Goal: Task Accomplishment & Management: Manage account settings

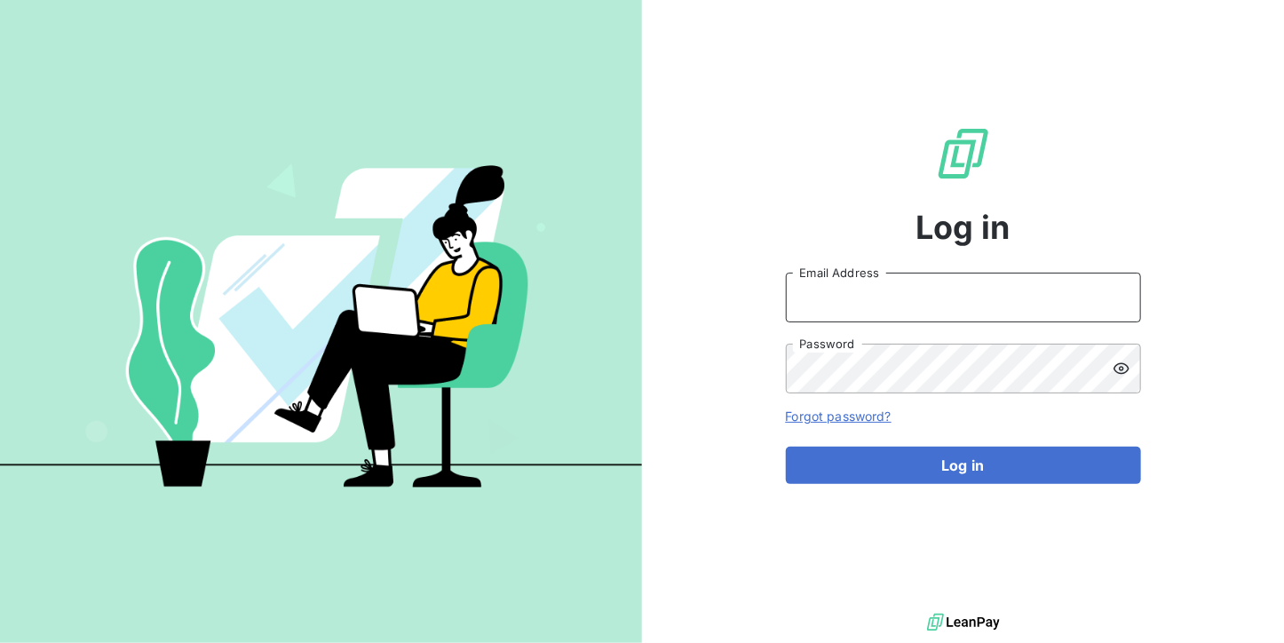
type input "[DOMAIN_NAME][EMAIL_ADDRESS][DOMAIN_NAME]"
click at [1008, 293] on input "[DOMAIN_NAME][EMAIL_ADDRESS][DOMAIN_NAME]" at bounding box center [963, 298] width 355 height 50
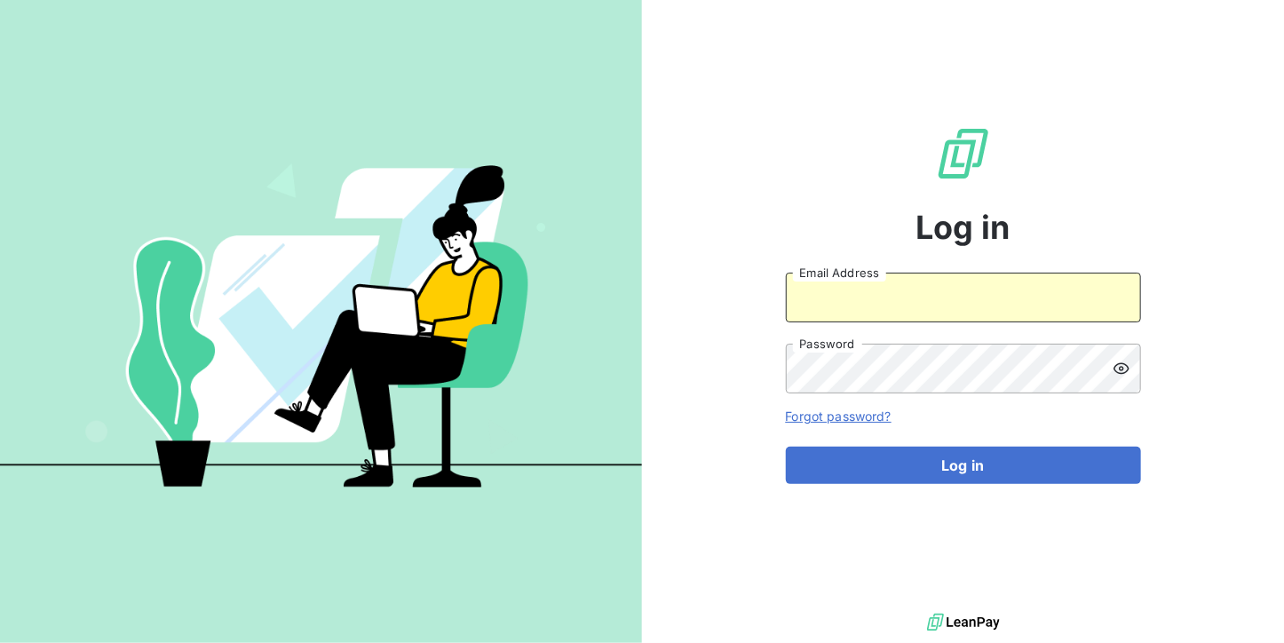
click at [920, 293] on input "Email Address" at bounding box center [963, 298] width 355 height 50
type input "[EMAIL_ADDRESS][DOMAIN_NAME]"
click at [887, 436] on form "[EMAIL_ADDRESS][DOMAIN_NAME] Email Address Password Forgot password? Log in" at bounding box center [963, 378] width 355 height 211
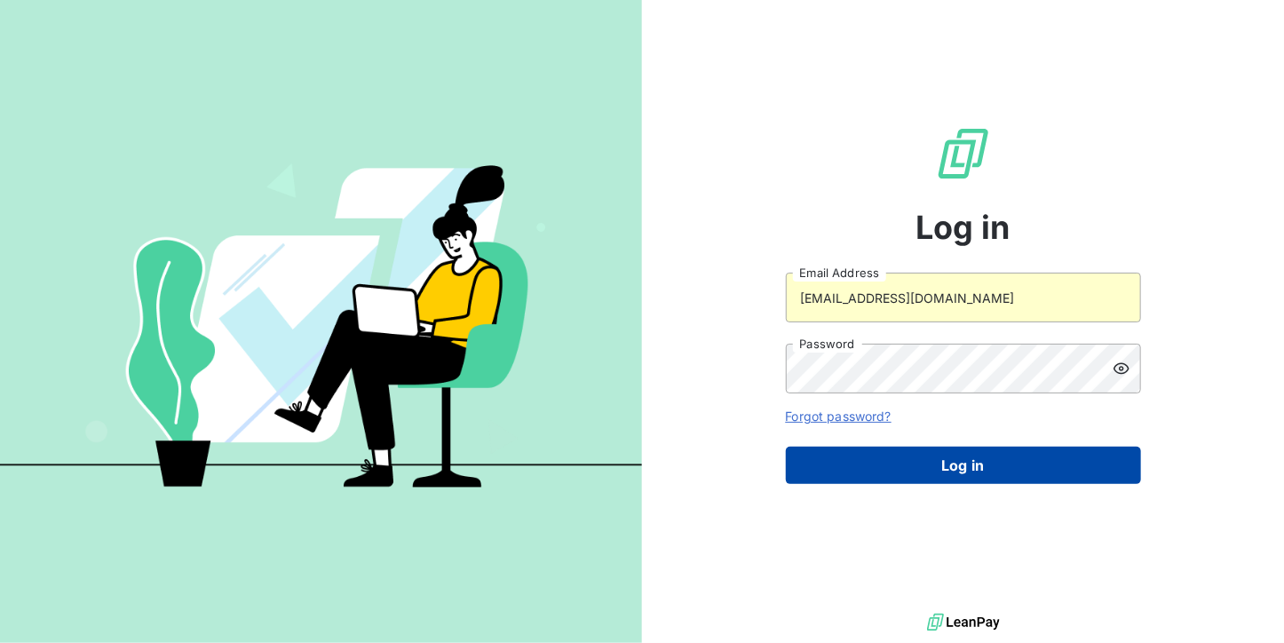
click at [885, 462] on button "Log in" at bounding box center [963, 465] width 355 height 37
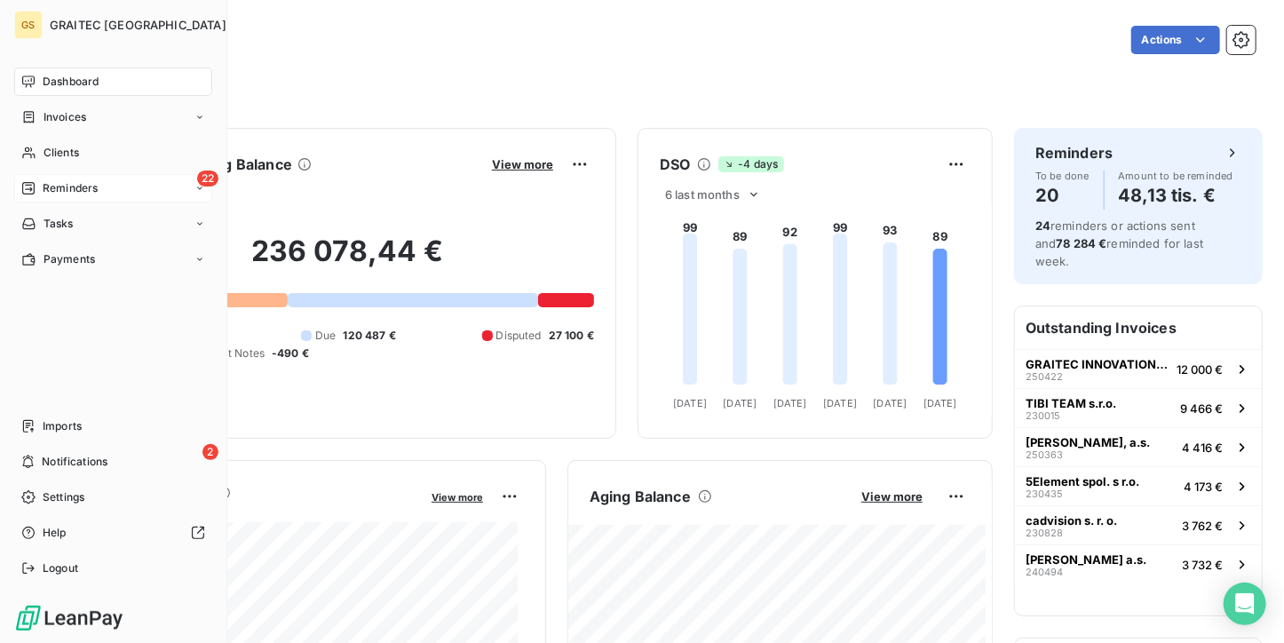
click at [48, 184] on span "Reminders" at bounding box center [70, 188] width 55 height 16
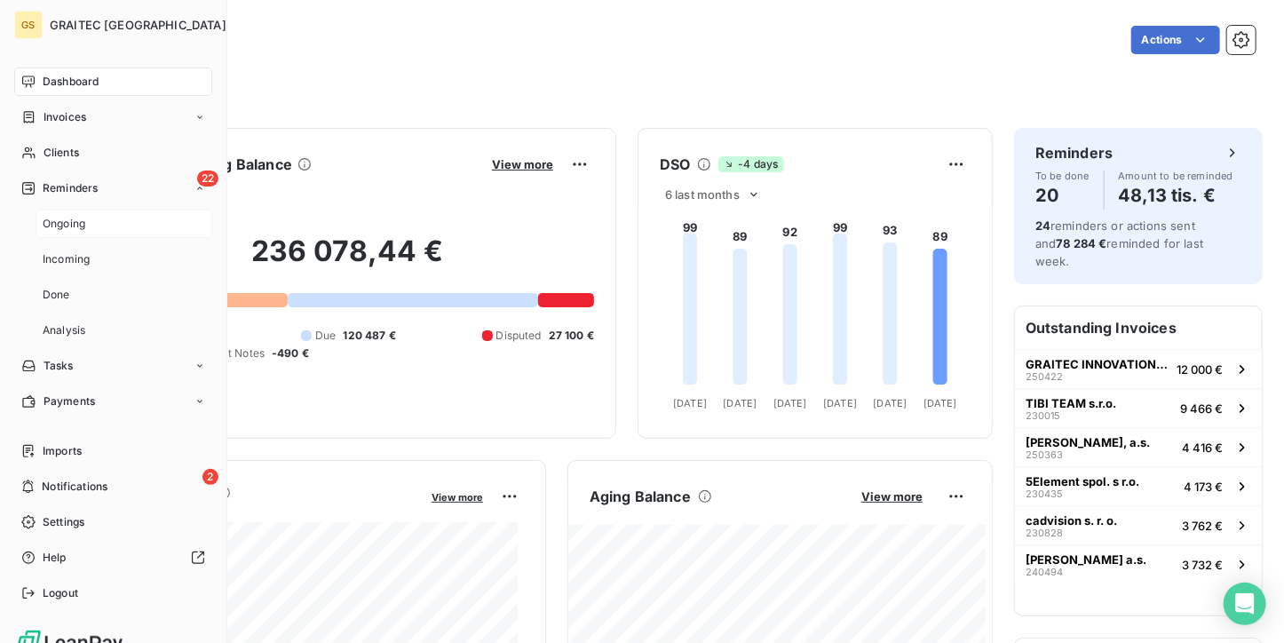
click at [61, 219] on span "Ongoing" at bounding box center [64, 224] width 43 height 16
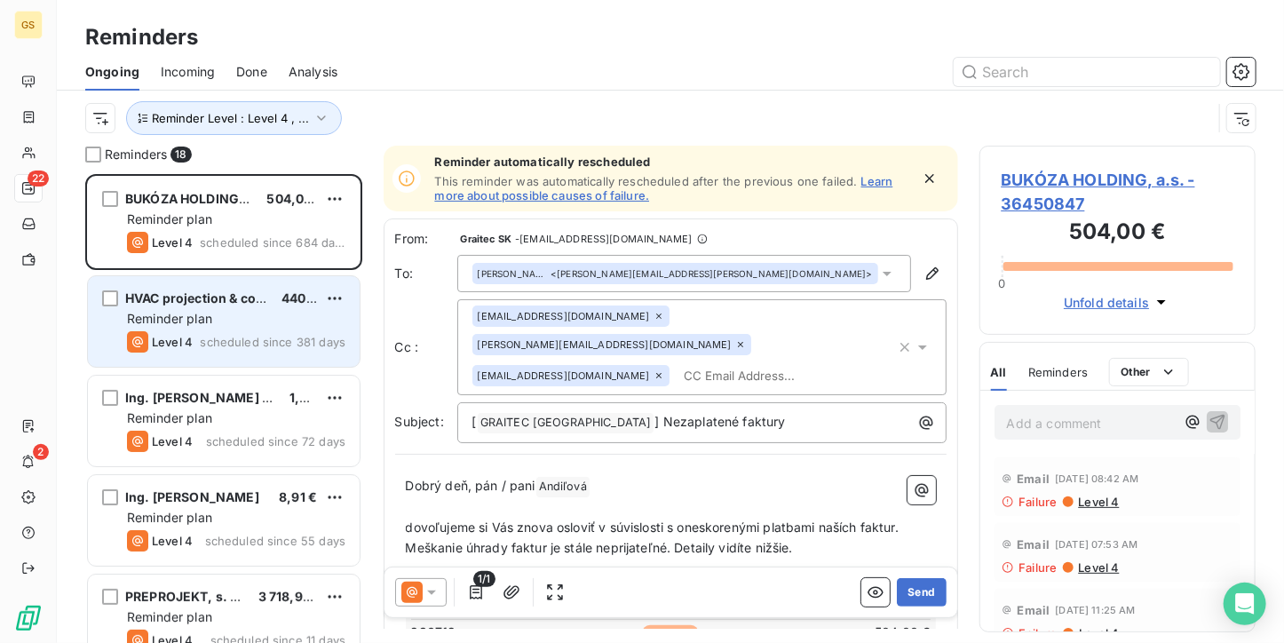
scroll to position [455, 263]
click at [244, 305] on span "HVAC projection & consulting, s. r. o." at bounding box center [239, 297] width 229 height 15
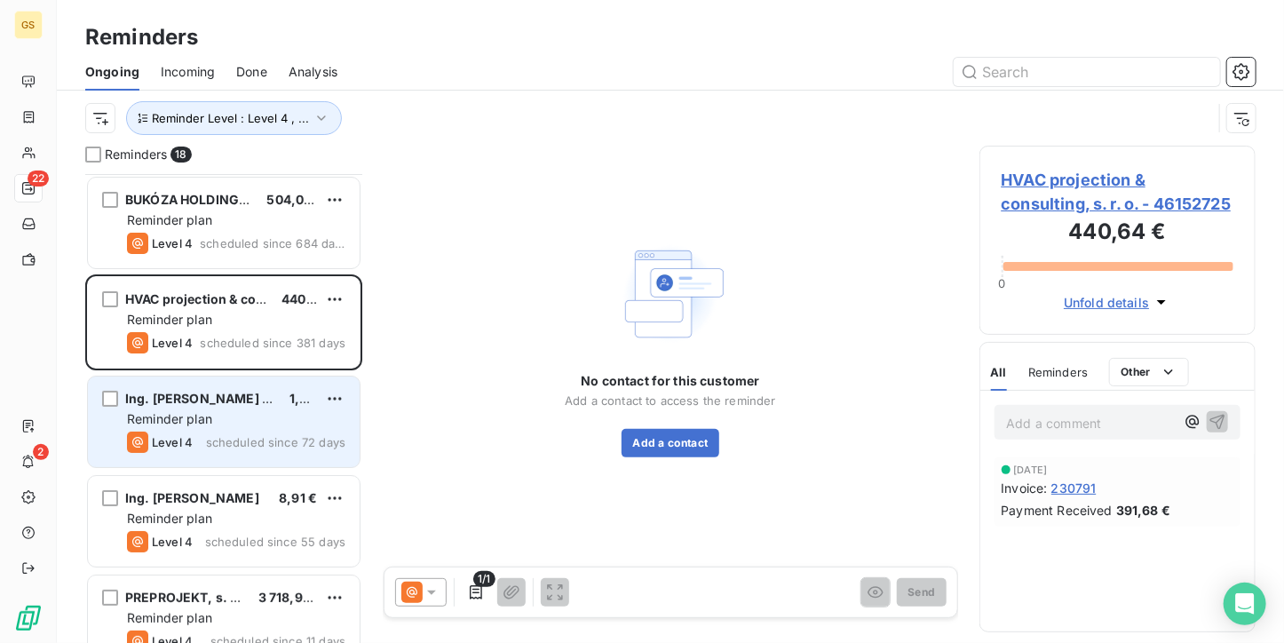
click at [224, 396] on span "Ing. [PERSON_NAME] - PEDAPRO" at bounding box center [227, 398] width 205 height 15
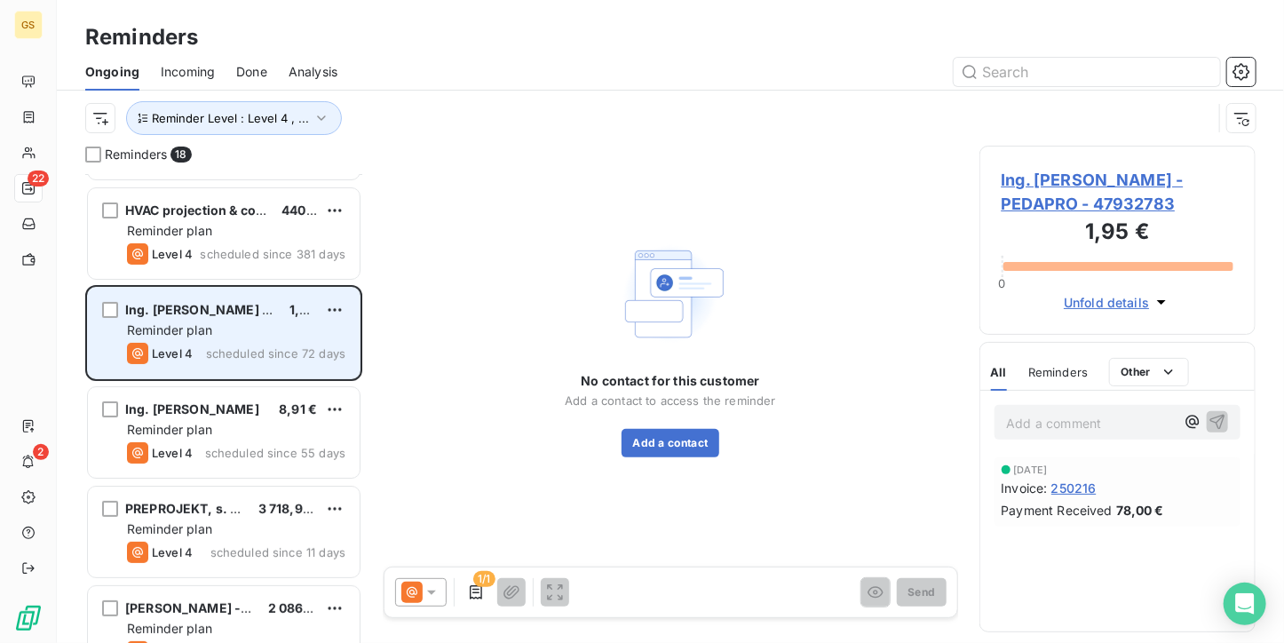
scroll to position [178, 0]
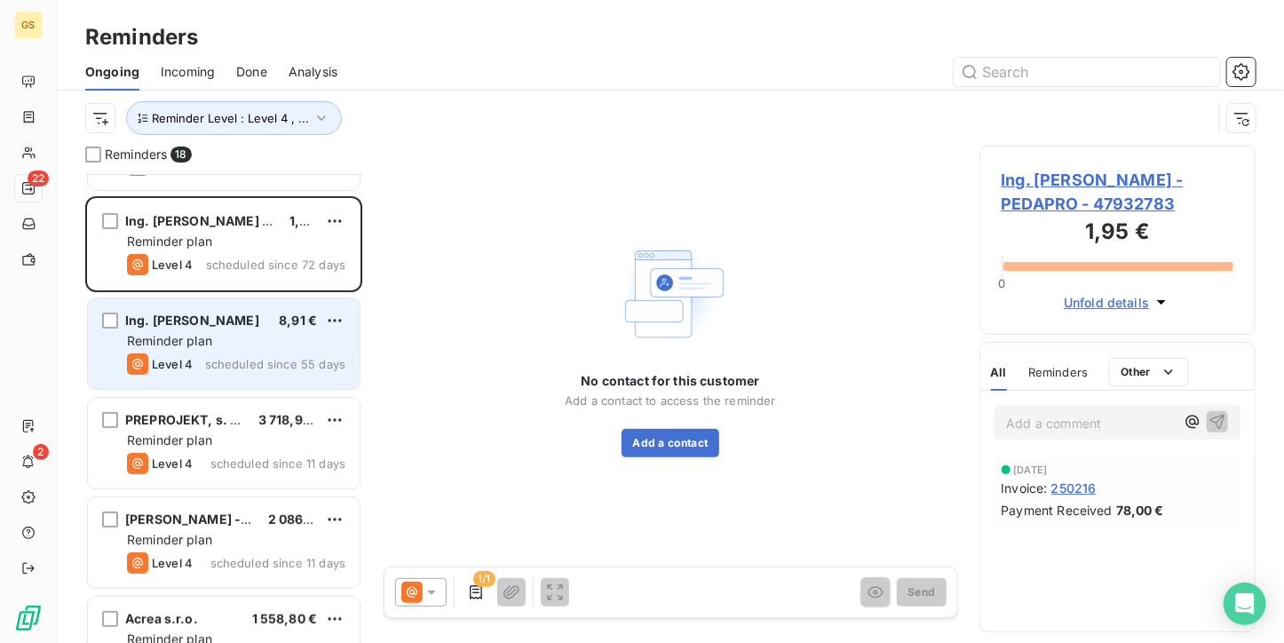
click at [223, 386] on div "Ing. [PERSON_NAME] 8,91 € Reminder plan Level 4 scheduled since 55 days" at bounding box center [224, 343] width 272 height 91
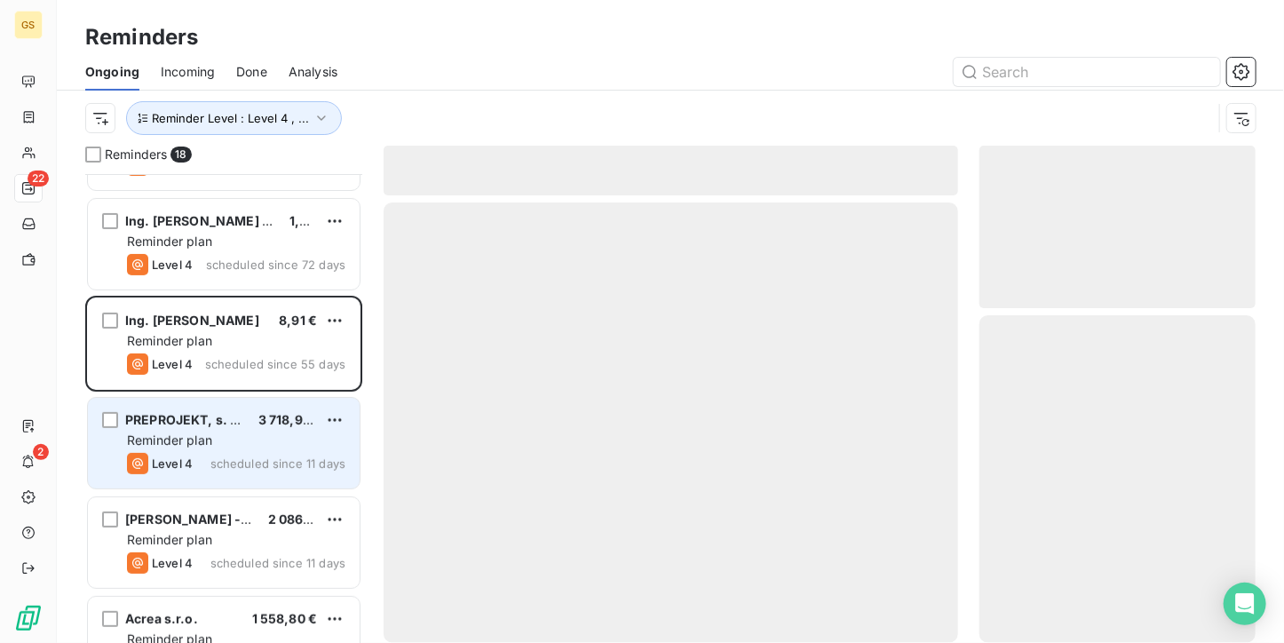
click at [216, 424] on span "PREPROJEKT, s. r. o." at bounding box center [190, 419] width 130 height 15
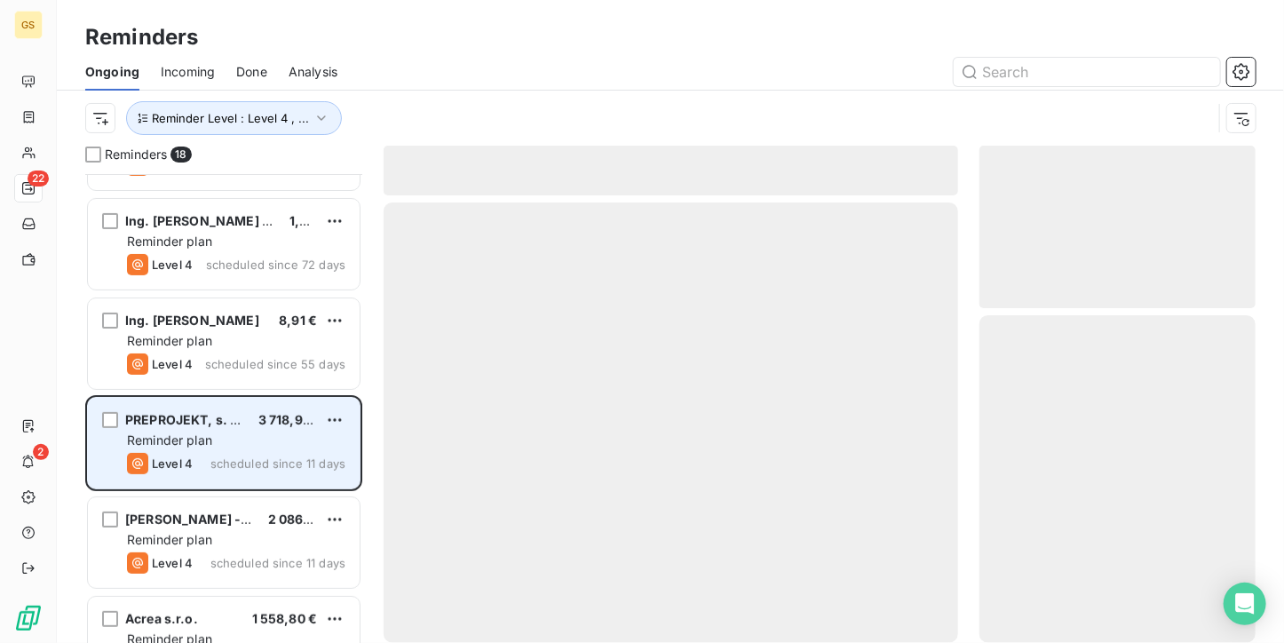
scroll to position [266, 0]
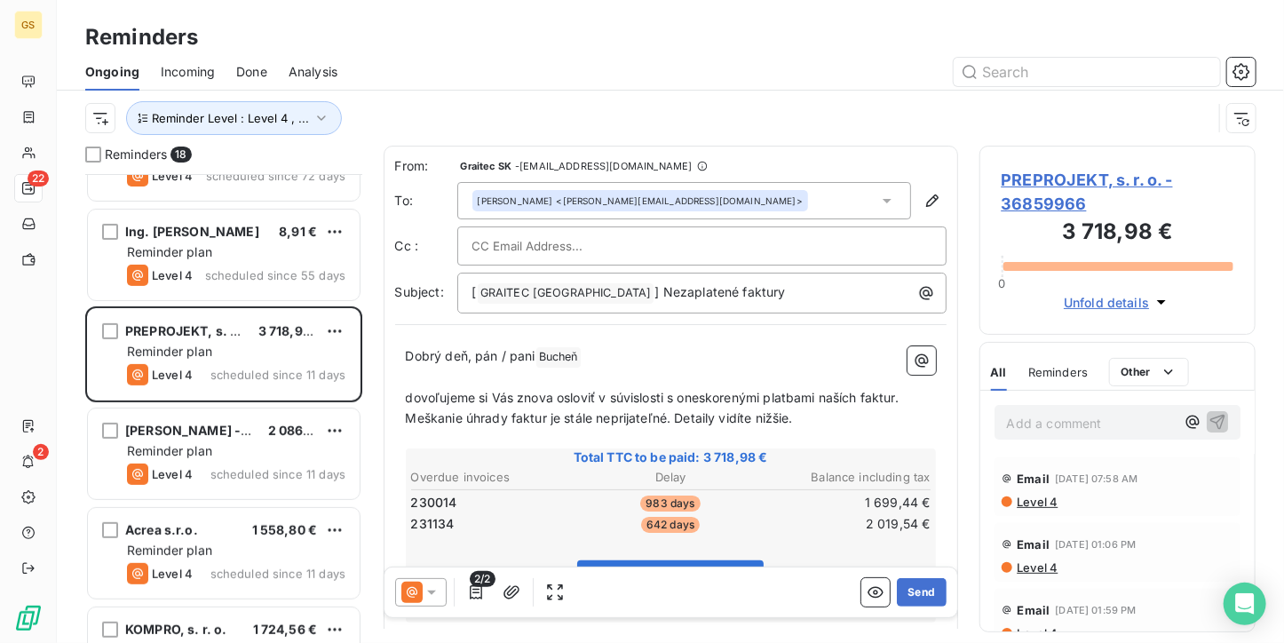
click at [1037, 180] on span "PREPROJEKT, s. r. o. - 36859966" at bounding box center [1117, 192] width 233 height 48
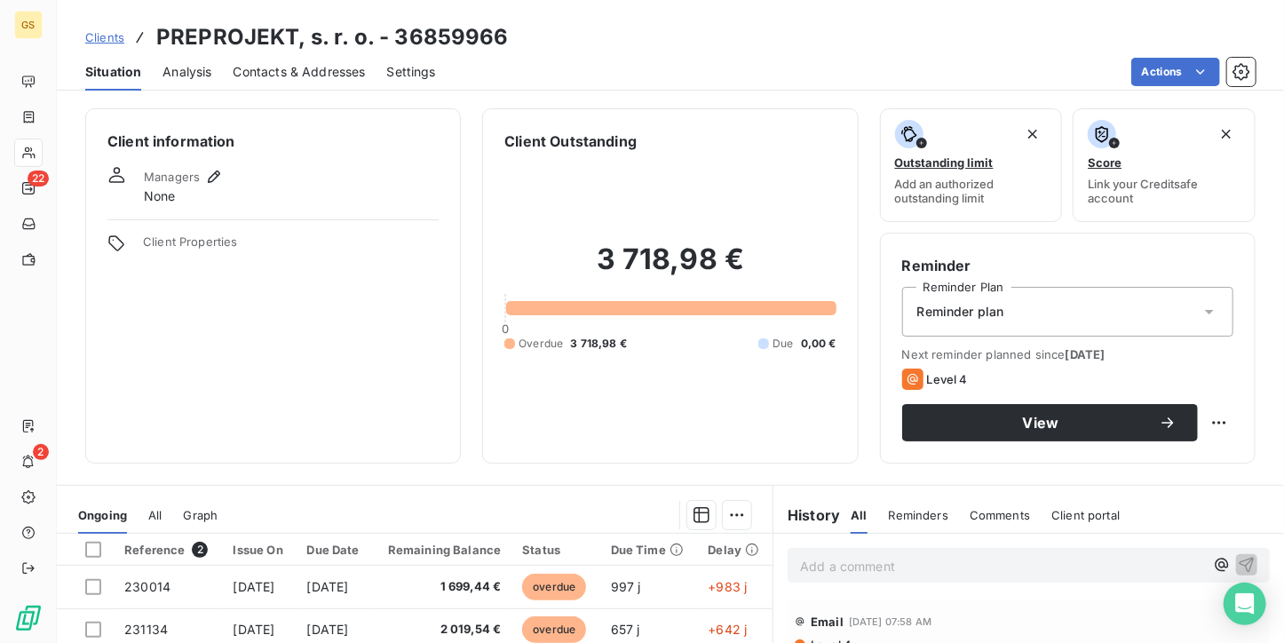
click at [346, 67] on span "Contacts & Addresses" at bounding box center [300, 72] width 132 height 18
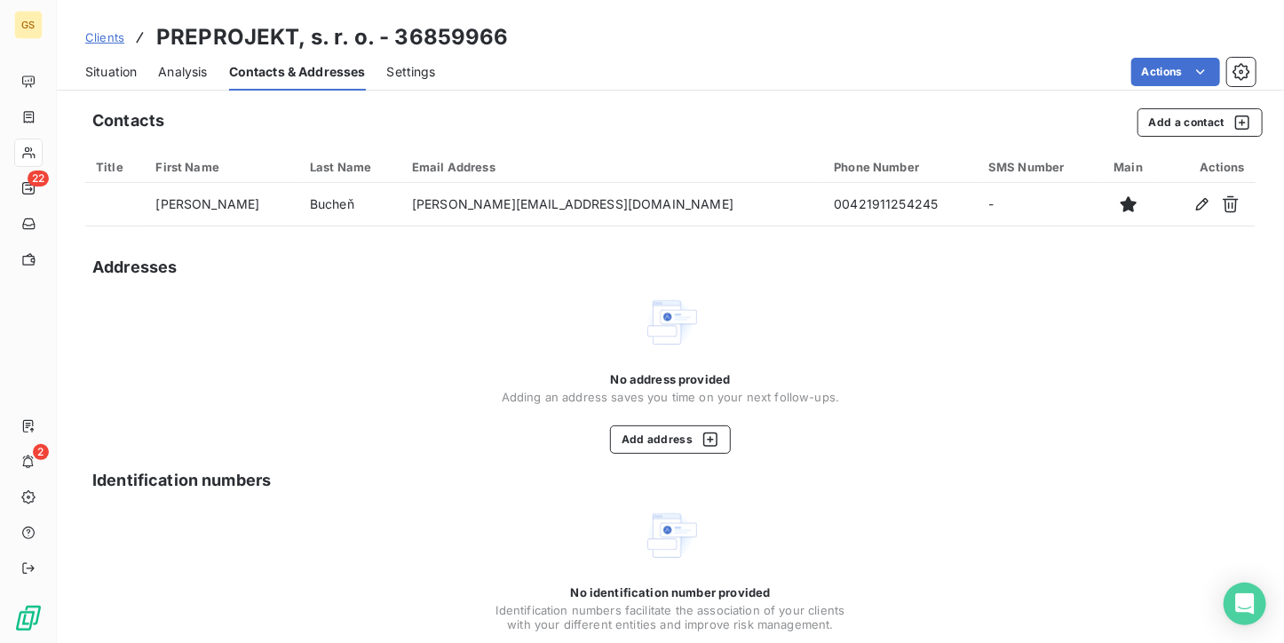
click at [122, 67] on span "Situation" at bounding box center [110, 72] width 51 height 18
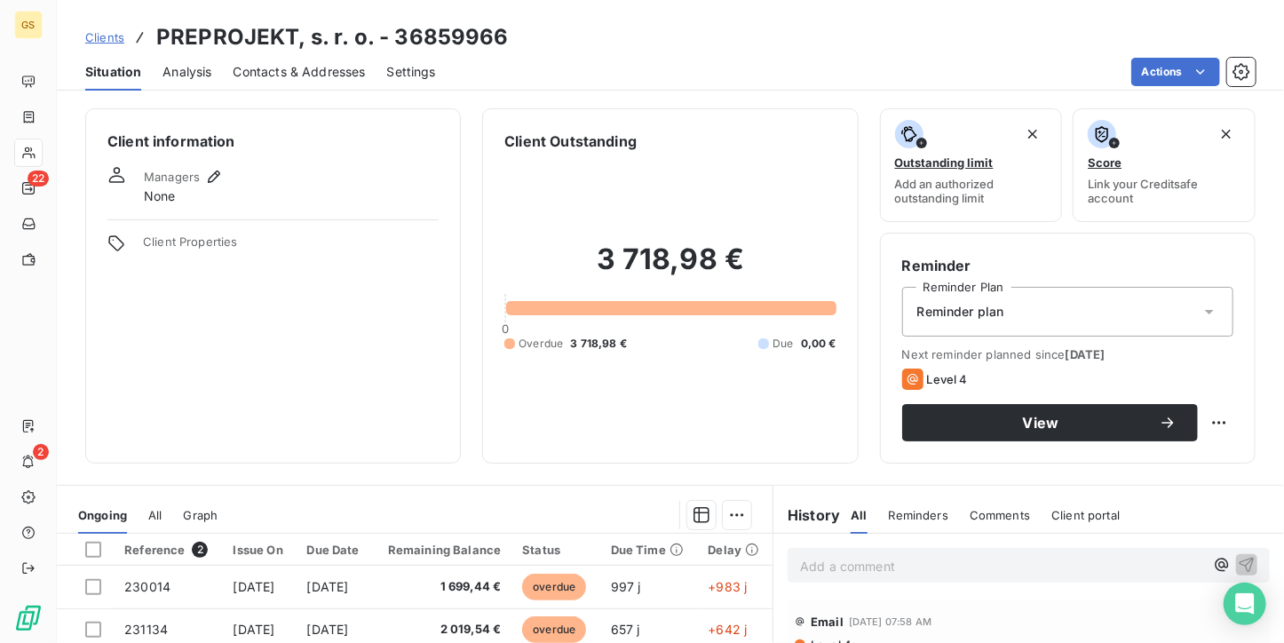
click at [347, 80] on span "Contacts & Addresses" at bounding box center [300, 72] width 132 height 18
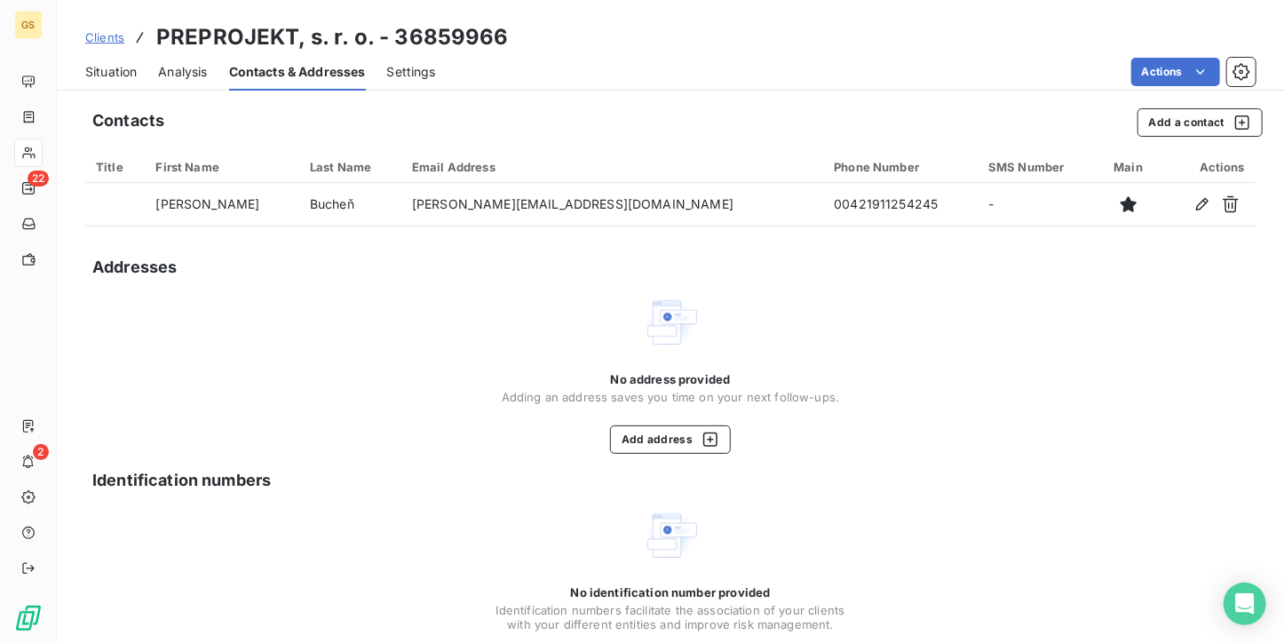
click at [98, 69] on span "Situation" at bounding box center [110, 72] width 51 height 18
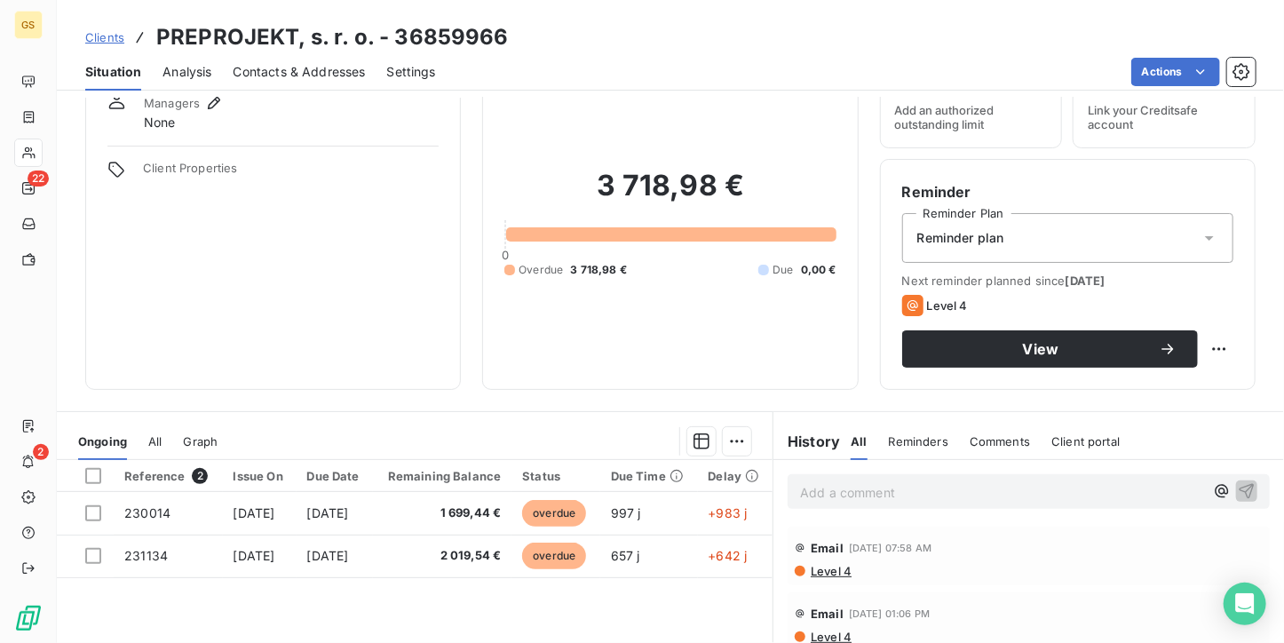
scroll to position [178, 0]
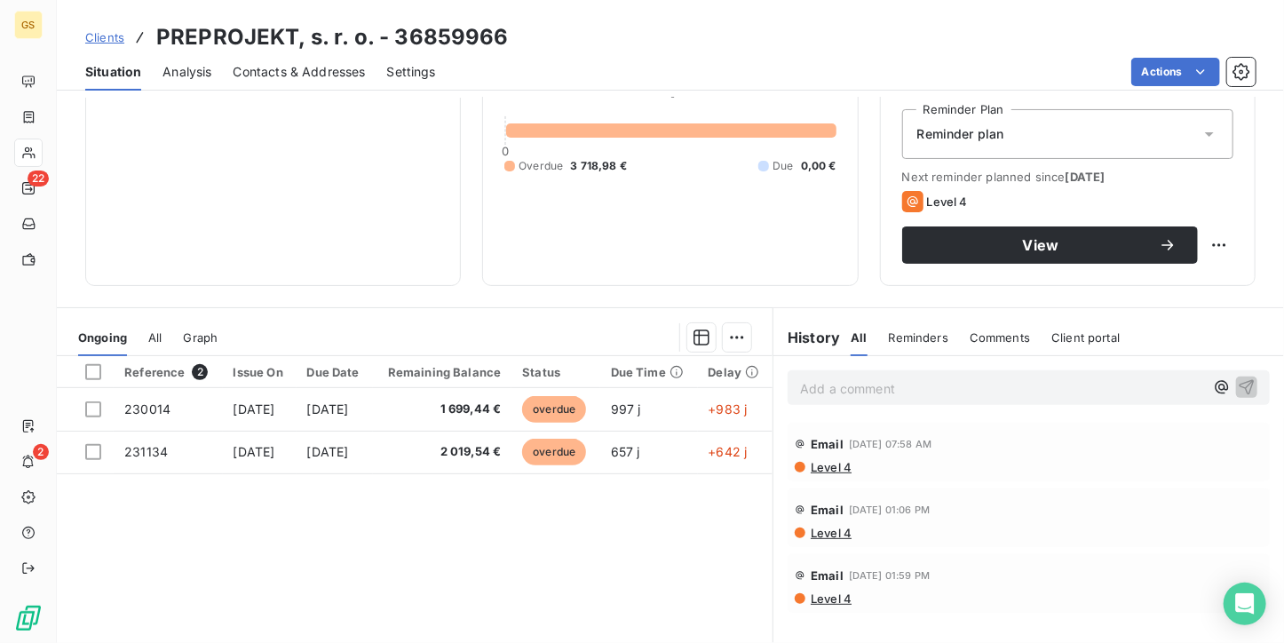
click at [253, 88] on div "Contacts & Addresses" at bounding box center [300, 71] width 132 height 37
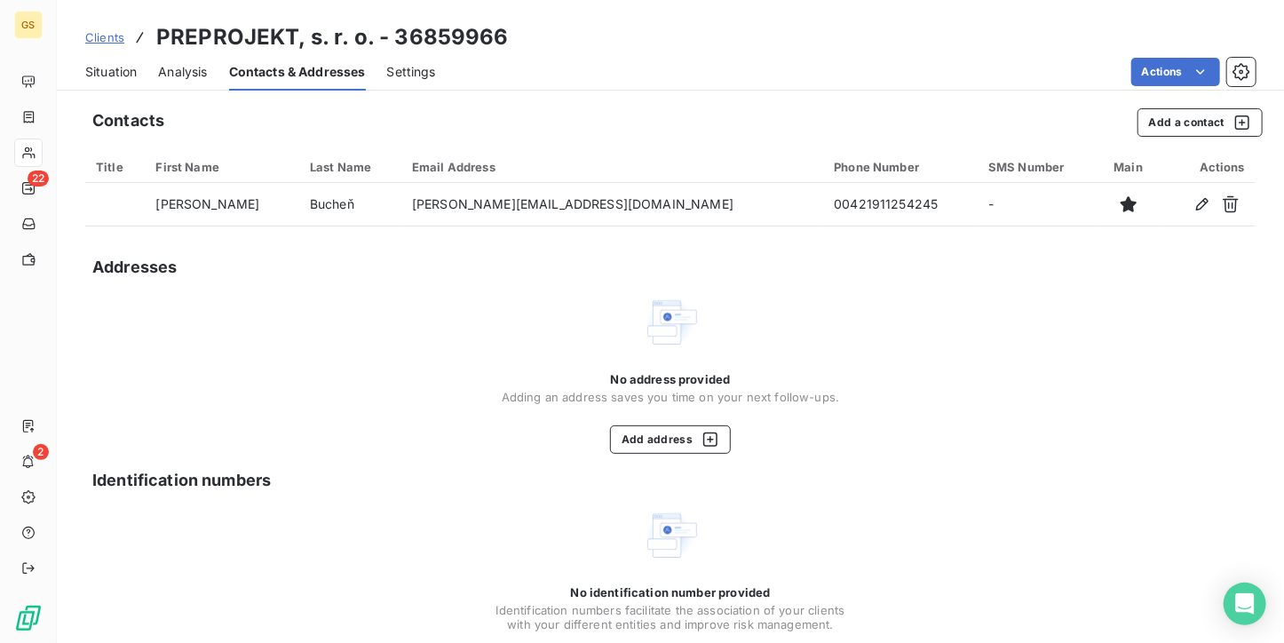
click at [103, 64] on span "Situation" at bounding box center [110, 72] width 51 height 18
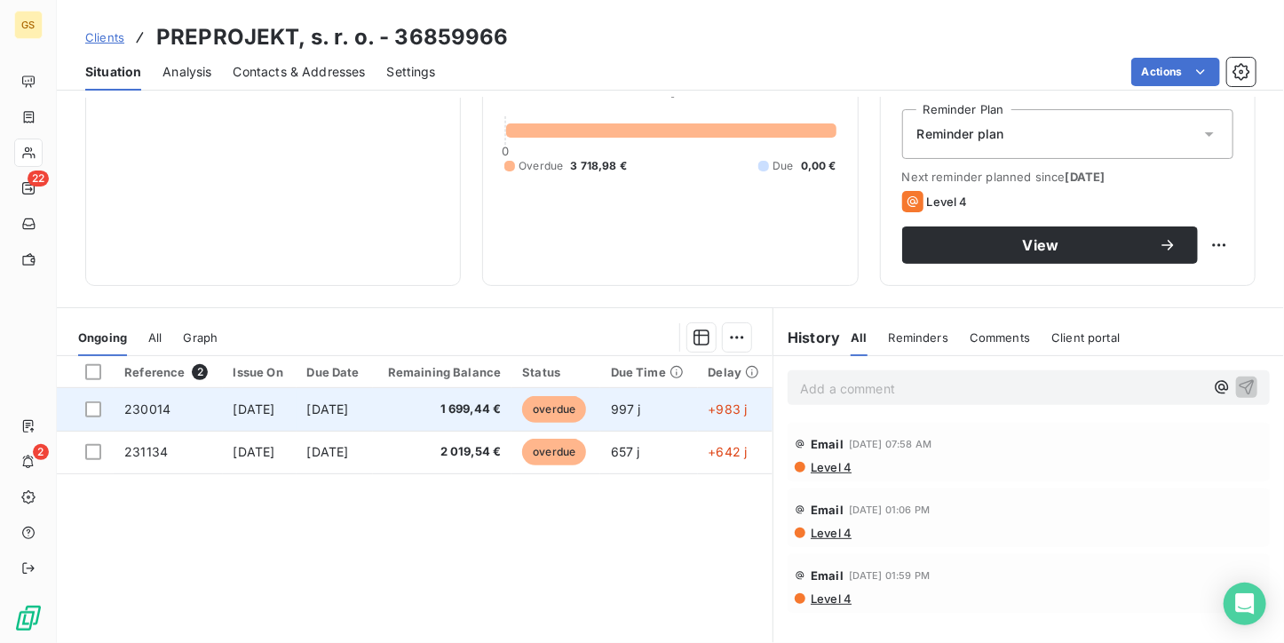
click at [341, 427] on td "[DATE]" at bounding box center [335, 409] width 76 height 43
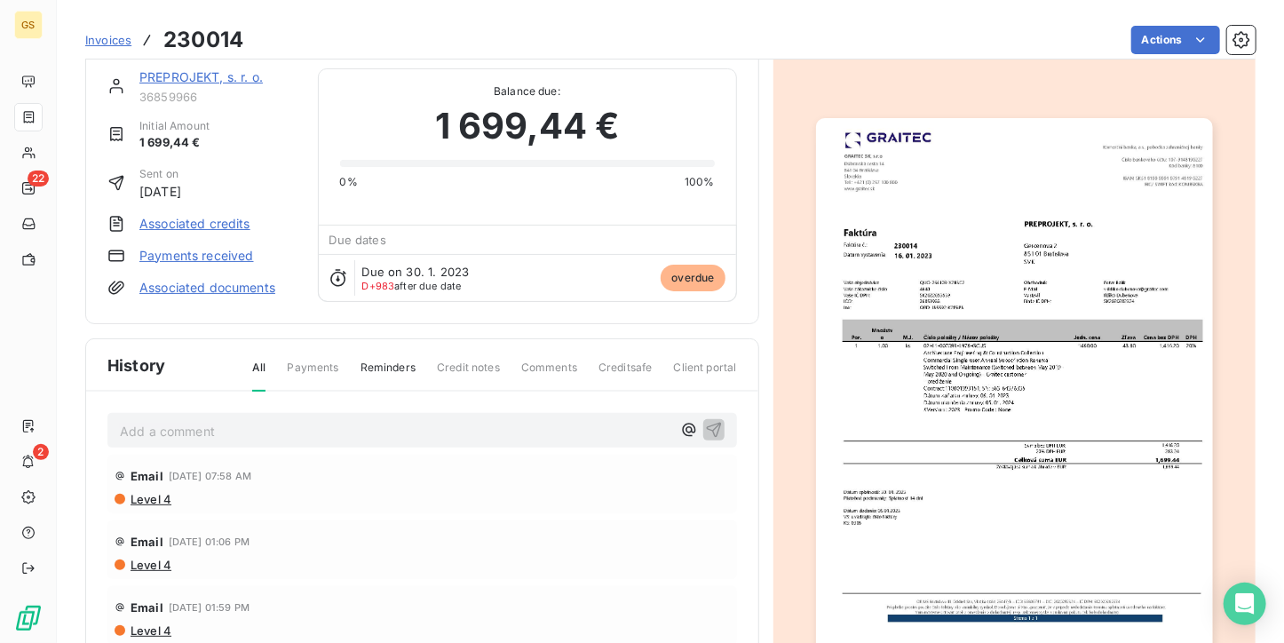
scroll to position [91, 0]
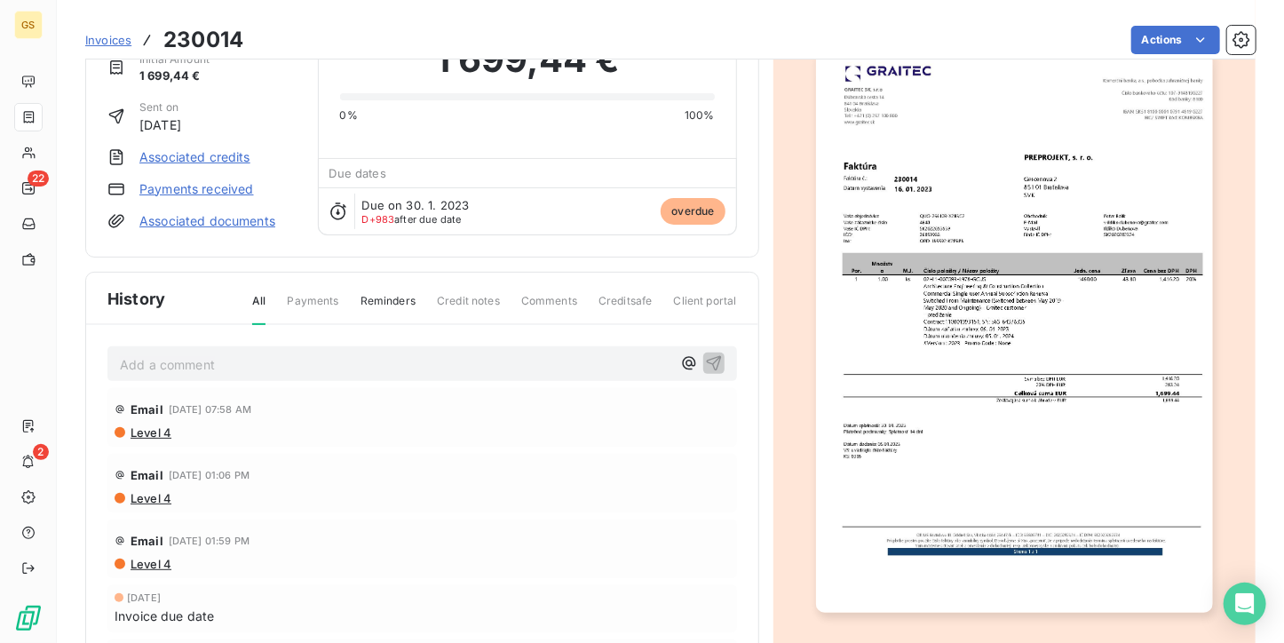
click at [939, 286] on img "button" at bounding box center [1014, 331] width 397 height 560
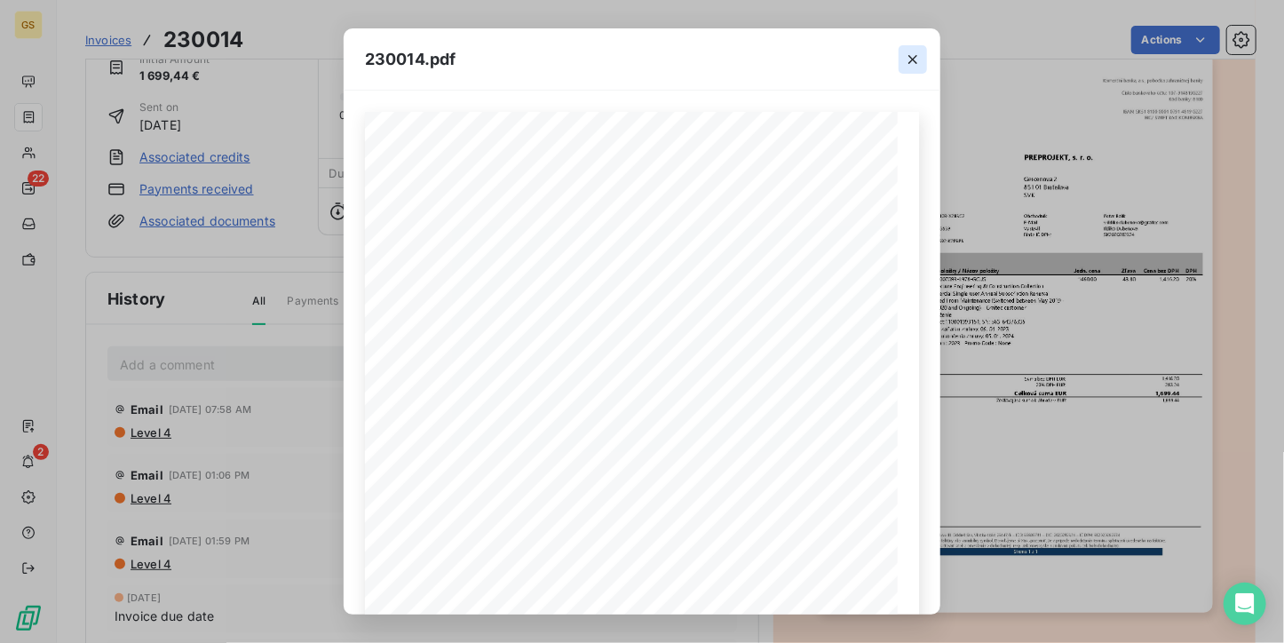
click at [908, 52] on icon "button" at bounding box center [913, 60] width 18 height 18
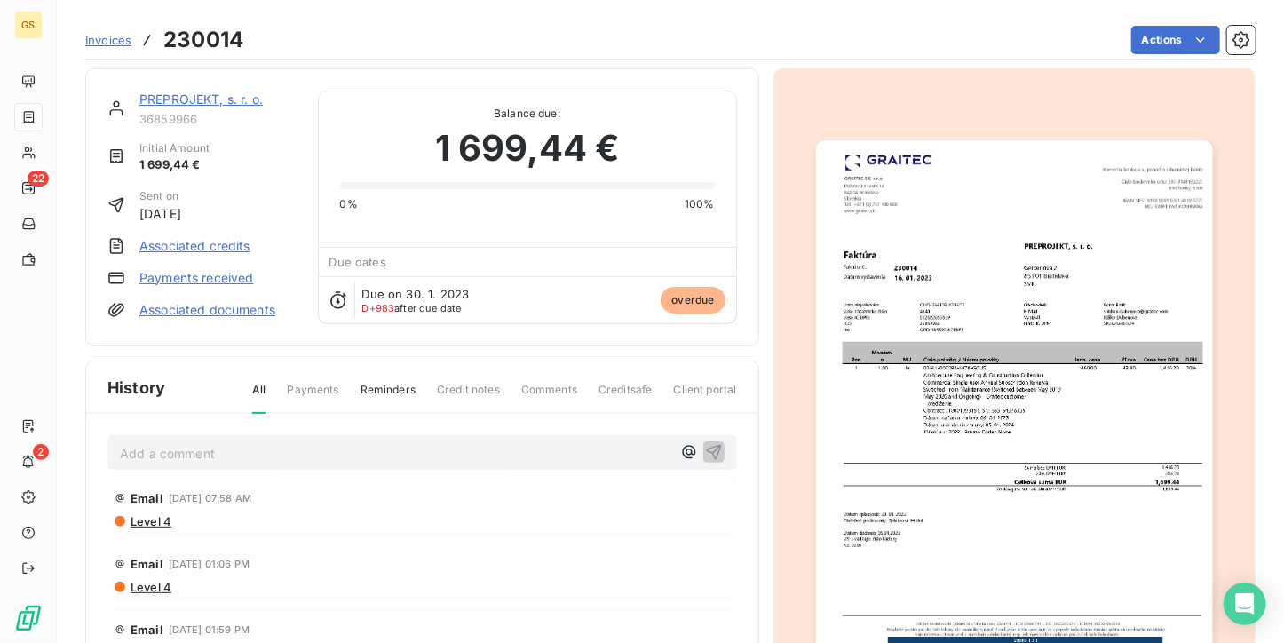
scroll to position [0, 0]
click at [167, 101] on link "PREPROJEKT, s. r. o." at bounding box center [200, 99] width 123 height 15
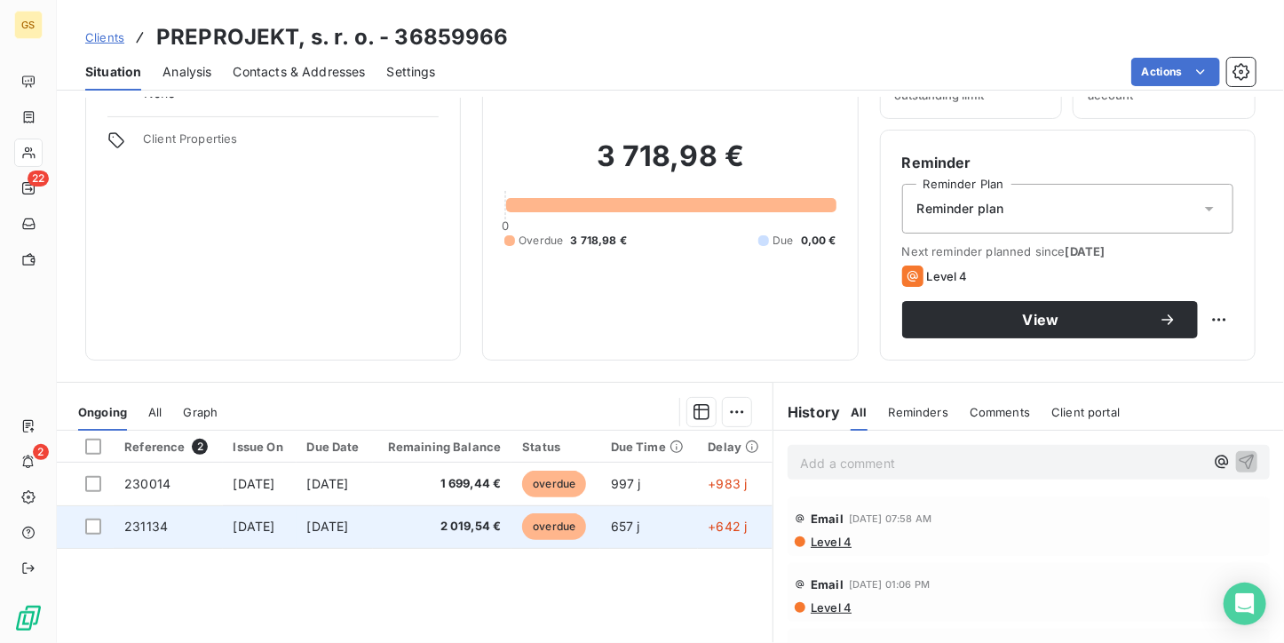
scroll to position [178, 0]
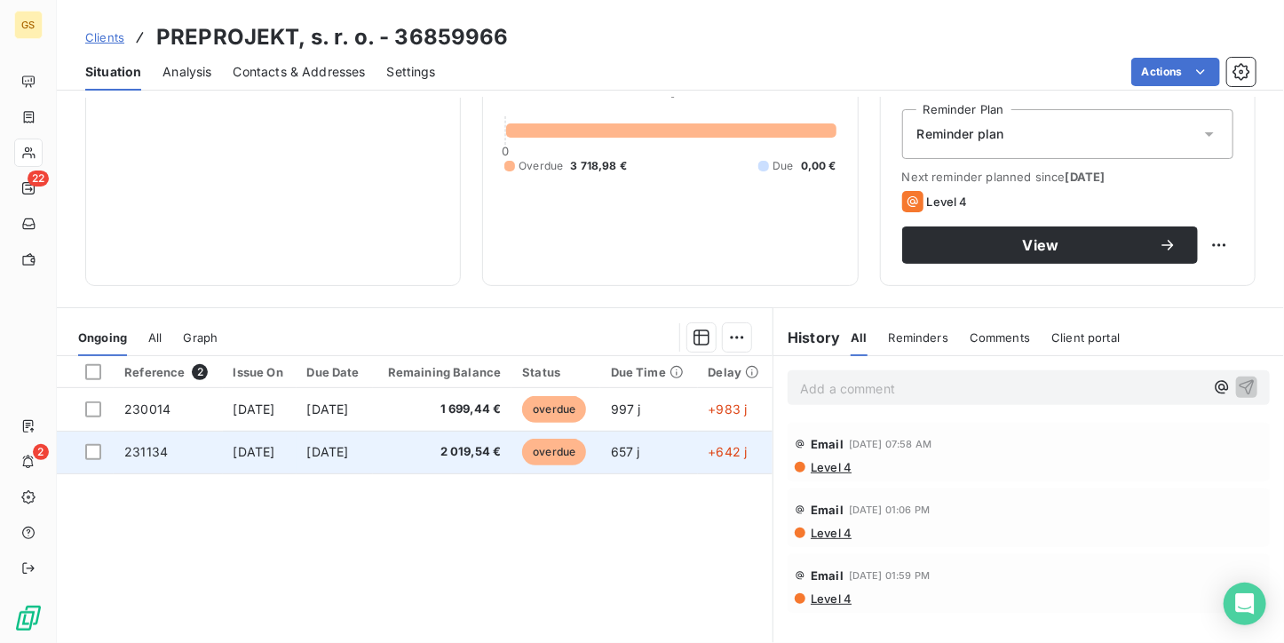
click at [337, 462] on td "[DATE]" at bounding box center [335, 452] width 76 height 43
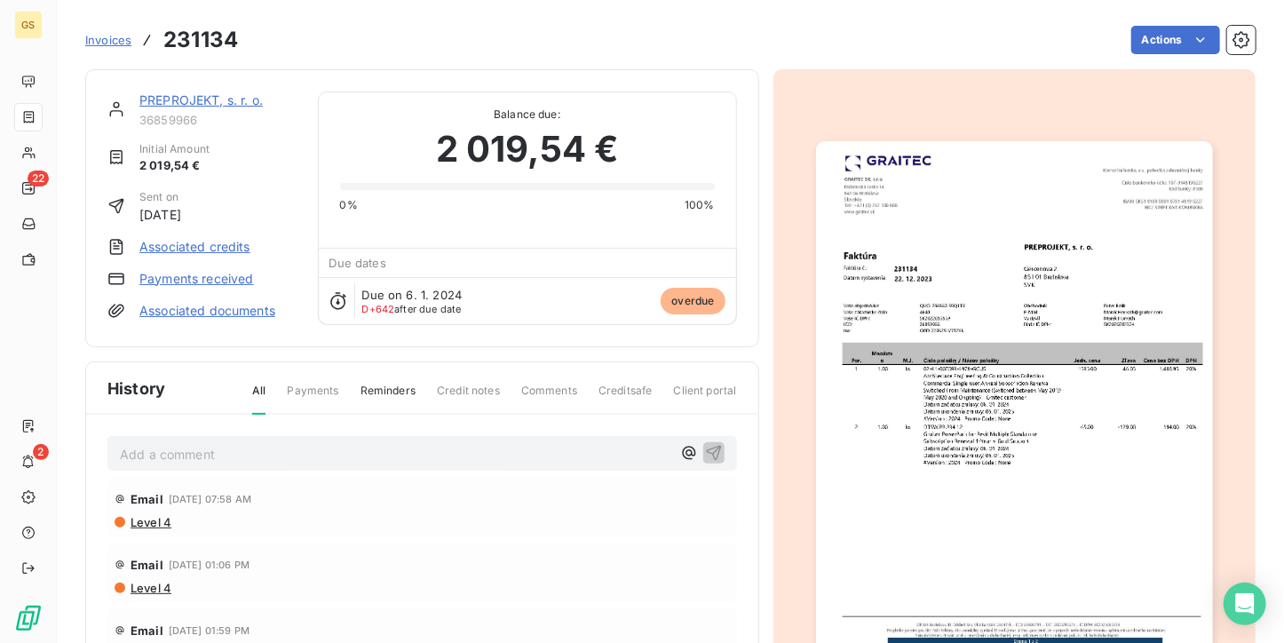
click at [944, 347] on img "button" at bounding box center [1014, 421] width 397 height 560
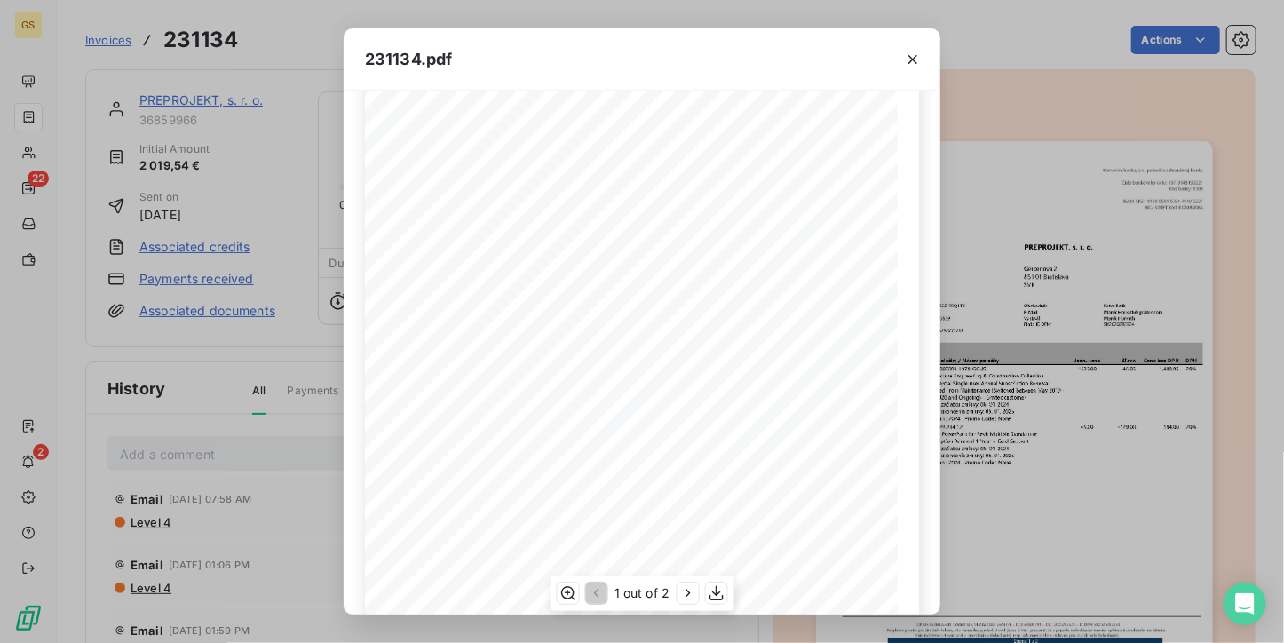
scroll to position [4, 0]
click at [689, 585] on icon "button" at bounding box center [687, 593] width 18 height 18
click at [585, 590] on button "button" at bounding box center [594, 592] width 21 height 21
click at [906, 51] on icon "button" at bounding box center [913, 60] width 18 height 18
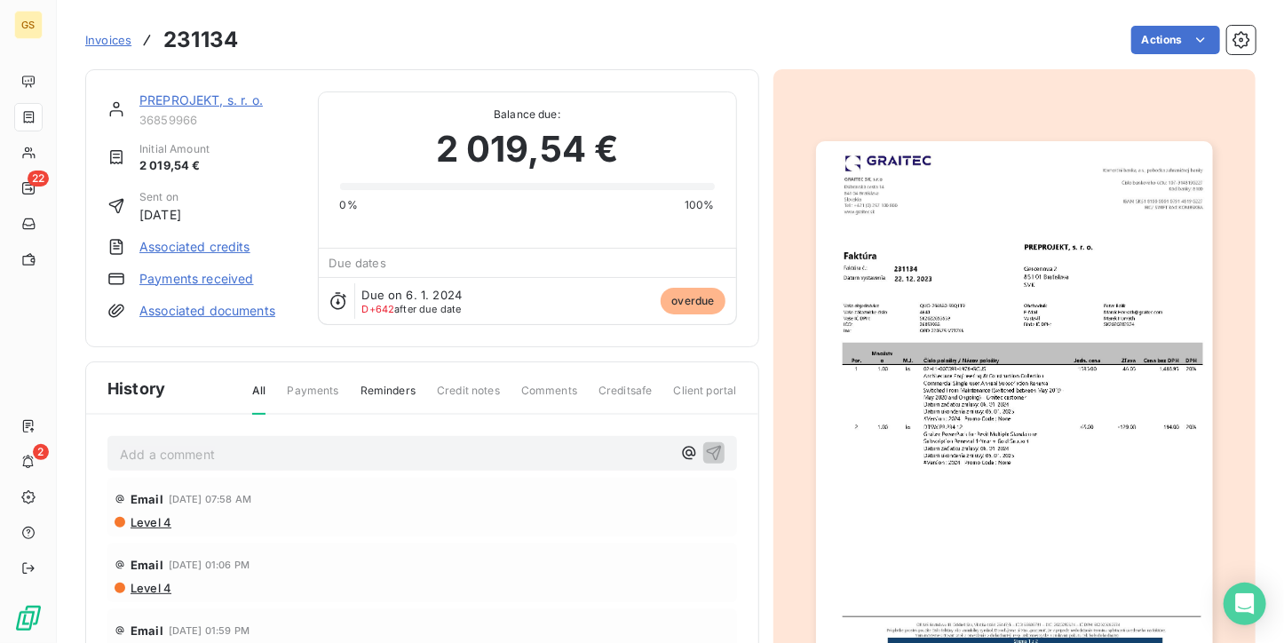
click at [239, 107] on link "PREPROJEKT, s. r. o." at bounding box center [200, 99] width 123 height 15
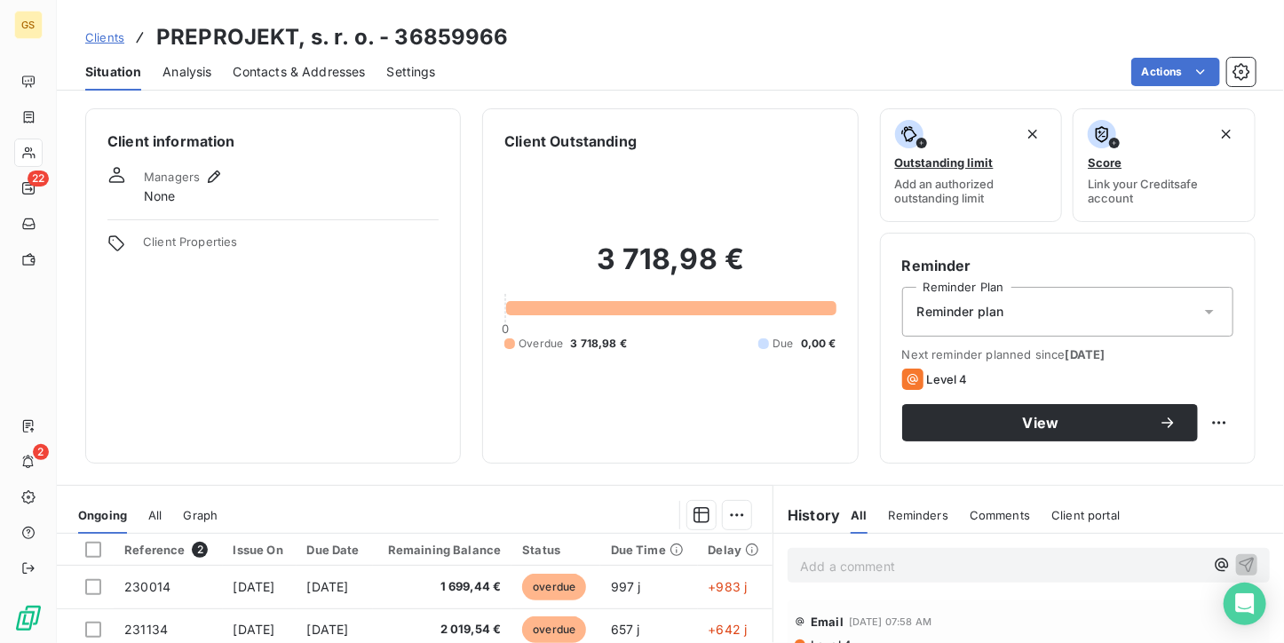
scroll to position [178, 0]
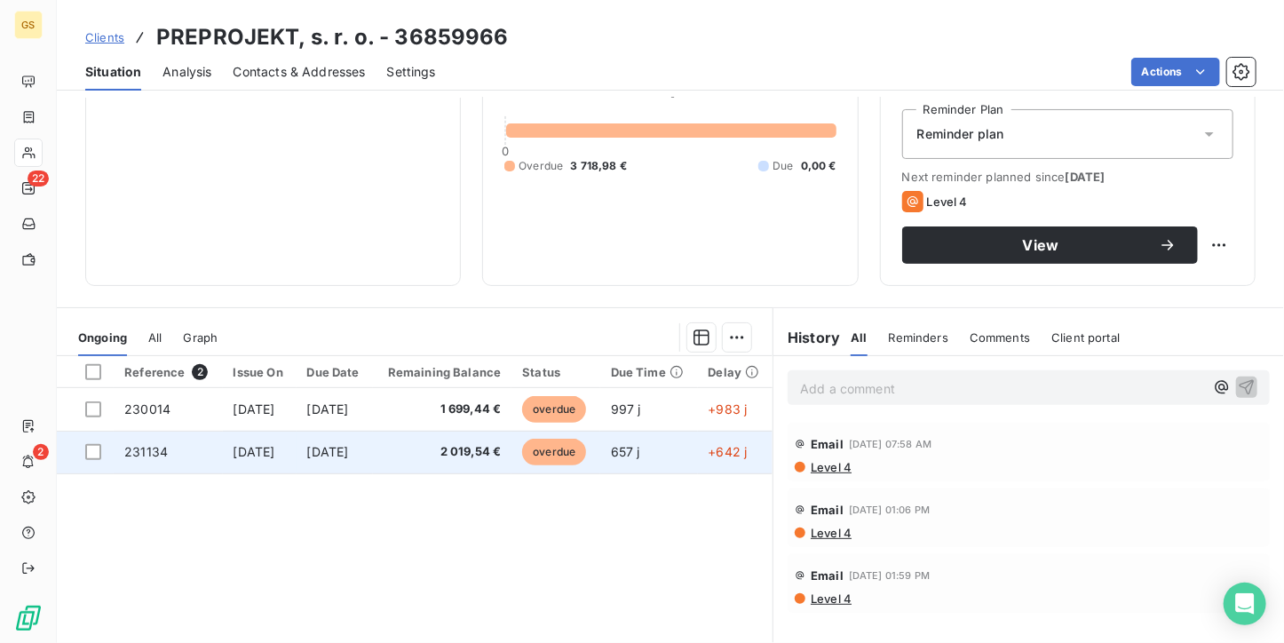
click at [443, 433] on td "2 019,54 €" at bounding box center [442, 452] width 139 height 43
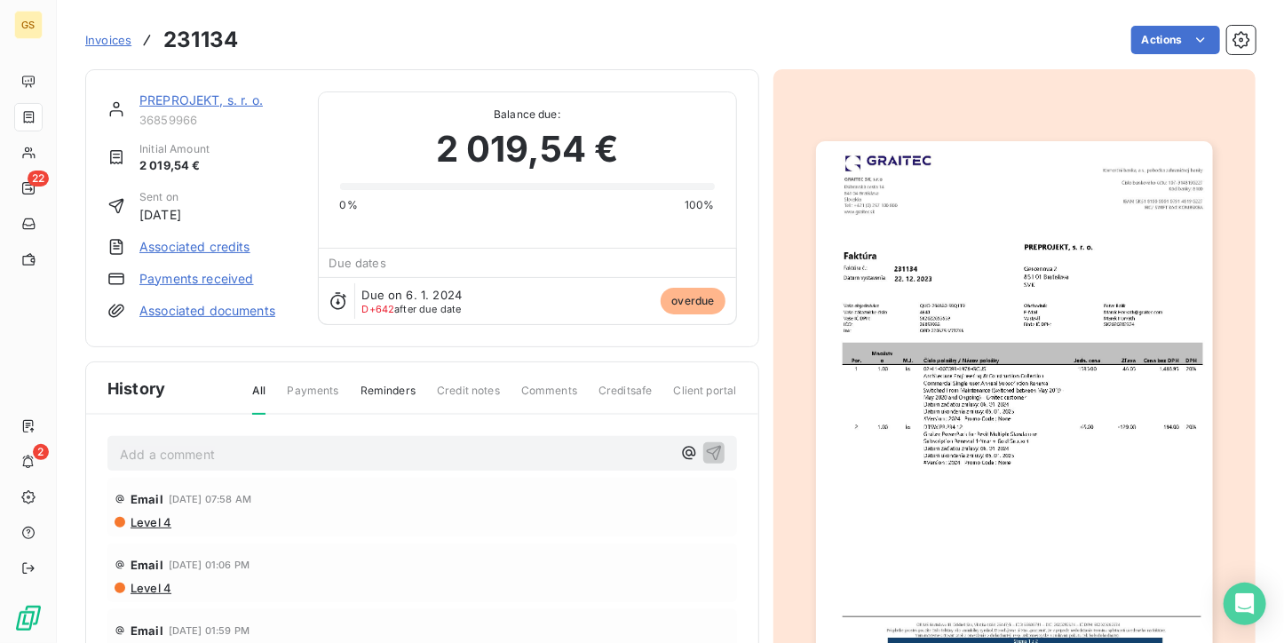
click at [1048, 308] on img "button" at bounding box center [1014, 421] width 397 height 560
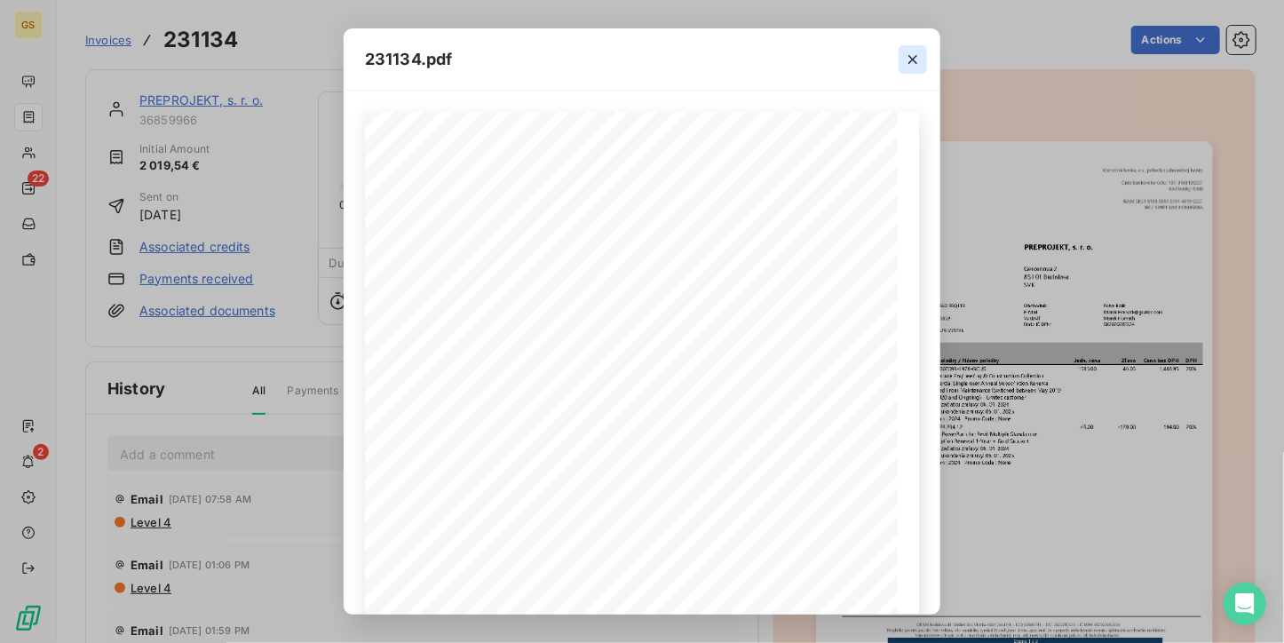
click at [919, 58] on icon "button" at bounding box center [913, 60] width 18 height 18
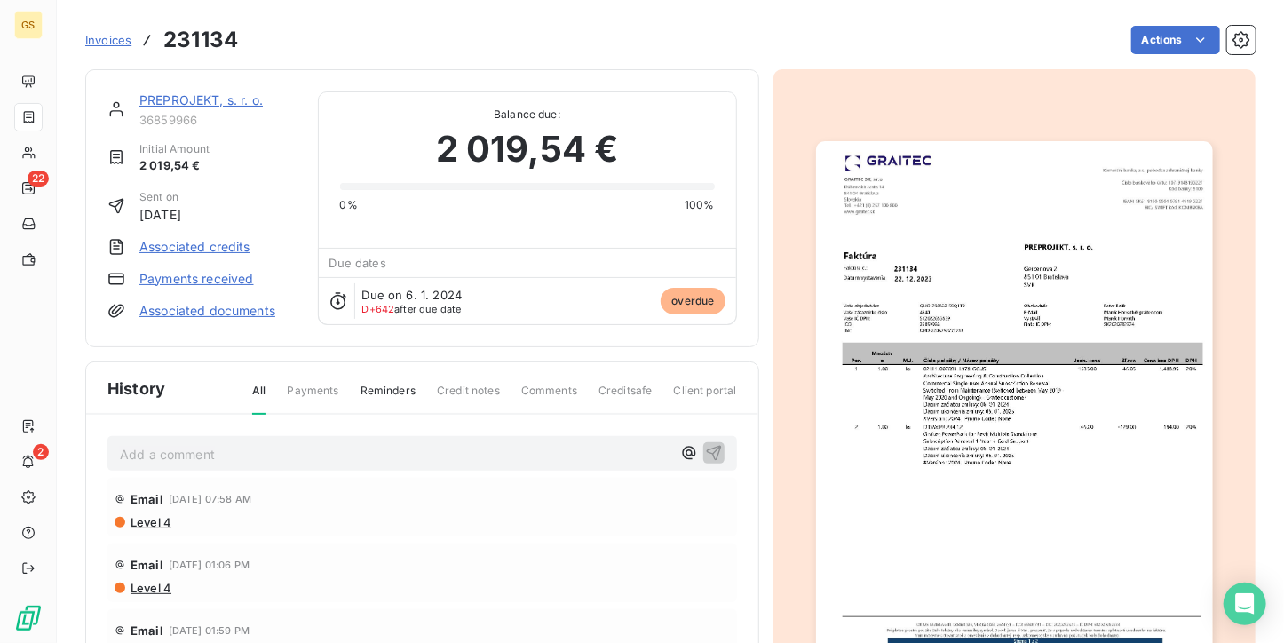
click at [219, 89] on div "PREPROJEKT, s. r. o. 36859966 Initial Amount 2 019,54 € Sent on [DATE] Associat…" at bounding box center [422, 208] width 674 height 278
click at [219, 102] on link "PREPROJEKT, s. r. o." at bounding box center [200, 99] width 123 height 15
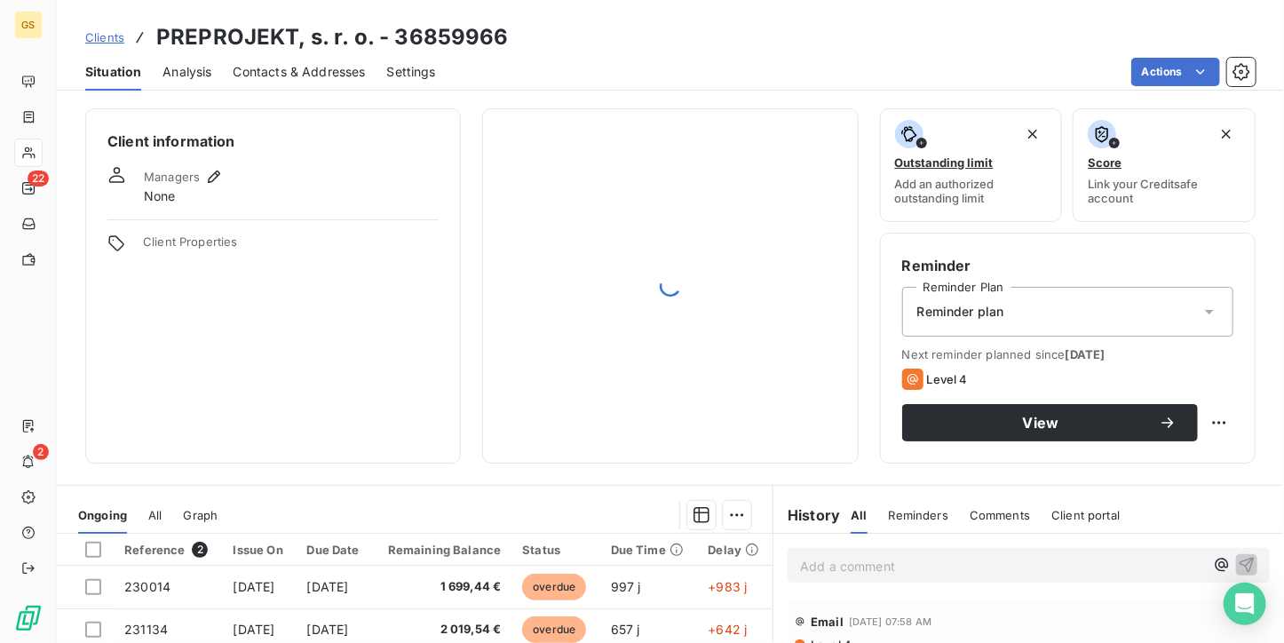
scroll to position [89, 0]
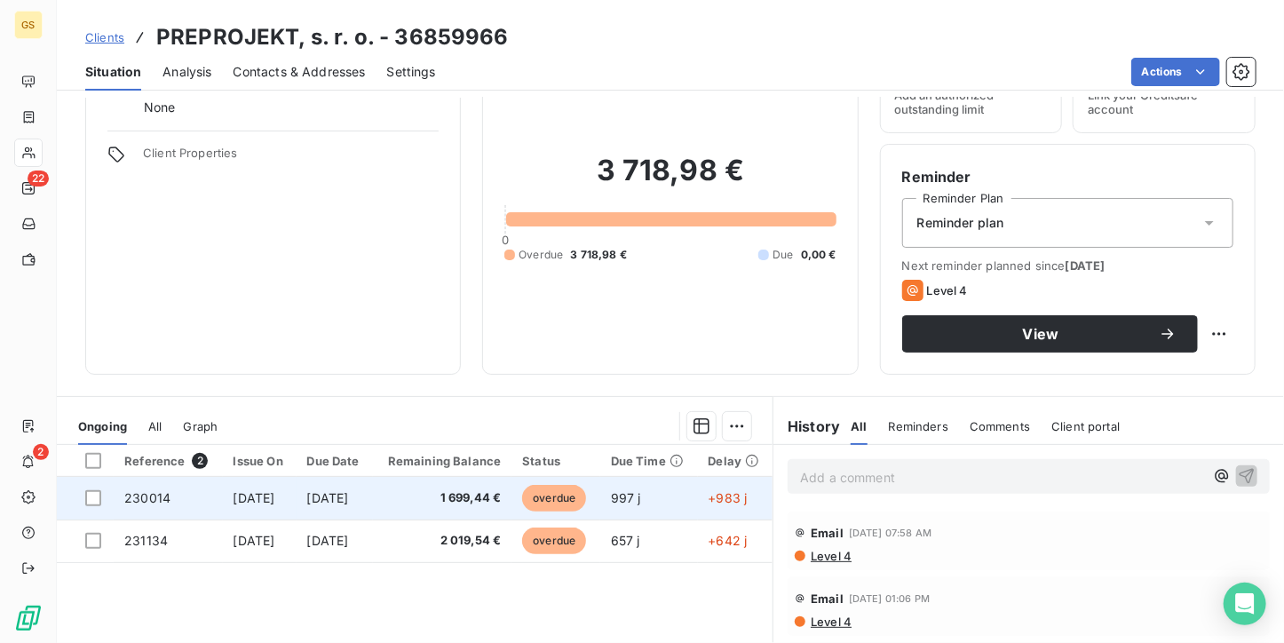
click at [349, 496] on span "[DATE]" at bounding box center [328, 497] width 42 height 15
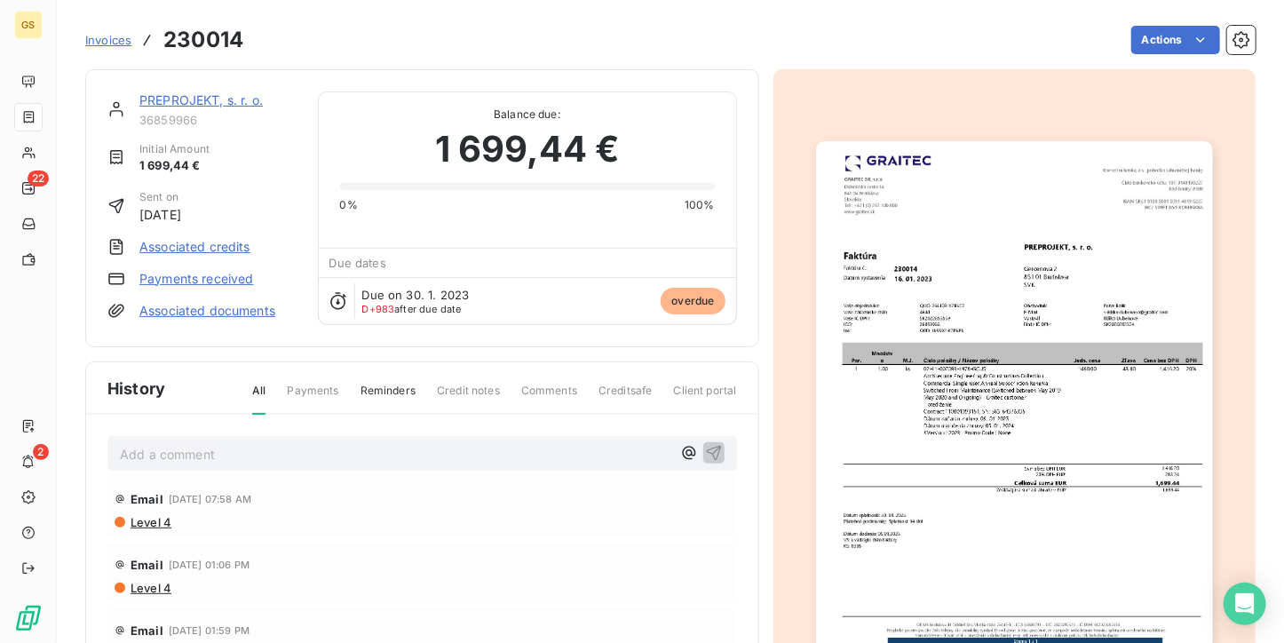
click at [1065, 402] on img "button" at bounding box center [1014, 421] width 397 height 560
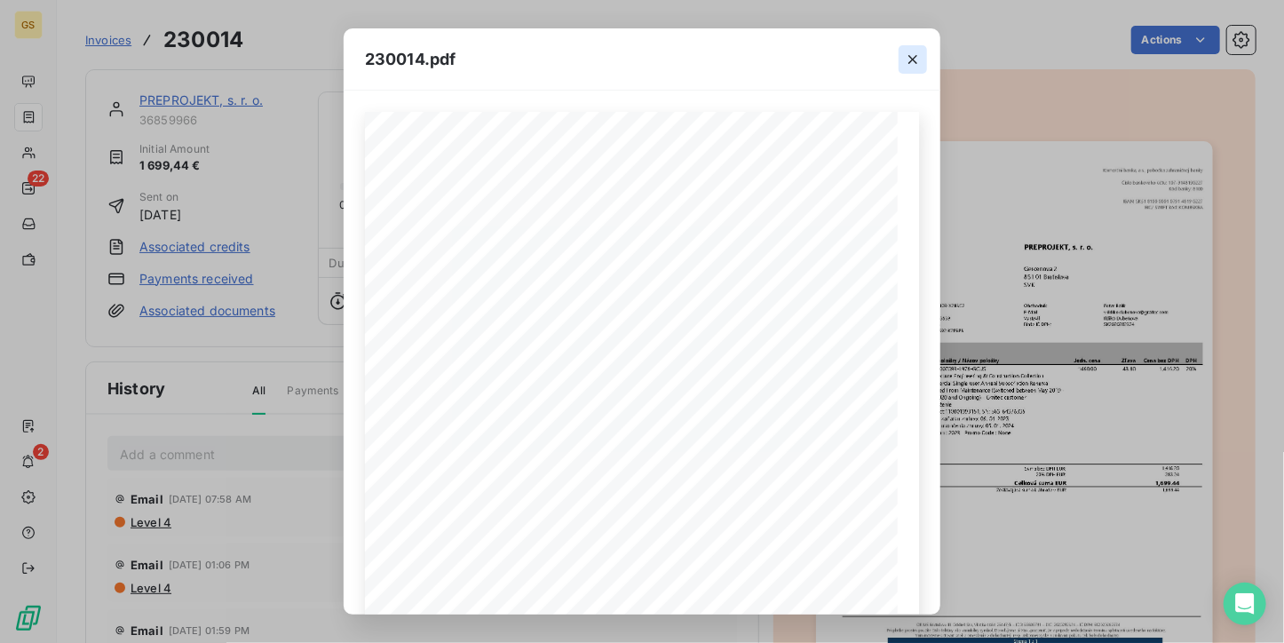
click at [906, 55] on icon "button" at bounding box center [913, 60] width 18 height 18
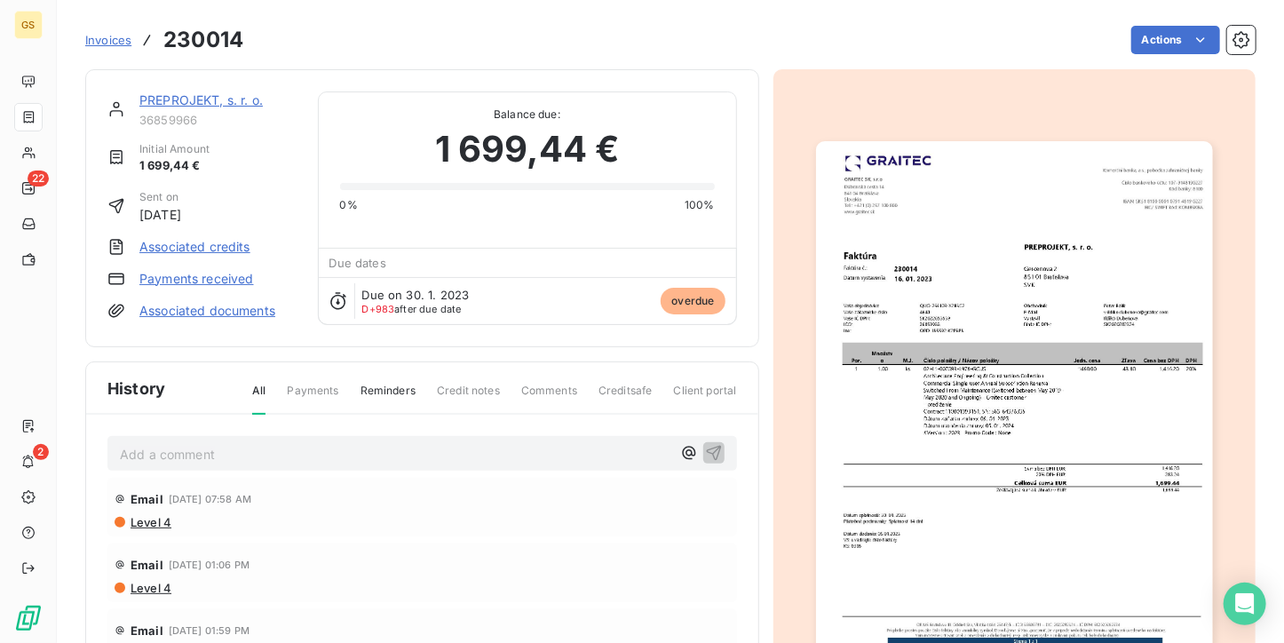
click at [160, 99] on link "PREPROJEKT, s. r. o." at bounding box center [200, 99] width 123 height 15
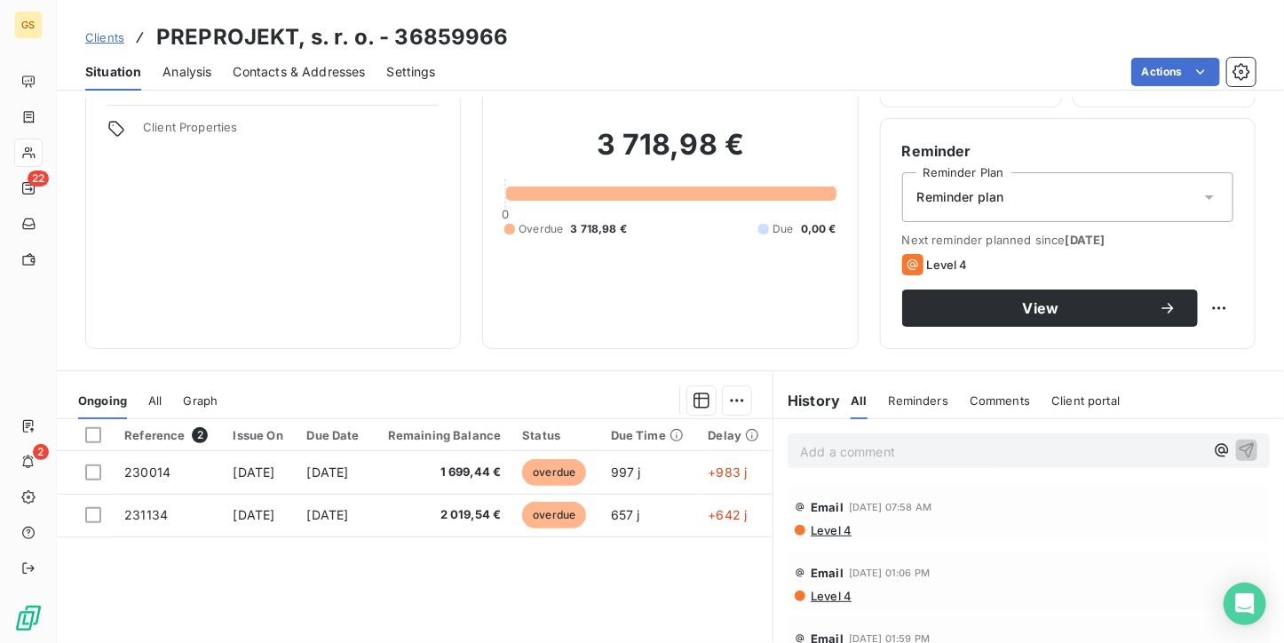
scroll to position [178, 0]
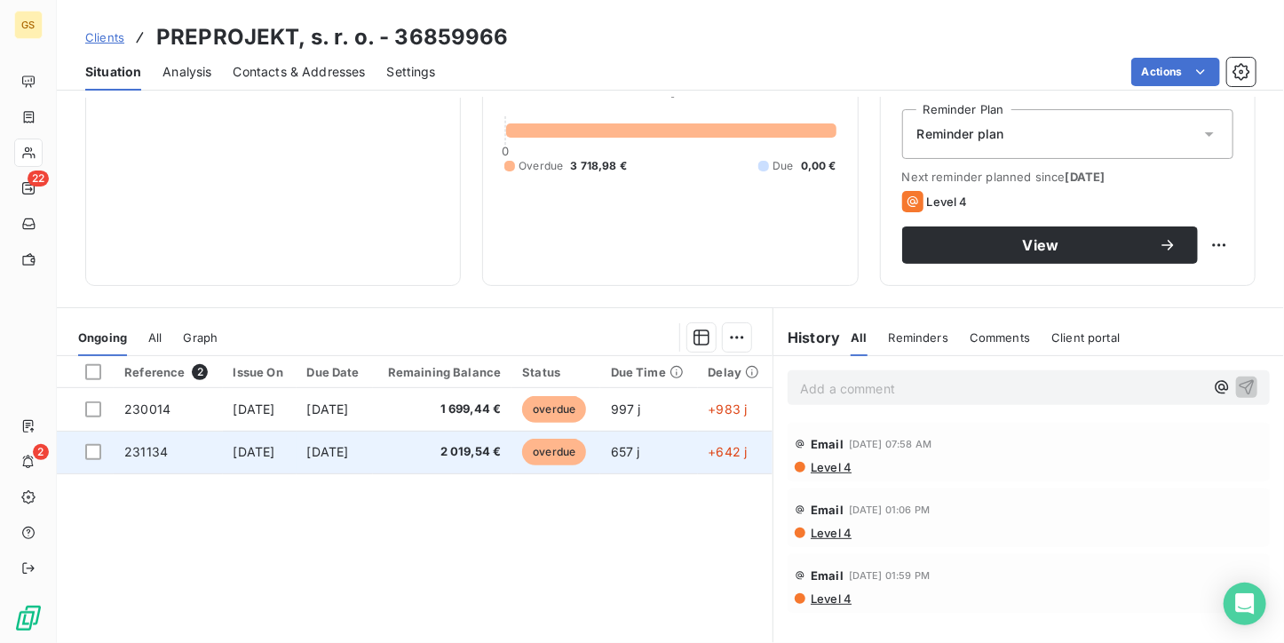
click at [491, 452] on span "2 019,54 €" at bounding box center [443, 452] width 118 height 18
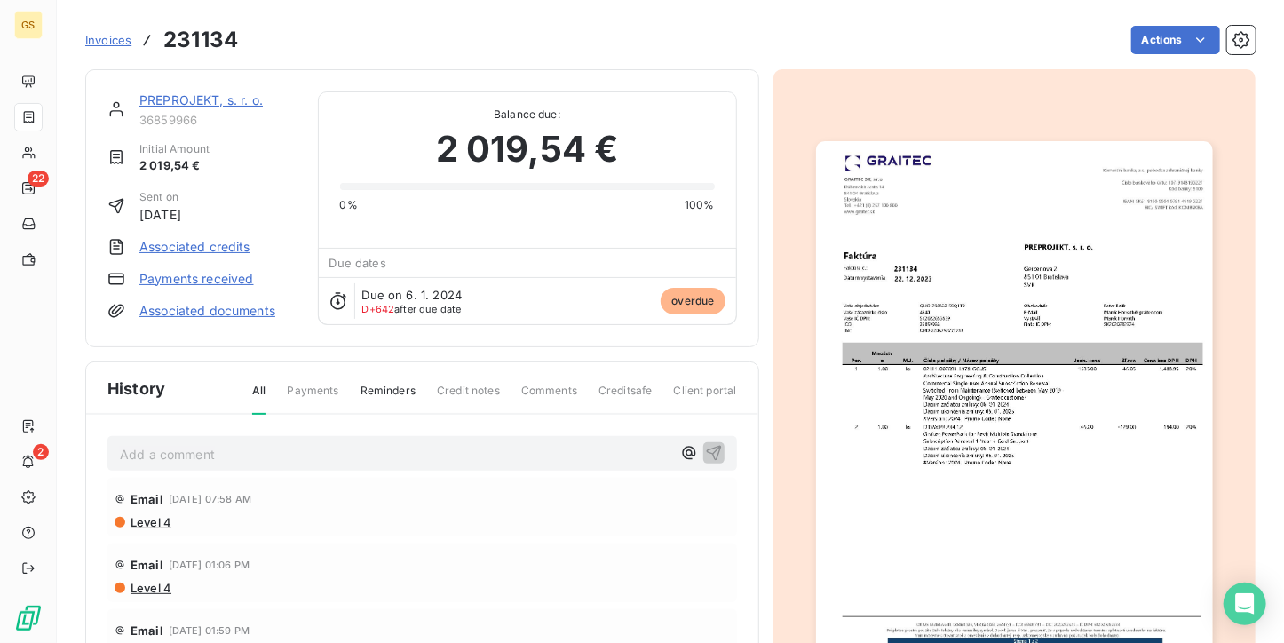
click at [1037, 413] on img "button" at bounding box center [1014, 421] width 397 height 560
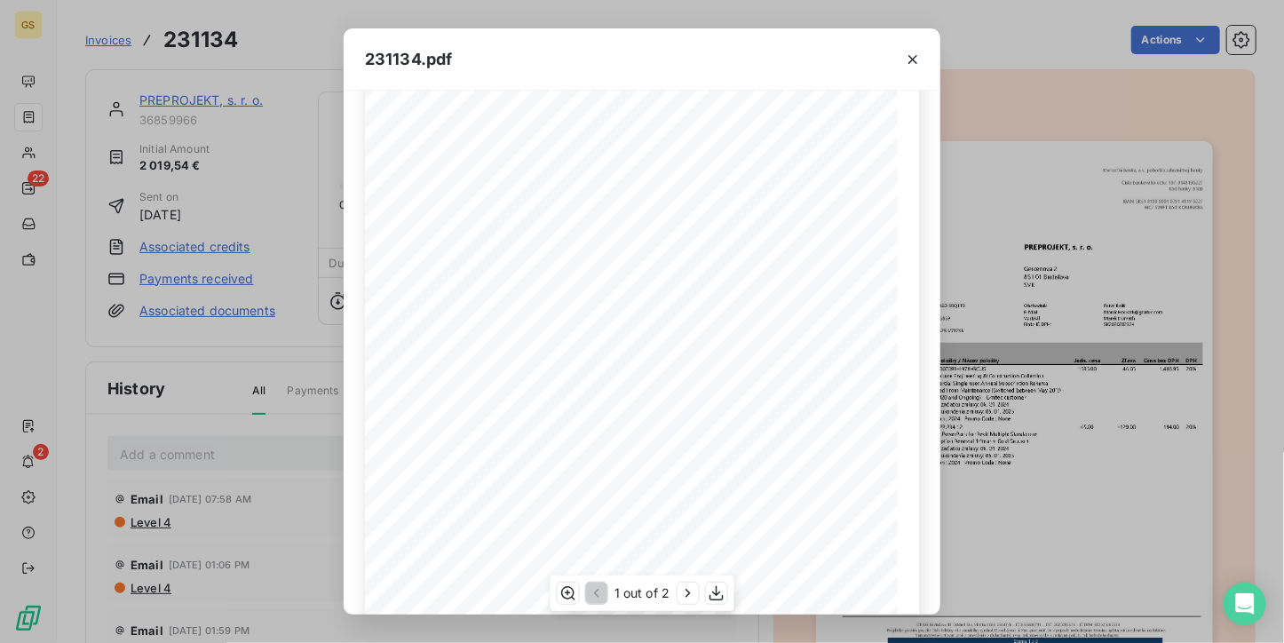
scroll to position [89, 0]
click at [923, 53] on button "button" at bounding box center [912, 59] width 28 height 28
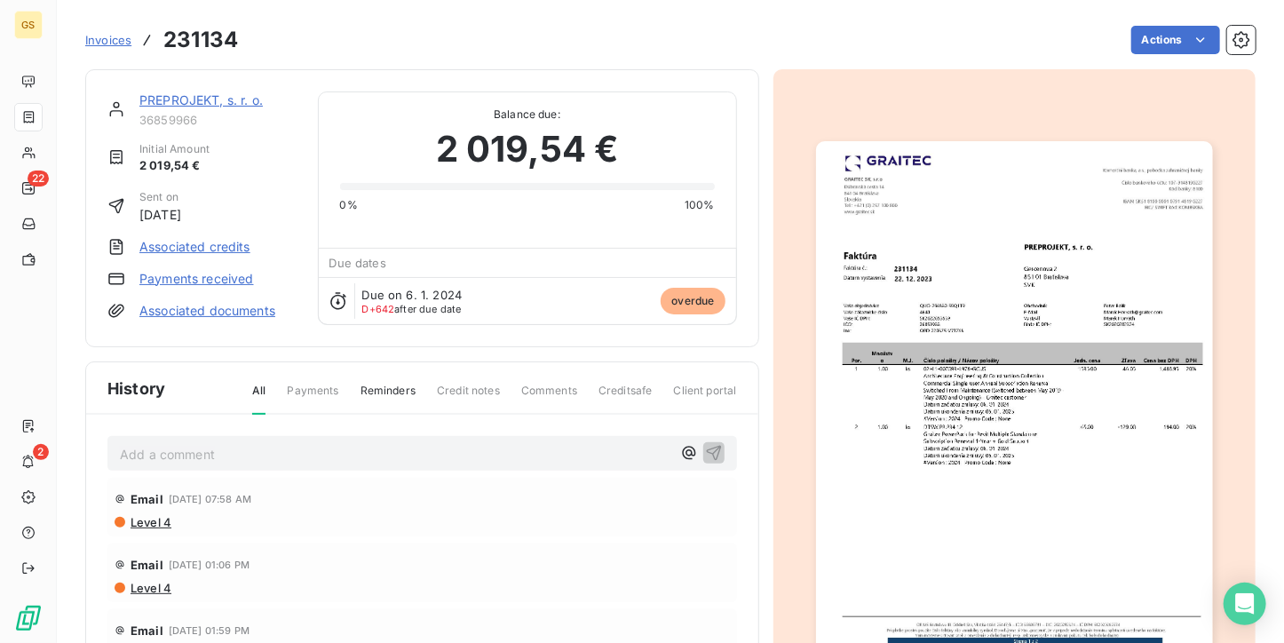
click at [195, 95] on link "PREPROJEKT, s. r. o." at bounding box center [200, 99] width 123 height 15
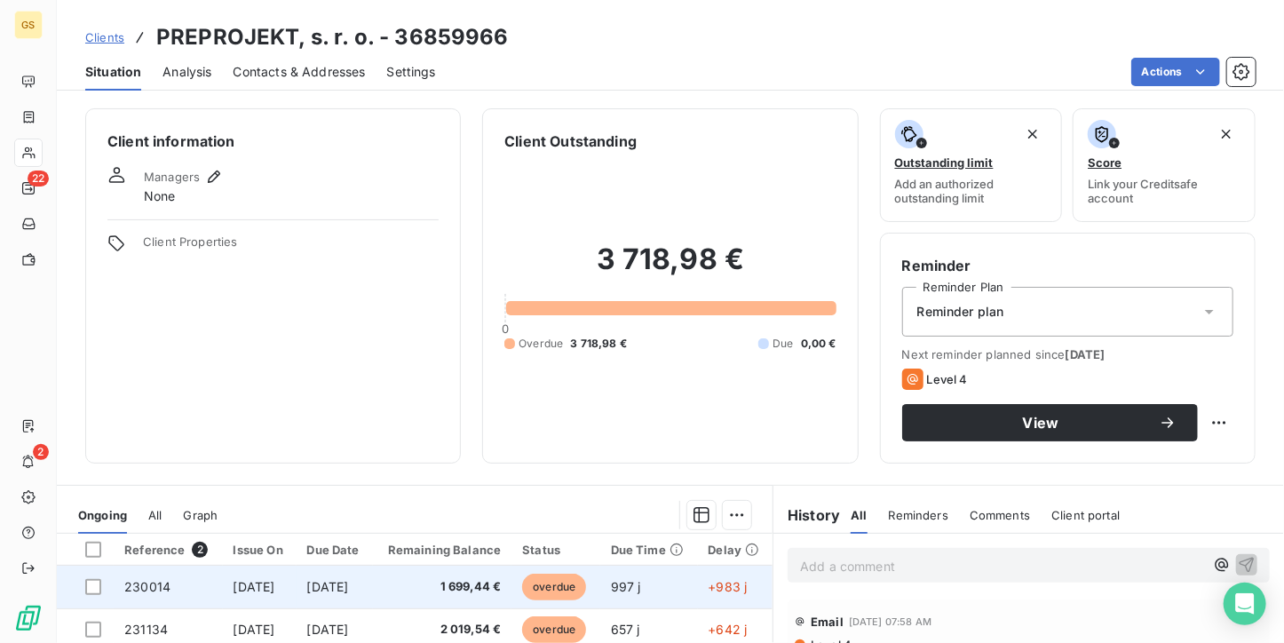
click at [275, 592] on span "[DATE]" at bounding box center [255, 586] width 42 height 15
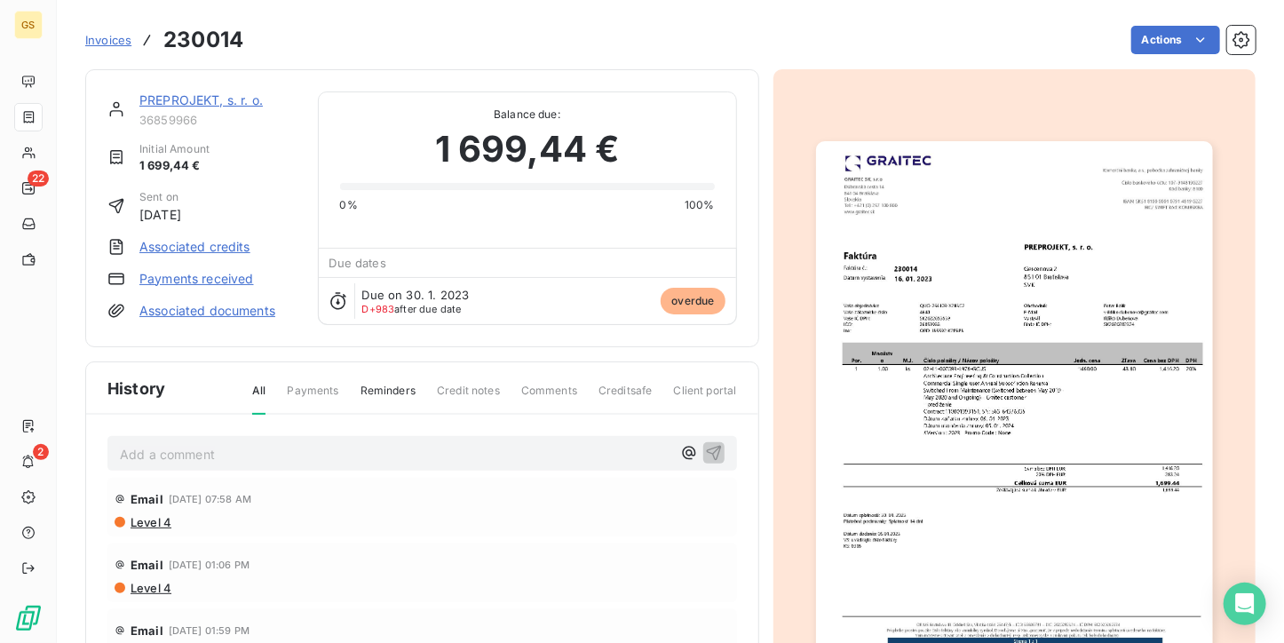
click at [936, 361] on img "button" at bounding box center [1014, 421] width 397 height 560
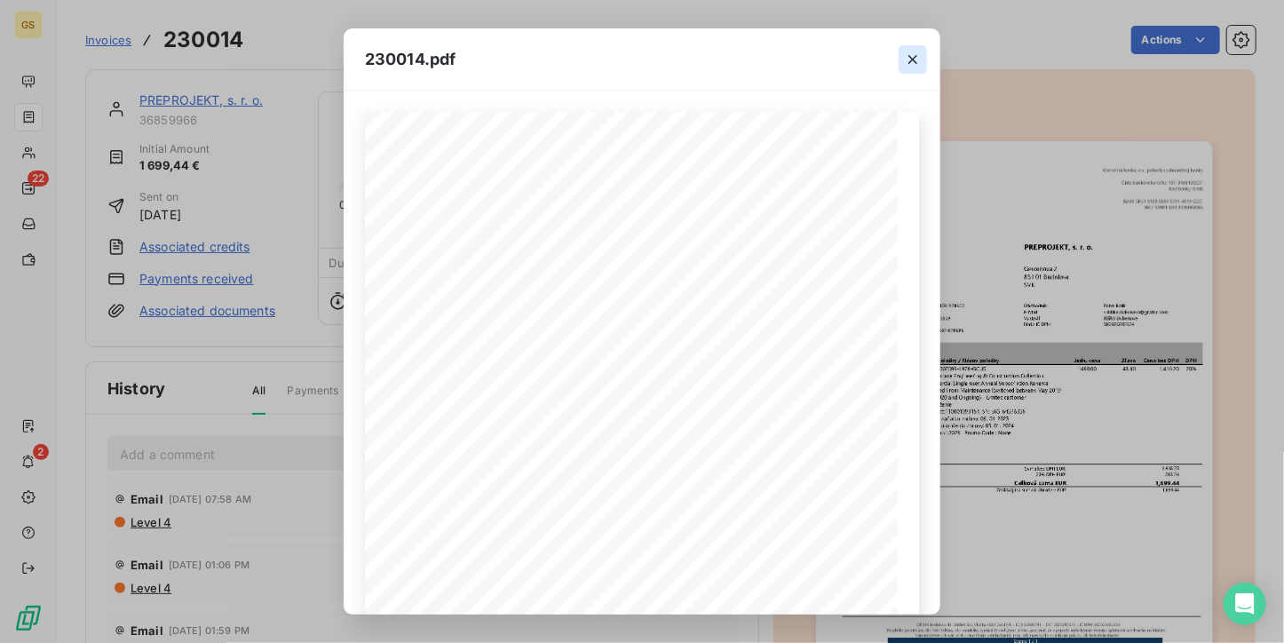
click at [906, 60] on icon "button" at bounding box center [913, 60] width 18 height 18
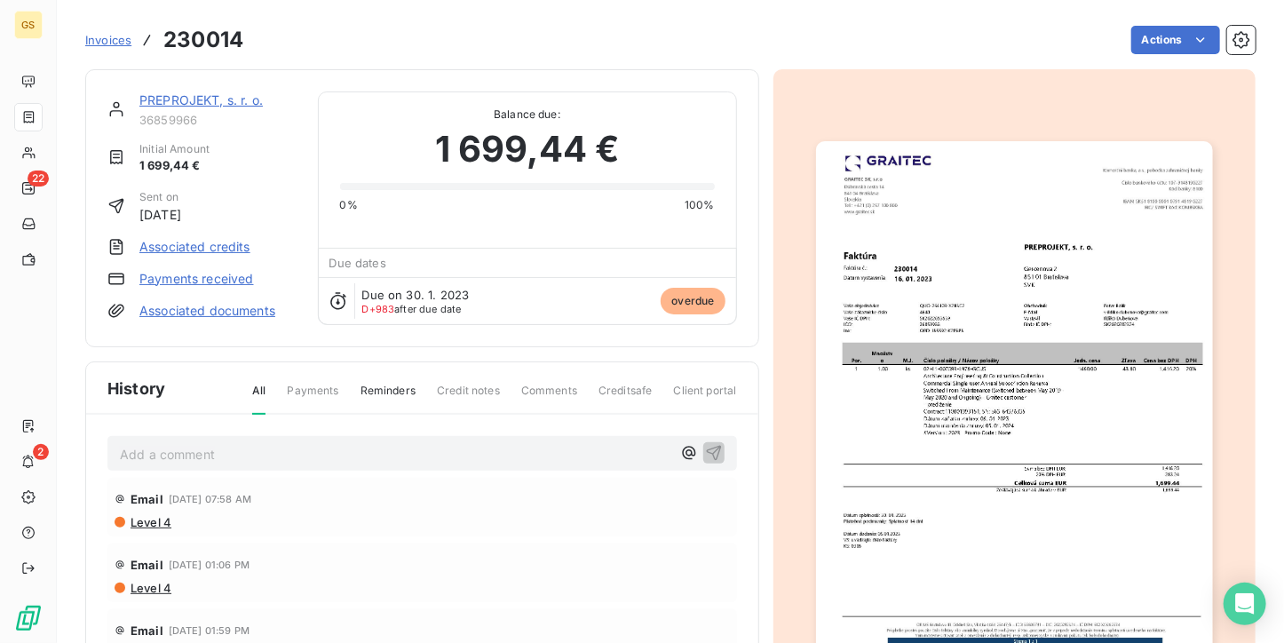
click at [194, 96] on link "PREPROJEKT, s. r. o." at bounding box center [200, 99] width 123 height 15
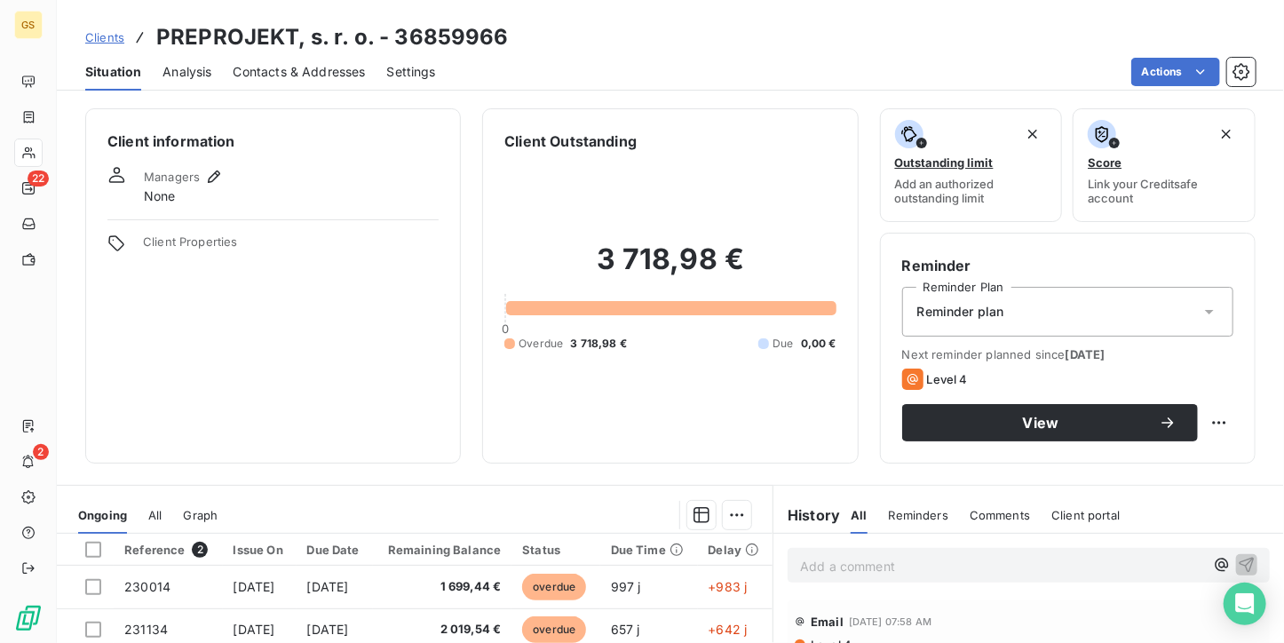
click at [316, 74] on span "Contacts & Addresses" at bounding box center [300, 72] width 132 height 18
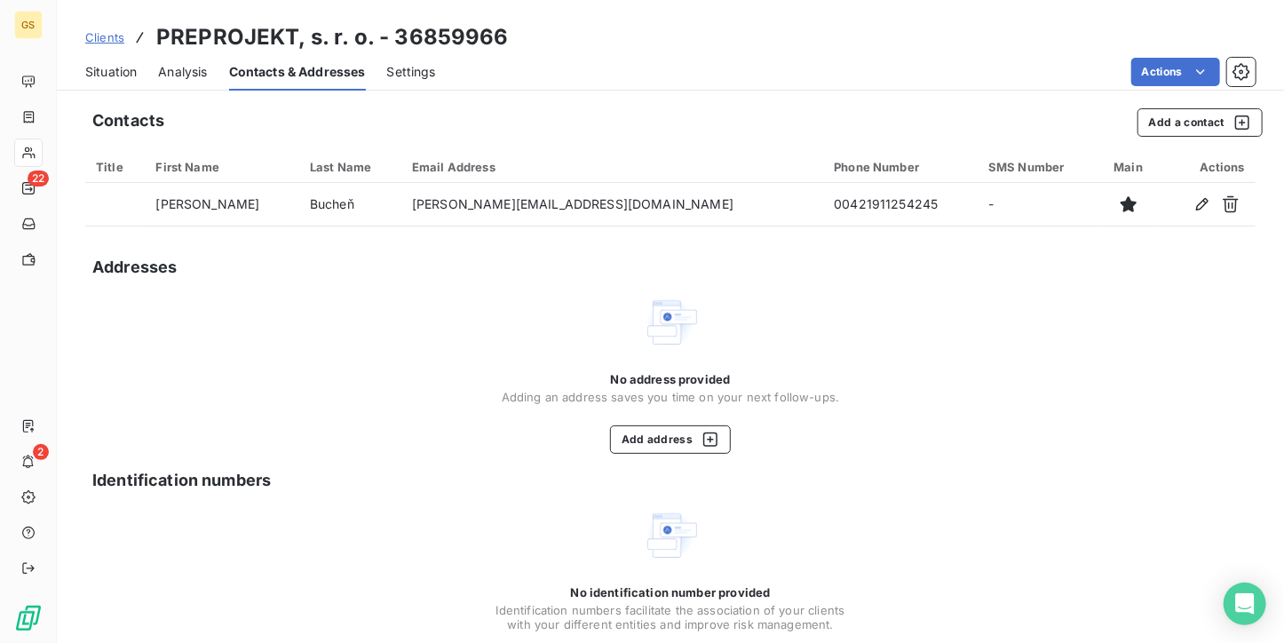
click at [181, 77] on span "Analysis" at bounding box center [182, 72] width 49 height 18
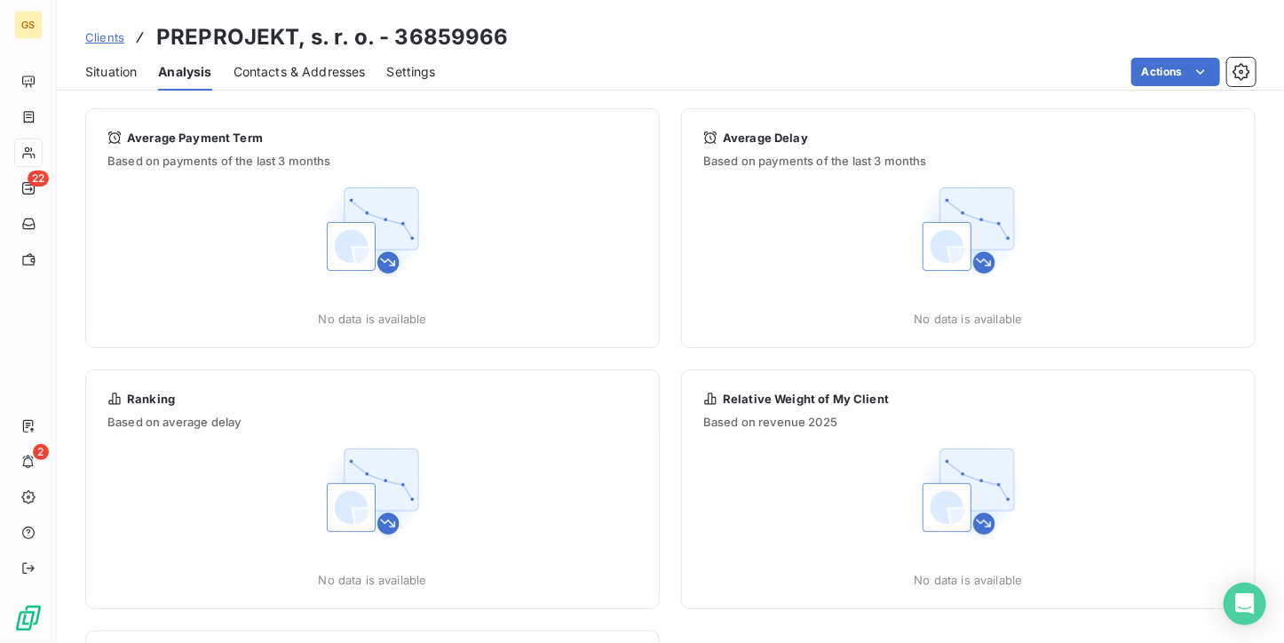
click at [83, 69] on div "Situation Analysis Contacts & Addresses Settings Actions" at bounding box center [670, 71] width 1227 height 37
click at [95, 70] on span "Situation" at bounding box center [110, 72] width 51 height 18
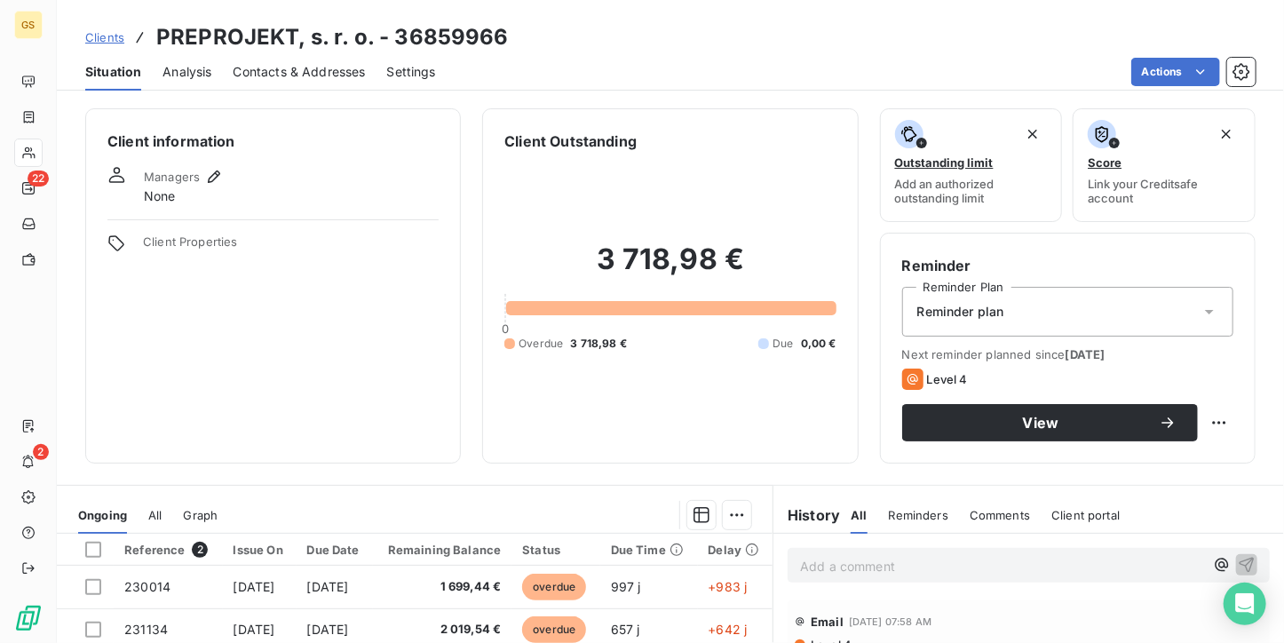
click at [249, 77] on span "Contacts & Addresses" at bounding box center [300, 72] width 132 height 18
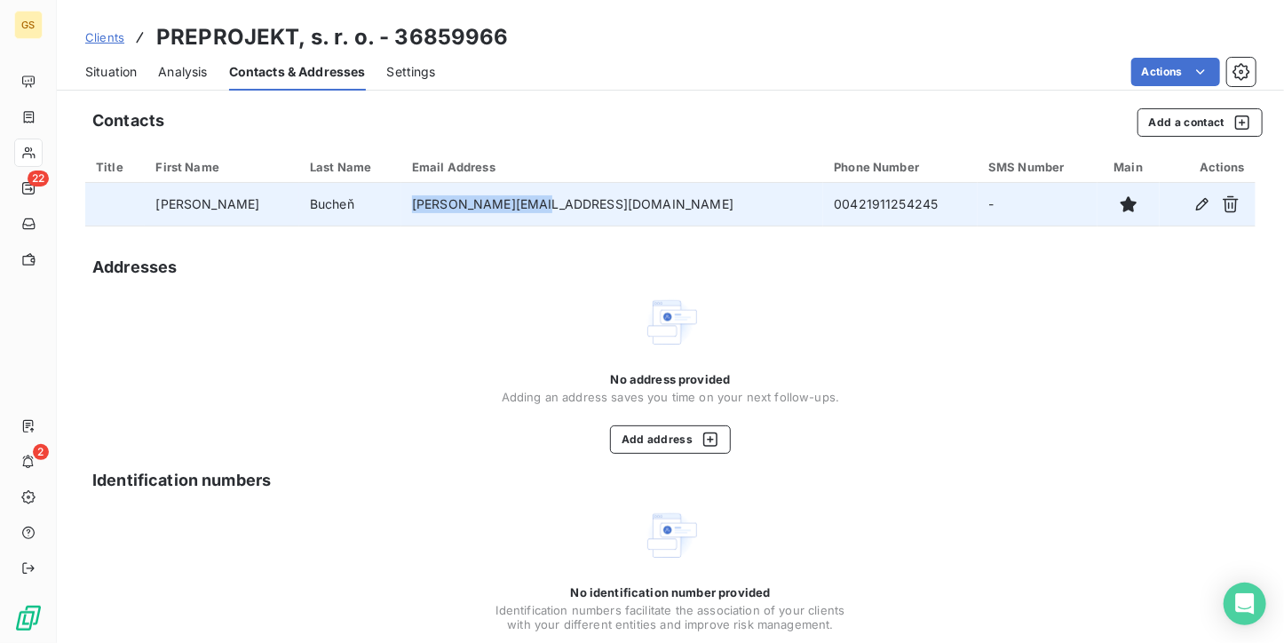
drag, startPoint x: 444, startPoint y: 203, endPoint x: 582, endPoint y: 204, distance: 138.5
click at [582, 204] on td "[PERSON_NAME][EMAIL_ADDRESS][DOMAIN_NAME]" at bounding box center [612, 204] width 422 height 43
copy td "[PERSON_NAME][EMAIL_ADDRESS][DOMAIN_NAME]"
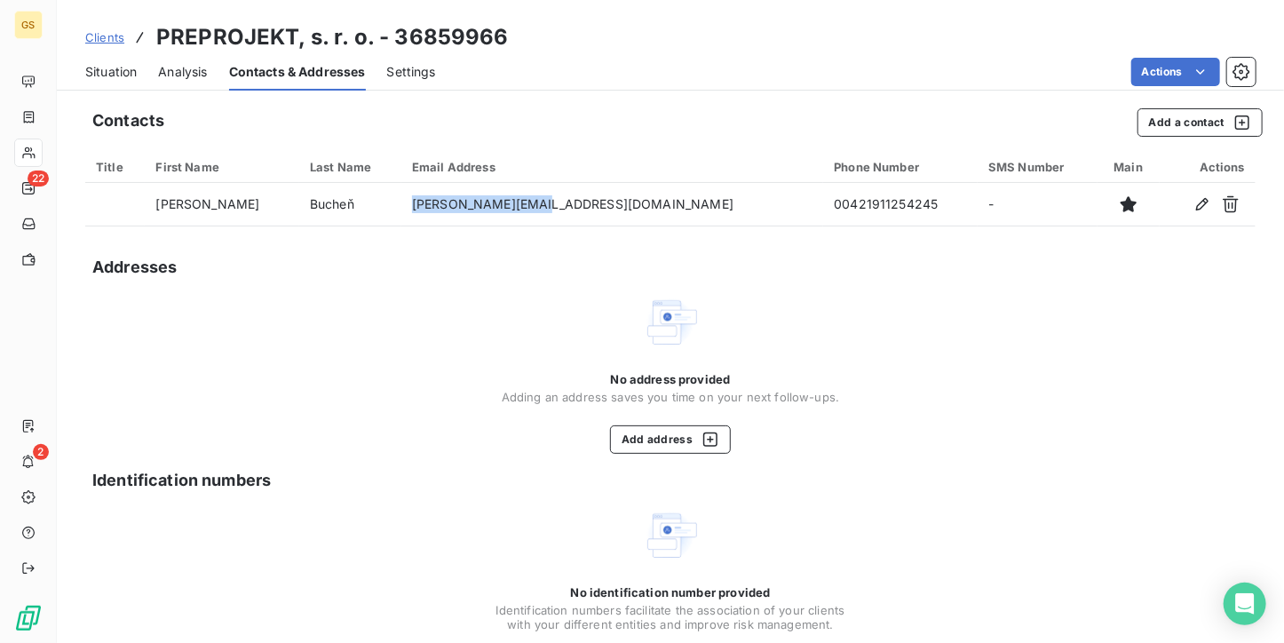
click at [122, 65] on span "Situation" at bounding box center [110, 72] width 51 height 18
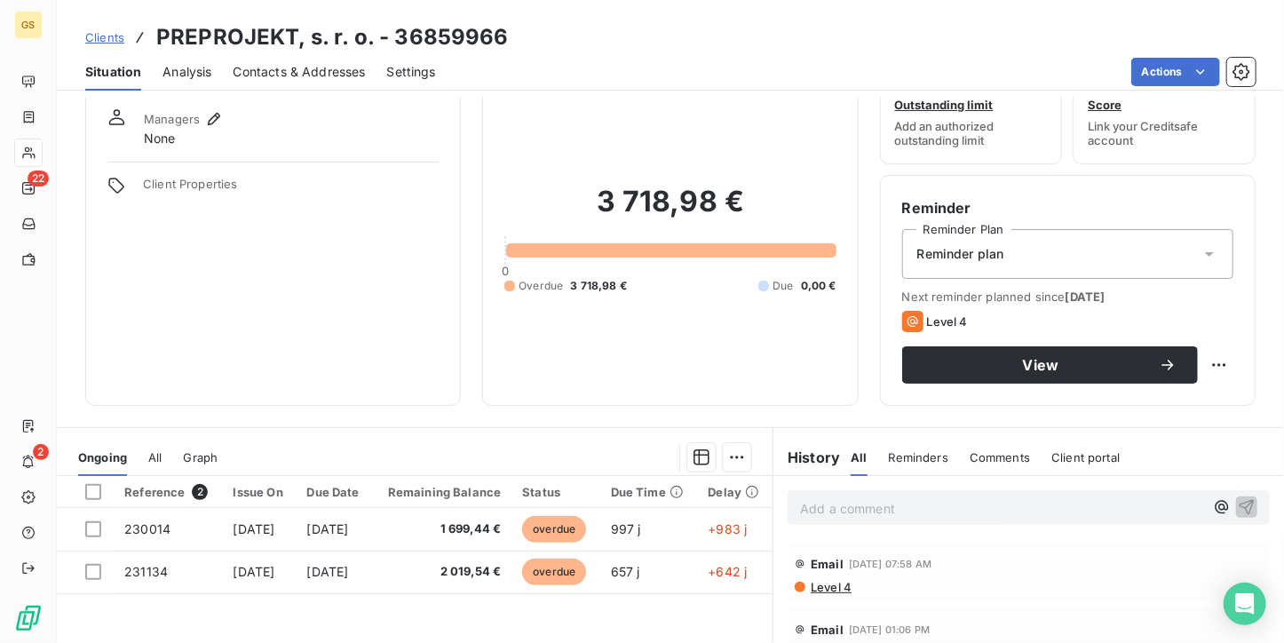
scroll to position [89, 0]
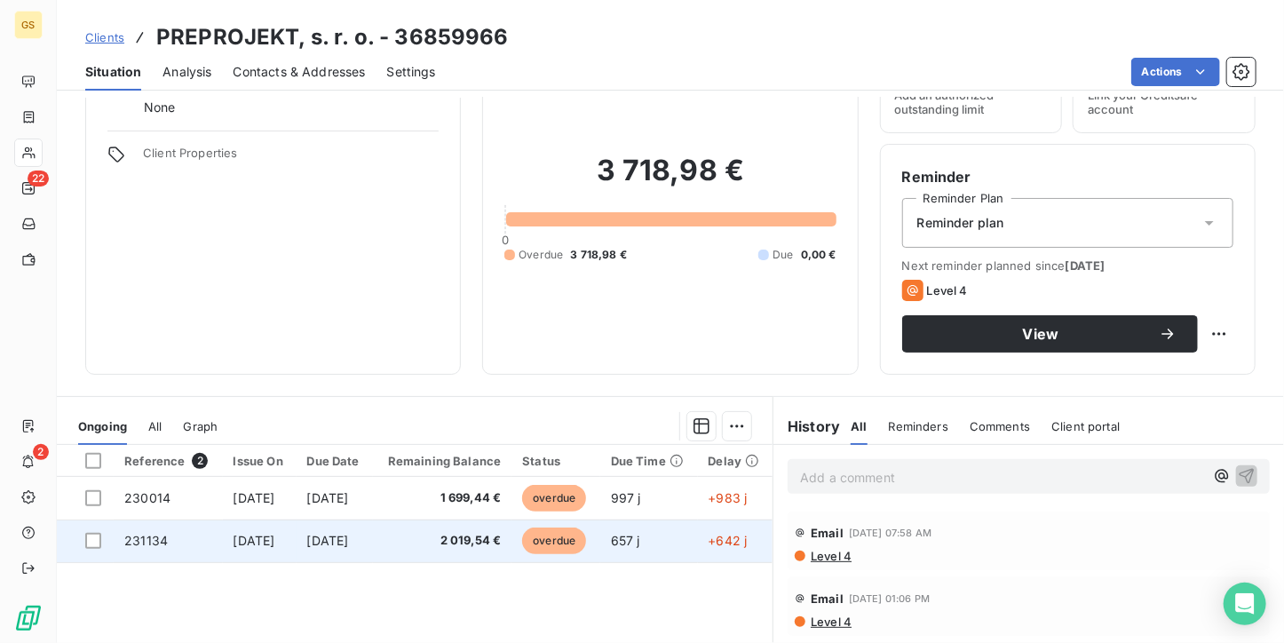
click at [373, 546] on td "[DATE]" at bounding box center [335, 540] width 76 height 43
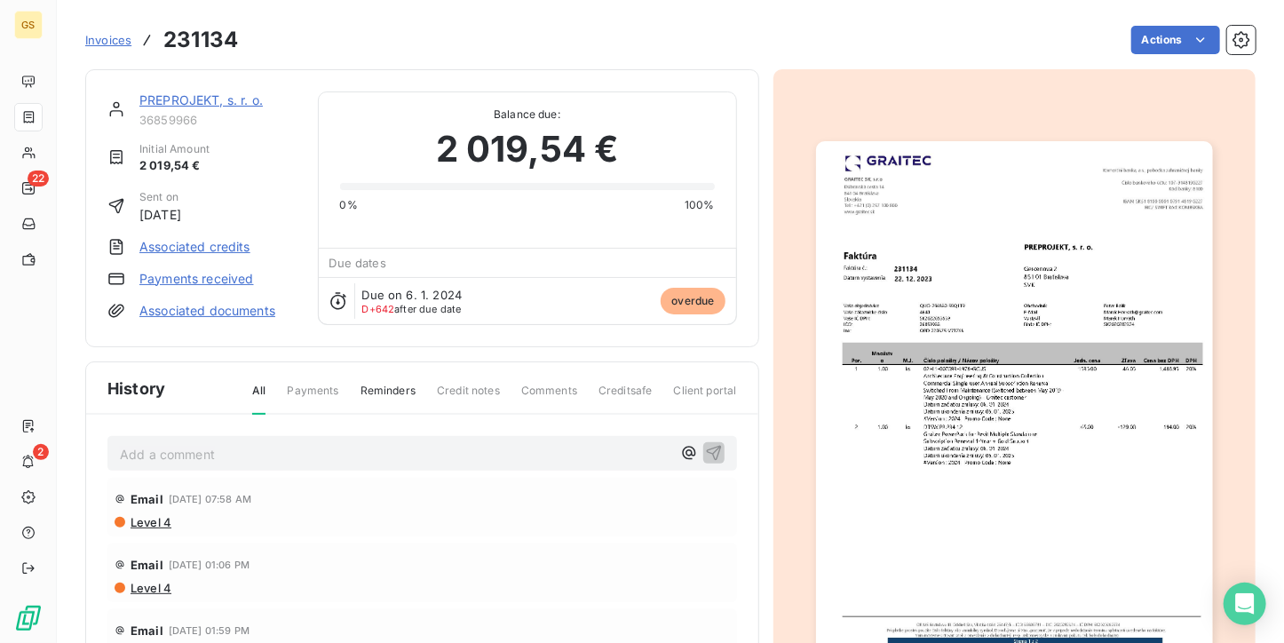
click at [856, 390] on img "button" at bounding box center [1014, 421] width 397 height 560
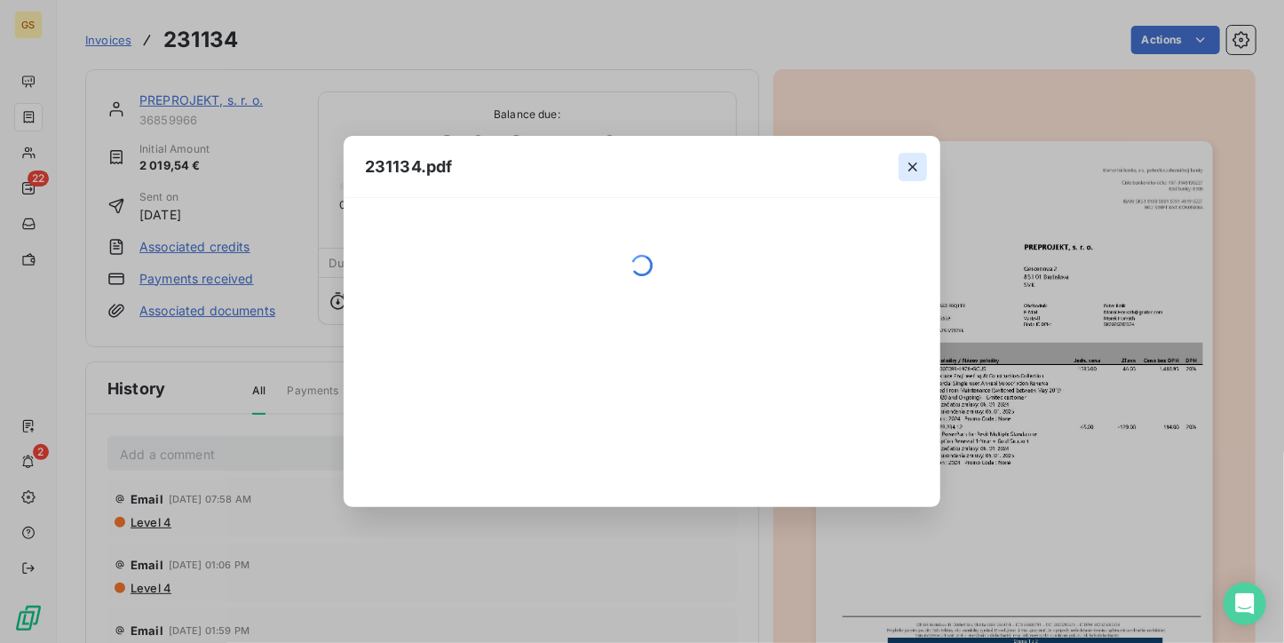
click at [911, 170] on icon "button" at bounding box center [913, 167] width 18 height 18
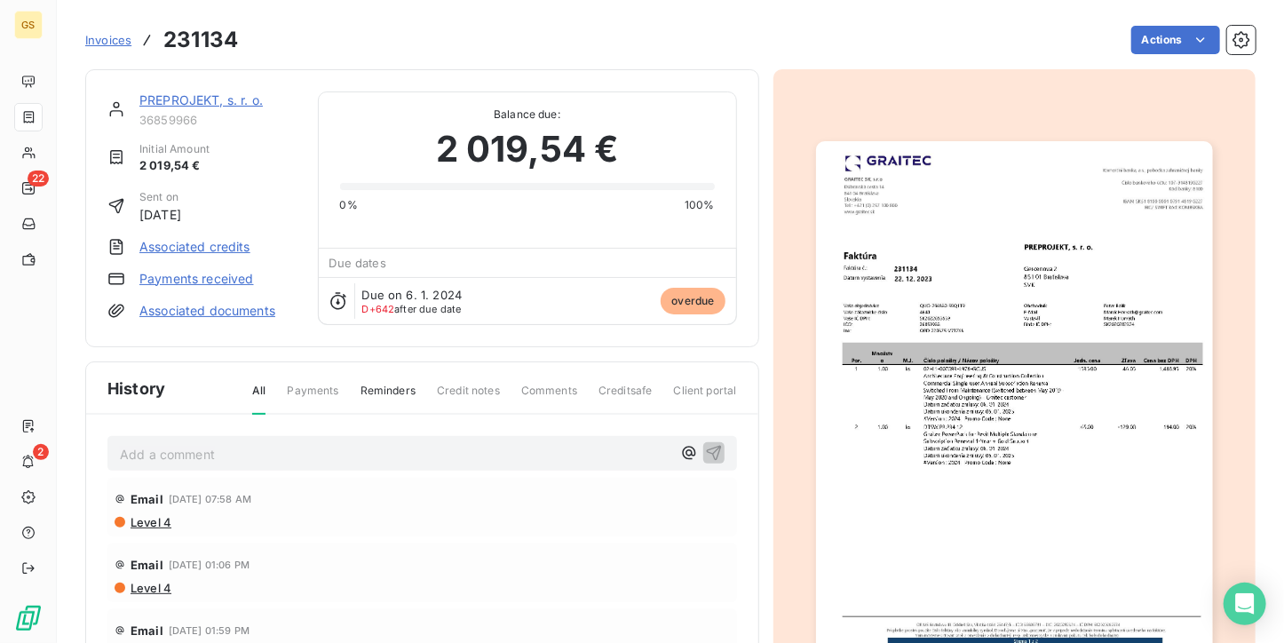
click at [959, 351] on img "button" at bounding box center [1014, 421] width 397 height 560
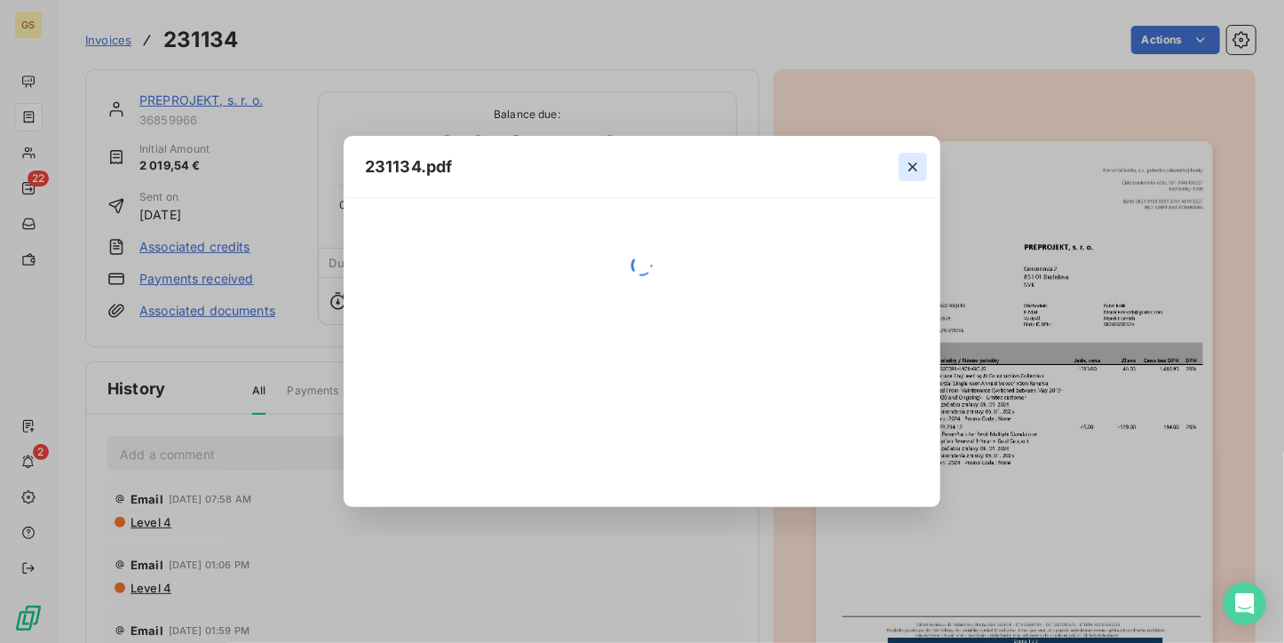
click at [906, 162] on icon "button" at bounding box center [913, 167] width 18 height 18
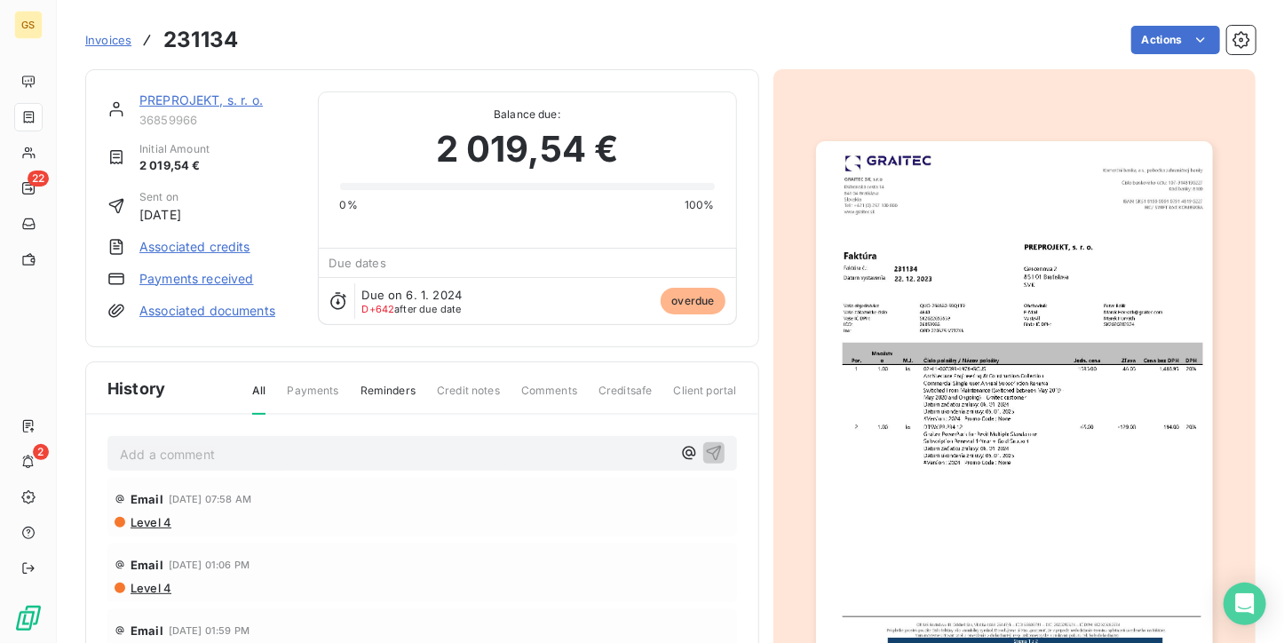
click at [870, 322] on img "button" at bounding box center [1014, 421] width 397 height 560
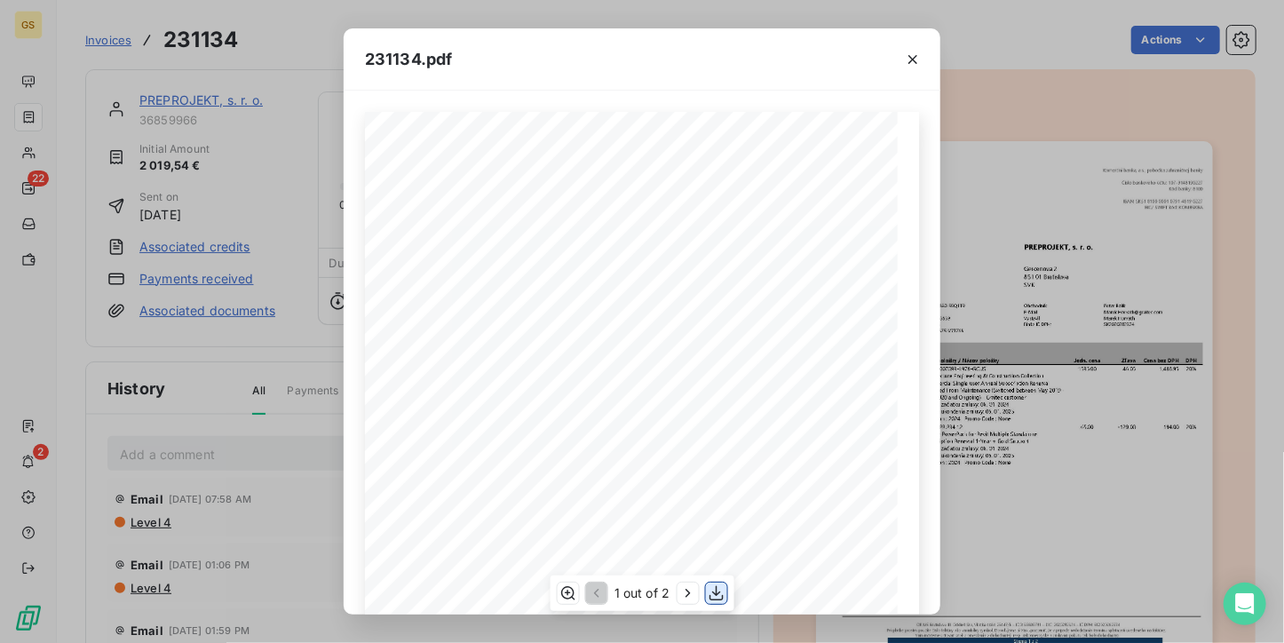
click at [706, 594] on button "button" at bounding box center [715, 592] width 21 height 21
click at [910, 60] on icon "button" at bounding box center [912, 59] width 9 height 9
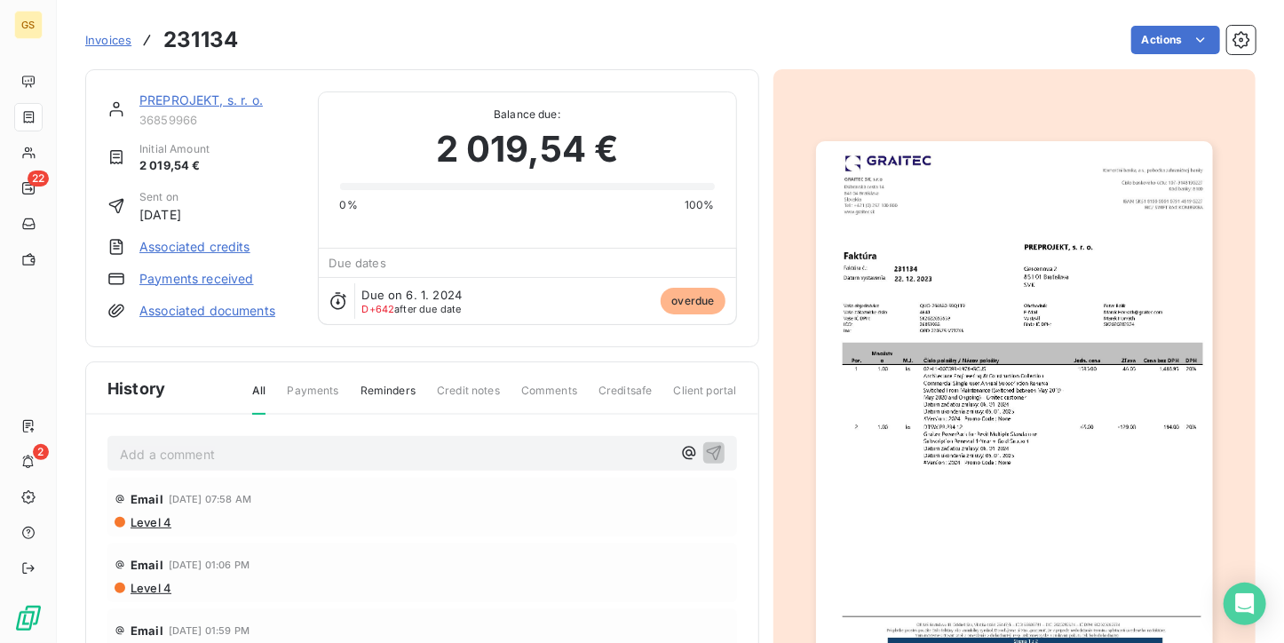
click at [198, 101] on link "PREPROJEKT, s. r. o." at bounding box center [200, 99] width 123 height 15
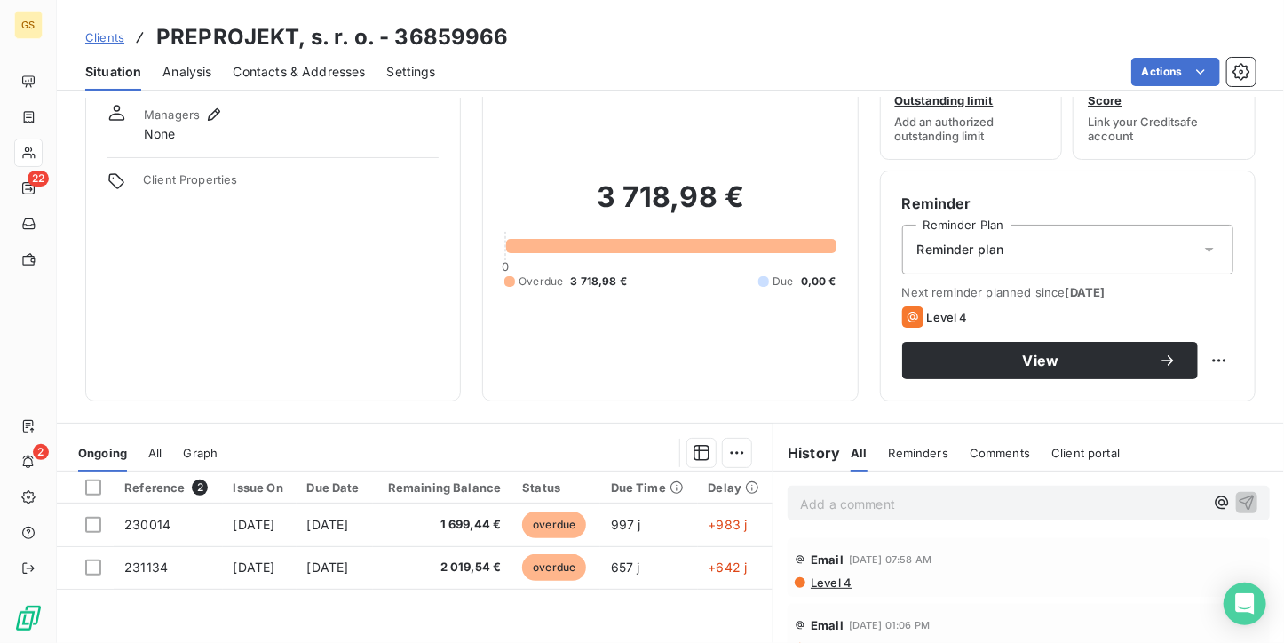
scroll to position [89, 0]
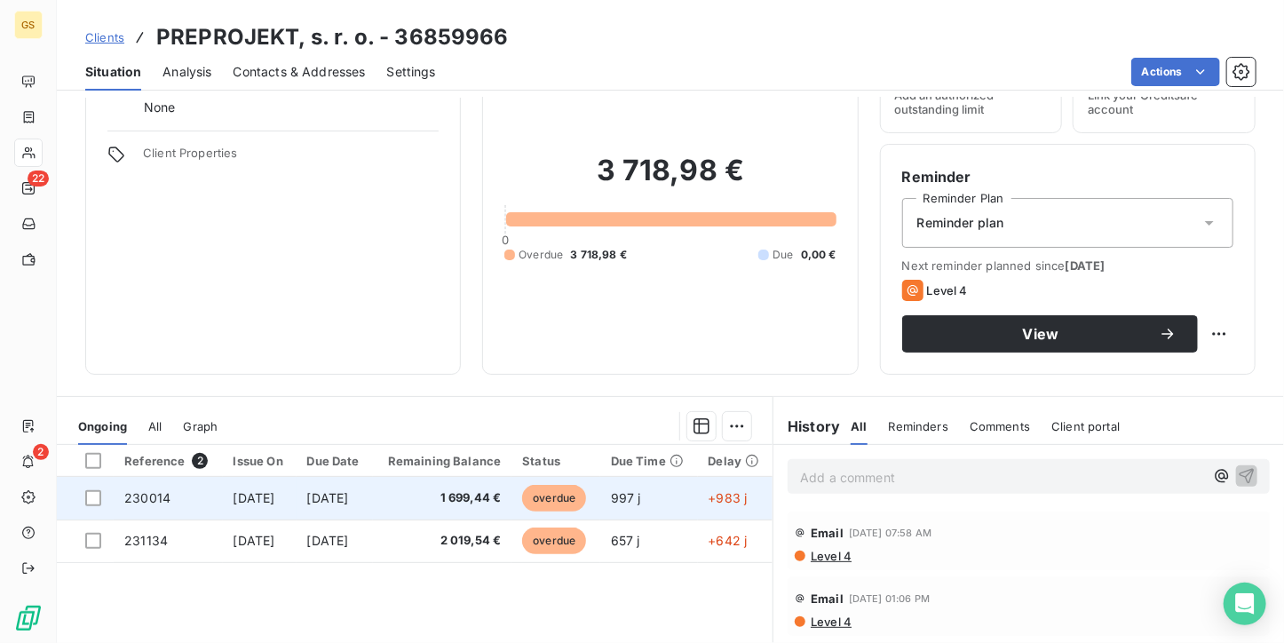
click at [255, 506] on td "[DATE]" at bounding box center [260, 498] width 74 height 43
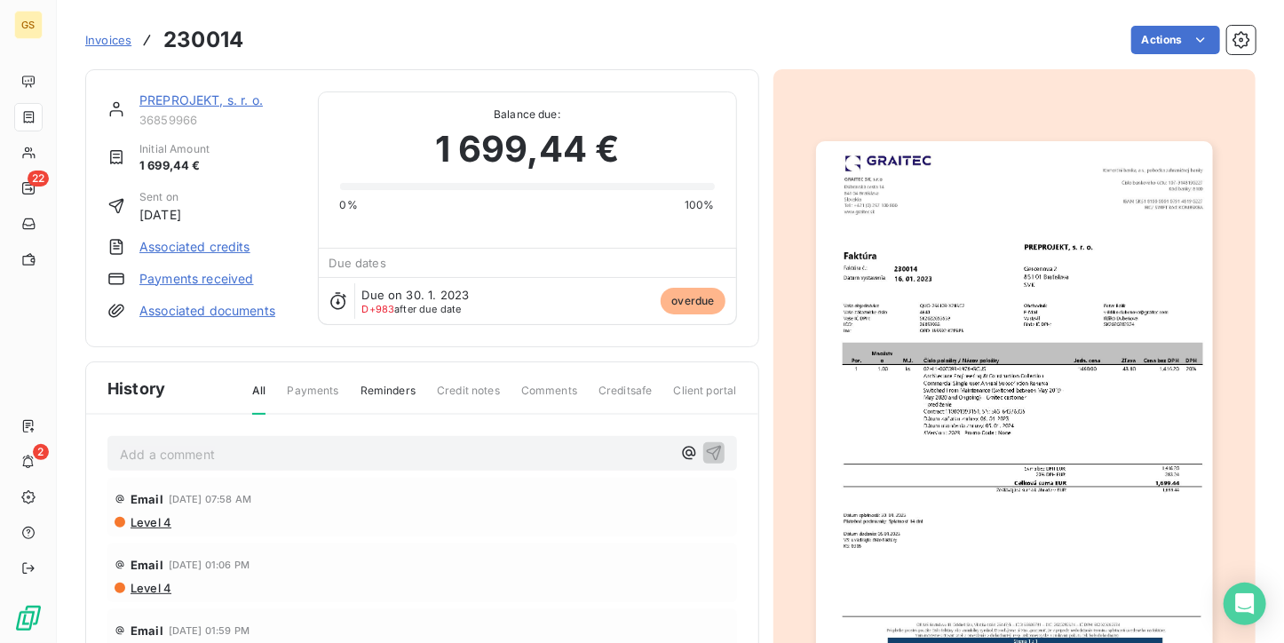
click at [1008, 245] on img "button" at bounding box center [1014, 421] width 397 height 560
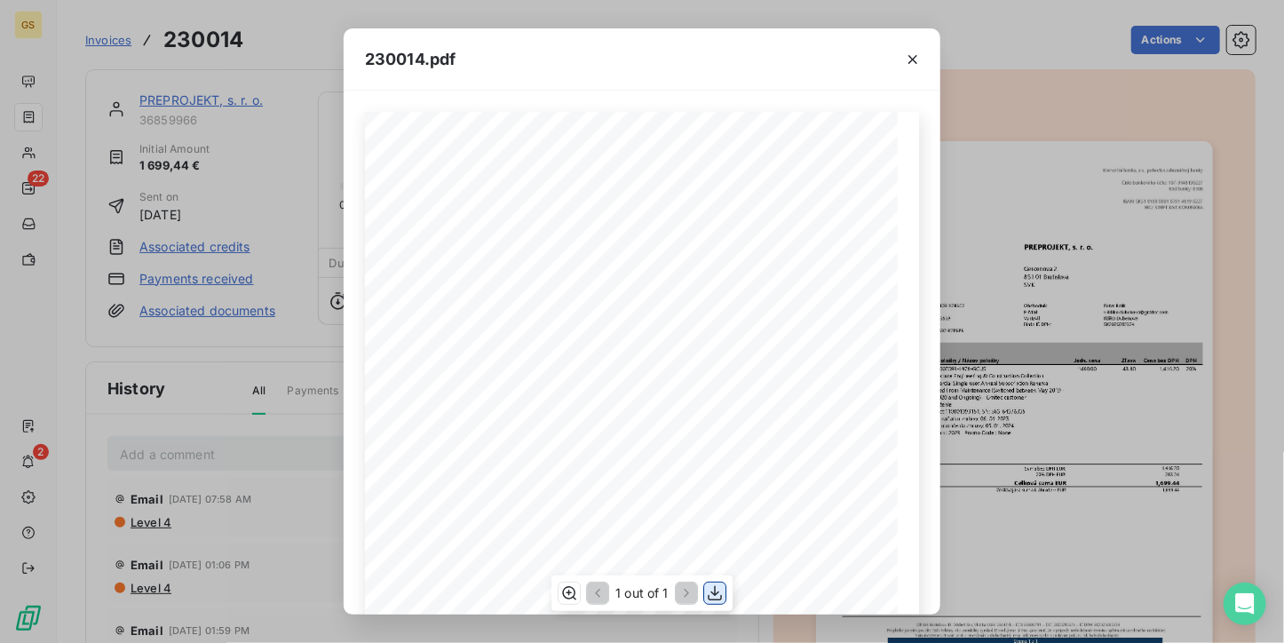
click at [717, 590] on icon "button" at bounding box center [715, 593] width 18 height 18
drag, startPoint x: 707, startPoint y: 93, endPoint x: 737, endPoint y: 83, distance: 32.0
click at [707, 93] on div "Por. Množstv o [PERSON_NAME] položky / Názov položky Jedn. cena Zľava Cena bez …" at bounding box center [642, 353] width 597 height 524
click at [900, 60] on button "button" at bounding box center [912, 59] width 28 height 28
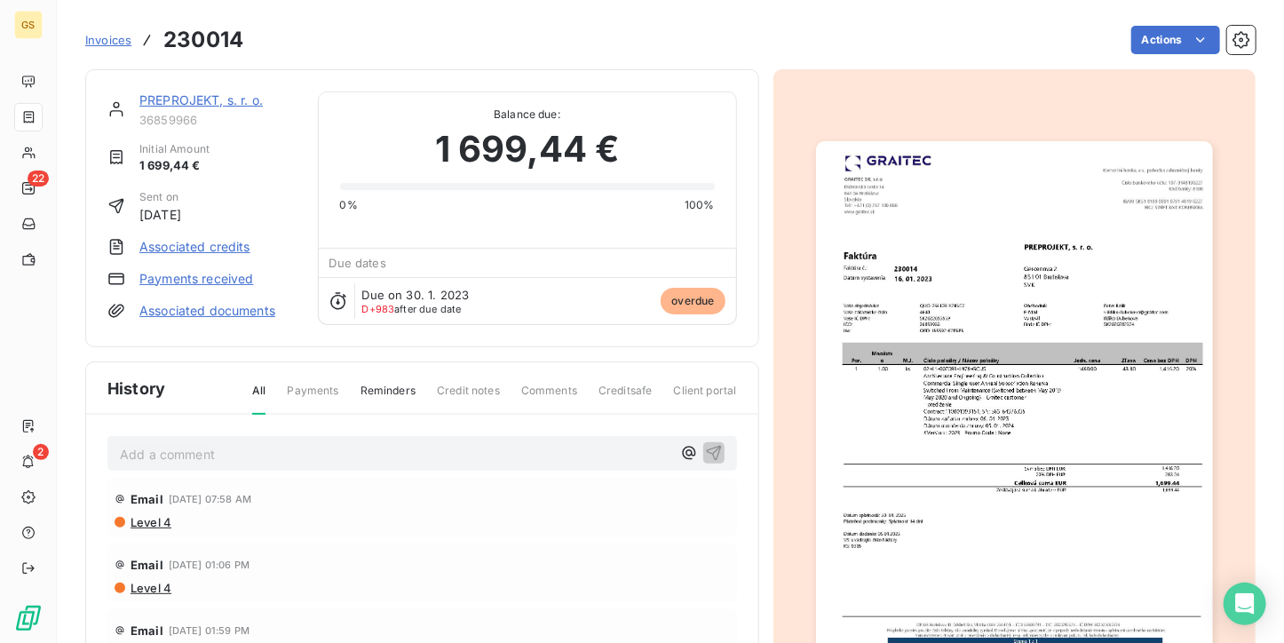
click at [222, 94] on link "PREPROJEKT, s. r. o." at bounding box center [200, 99] width 123 height 15
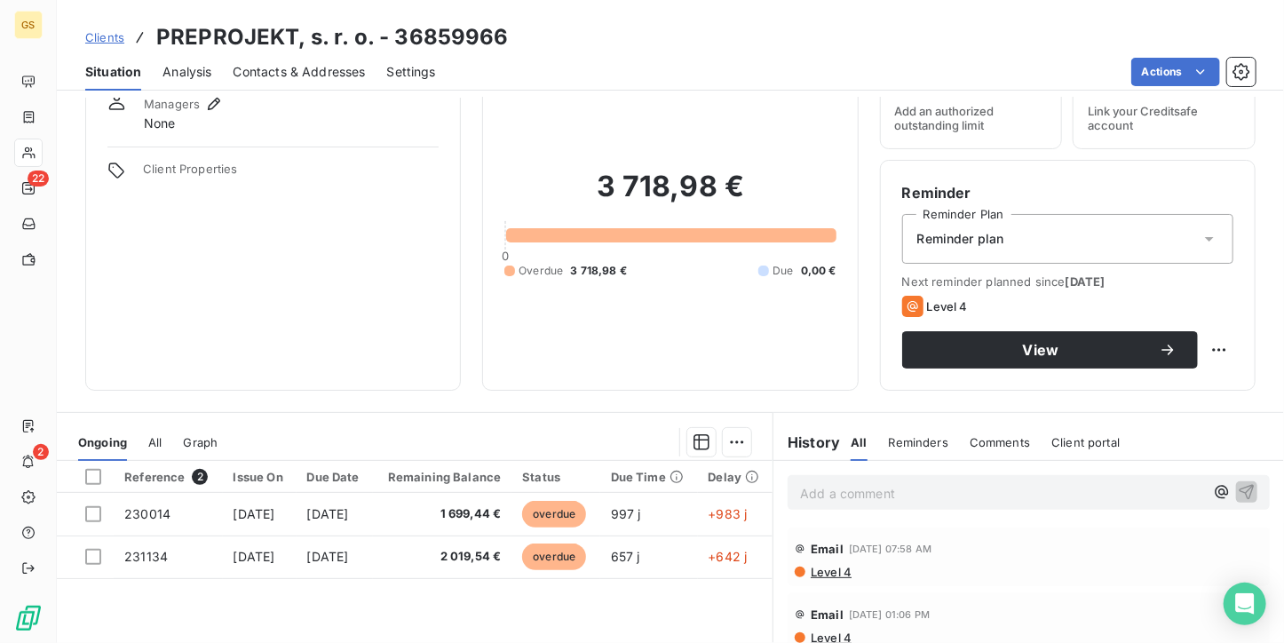
scroll to position [178, 0]
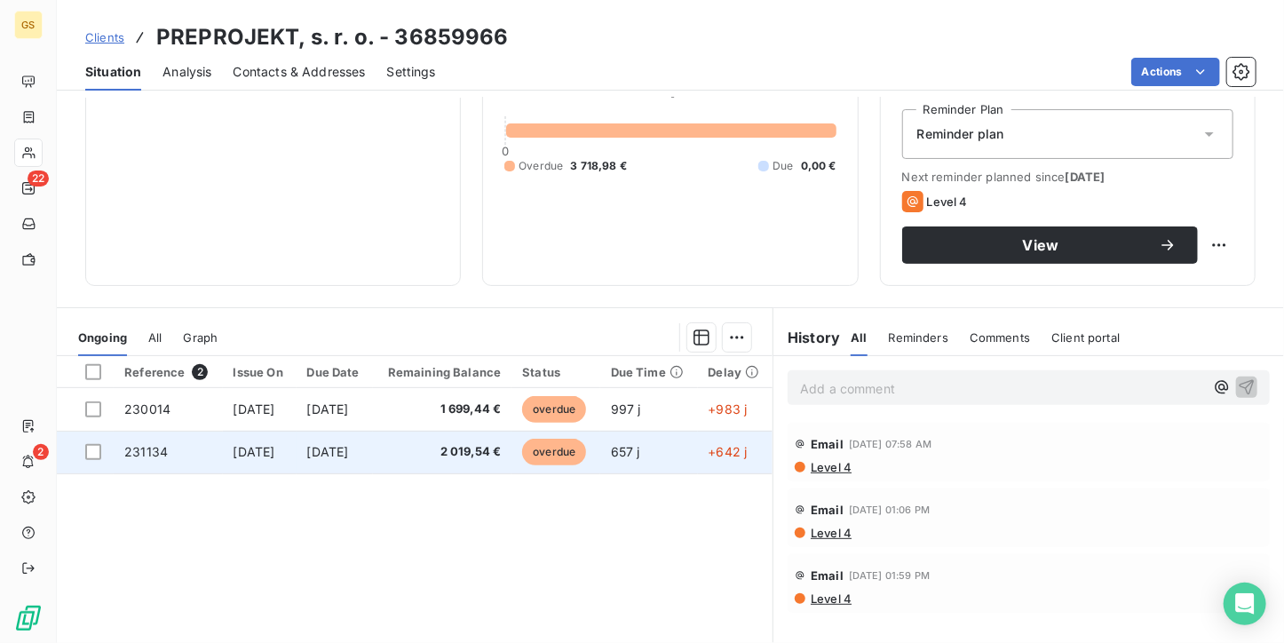
click at [471, 457] on span "2 019,54 €" at bounding box center [443, 452] width 118 height 18
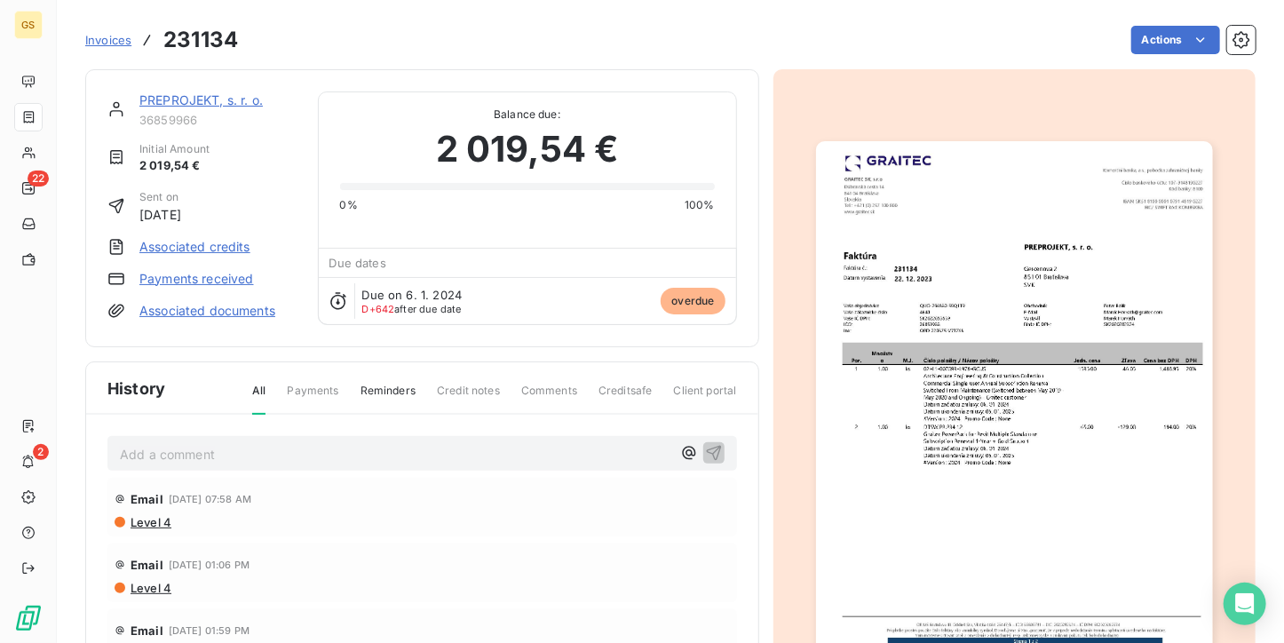
click at [416, 456] on p "Add a comment ﻿" at bounding box center [395, 454] width 551 height 22
click at [705, 447] on icon "button" at bounding box center [714, 452] width 18 height 18
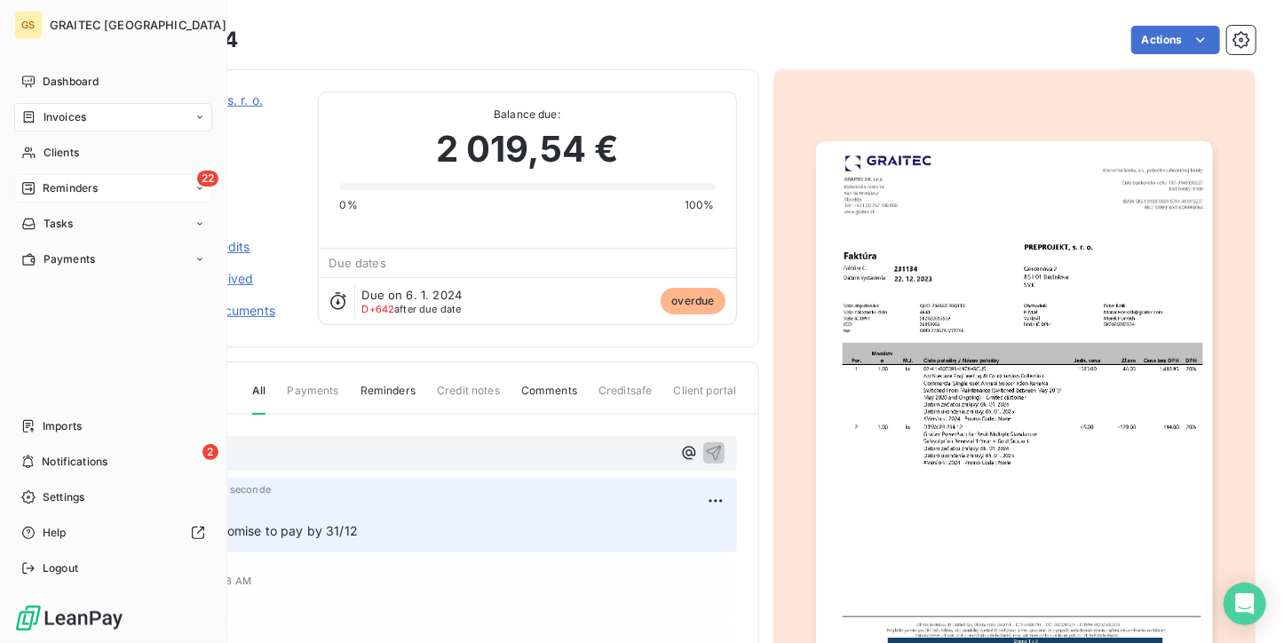
click at [83, 180] on span "Reminders" at bounding box center [70, 188] width 55 height 16
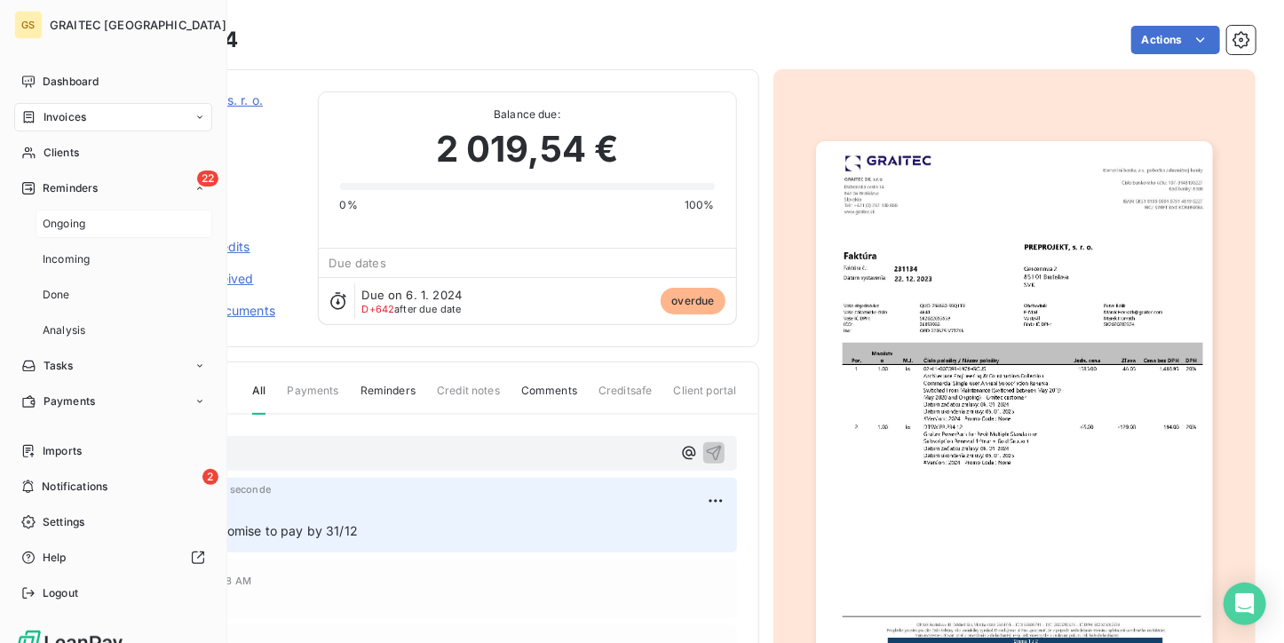
click at [80, 219] on span "Ongoing" at bounding box center [64, 224] width 43 height 16
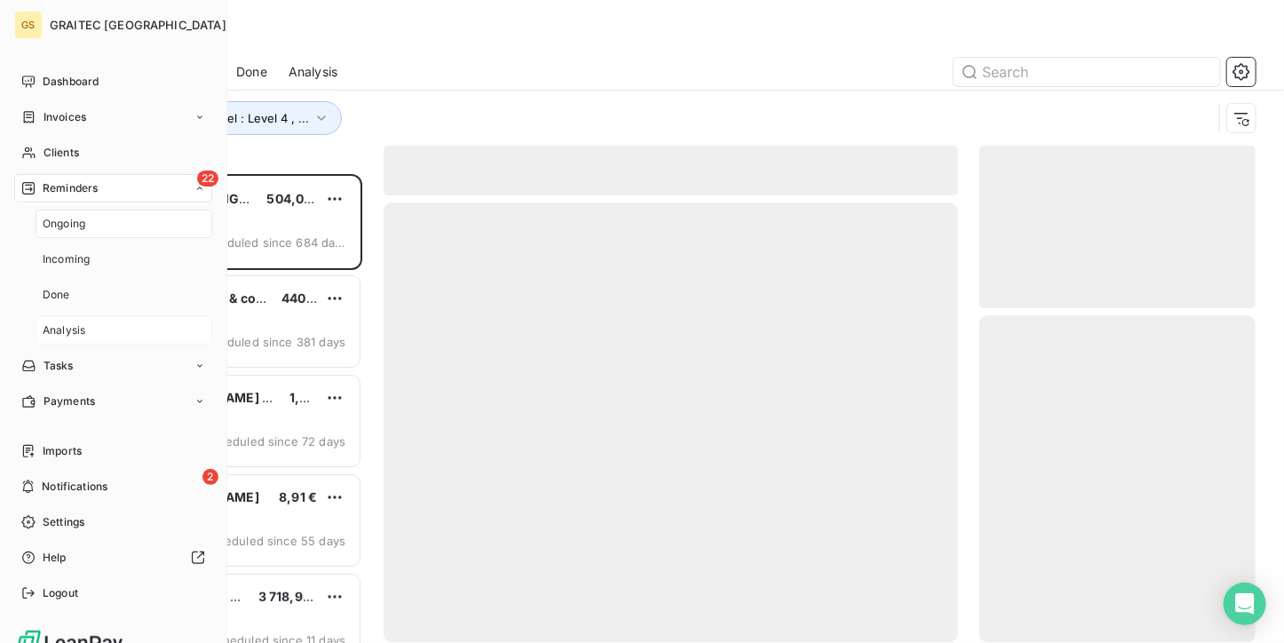
scroll to position [455, 263]
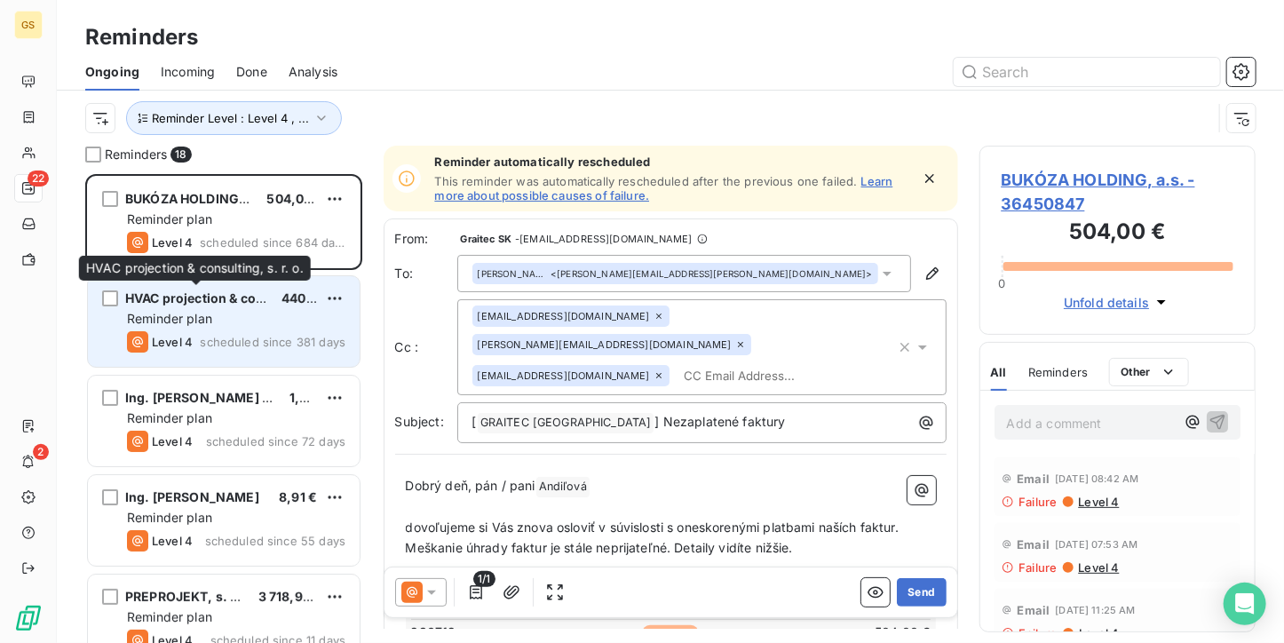
click at [221, 298] on span "HVAC projection & consulting, s. r. o." at bounding box center [239, 297] width 229 height 15
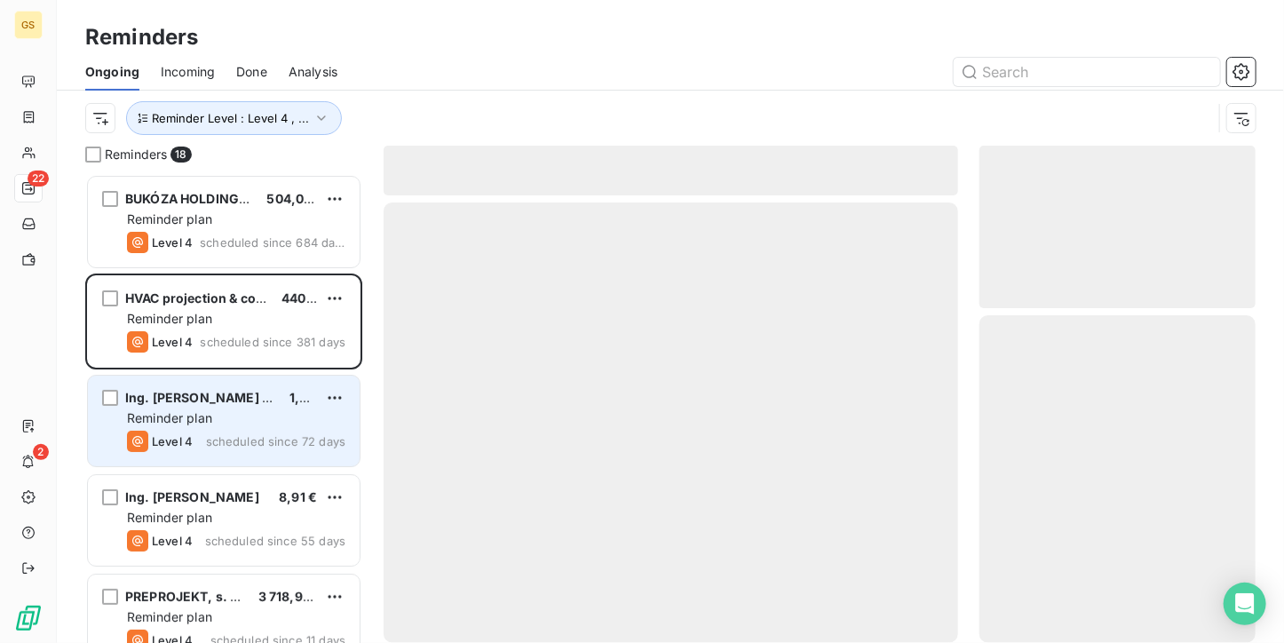
click at [224, 393] on span "Ing. [PERSON_NAME] - PEDAPRO" at bounding box center [227, 397] width 205 height 15
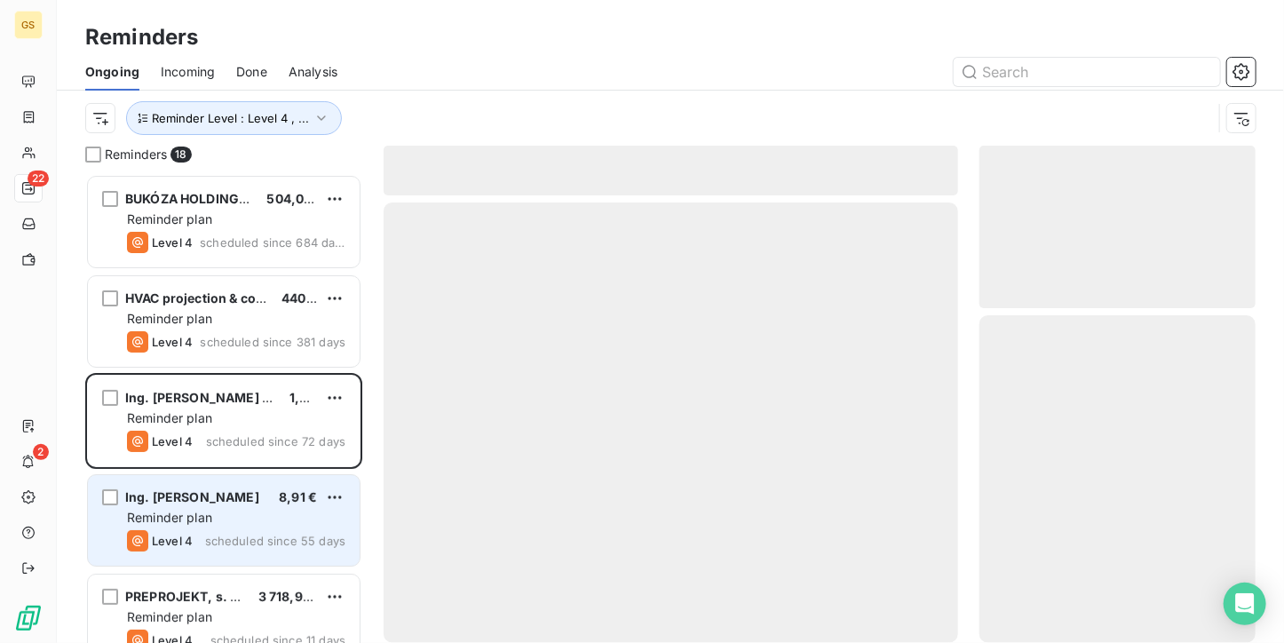
click at [220, 521] on div "Reminder plan" at bounding box center [236, 518] width 218 height 18
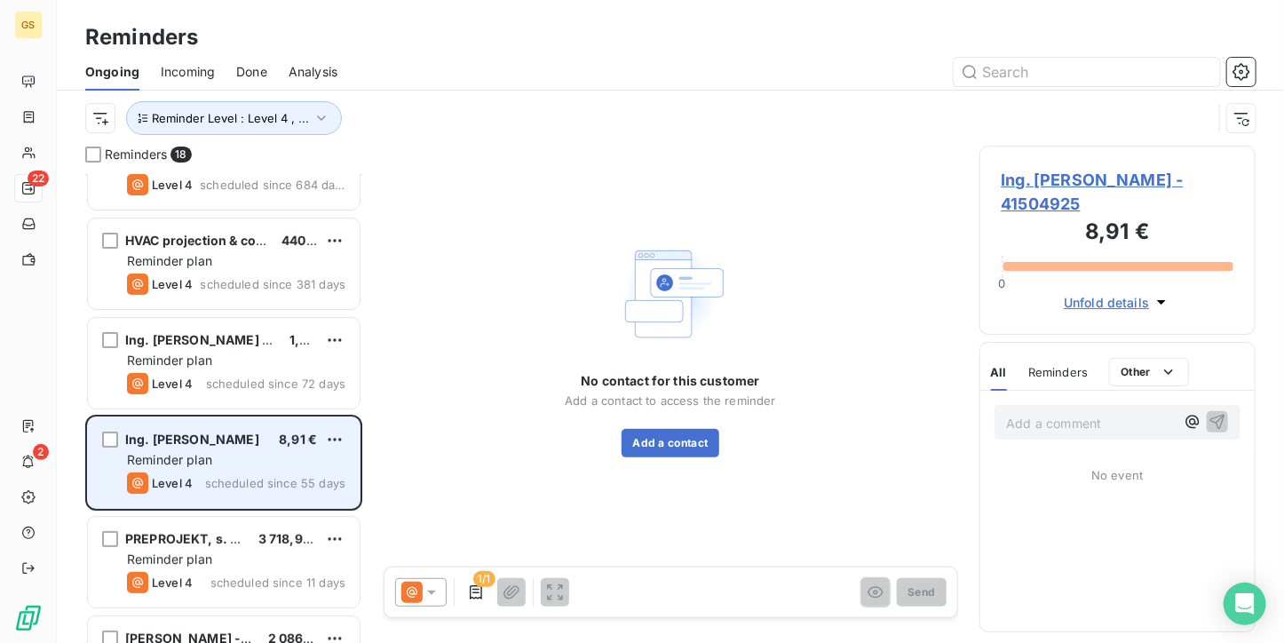
scroll to position [89, 0]
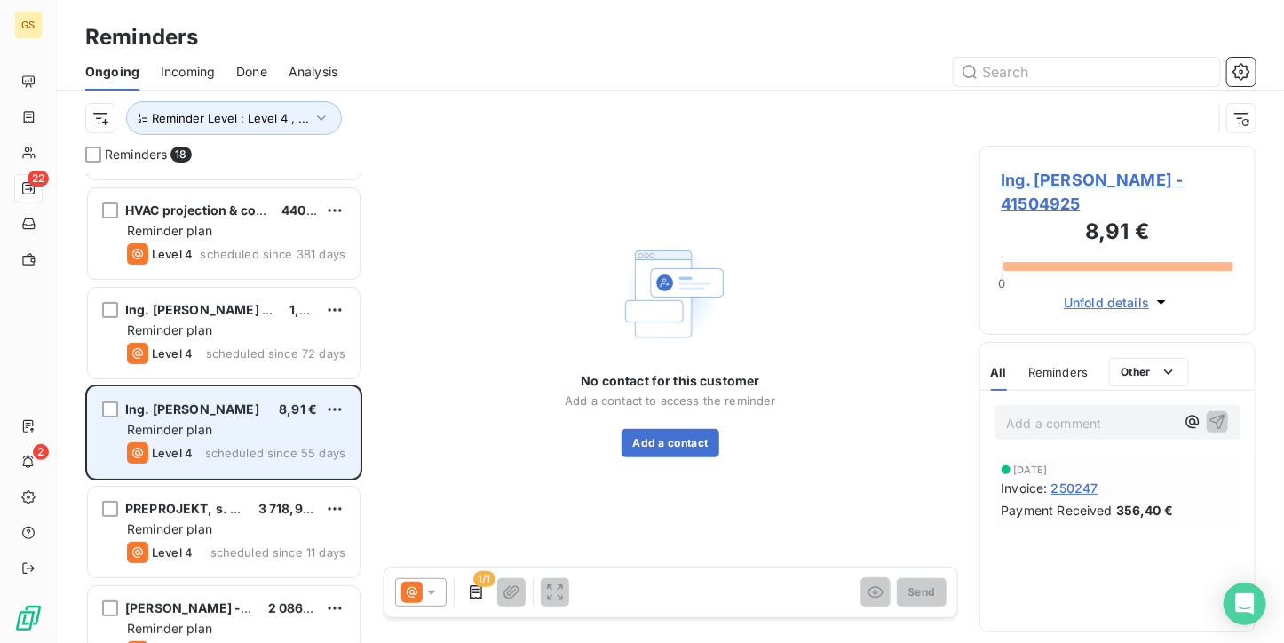
click at [220, 521] on div "Reminder plan" at bounding box center [236, 529] width 218 height 18
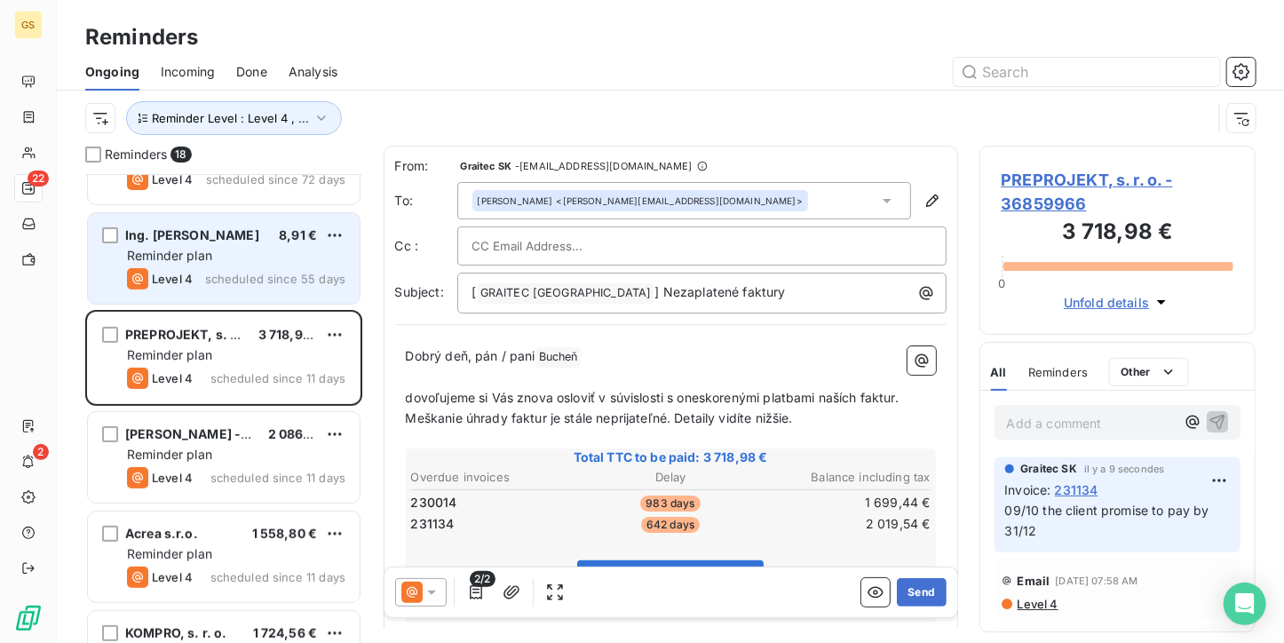
scroll to position [266, 0]
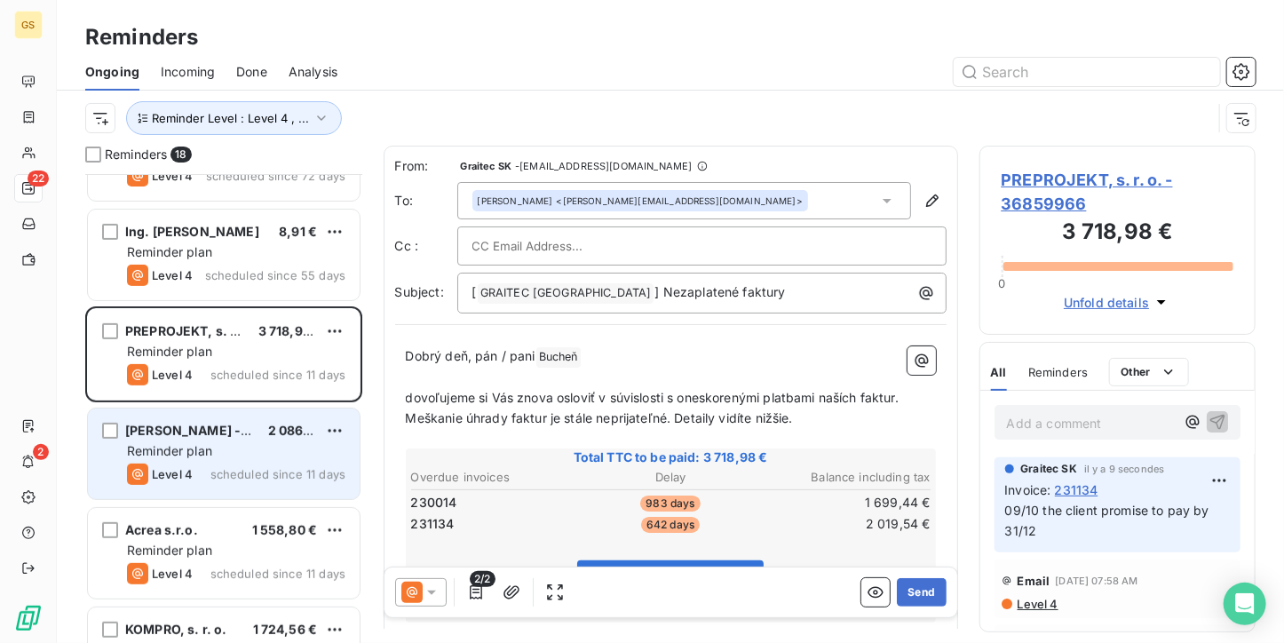
click at [217, 477] on span "scheduled since 11 days" at bounding box center [277, 474] width 135 height 14
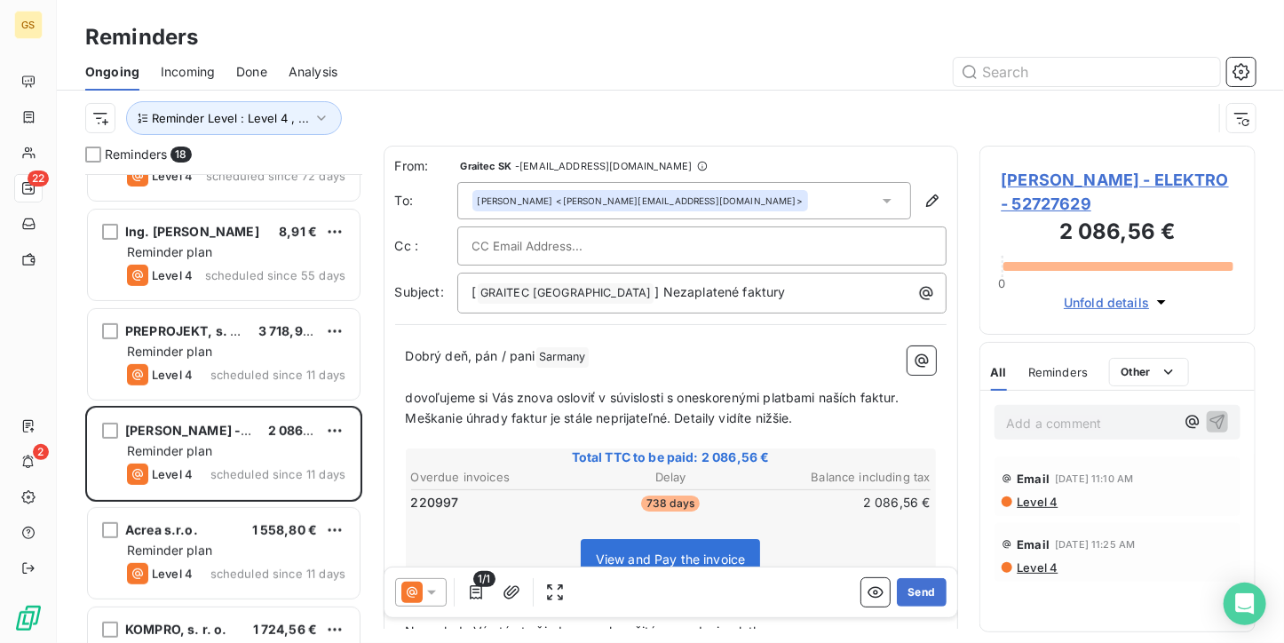
click at [1041, 186] on span "[PERSON_NAME] - ELEKTRO - 52727629" at bounding box center [1117, 192] width 233 height 48
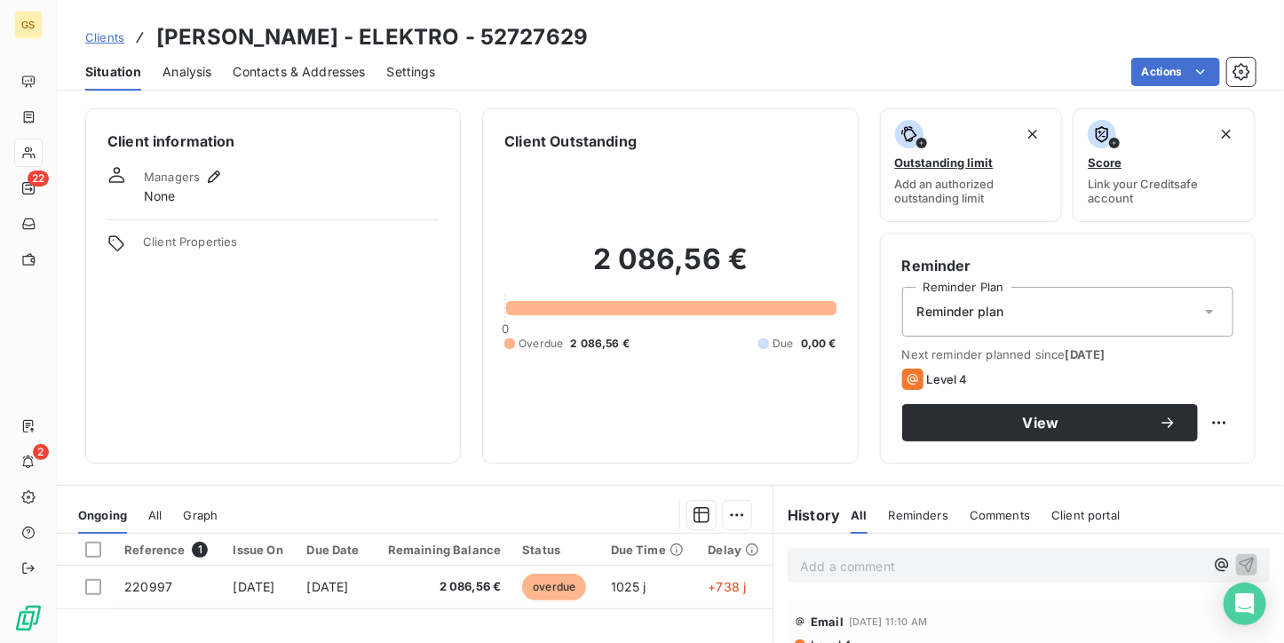
click at [266, 77] on span "Contacts & Addresses" at bounding box center [300, 72] width 132 height 18
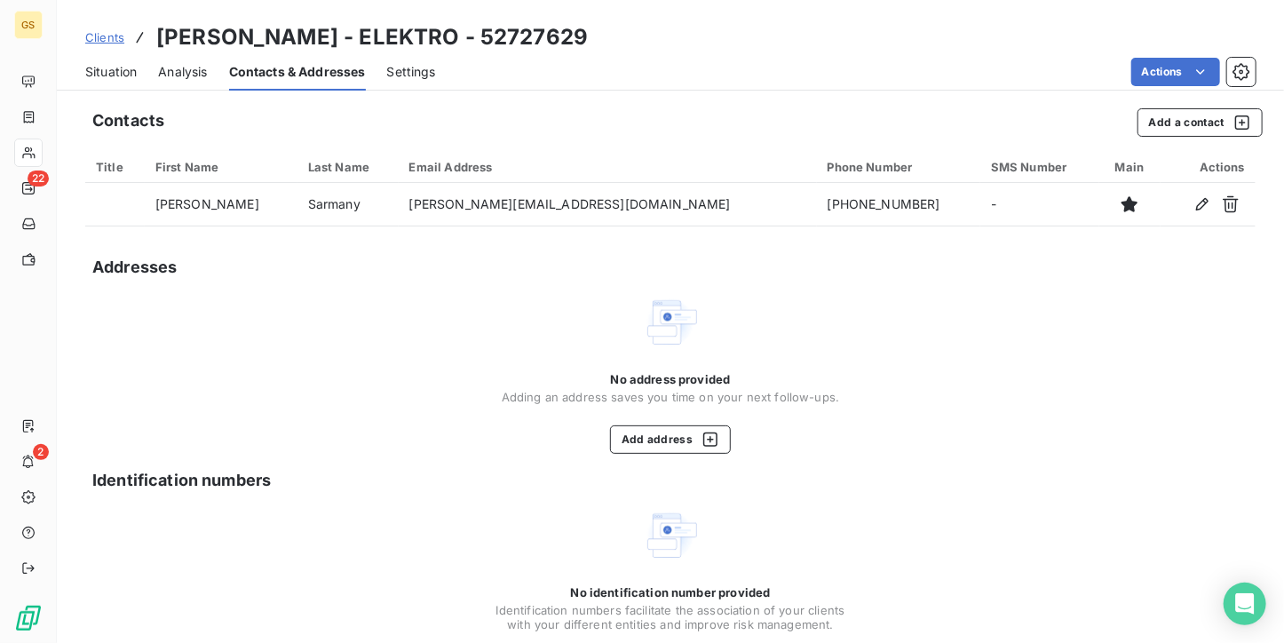
click at [105, 83] on div "Situation" at bounding box center [110, 71] width 51 height 37
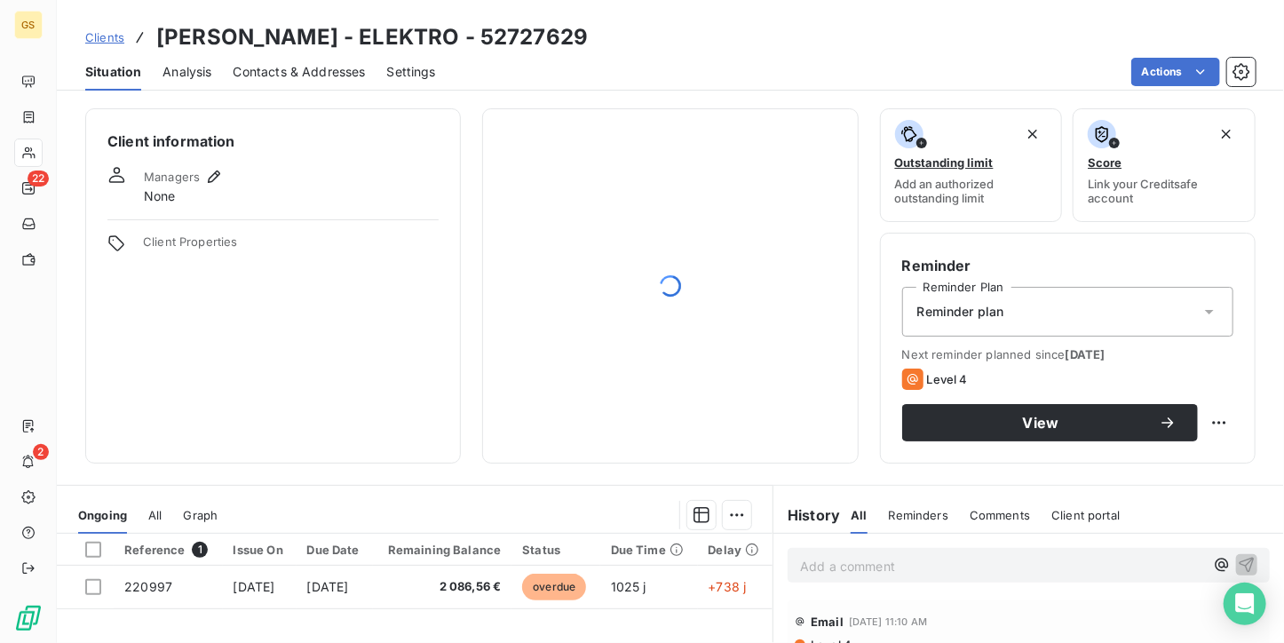
click at [320, 69] on span "Contacts & Addresses" at bounding box center [300, 72] width 132 height 18
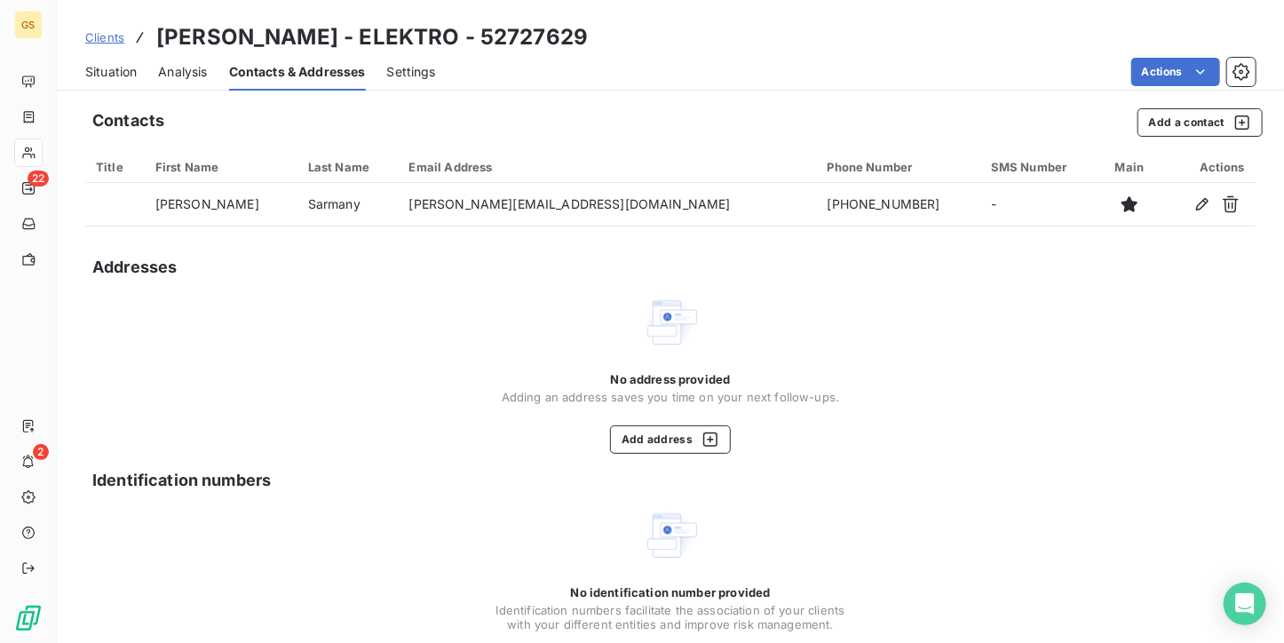
click at [121, 59] on div "Situation" at bounding box center [110, 71] width 51 height 37
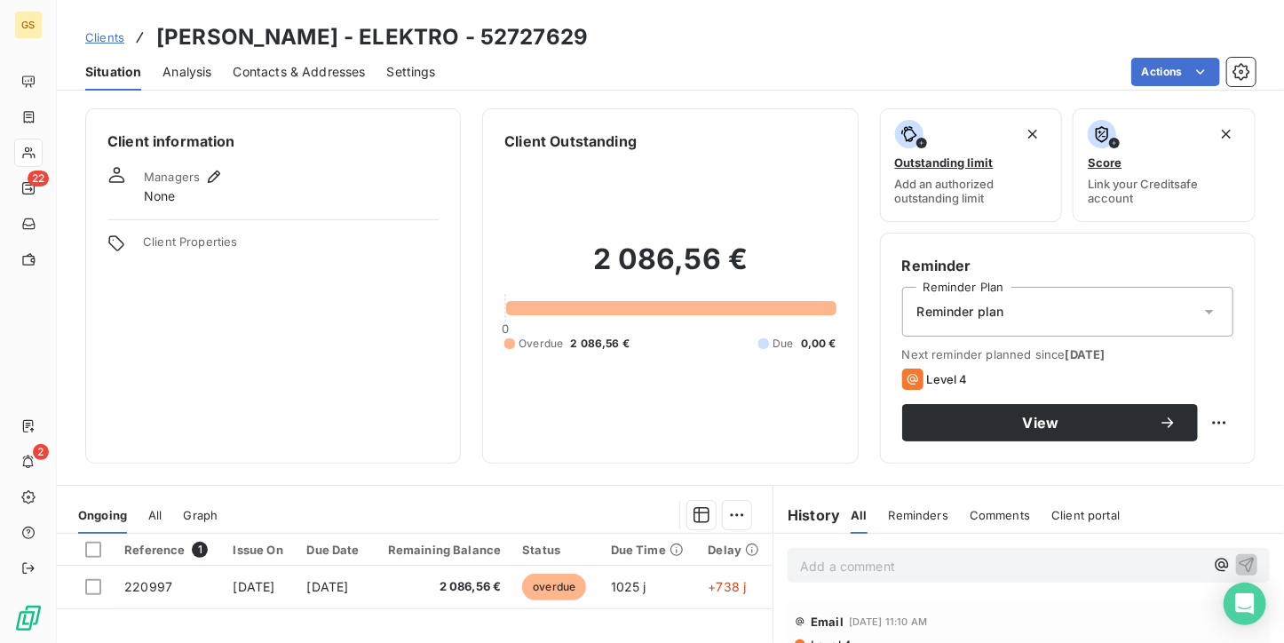
click at [265, 70] on span "Contacts & Addresses" at bounding box center [300, 72] width 132 height 18
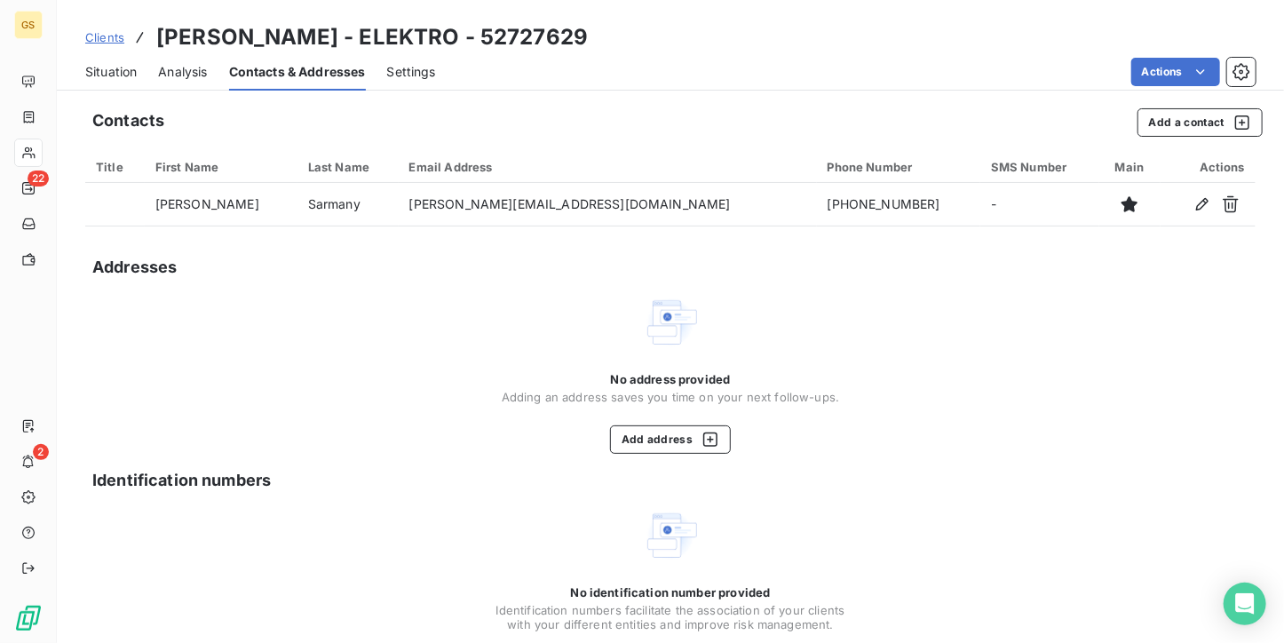
click at [135, 74] on span "Situation" at bounding box center [110, 72] width 51 height 18
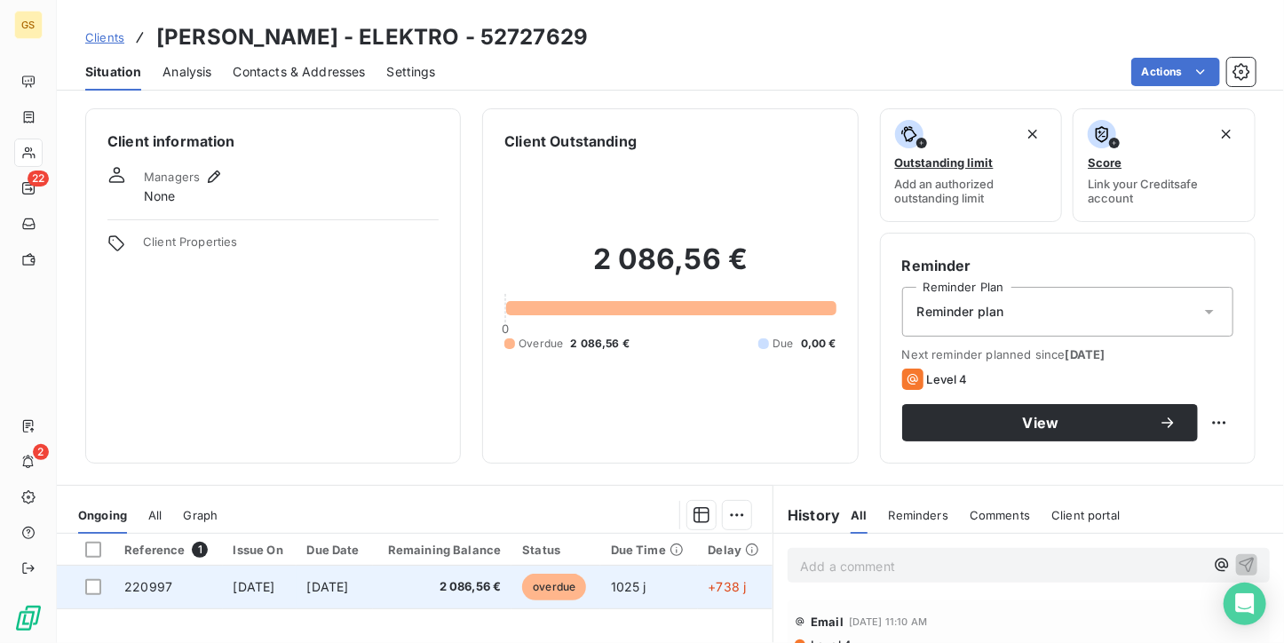
click at [409, 582] on td "2 086,56 €" at bounding box center [442, 587] width 139 height 43
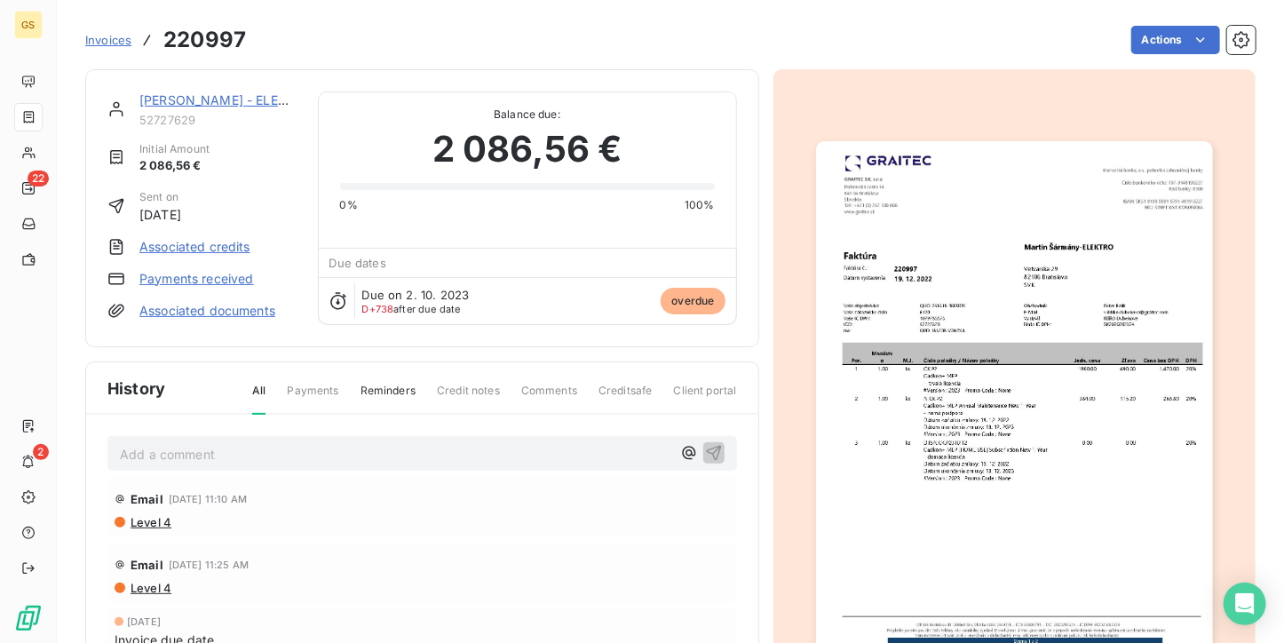
click at [939, 239] on img "button" at bounding box center [1014, 421] width 397 height 560
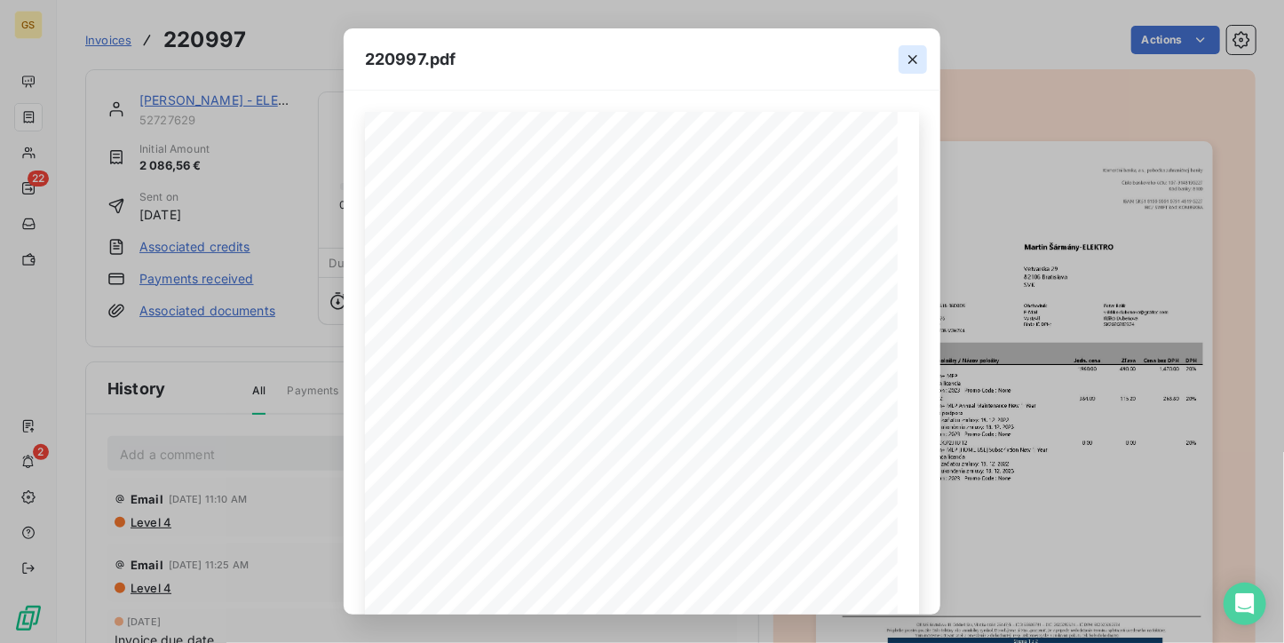
click at [900, 52] on button "button" at bounding box center [912, 59] width 28 height 28
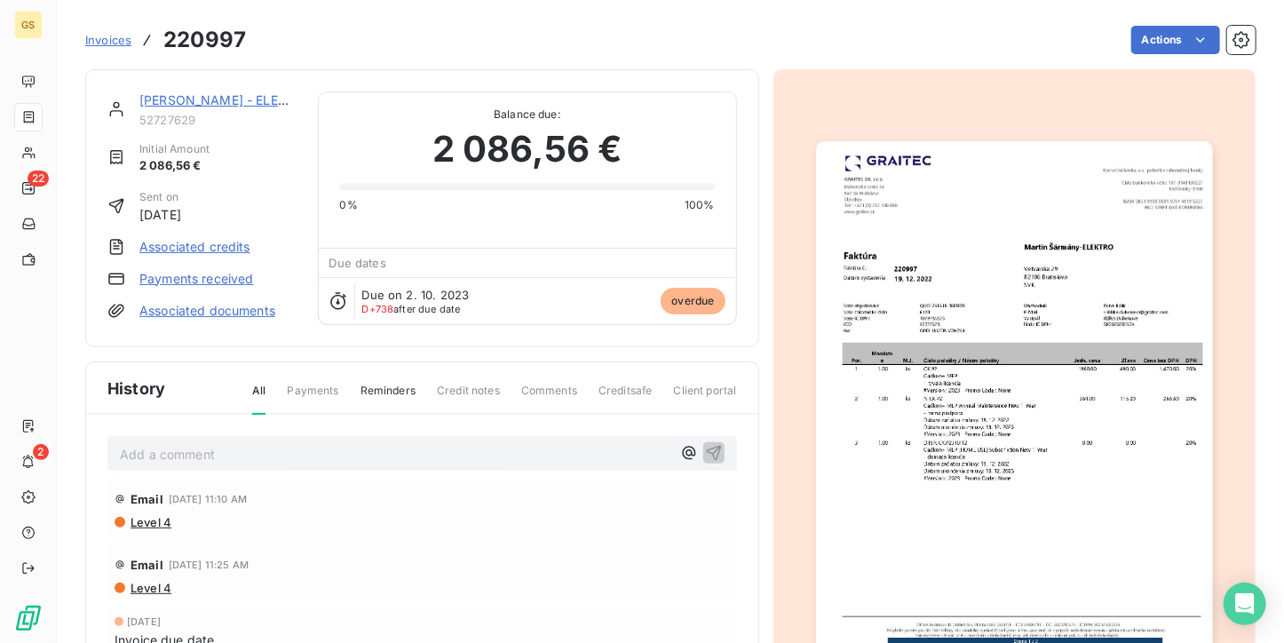
scroll to position [2, 0]
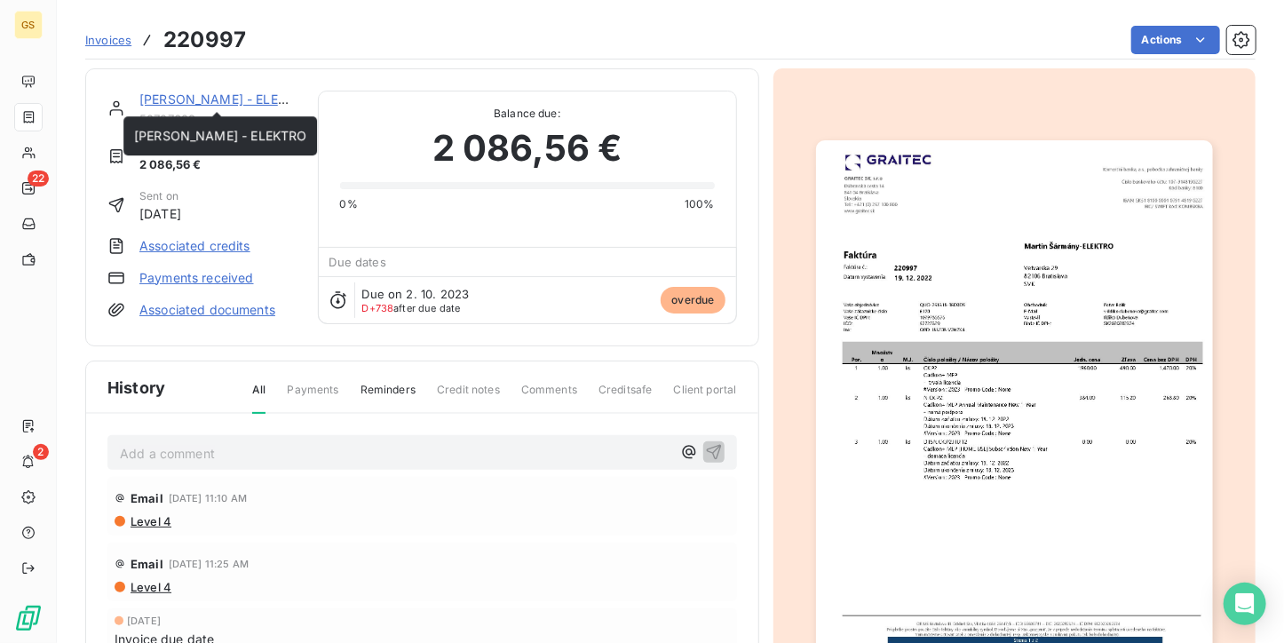
click at [199, 92] on link "[PERSON_NAME] - ELEKTRO" at bounding box center [225, 98] width 172 height 15
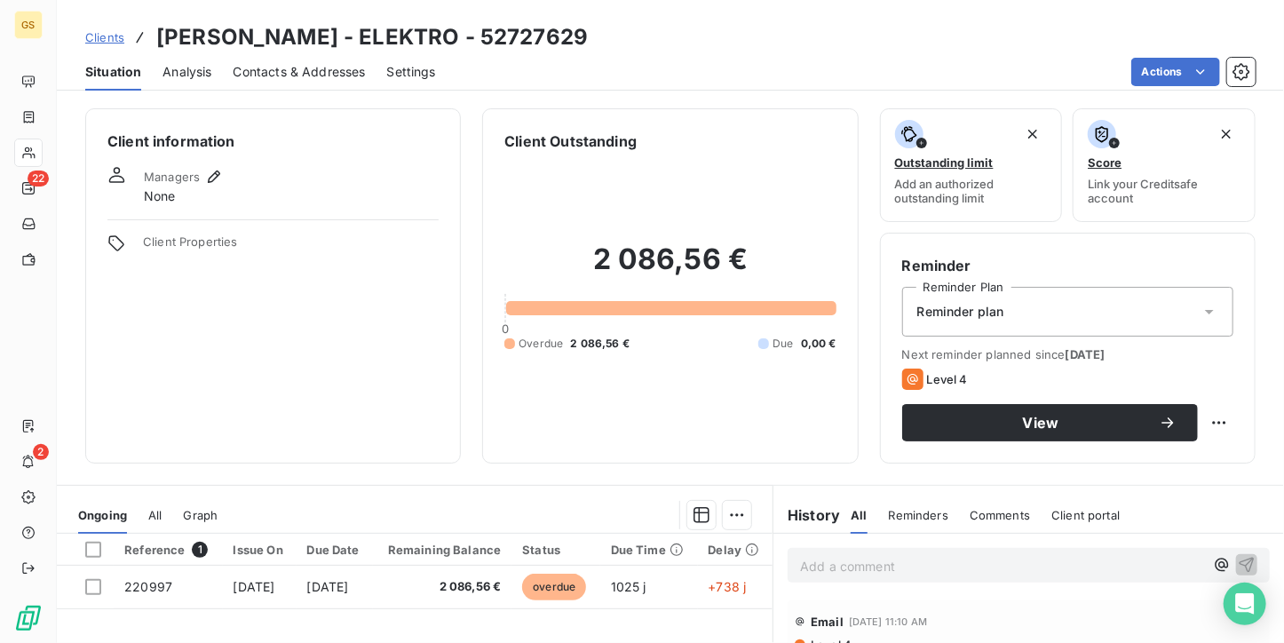
click at [336, 80] on span "Contacts & Addresses" at bounding box center [300, 72] width 132 height 18
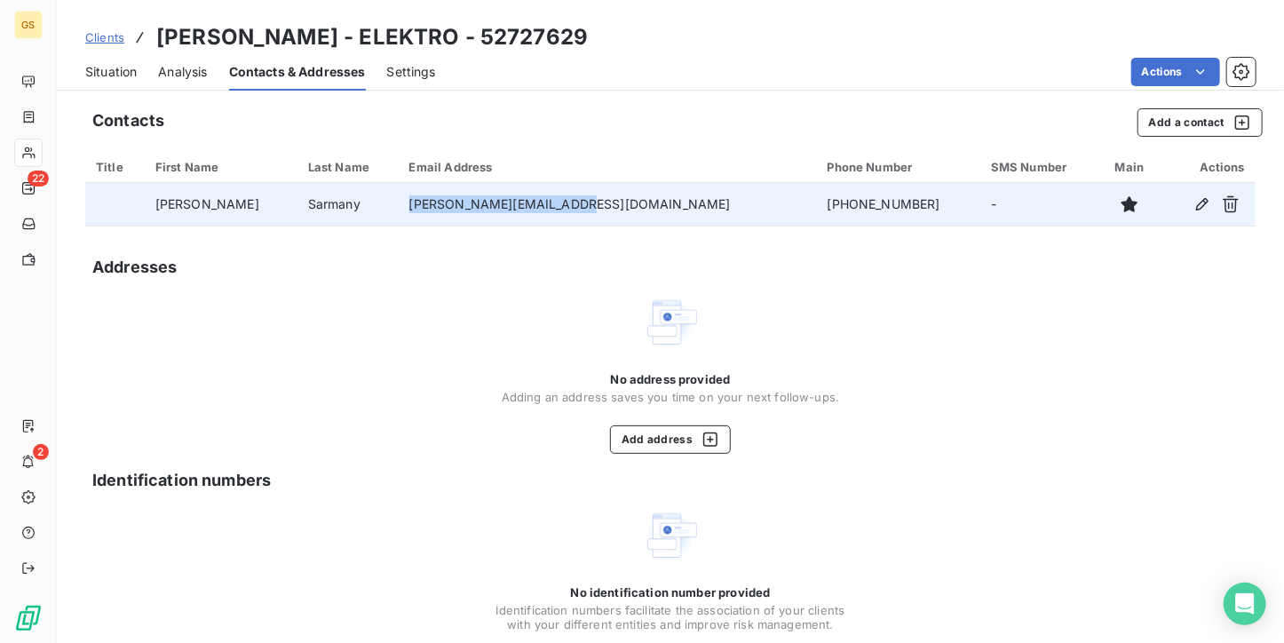
drag, startPoint x: 423, startPoint y: 202, endPoint x: 590, endPoint y: 223, distance: 167.3
click at [590, 223] on td "[PERSON_NAME][EMAIL_ADDRESS][DOMAIN_NAME]" at bounding box center [608, 204] width 418 height 43
copy td "[PERSON_NAME][EMAIL_ADDRESS][DOMAIN_NAME]"
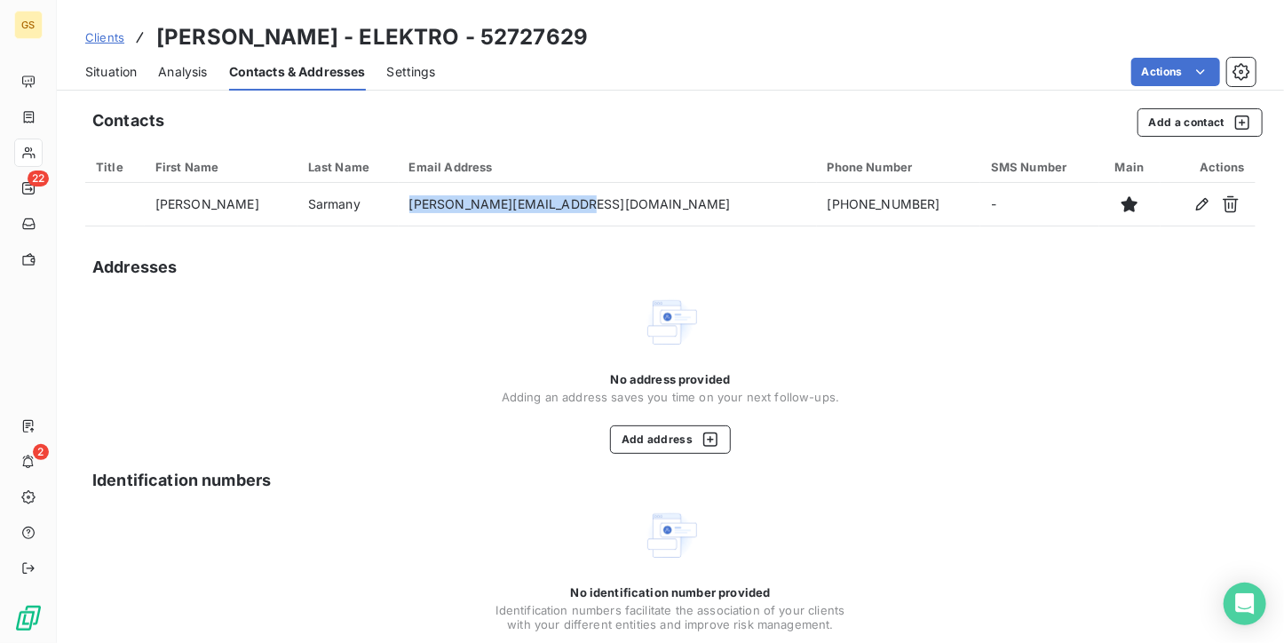
copy td "[PERSON_NAME][EMAIL_ADDRESS][DOMAIN_NAME]"
click at [108, 74] on span "Situation" at bounding box center [110, 72] width 51 height 18
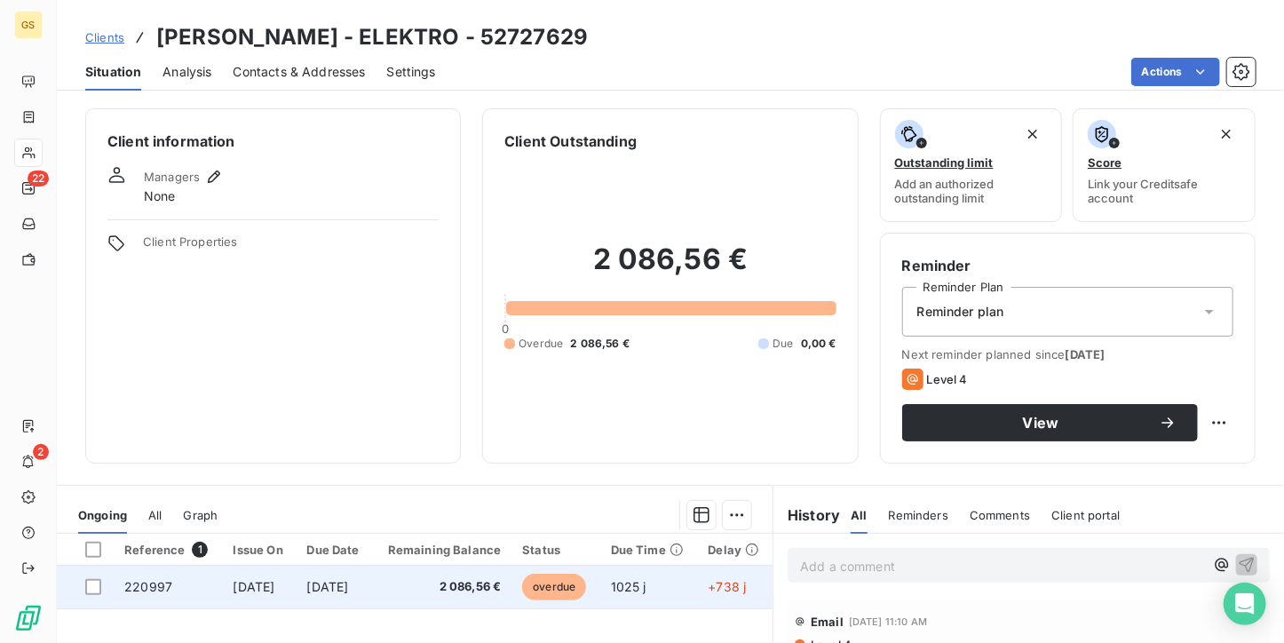
click at [458, 582] on span "2 086,56 €" at bounding box center [443, 587] width 118 height 18
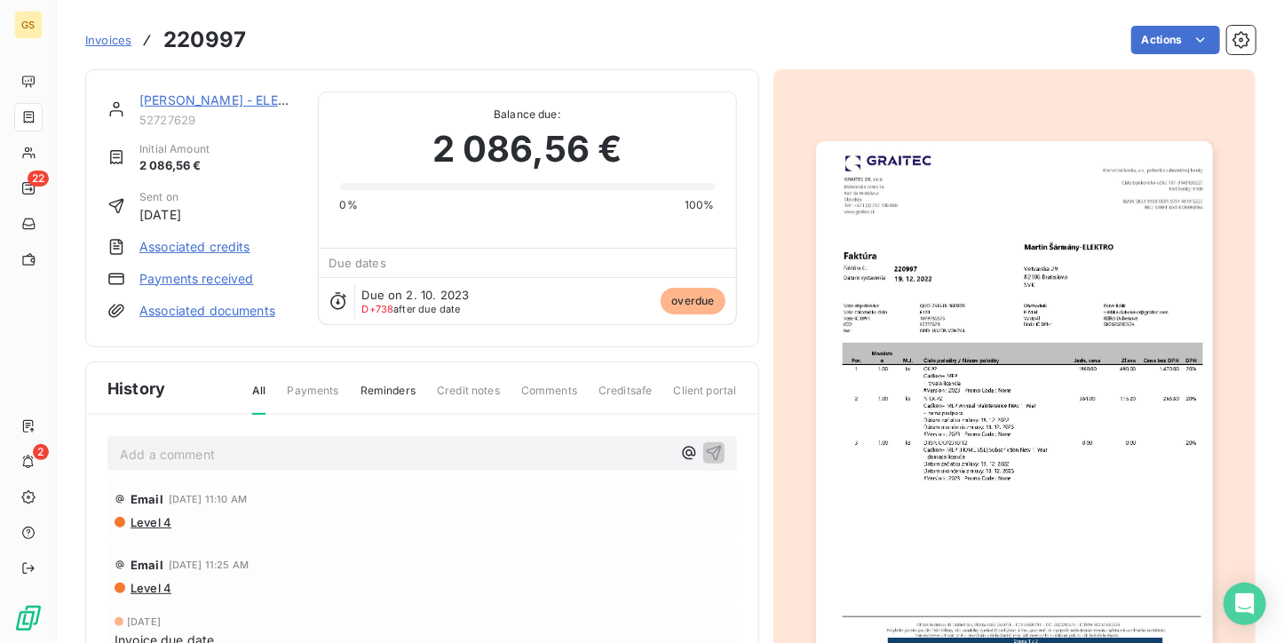
click at [941, 291] on img "button" at bounding box center [1014, 421] width 397 height 560
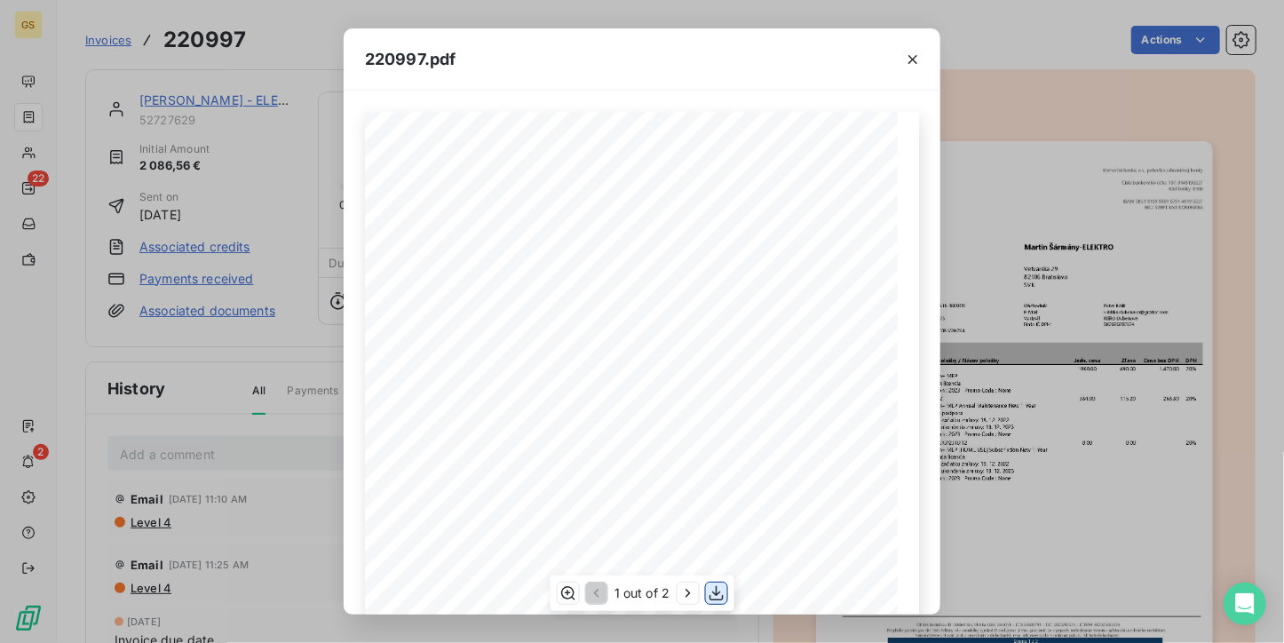
click at [716, 595] on icon "button" at bounding box center [716, 593] width 14 height 15
click at [914, 53] on icon "button" at bounding box center [913, 60] width 18 height 18
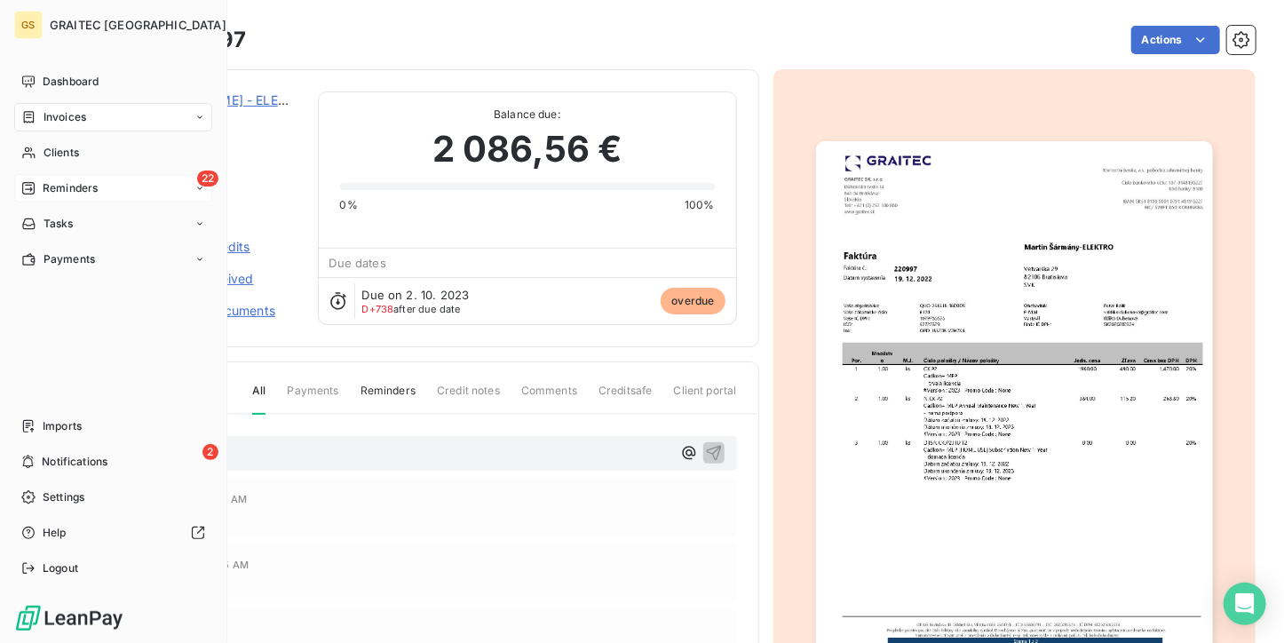
click at [65, 194] on span "Reminders" at bounding box center [70, 188] width 55 height 16
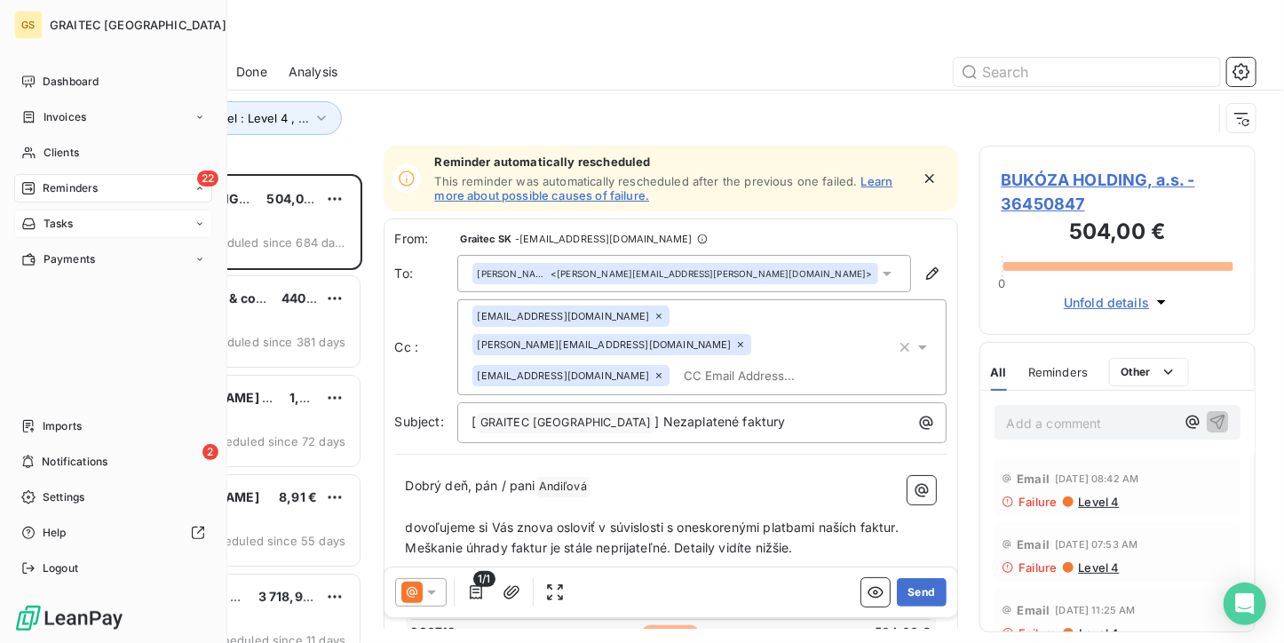
click at [0, 0] on span "Ongoing" at bounding box center [0, 0] width 0 height 0
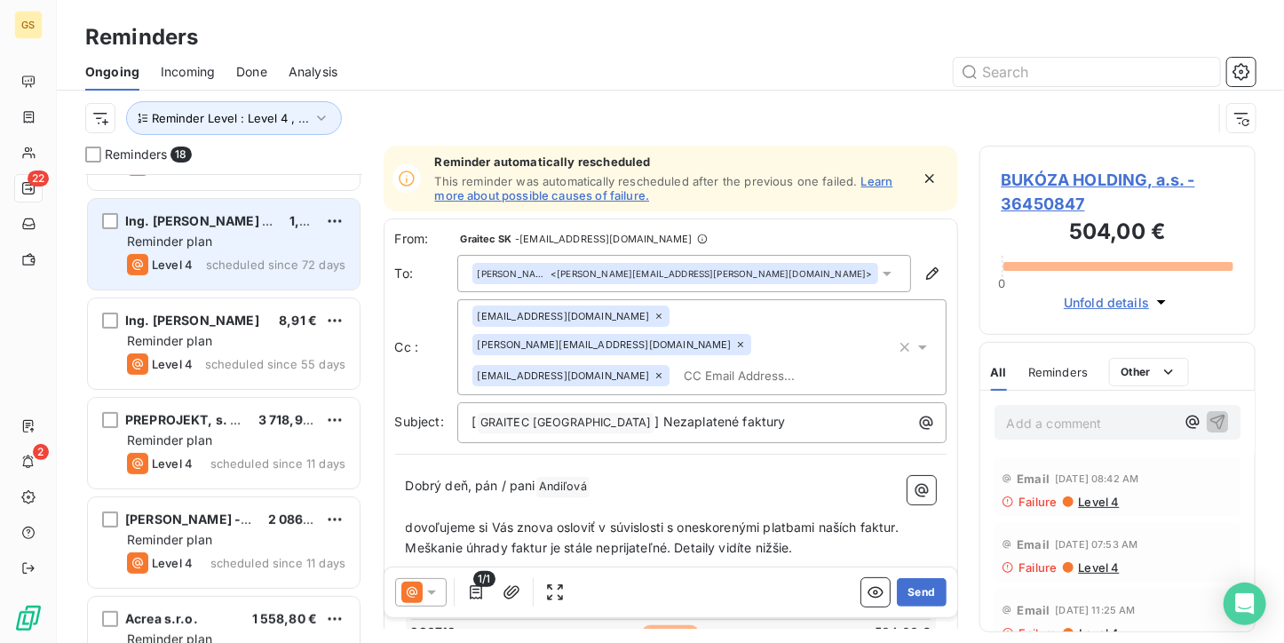
scroll to position [266, 0]
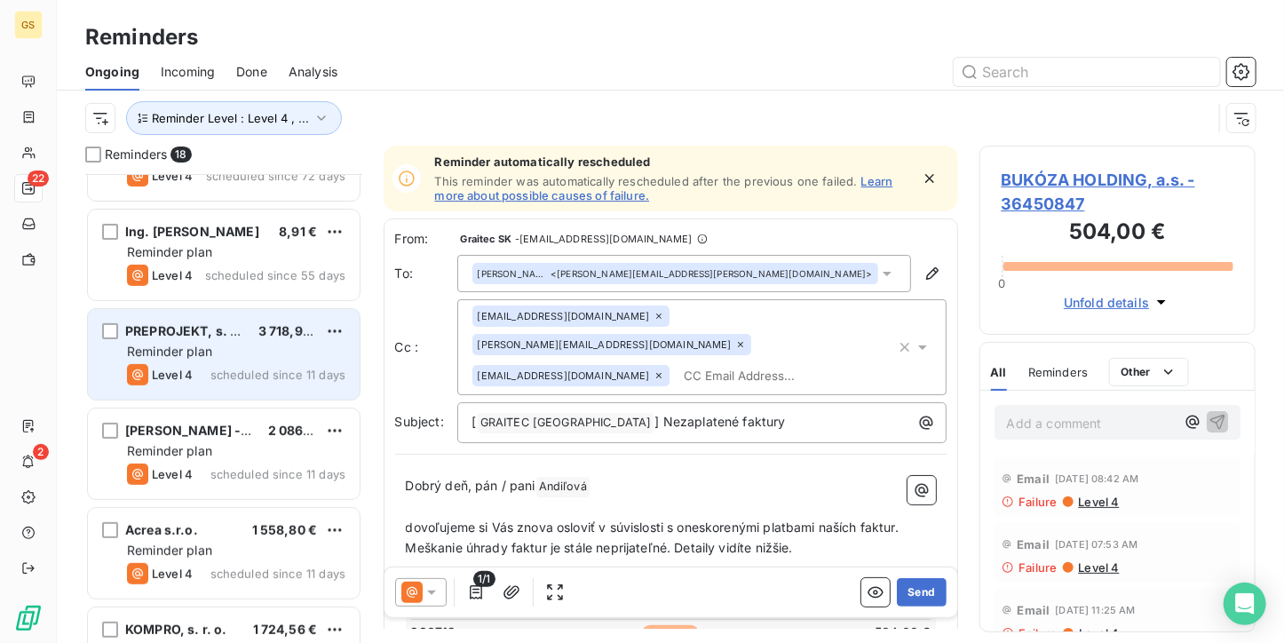
click at [206, 381] on div "Level 4 scheduled since 11 days" at bounding box center [236, 374] width 218 height 21
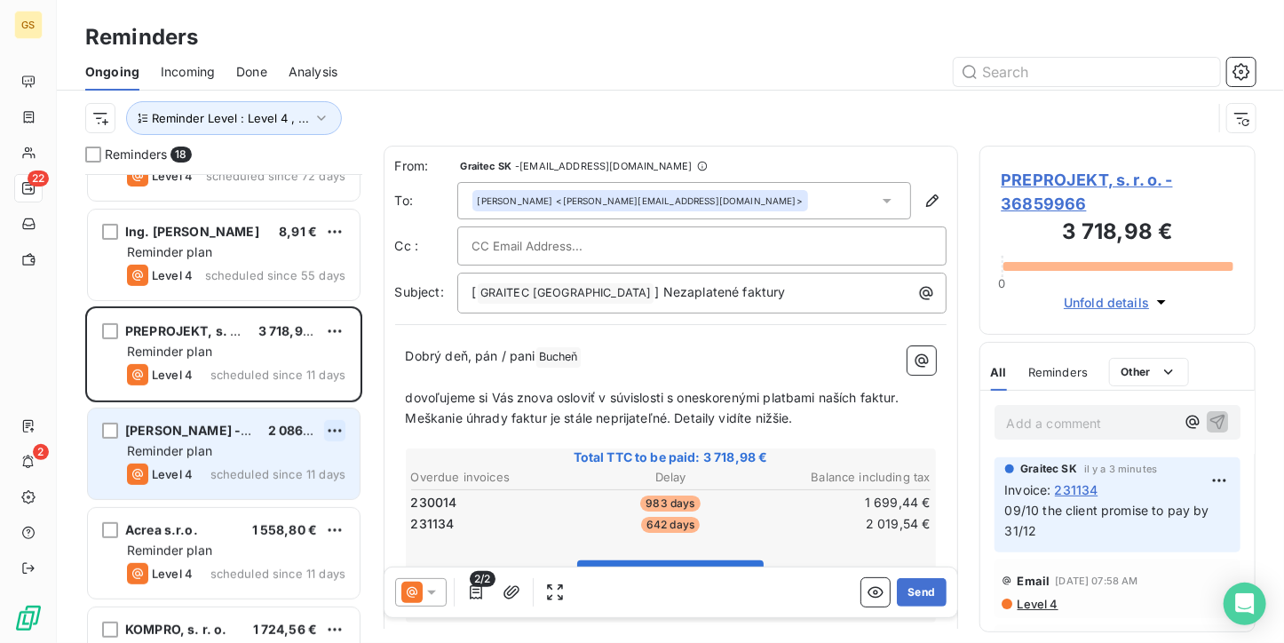
scroll to position [444, 0]
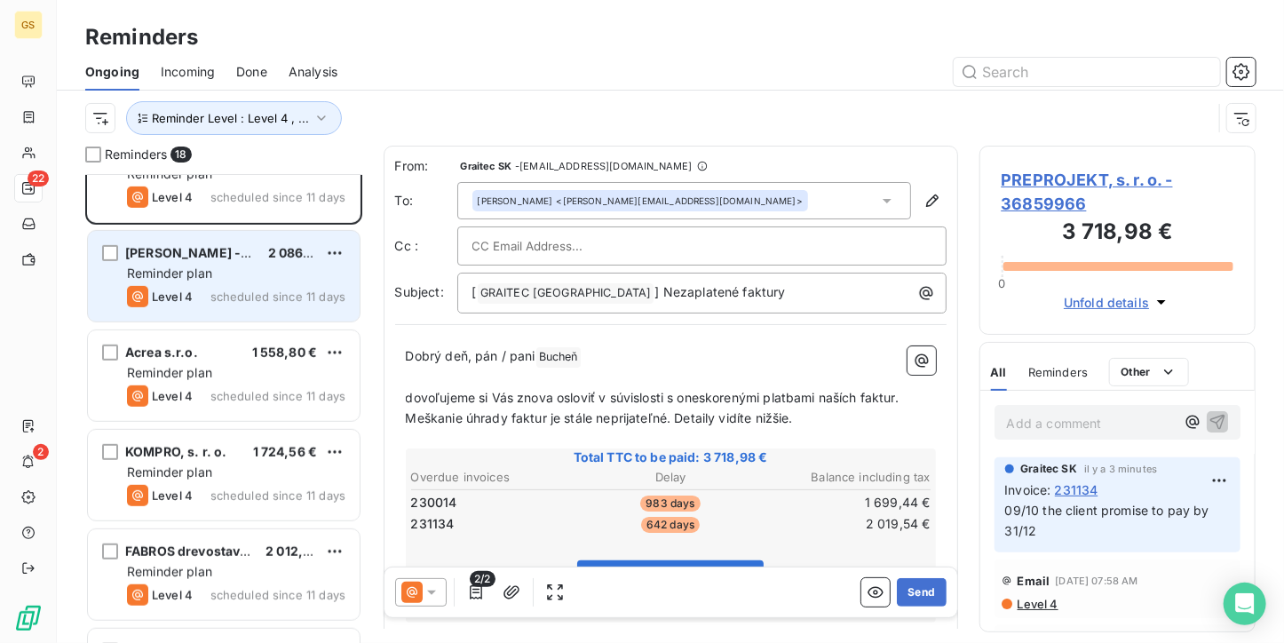
click at [234, 292] on span "scheduled since 11 days" at bounding box center [277, 296] width 135 height 14
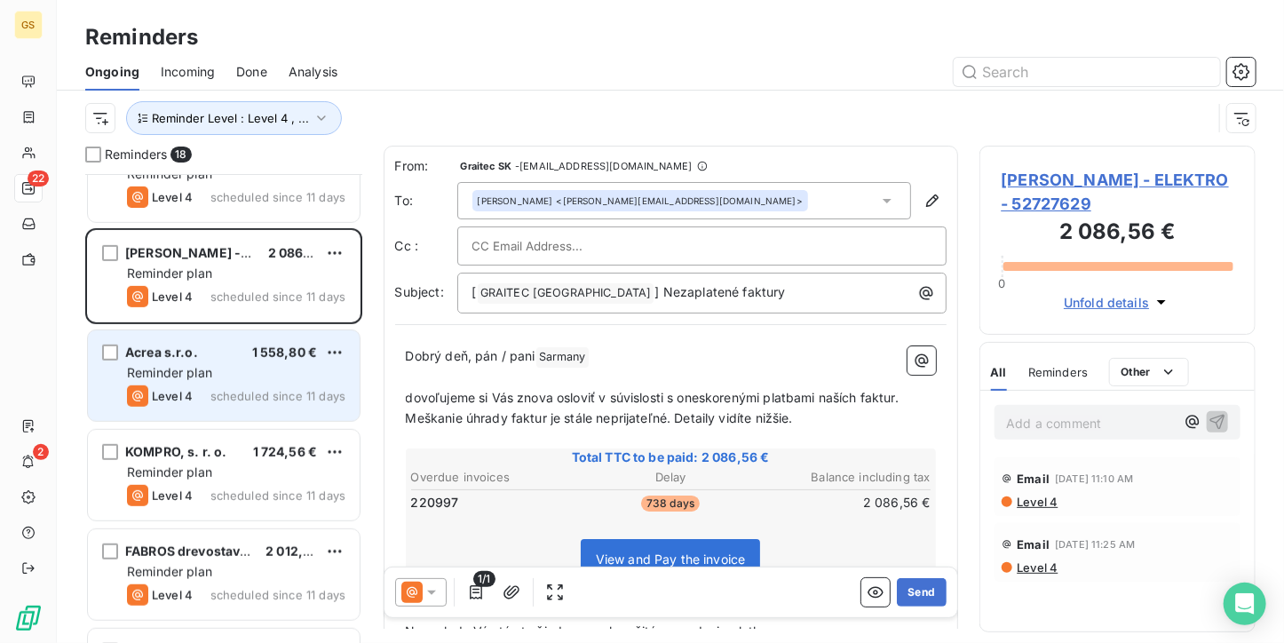
click at [218, 358] on div "Acrea s.r.o. 1 558,80 €" at bounding box center [236, 352] width 218 height 16
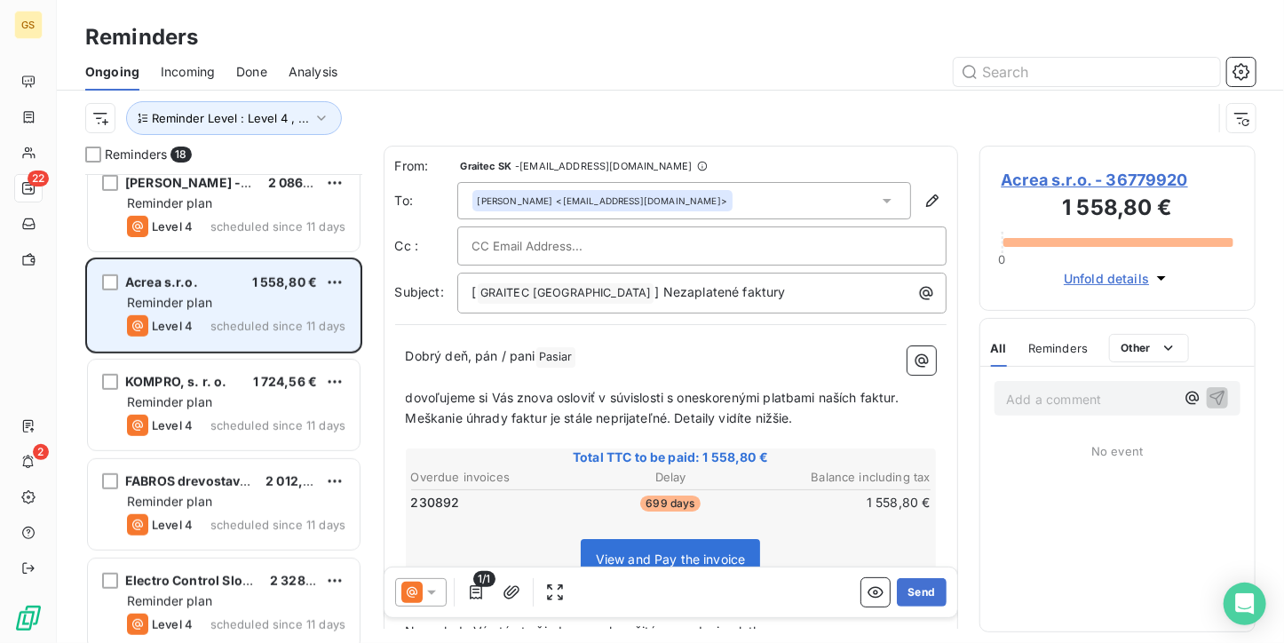
scroll to position [533, 0]
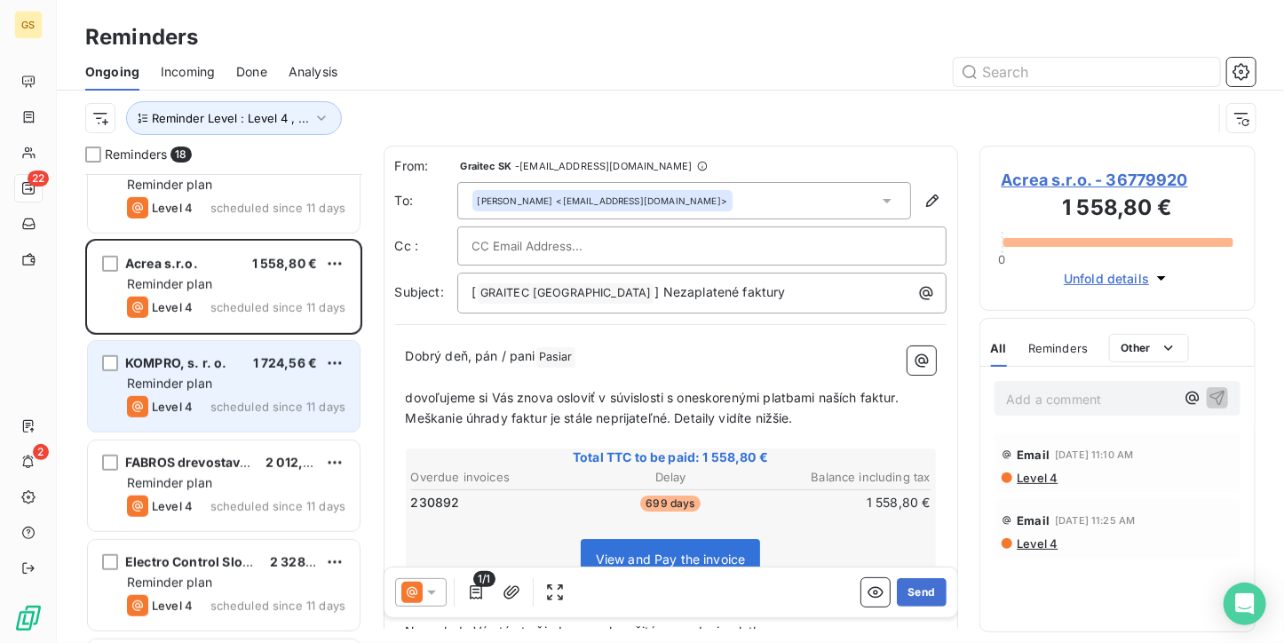
click at [305, 372] on div "KOMPRO, s. r. o. 1 724,56 € Reminder plan Level 4 scheduled since 11 days" at bounding box center [224, 386] width 272 height 91
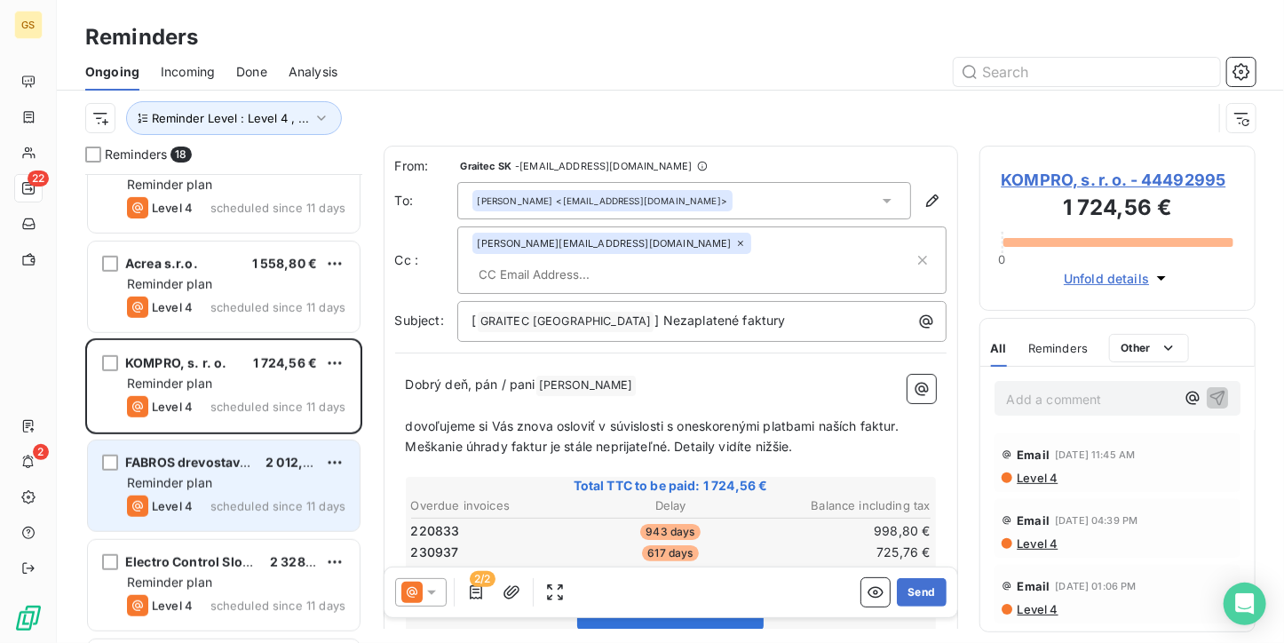
click at [270, 444] on div "FABROS drevostavby, a.s. 2 012,28 € Reminder plan Level 4 scheduled since 11 da…" at bounding box center [224, 485] width 272 height 91
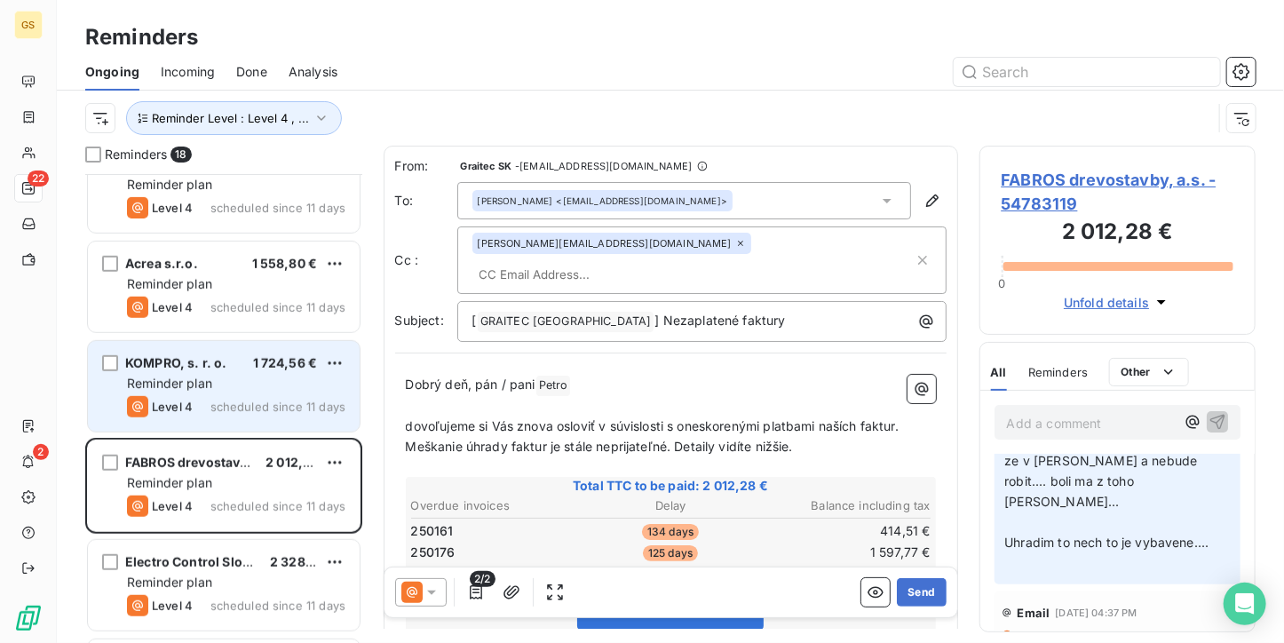
scroll to position [710, 0]
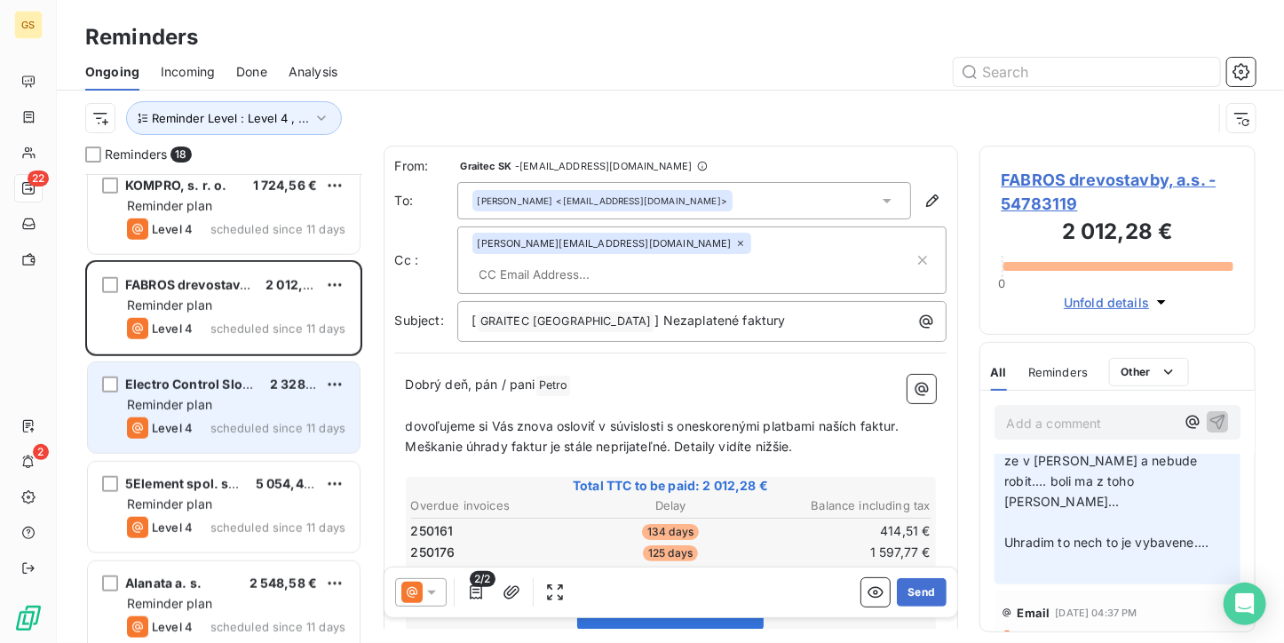
click at [224, 412] on div "Reminder plan" at bounding box center [236, 405] width 218 height 18
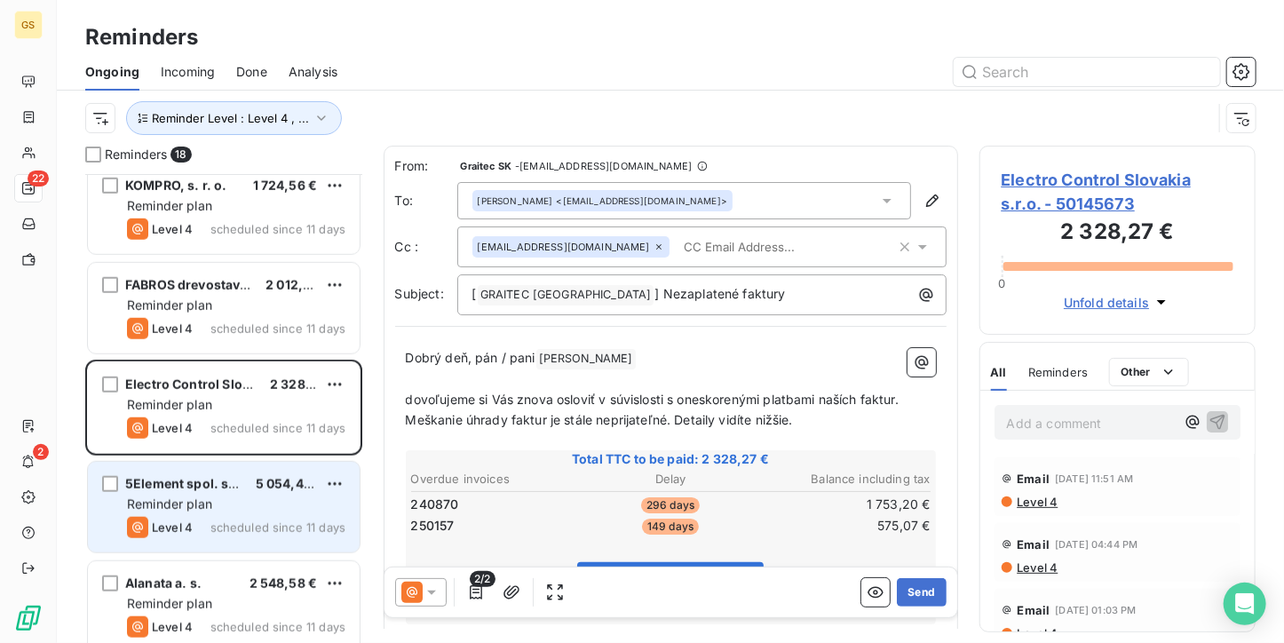
click at [231, 518] on div "Level 4 scheduled since 11 days" at bounding box center [236, 527] width 218 height 21
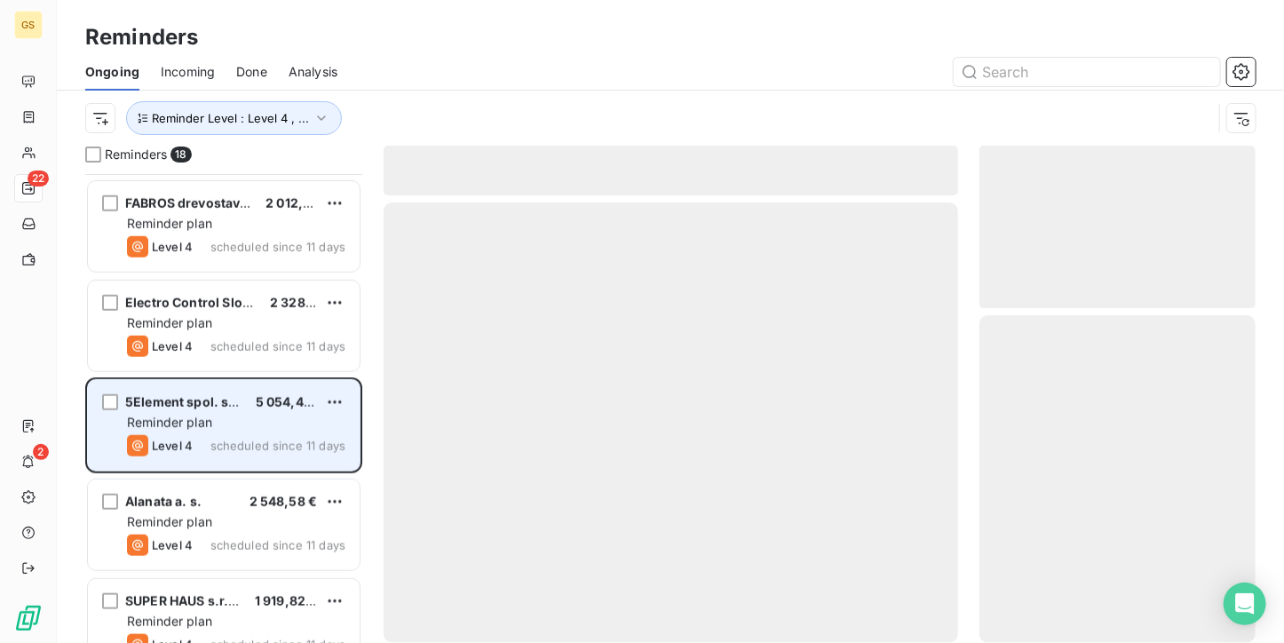
scroll to position [888, 0]
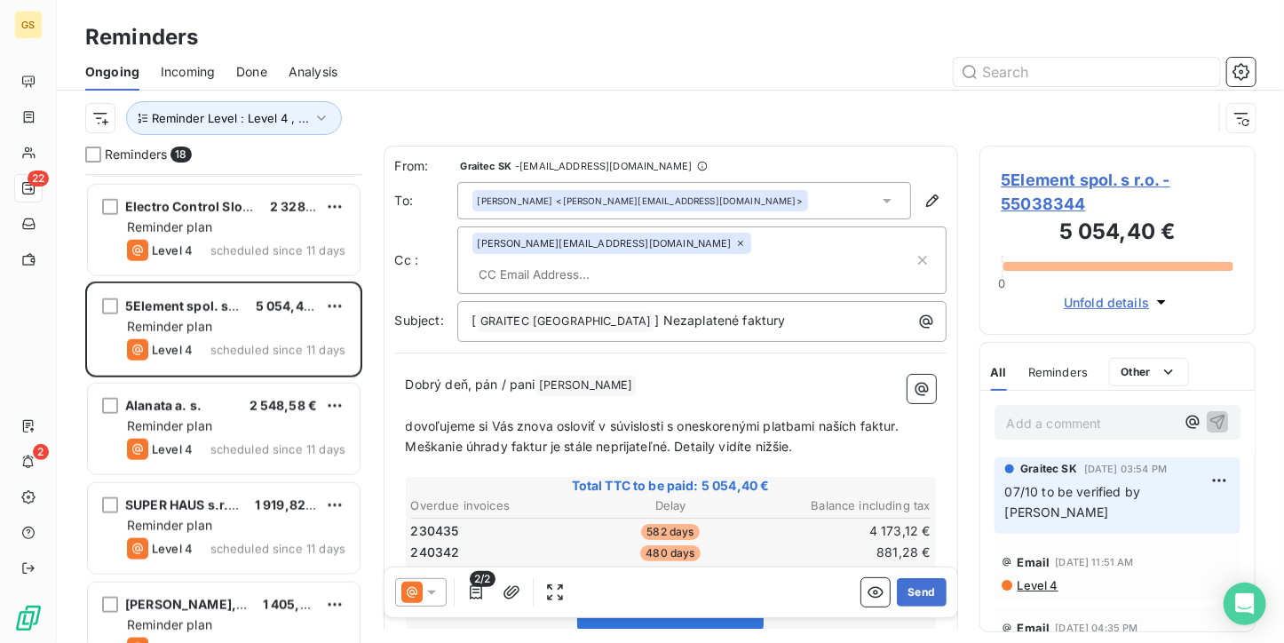
click at [234, 477] on div "Alanata a. s. 2 548,58 € Reminder plan Level 4 scheduled since 11 days" at bounding box center [223, 430] width 277 height 99
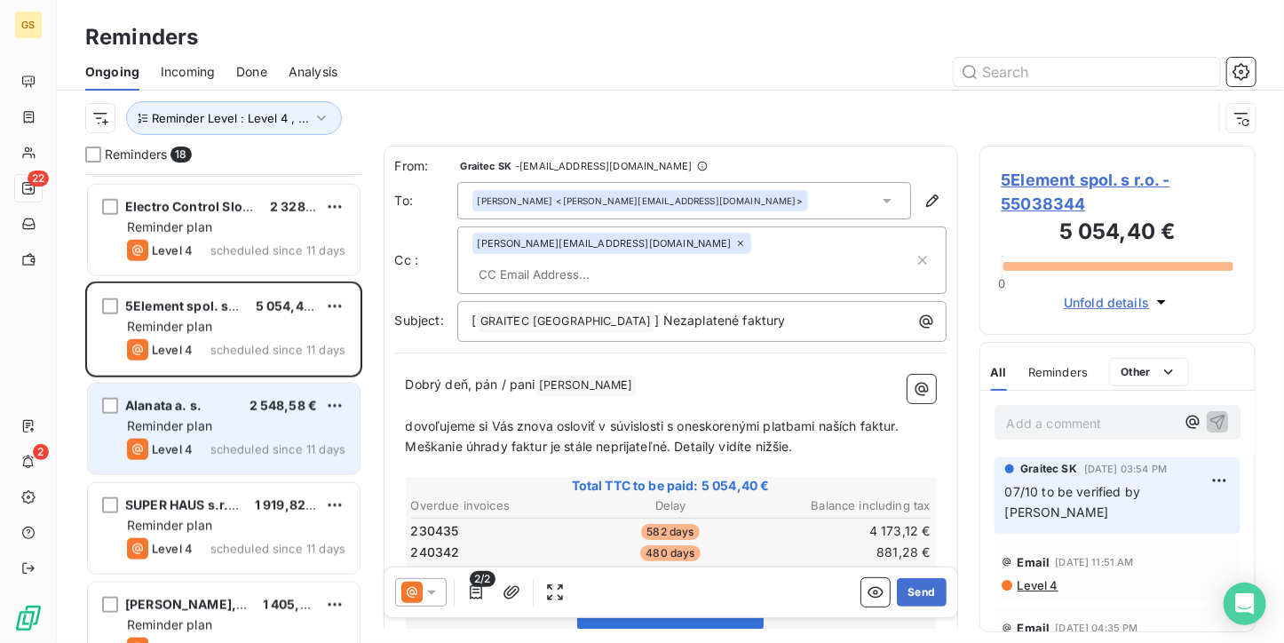
click at [234, 452] on span "scheduled since 11 days" at bounding box center [277, 449] width 135 height 14
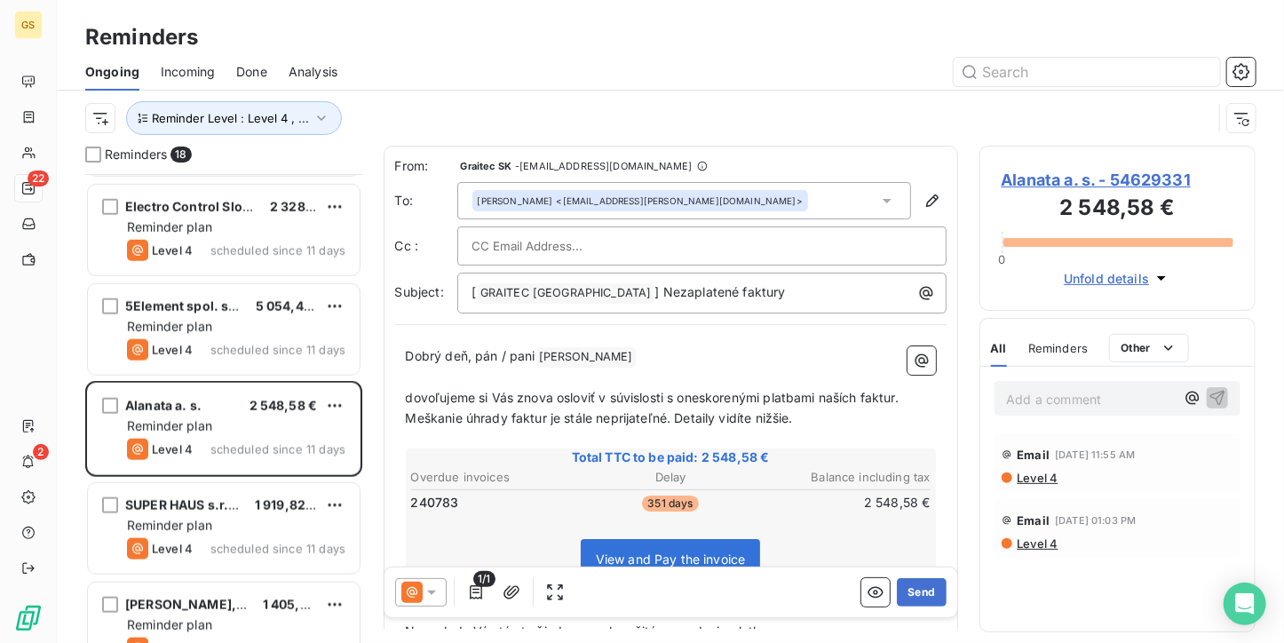
click at [234, 477] on div "Alanata a. s. 2 548,58 € Reminder plan Level 4 scheduled since 11 days" at bounding box center [223, 430] width 277 height 99
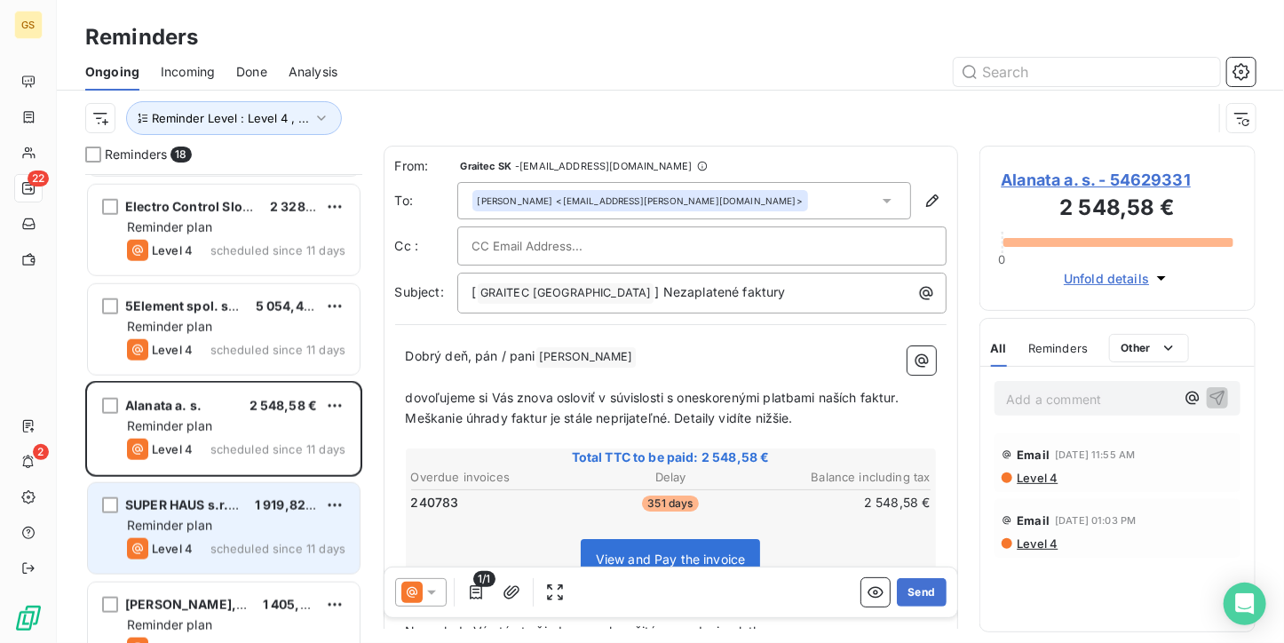
click at [227, 509] on span "SUPER HAUS s.r.o." at bounding box center [183, 504] width 116 height 15
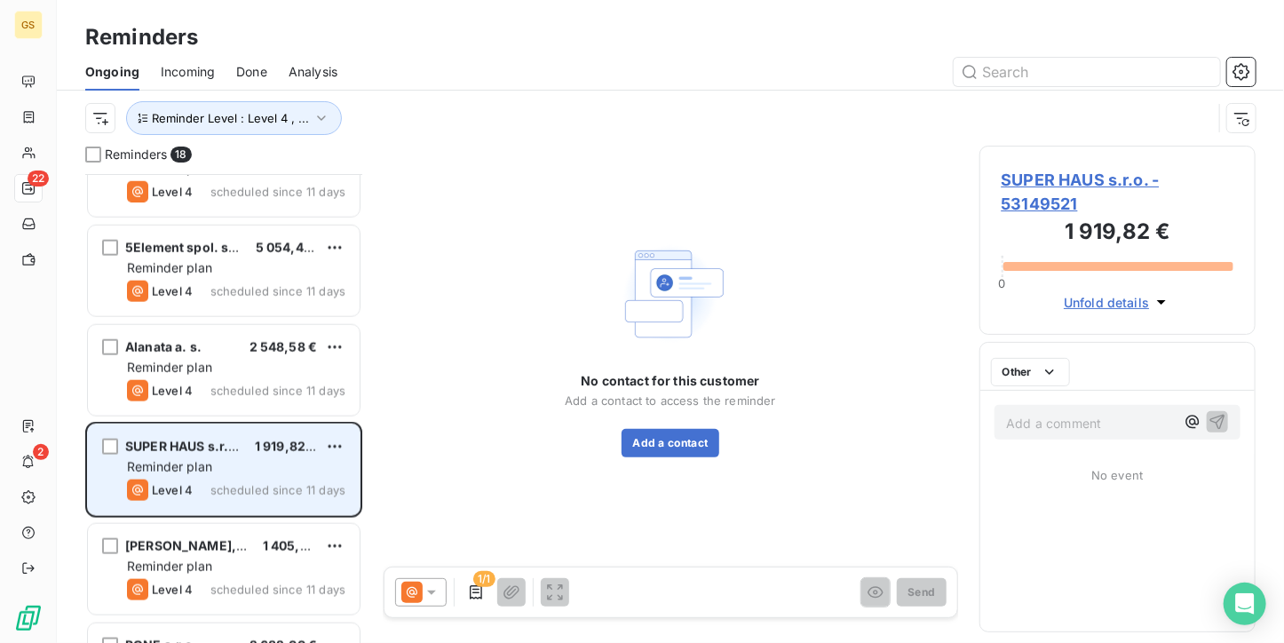
scroll to position [977, 0]
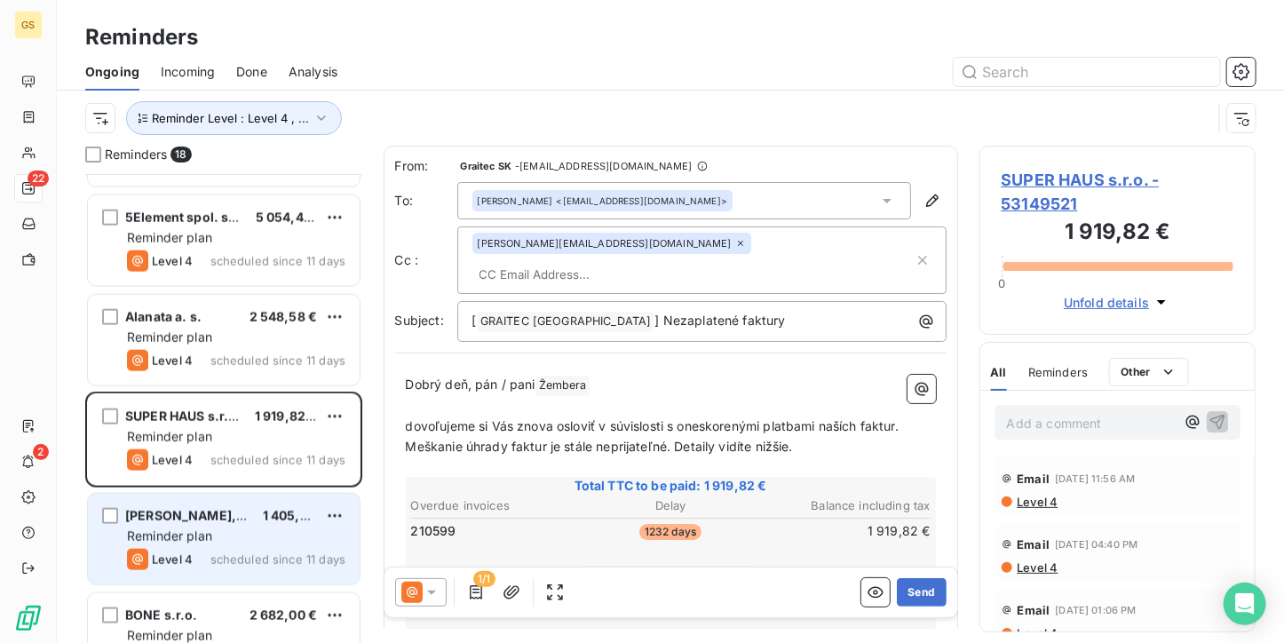
click at [231, 528] on div "Reminder plan" at bounding box center [236, 536] width 218 height 18
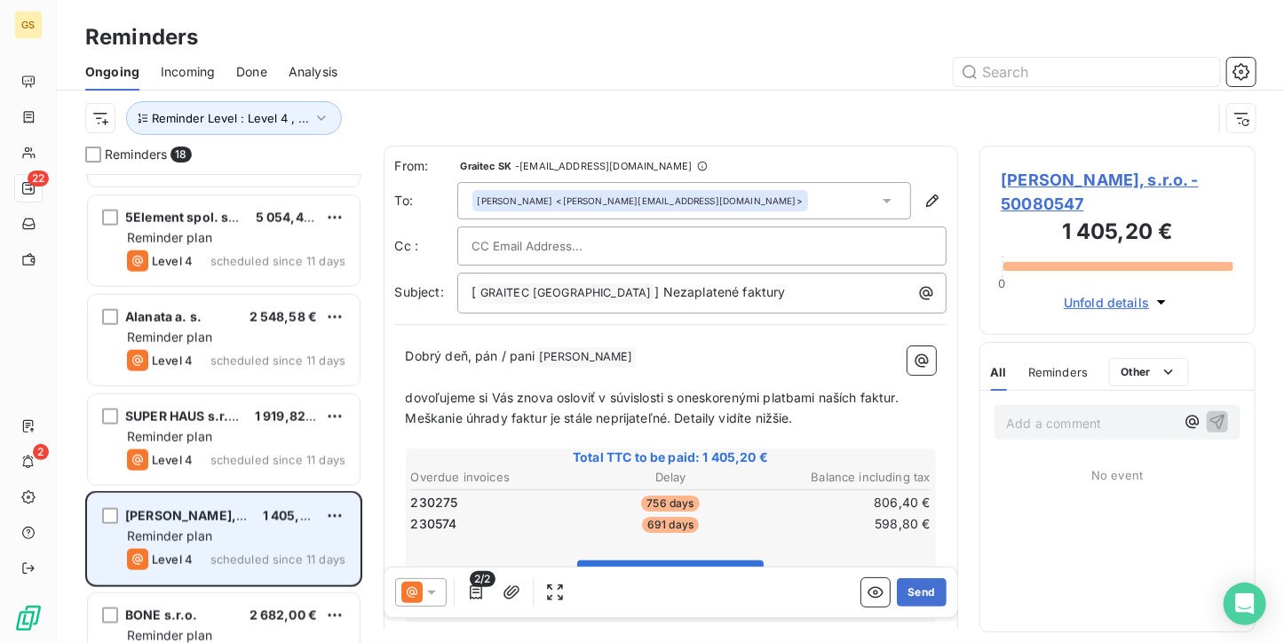
scroll to position [1065, 0]
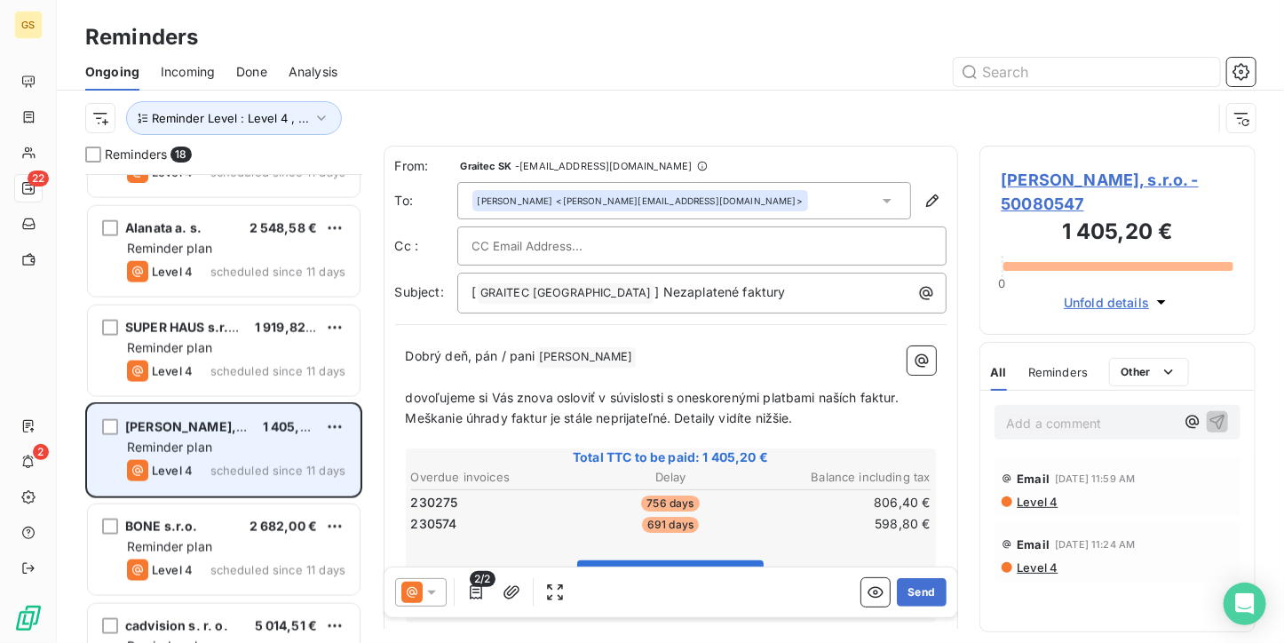
click at [231, 528] on div "BONE s.r.o. 2 682,00 €" at bounding box center [236, 526] width 218 height 16
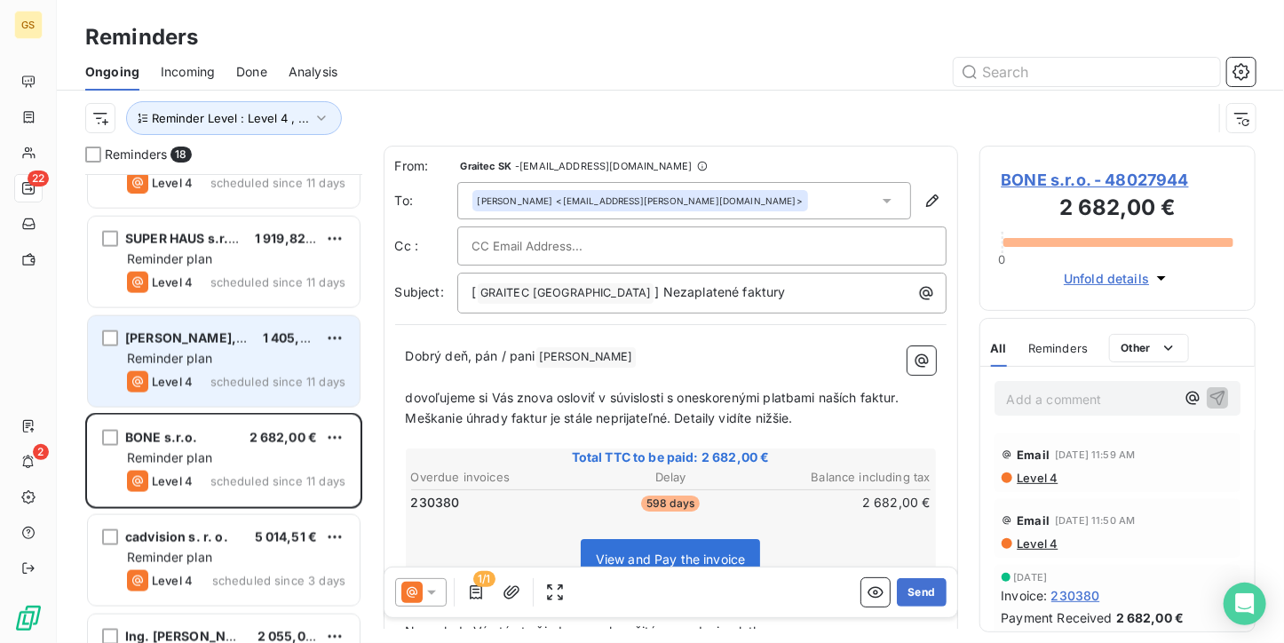
scroll to position [1321, 0]
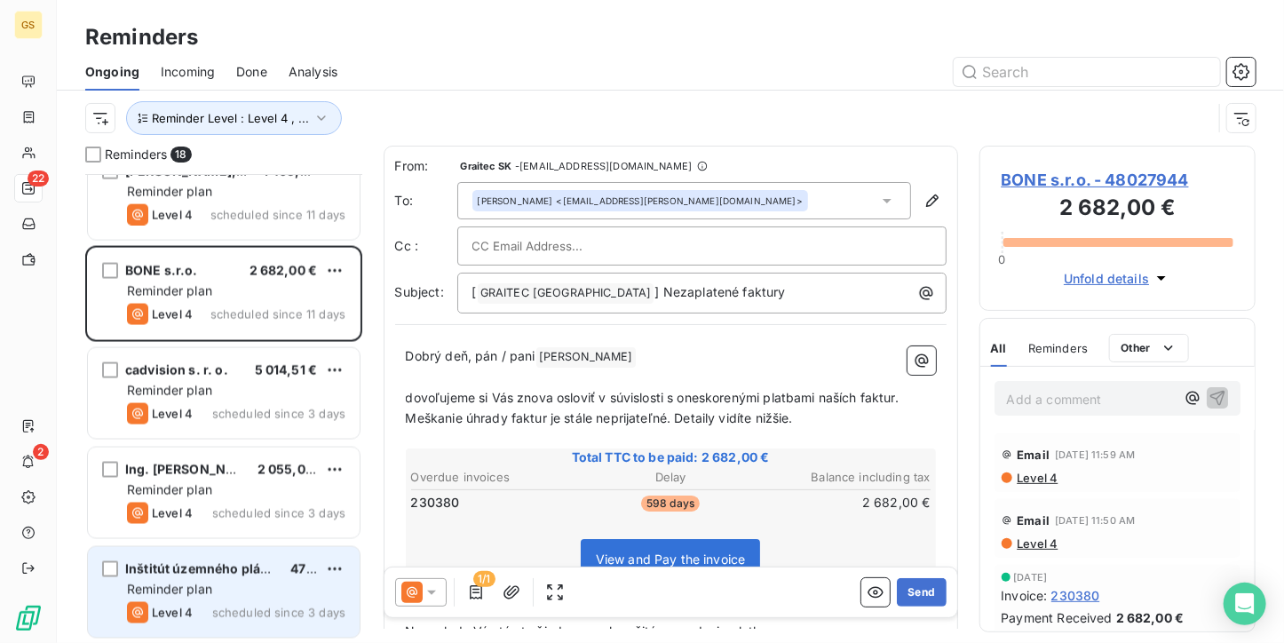
click at [218, 577] on div "Inštitút územného plánovania a architektúry s. r. o. 472,47 € Reminder plan Lev…" at bounding box center [224, 592] width 272 height 91
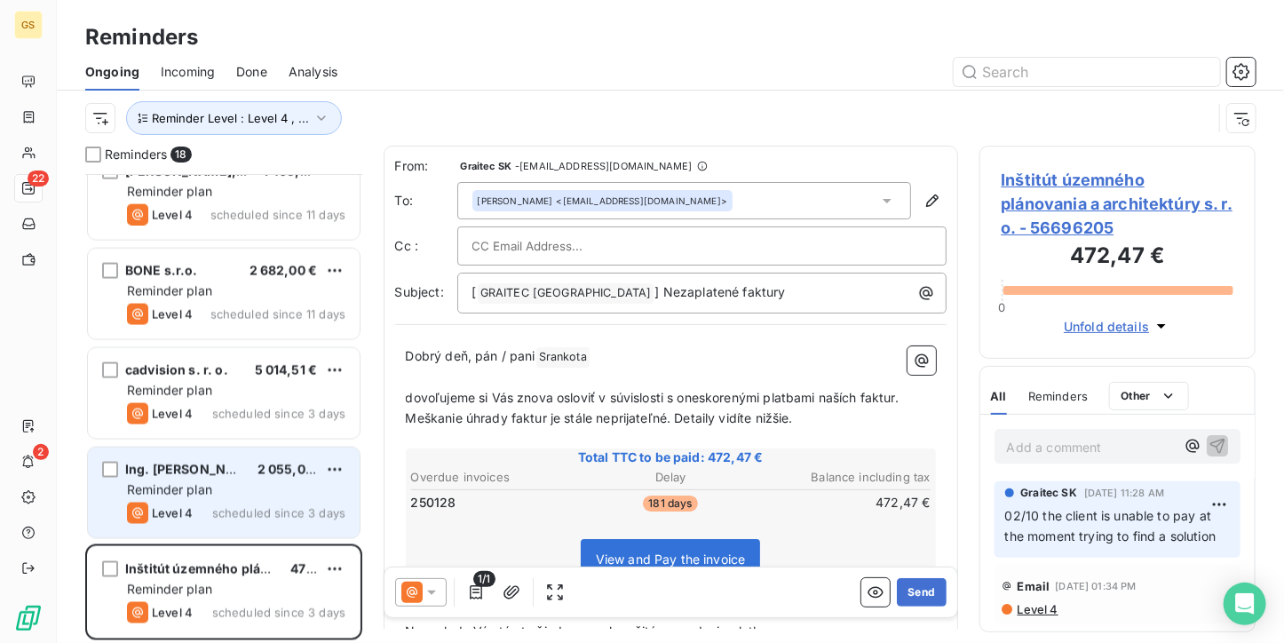
click at [234, 469] on div "Ing. [PERSON_NAME] 2 055,00 €" at bounding box center [236, 470] width 218 height 16
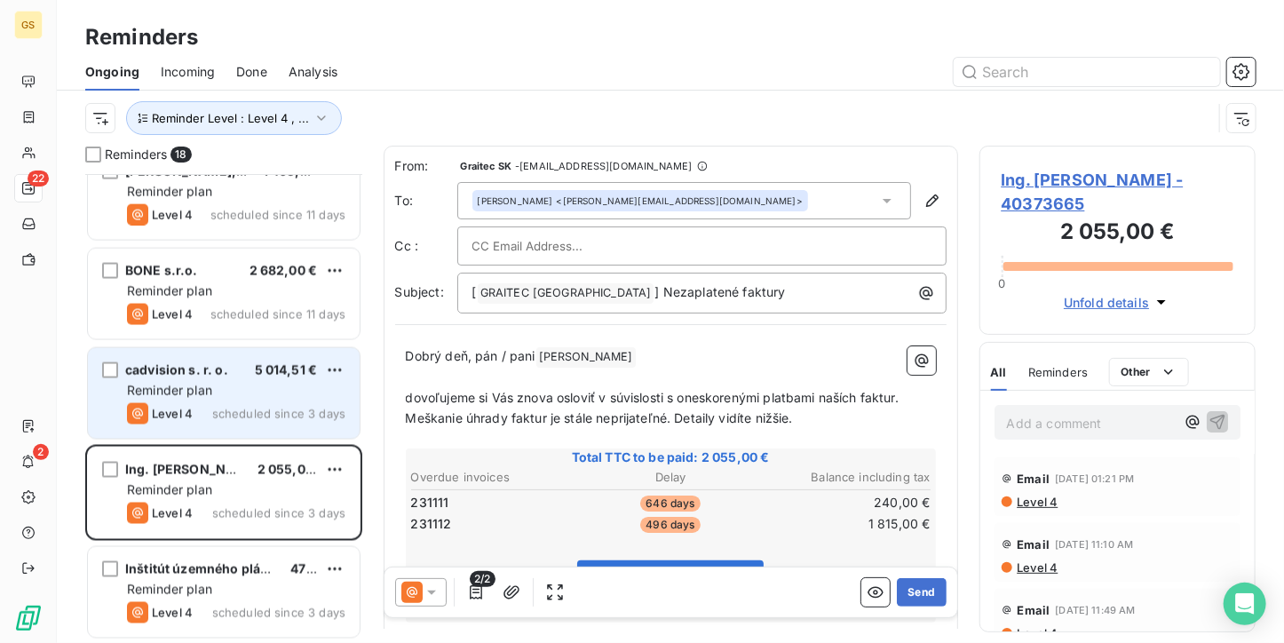
click at [234, 376] on div "cadvision s. r. o. 5 014,51 €" at bounding box center [236, 370] width 218 height 16
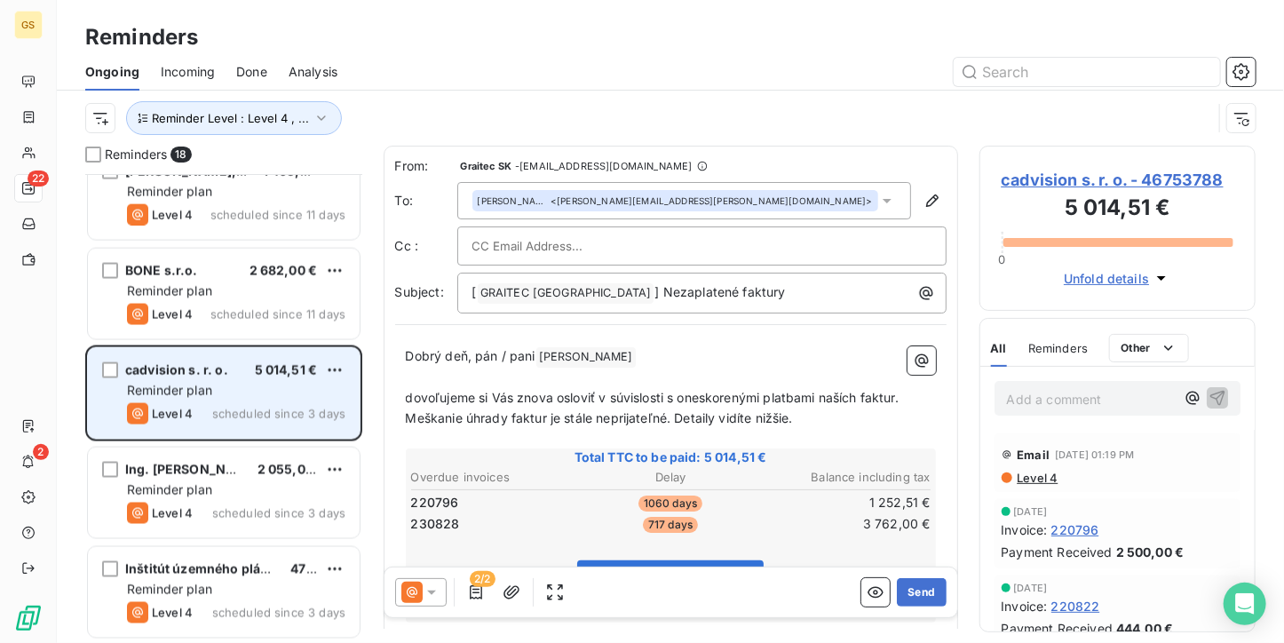
scroll to position [1232, 0]
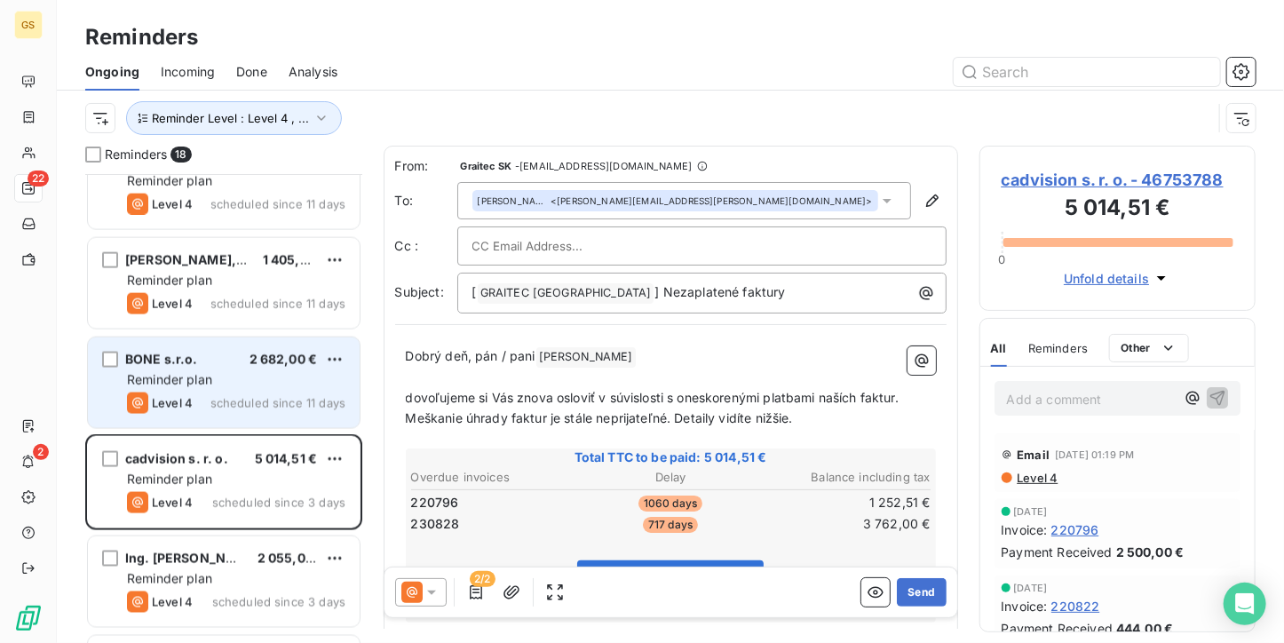
click at [233, 365] on div "BONE s.r.o. 2 682,00 €" at bounding box center [236, 360] width 218 height 16
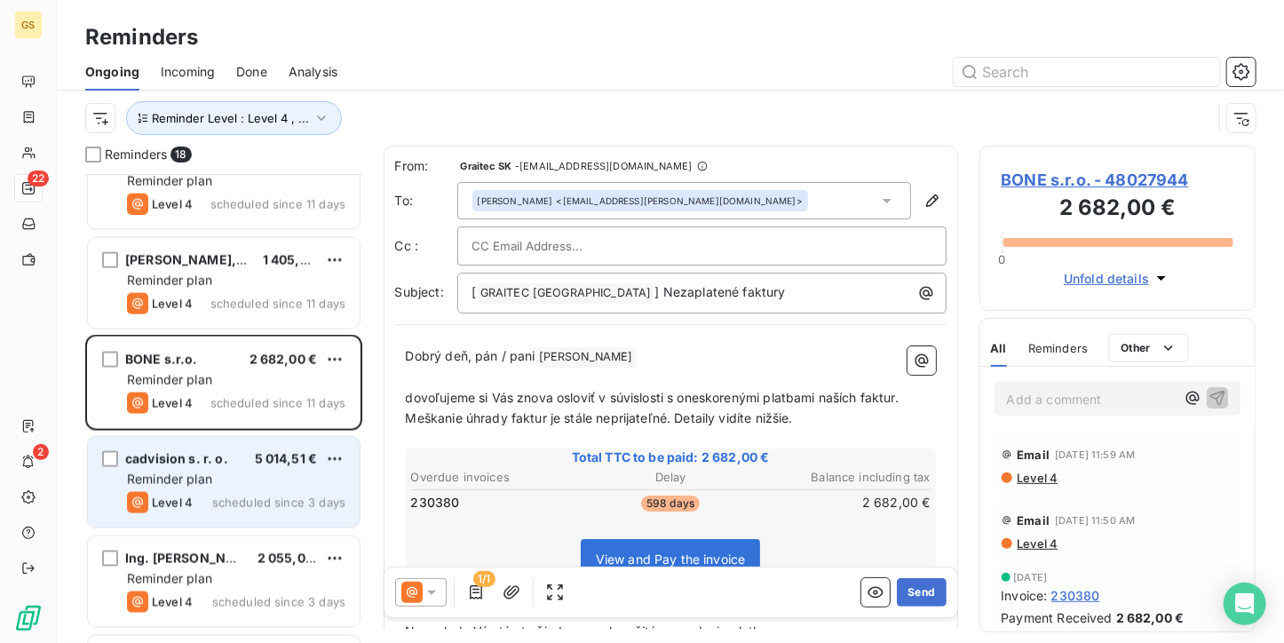
click at [243, 437] on div "cadvision s. r. o. 5 014,51 € Reminder plan Level 4 scheduled since 3 days" at bounding box center [224, 482] width 272 height 91
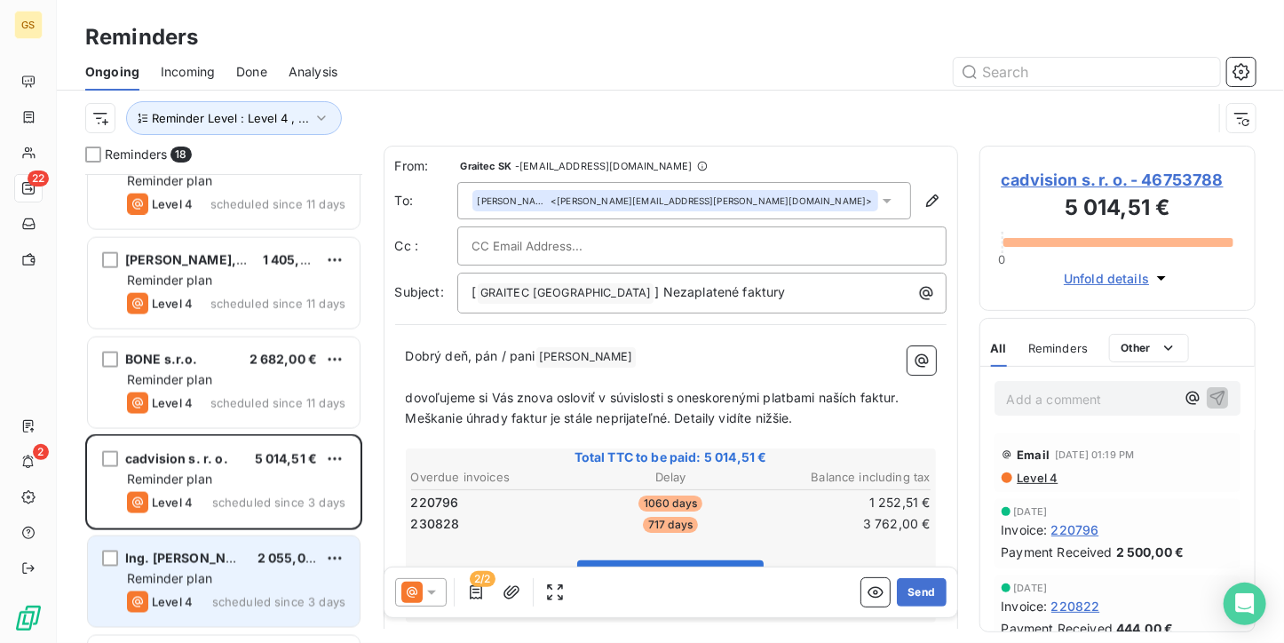
click at [224, 589] on div "Ing. [PERSON_NAME] 2 055,00 € Reminder plan Level 4 scheduled since 3 days" at bounding box center [224, 581] width 272 height 91
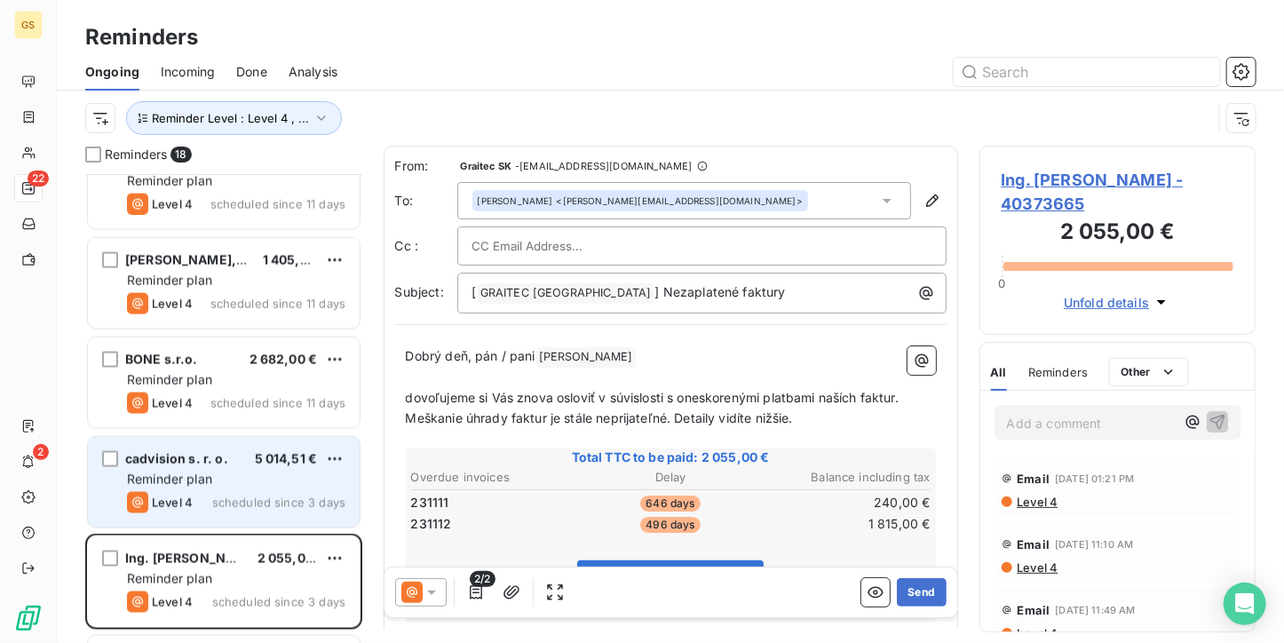
click at [202, 508] on div "Level 4 scheduled since 3 days" at bounding box center [236, 502] width 218 height 21
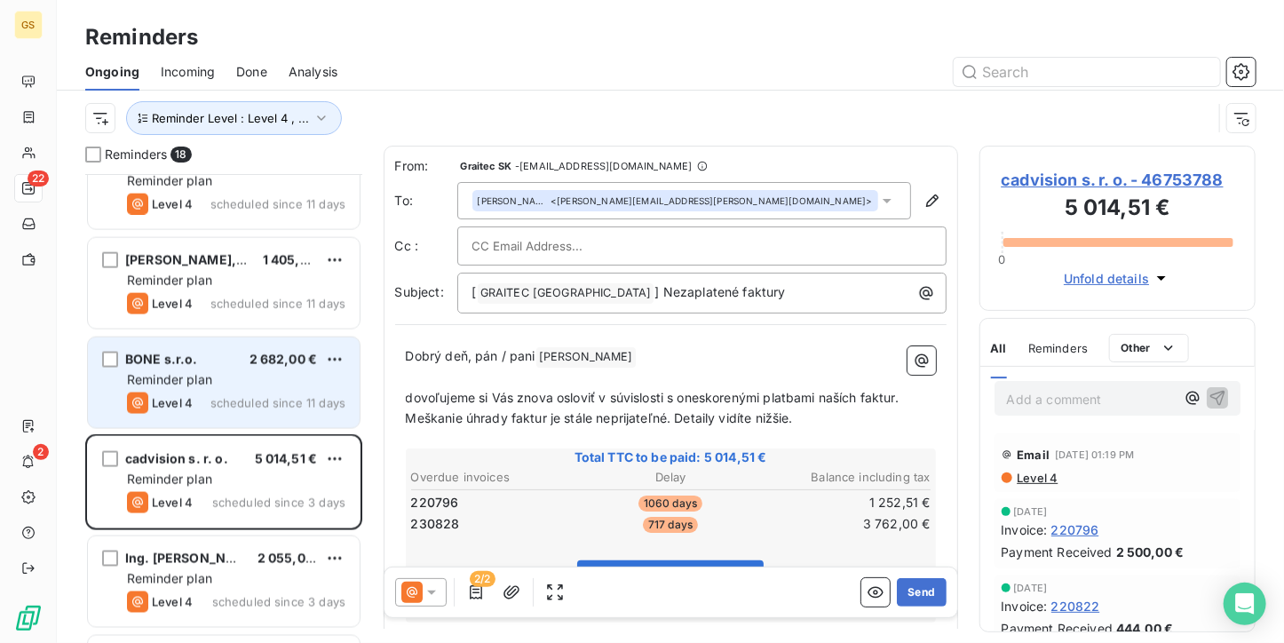
click at [221, 379] on div "Reminder plan" at bounding box center [236, 380] width 218 height 18
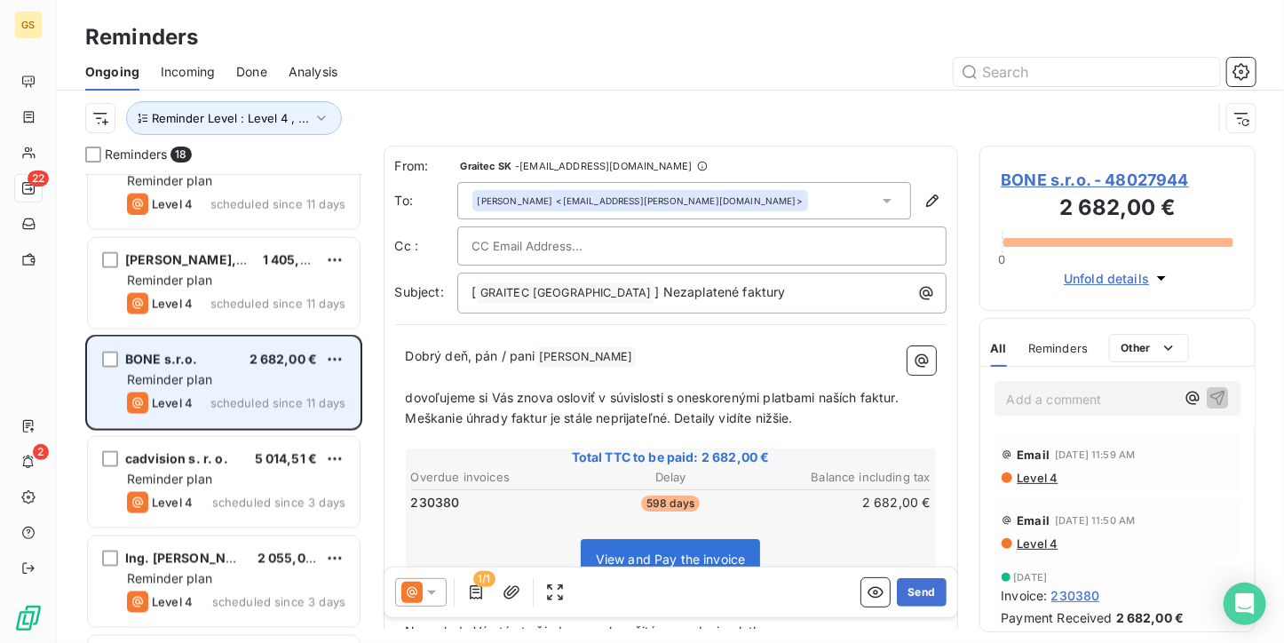
scroll to position [1144, 0]
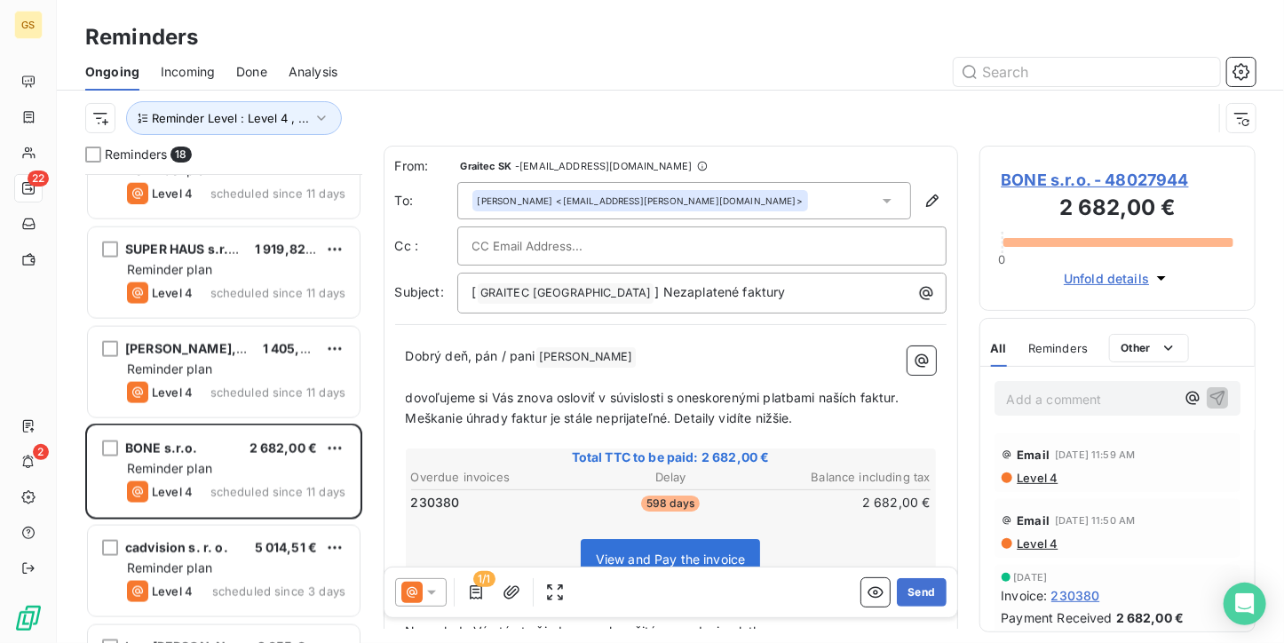
click at [1034, 168] on span "BONE s.r.o. - 48027944" at bounding box center [1117, 180] width 233 height 24
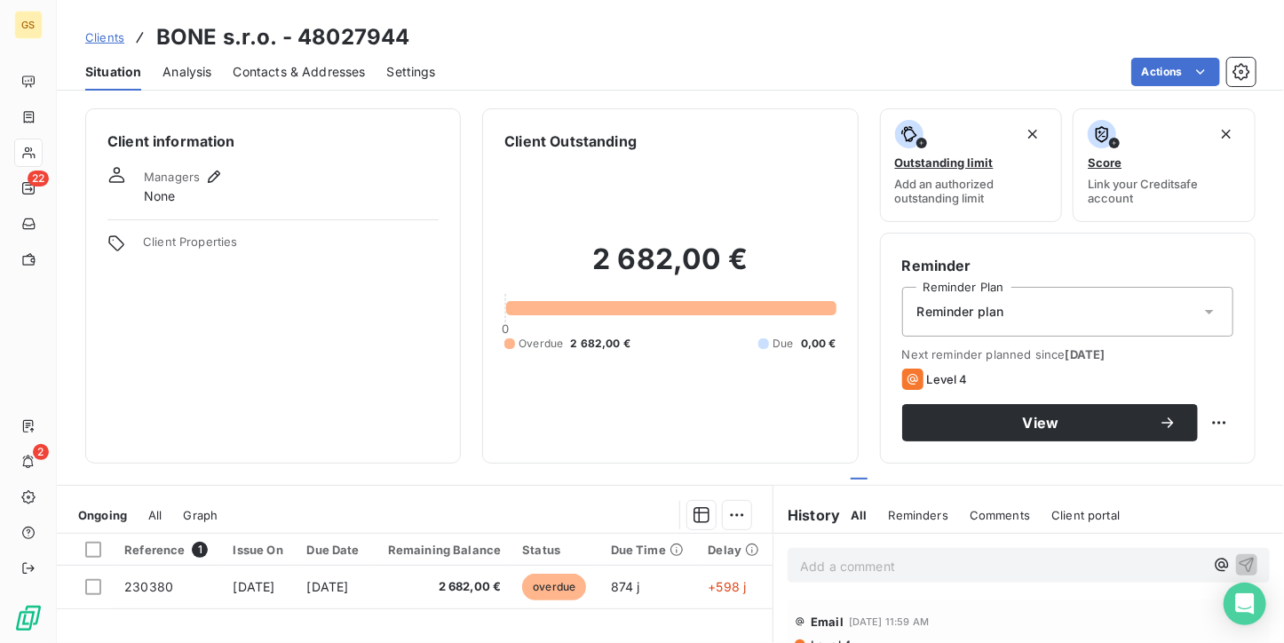
click at [311, 83] on div "Contacts & Addresses" at bounding box center [300, 71] width 132 height 37
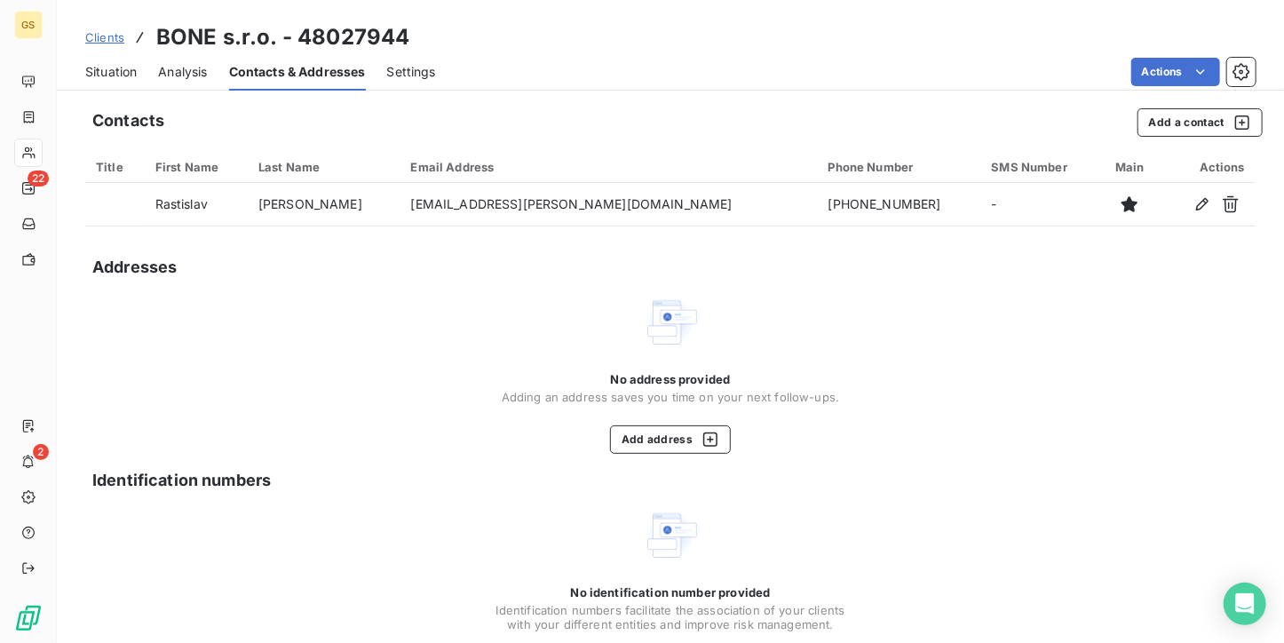
click at [99, 58] on div "Situation" at bounding box center [110, 71] width 51 height 37
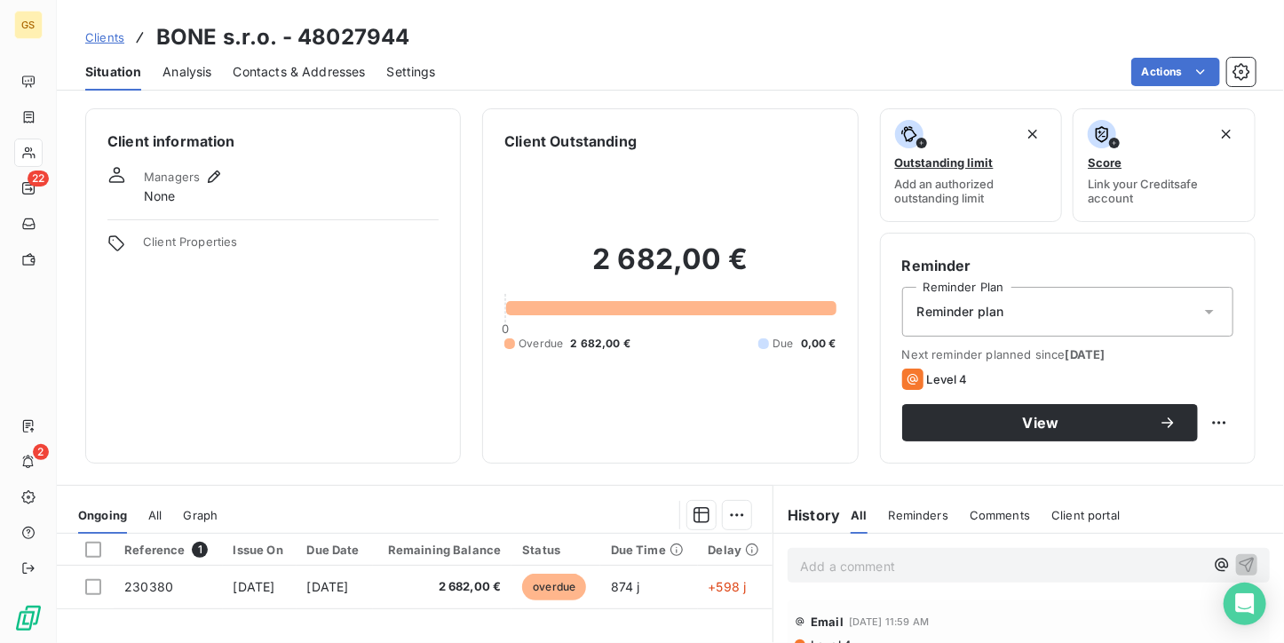
scroll to position [89, 0]
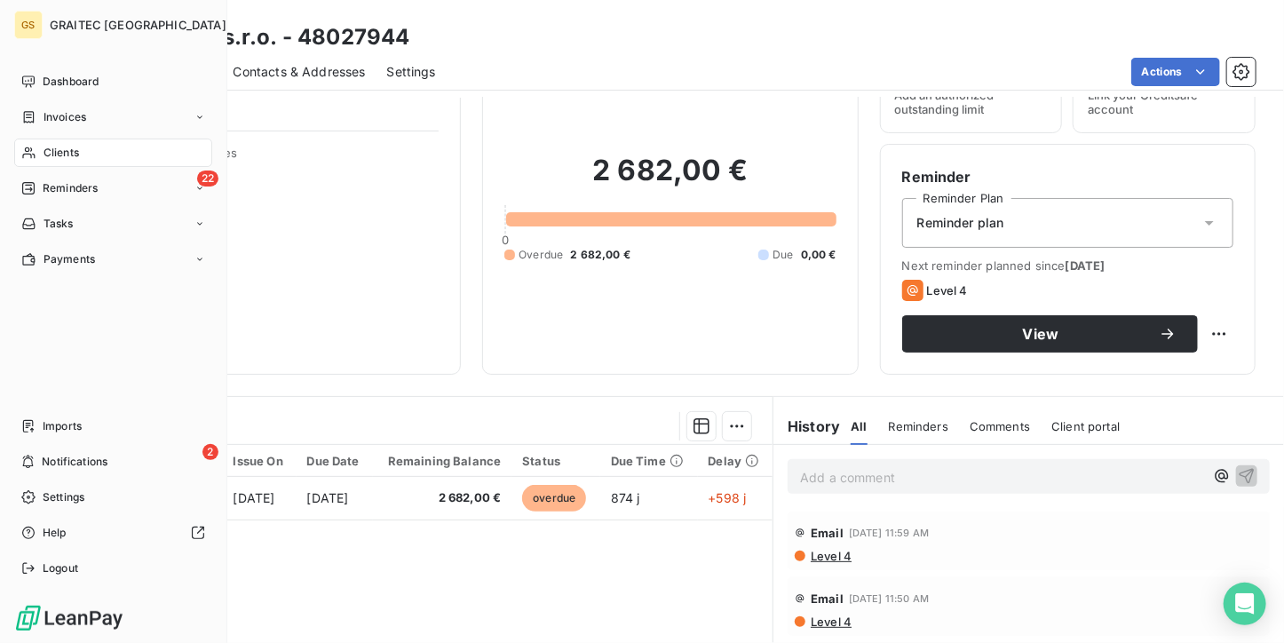
click at [59, 171] on nav "Dashboard Invoices Clients 22 Reminders Tasks Payments" at bounding box center [113, 170] width 198 height 206
click at [62, 191] on span "Reminders" at bounding box center [70, 188] width 55 height 16
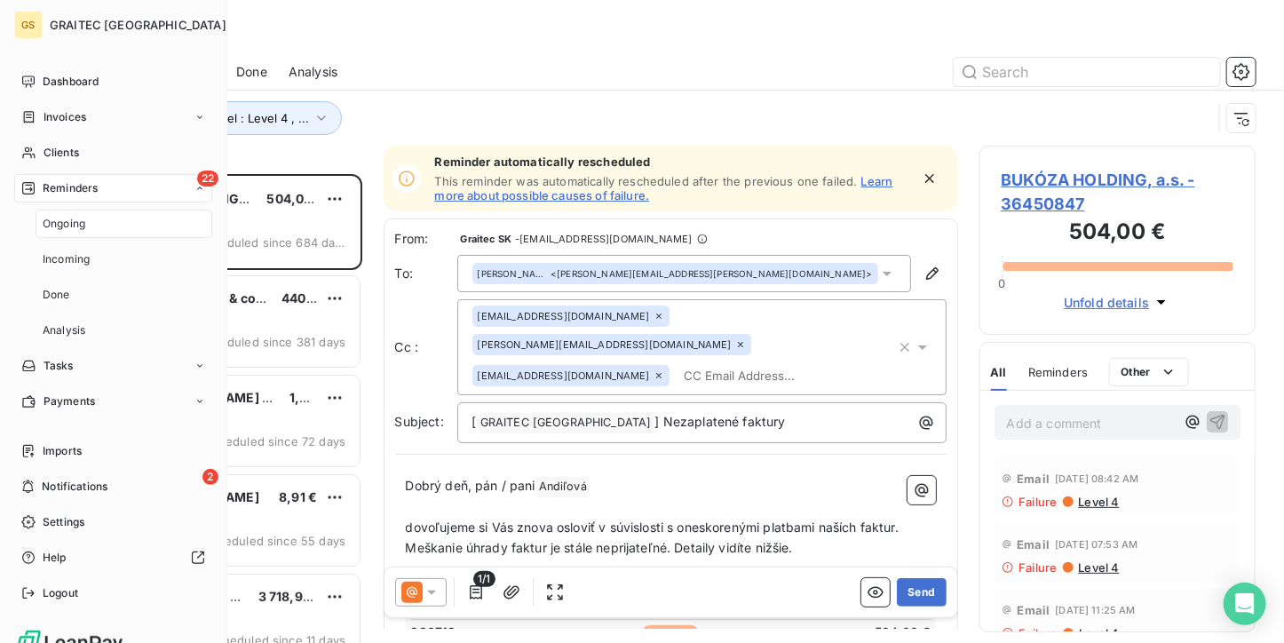
scroll to position [455, 263]
click at [64, 226] on span "Ongoing" at bounding box center [64, 224] width 43 height 16
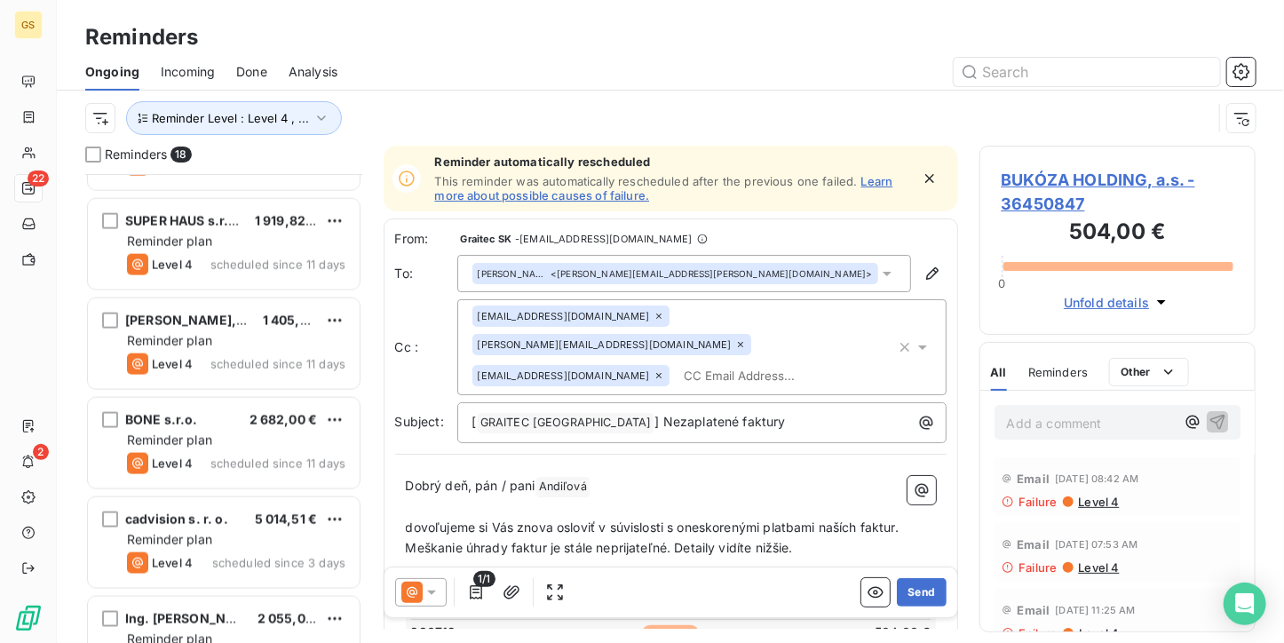
scroll to position [1321, 0]
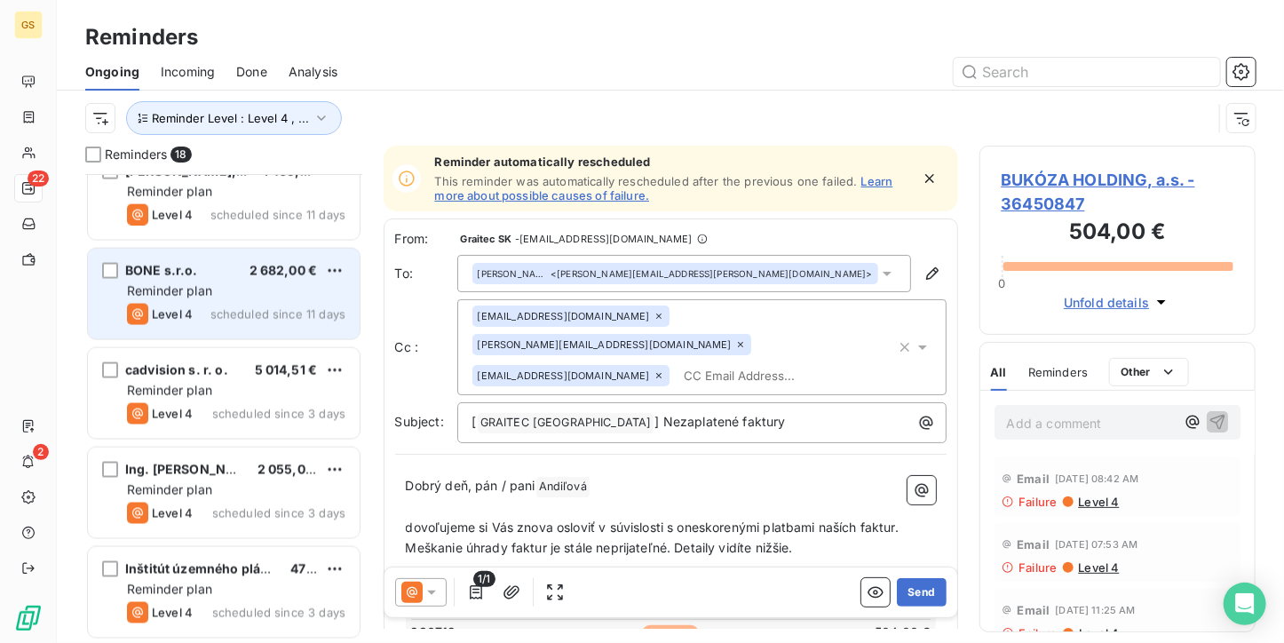
click at [238, 283] on div "Reminder plan" at bounding box center [236, 291] width 218 height 18
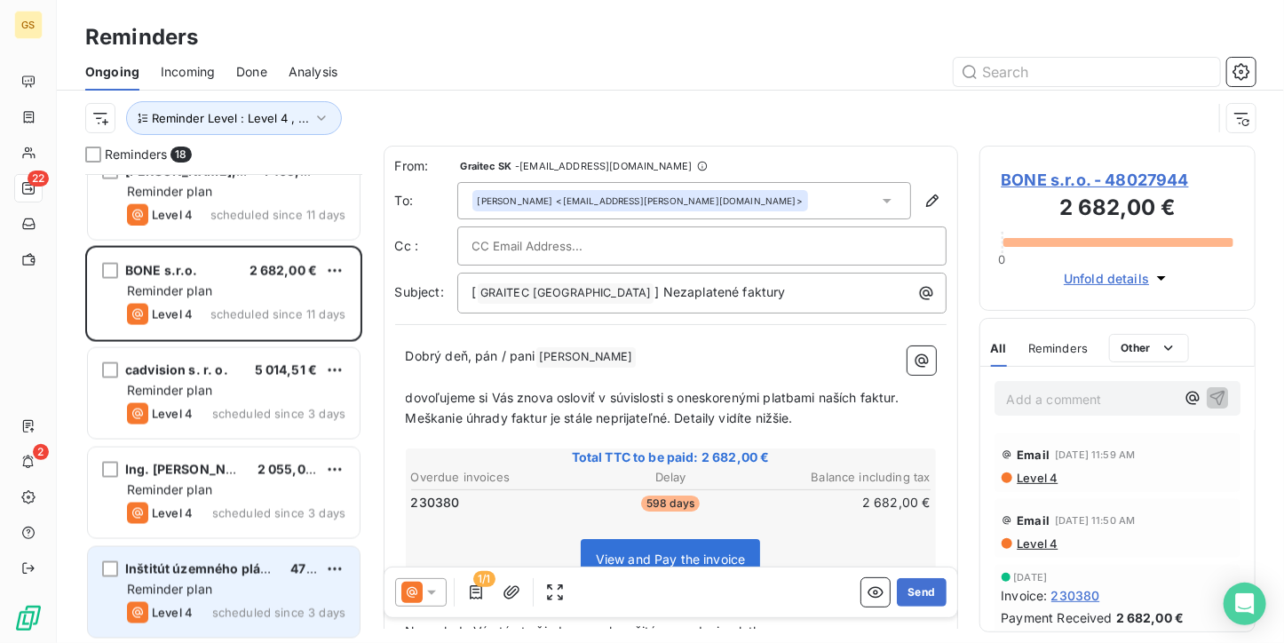
click at [208, 547] on div "Inštitút územného plánovania a architektúry s. r. o. 472,47 € Reminder plan Lev…" at bounding box center [224, 592] width 272 height 91
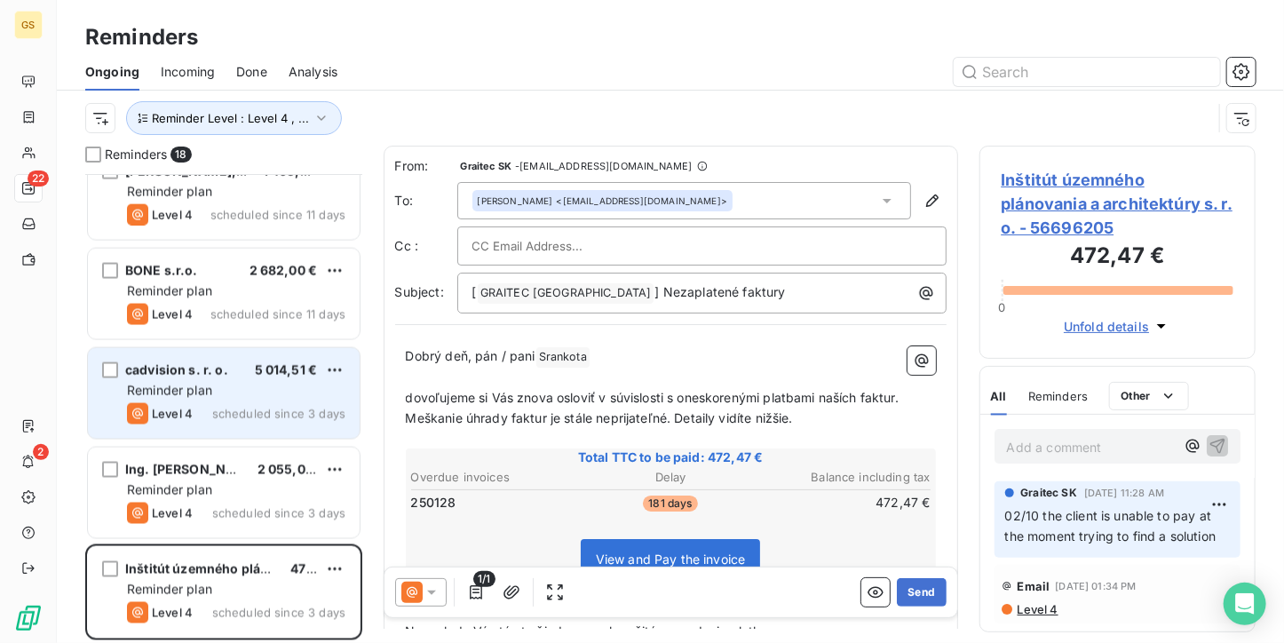
click at [222, 425] on div "cadvision s. r. o. 5 014,51 € Reminder plan Level 4 scheduled since 3 days" at bounding box center [224, 393] width 272 height 91
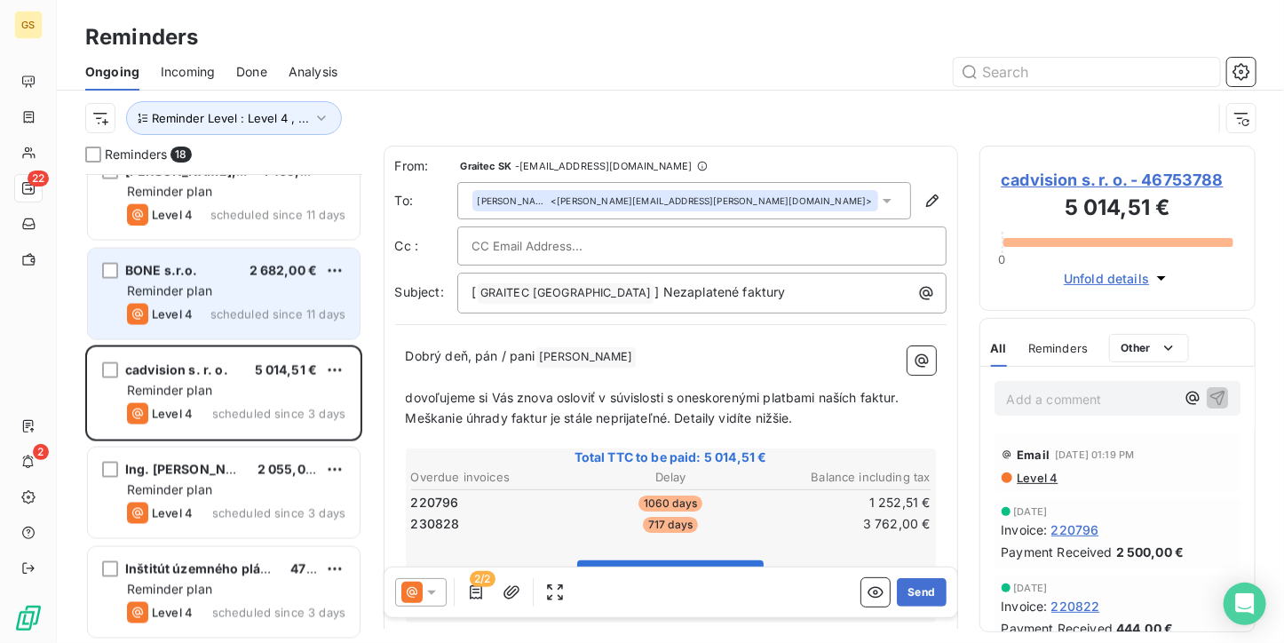
click at [238, 305] on div "Level 4 scheduled since 11 days" at bounding box center [236, 314] width 218 height 21
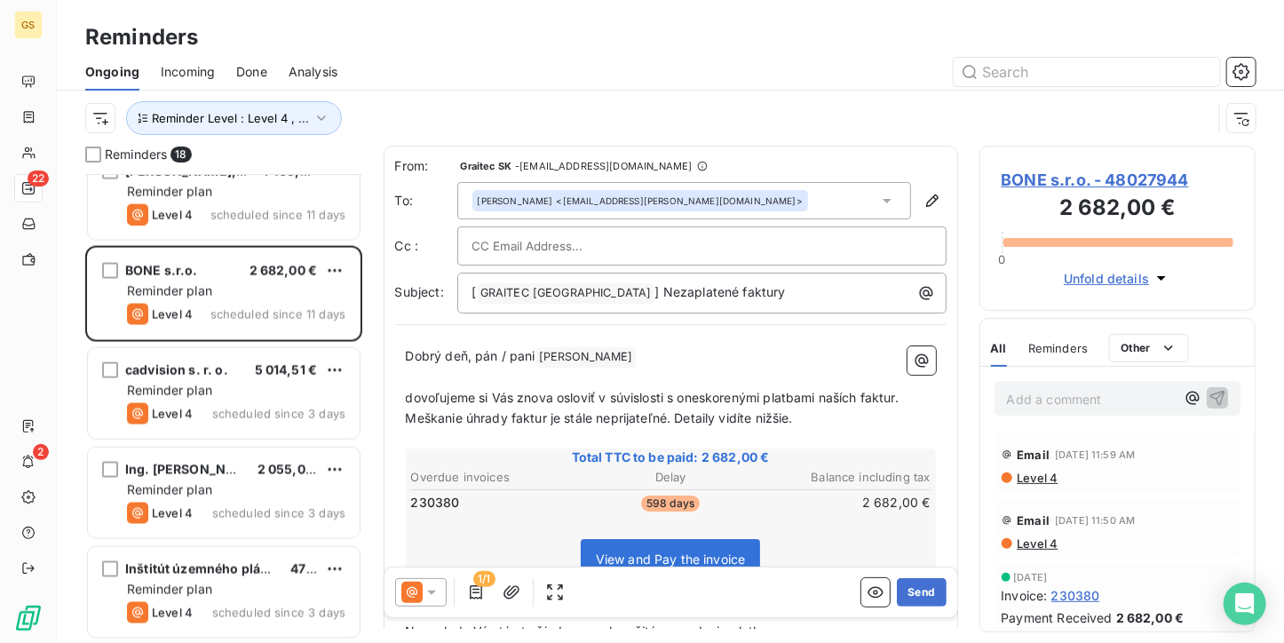
click at [1109, 178] on span "BONE s.r.o. - 48027944" at bounding box center [1117, 180] width 233 height 24
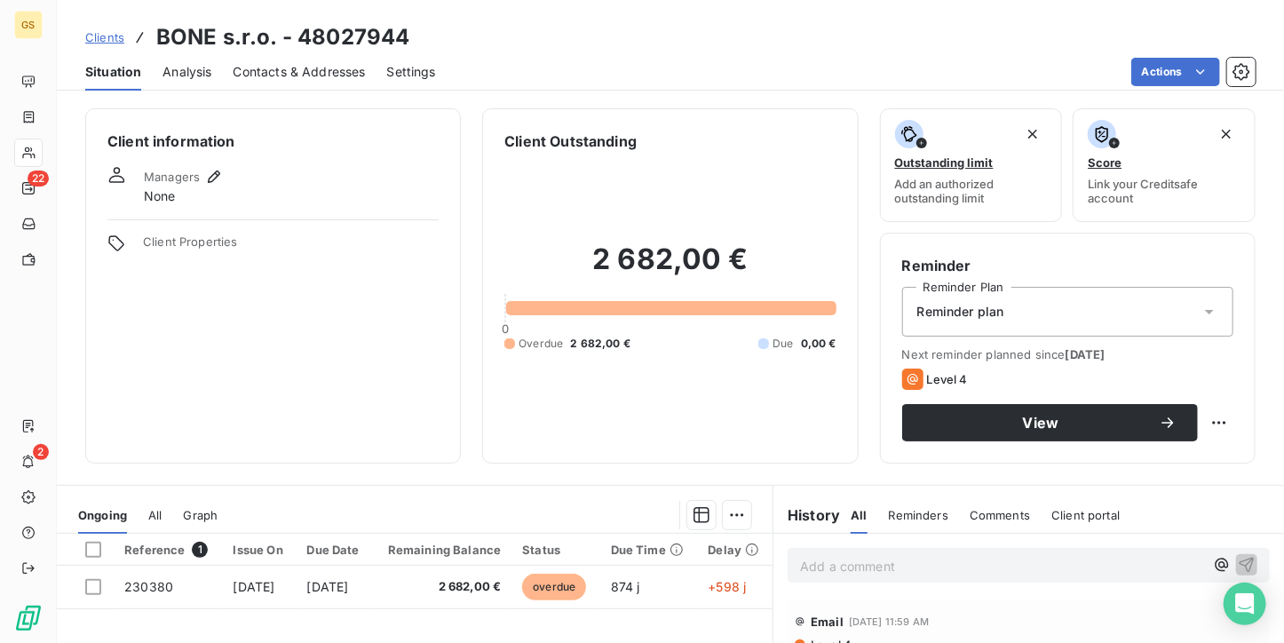
click at [327, 77] on span "Contacts & Addresses" at bounding box center [300, 72] width 132 height 18
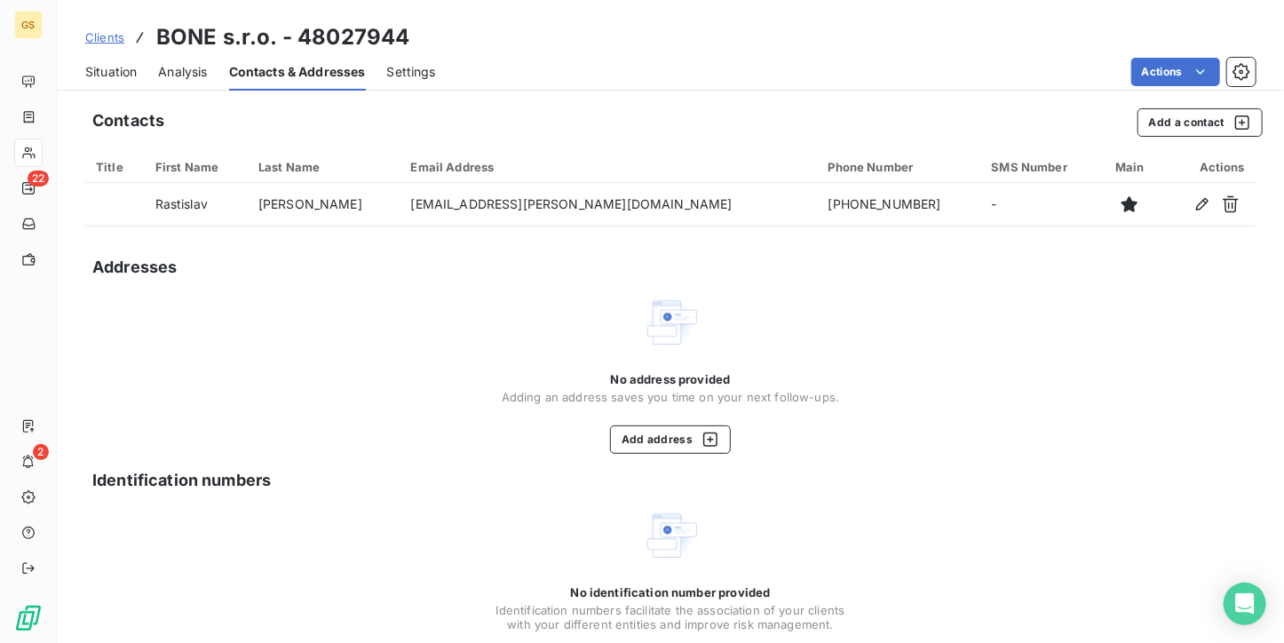
click at [111, 69] on span "Situation" at bounding box center [110, 72] width 51 height 18
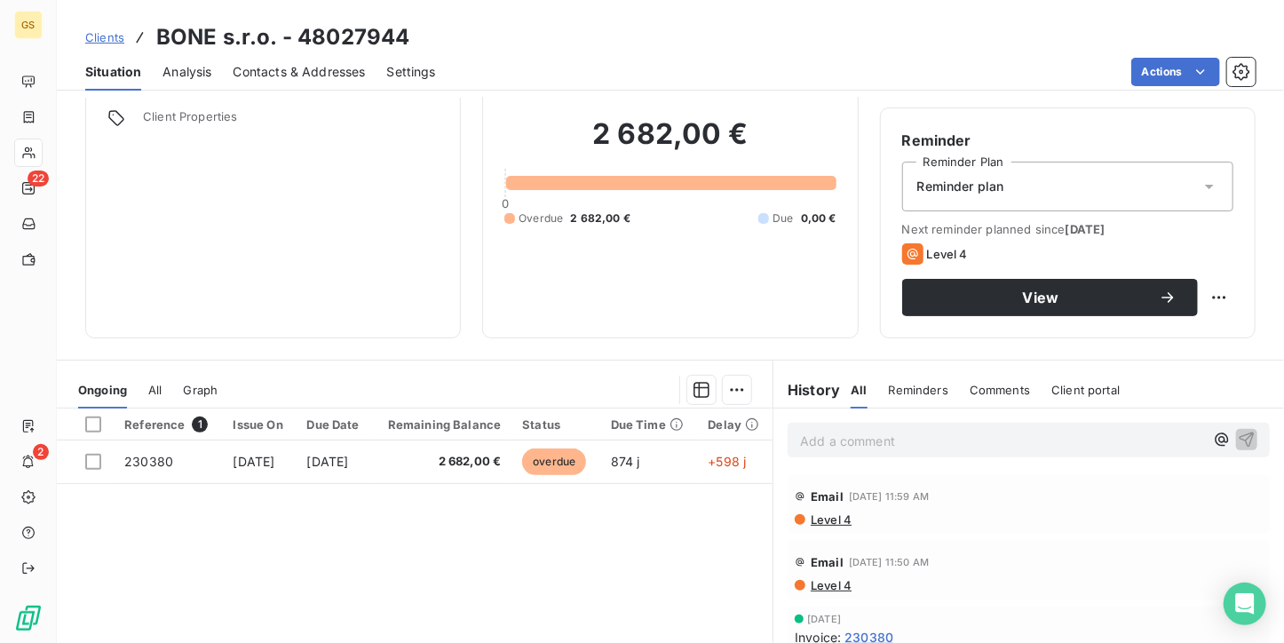
scroll to position [178, 0]
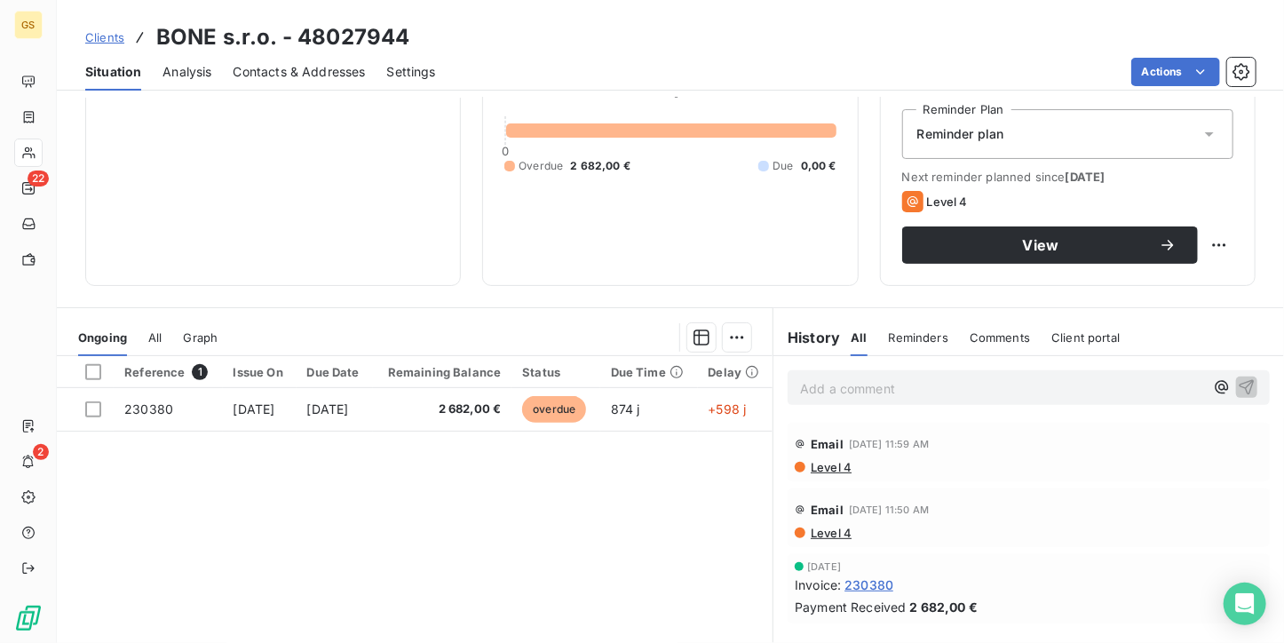
click at [323, 70] on span "Contacts & Addresses" at bounding box center [300, 72] width 132 height 18
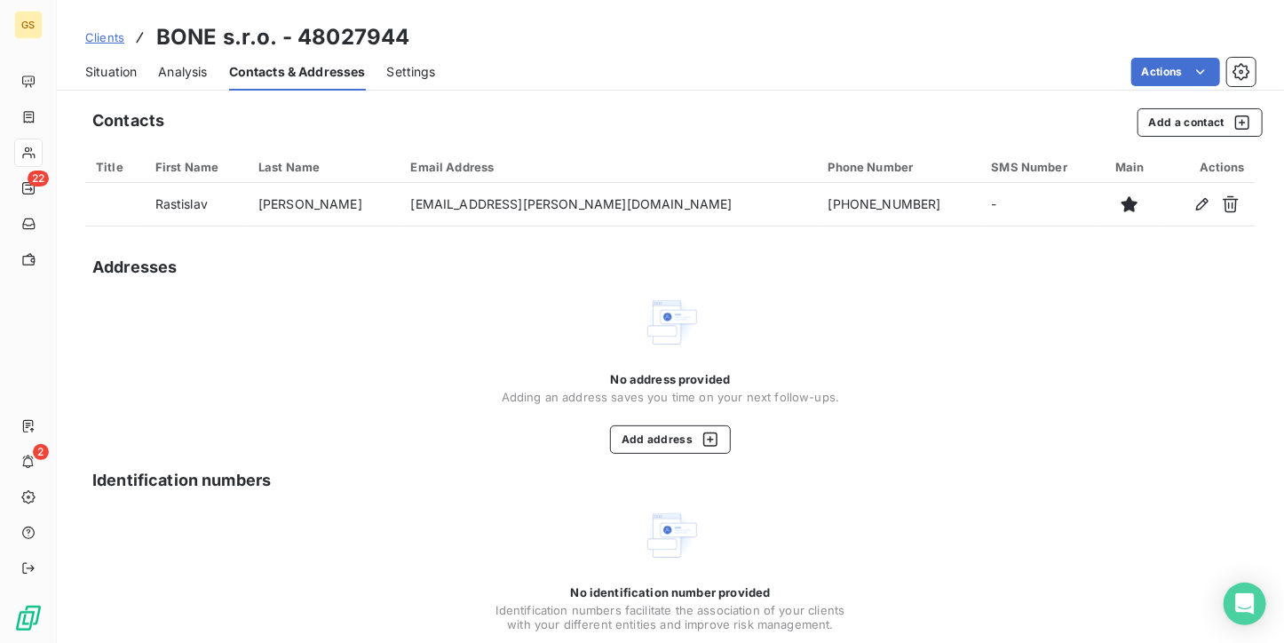
click at [110, 75] on span "Situation" at bounding box center [110, 72] width 51 height 18
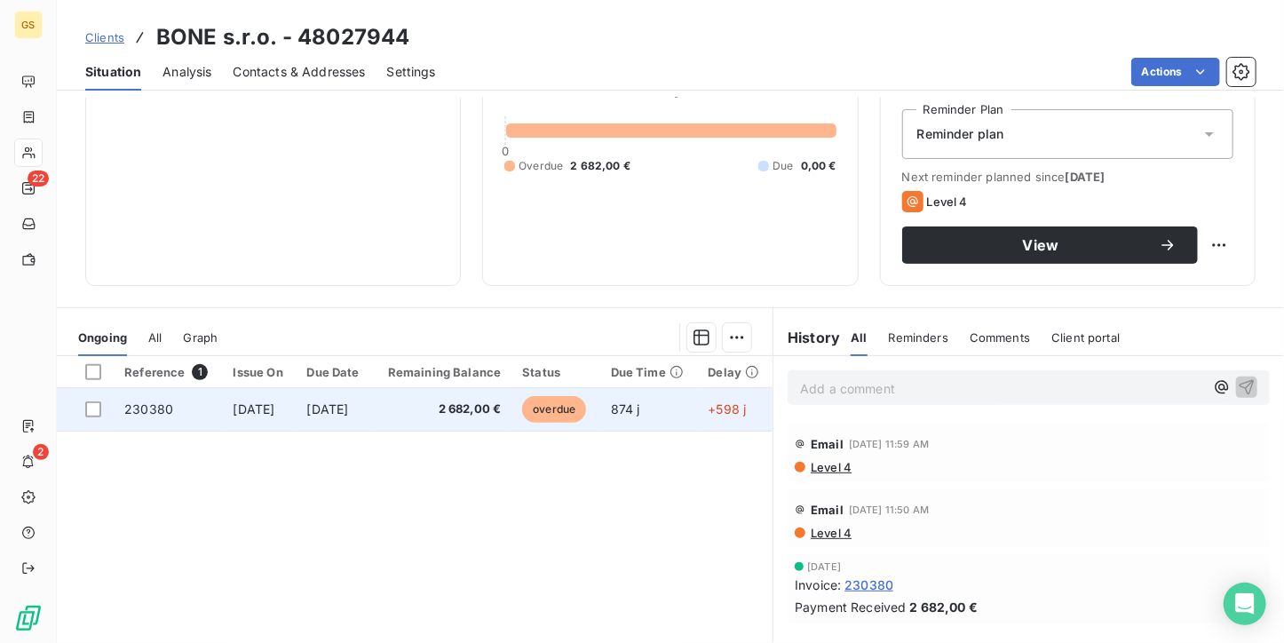
click at [487, 410] on span "2 682,00 €" at bounding box center [443, 409] width 118 height 18
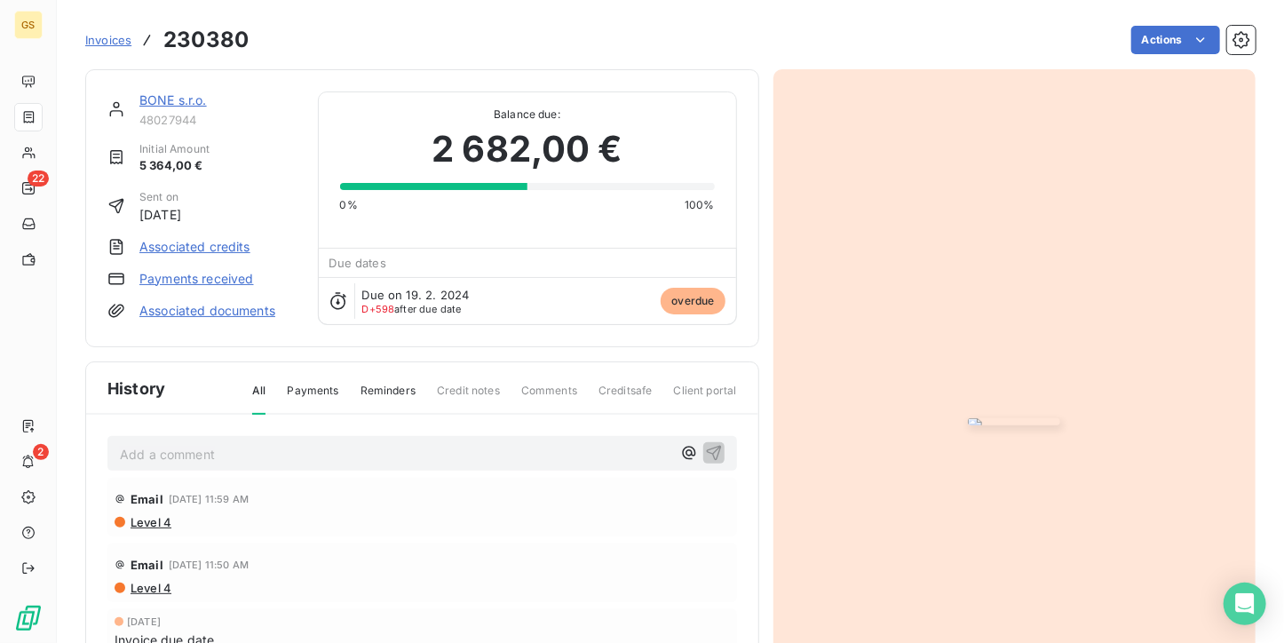
click at [968, 418] on img "button" at bounding box center [1014, 421] width 92 height 7
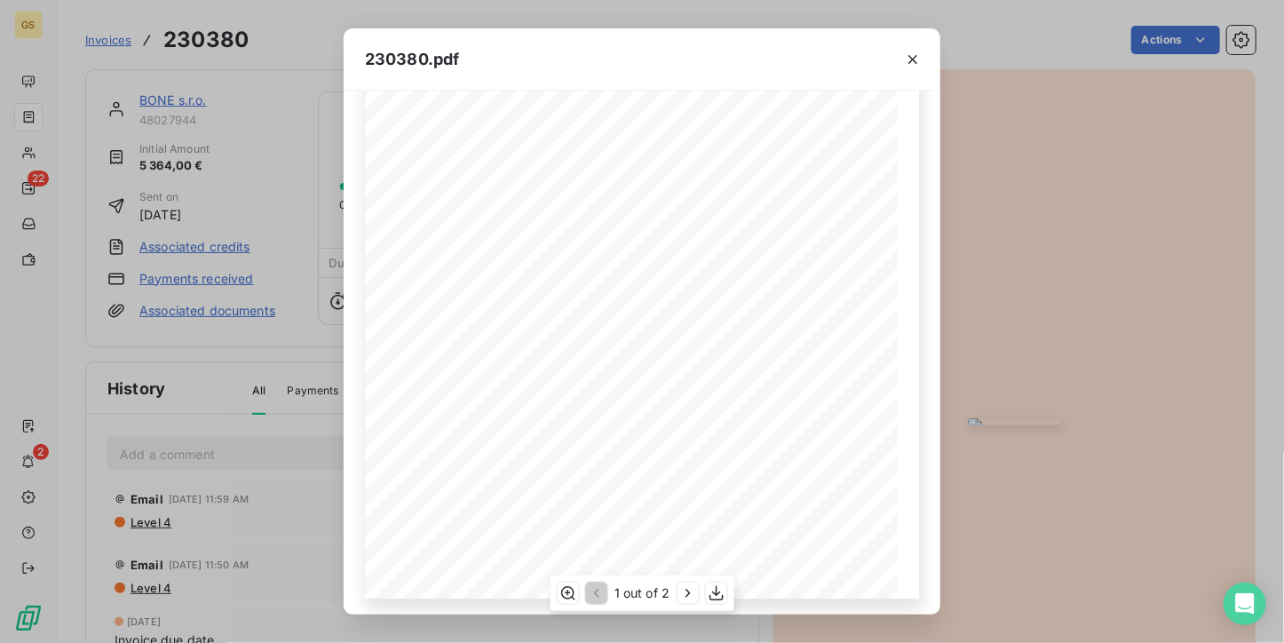
scroll to position [89, 0]
click at [917, 53] on icon "button" at bounding box center [913, 60] width 18 height 18
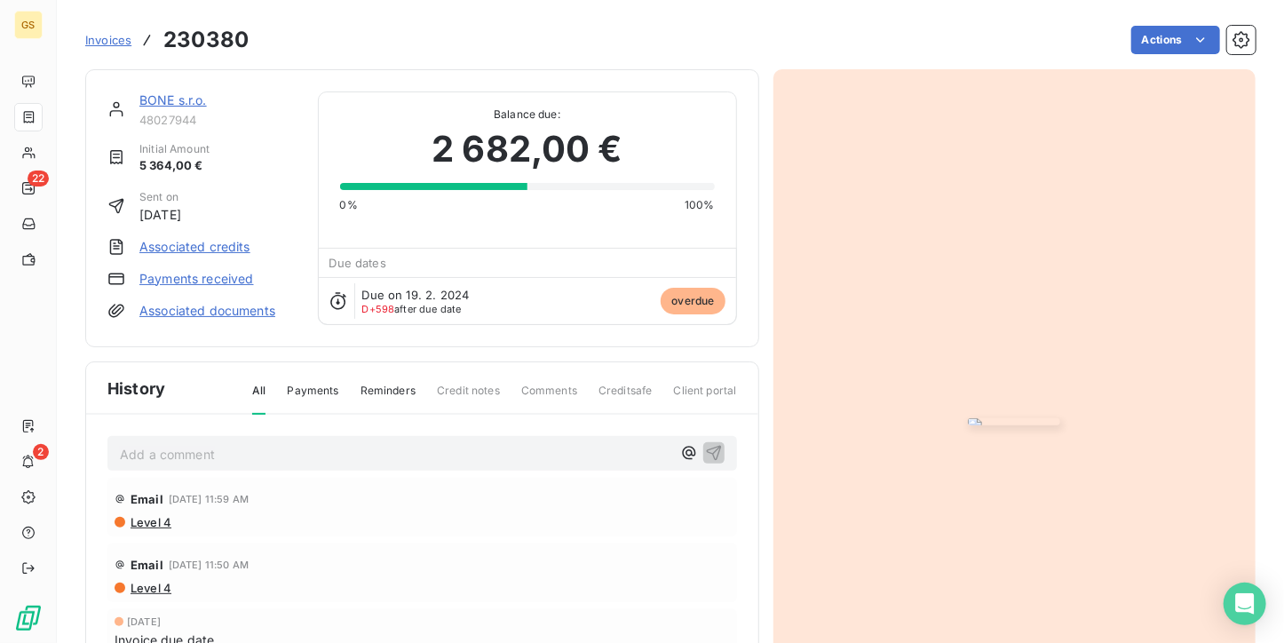
click at [185, 100] on link "BONE s.r.o." at bounding box center [172, 99] width 67 height 15
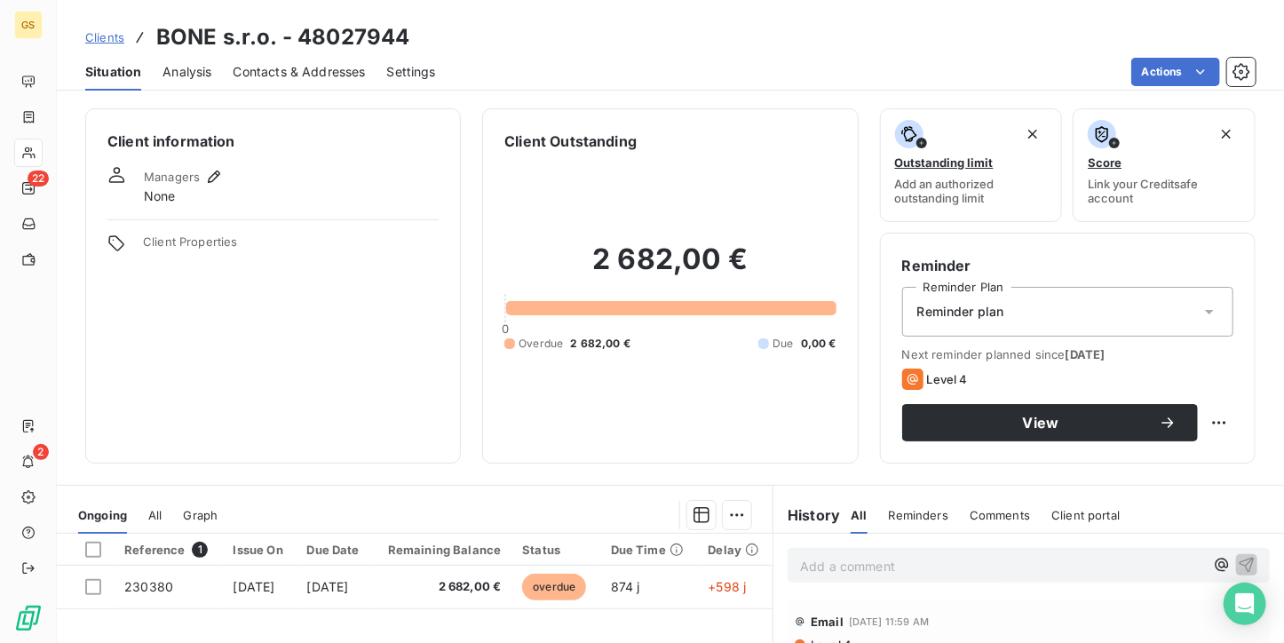
click at [328, 68] on span "Contacts & Addresses" at bounding box center [300, 72] width 132 height 18
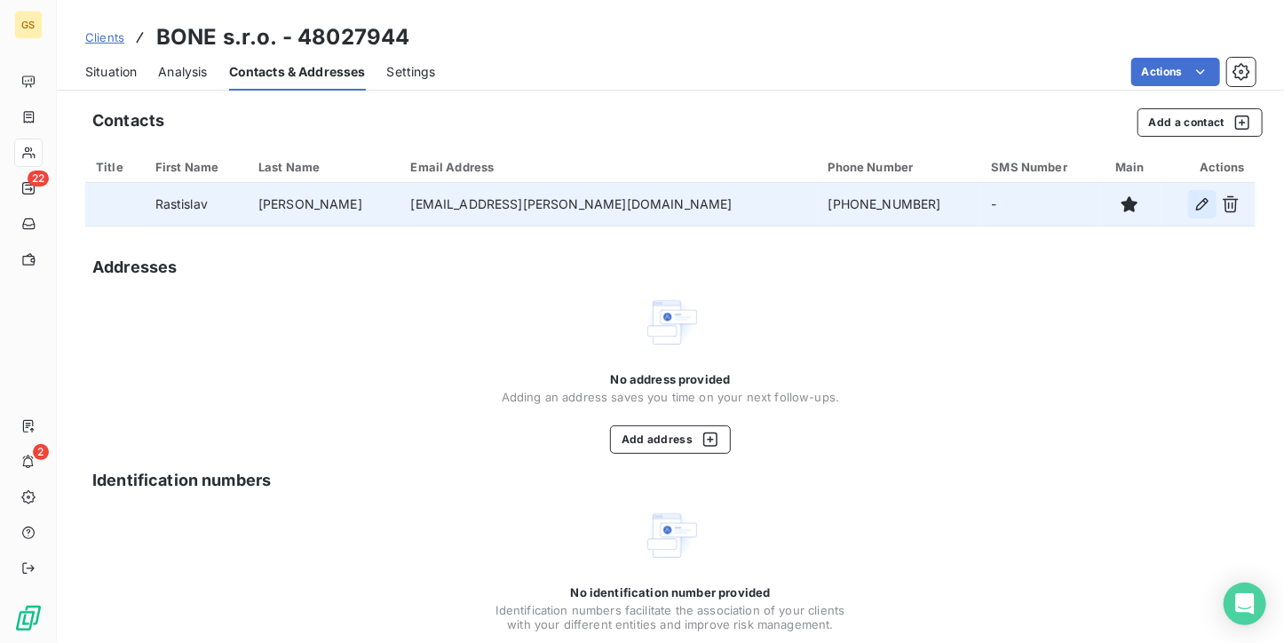
click at [1193, 202] on icon "button" at bounding box center [1202, 204] width 18 height 18
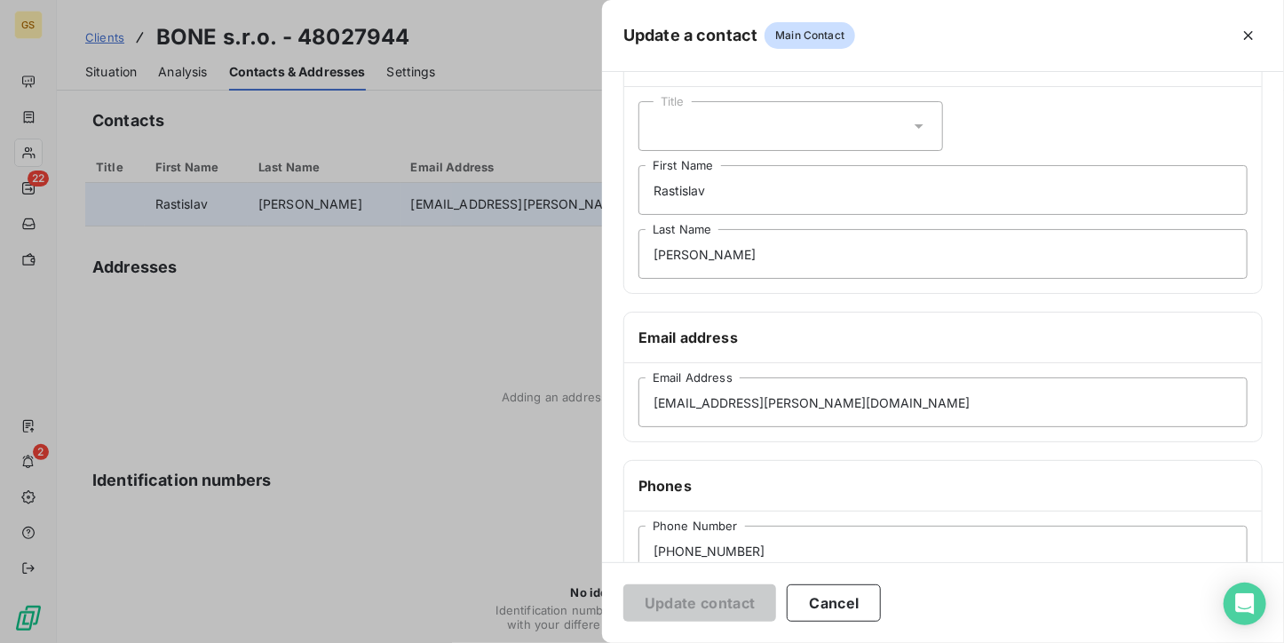
scroll to position [89, 0]
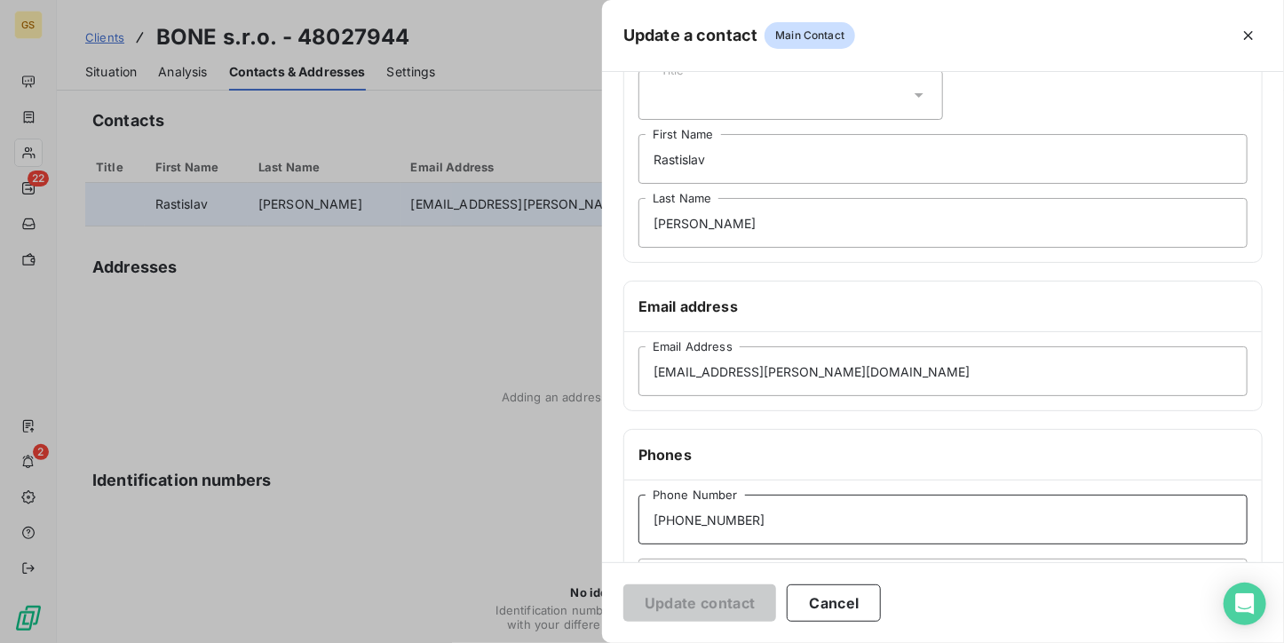
drag, startPoint x: 793, startPoint y: 520, endPoint x: 625, endPoint y: 520, distance: 167.8
click at [625, 520] on div "[PHONE_NUMBER] Phone Number N° de relance par SMS" at bounding box center [942, 551] width 637 height 142
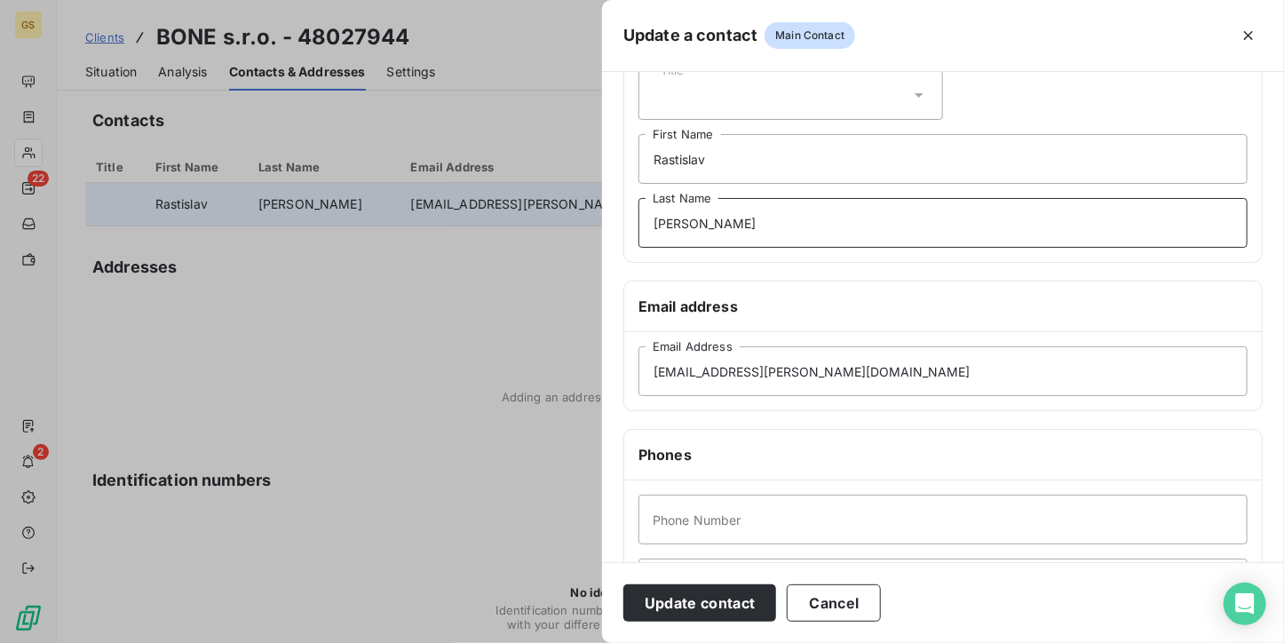
click at [711, 216] on input "[PERSON_NAME]" at bounding box center [942, 223] width 609 height 50
click at [753, 535] on input "Phone Number" at bounding box center [942, 520] width 609 height 50
click at [655, 514] on input "0904317233" at bounding box center [942, 520] width 609 height 50
type input "004210904317233"
drag, startPoint x: 710, startPoint y: 212, endPoint x: 647, endPoint y: 217, distance: 63.2
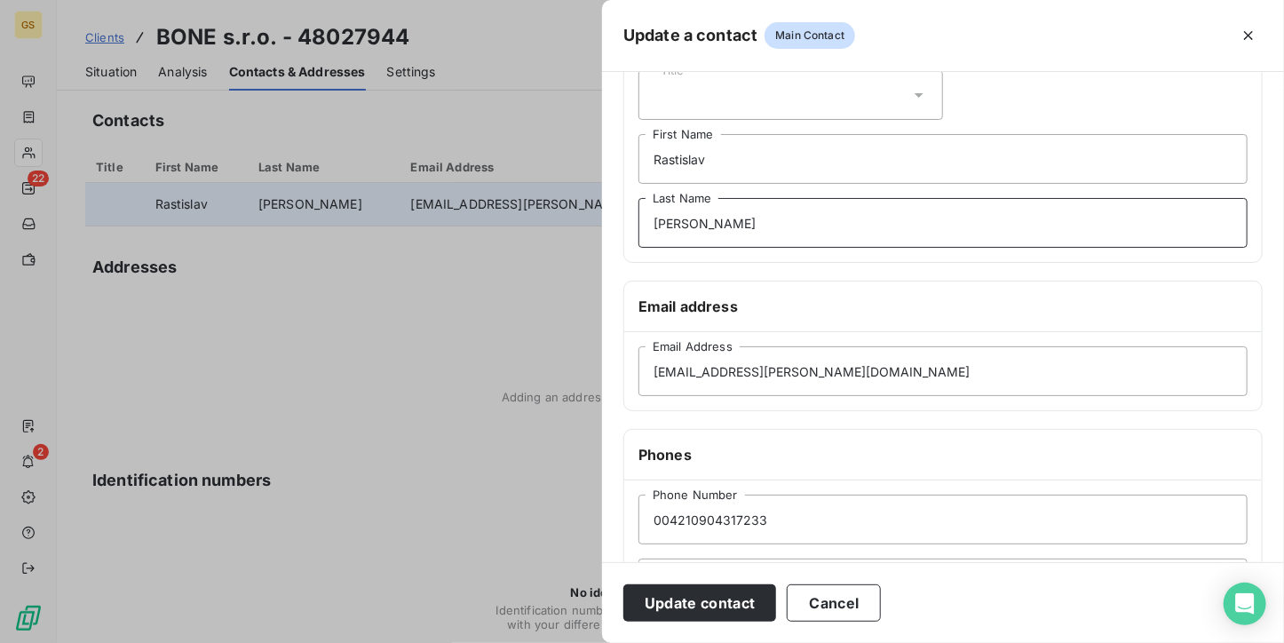
click at [647, 217] on input "[PERSON_NAME]" at bounding box center [942, 223] width 609 height 50
type input "[PERSON_NAME]"
drag, startPoint x: 749, startPoint y: 164, endPoint x: 582, endPoint y: 147, distance: 168.6
click at [582, 642] on div "Update a contact Main Contact General information Title [PERSON_NAME] First Nam…" at bounding box center [642, 643] width 1284 height 0
click at [677, 598] on button "Update contact" at bounding box center [699, 602] width 153 height 37
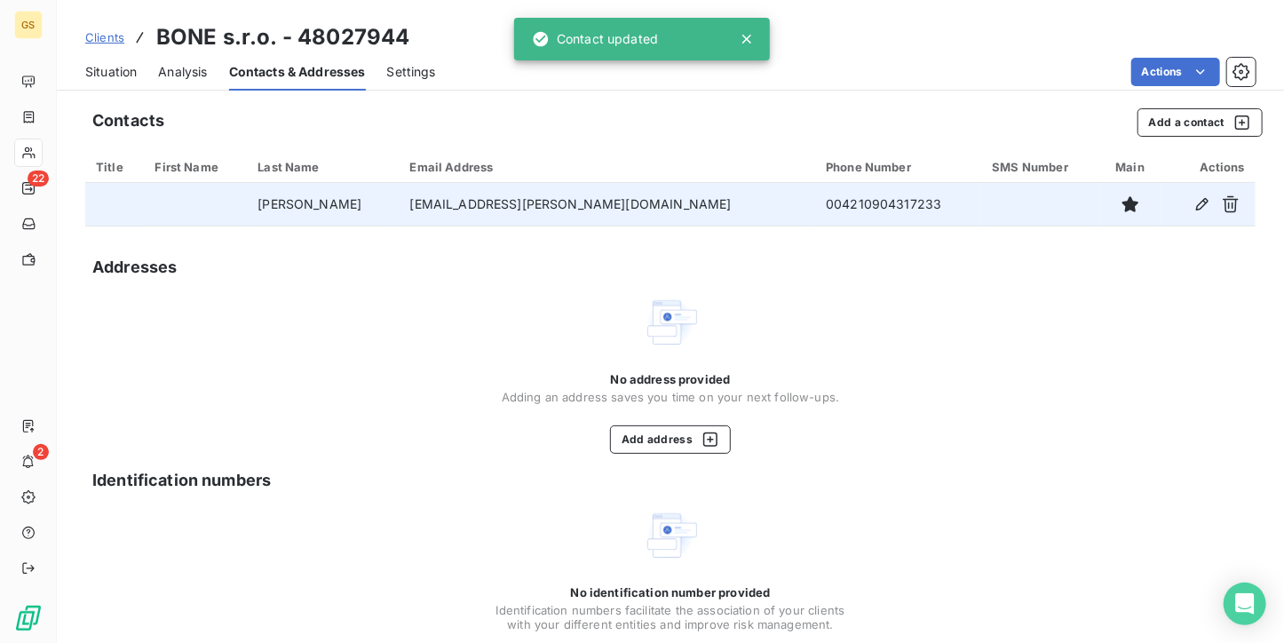
click at [118, 66] on span "Situation" at bounding box center [110, 72] width 51 height 18
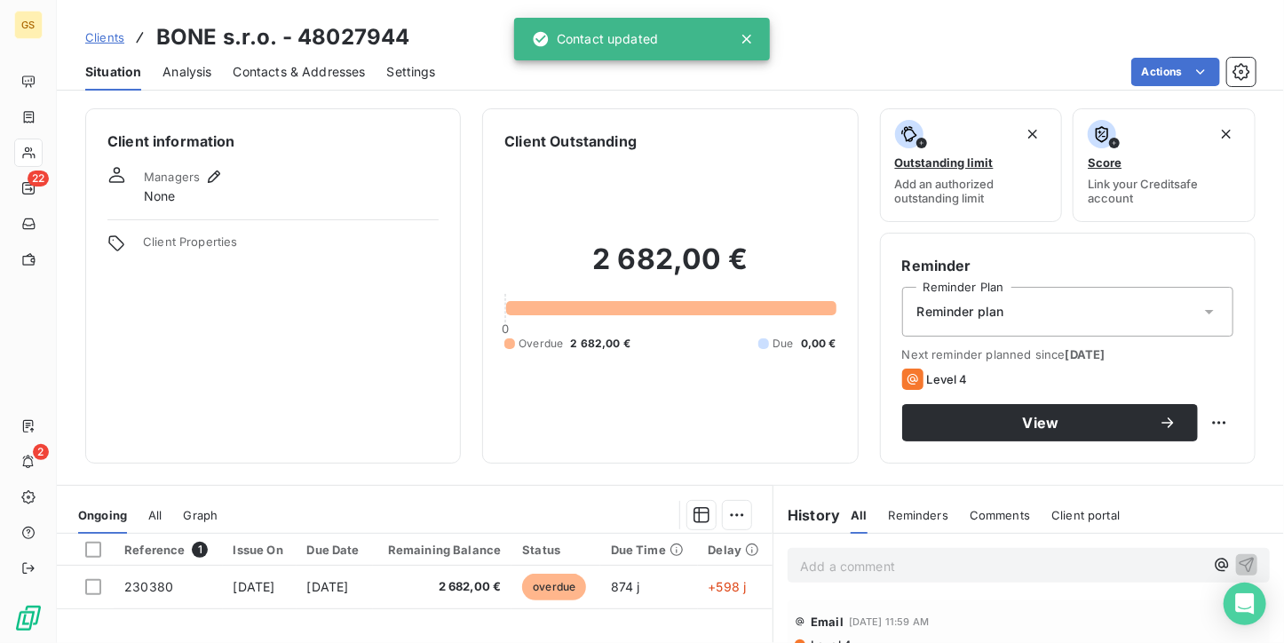
click at [306, 67] on span "Contacts & Addresses" at bounding box center [300, 72] width 132 height 18
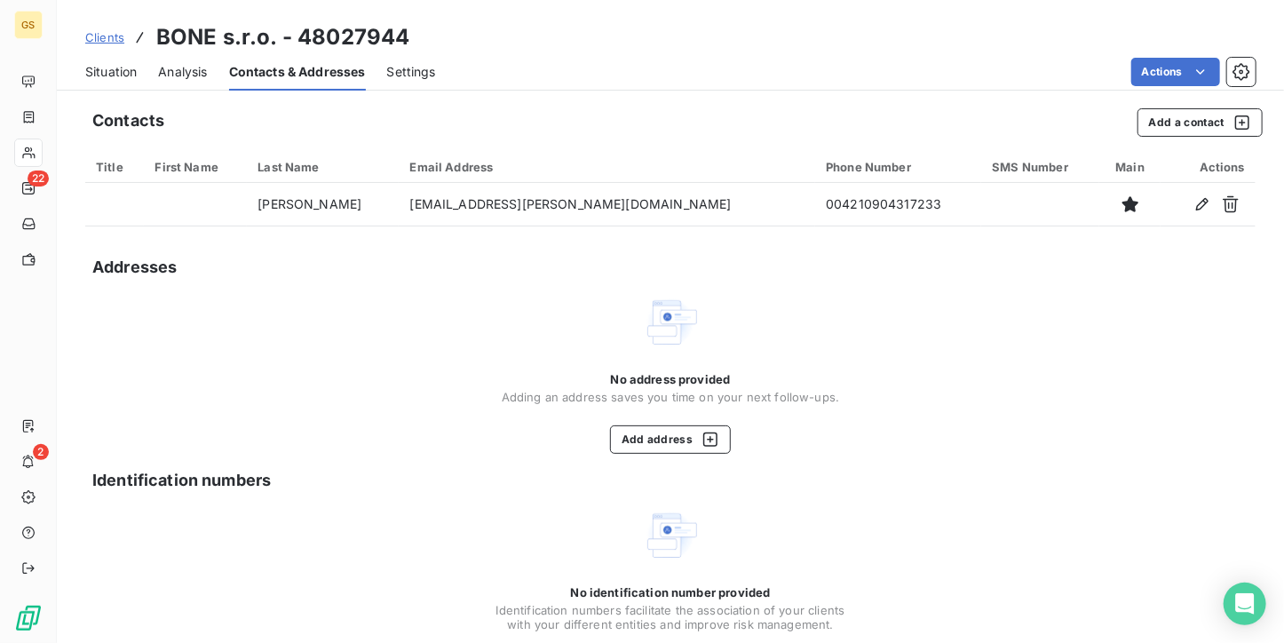
click at [117, 83] on div "Situation" at bounding box center [110, 71] width 51 height 37
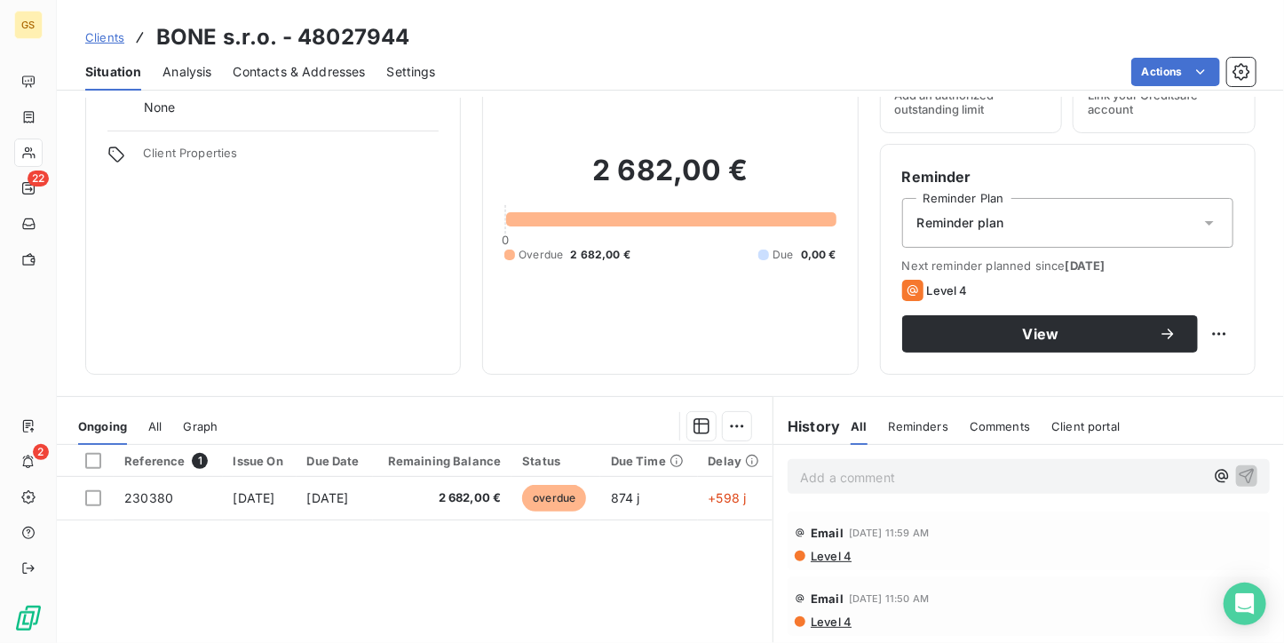
scroll to position [0, 0]
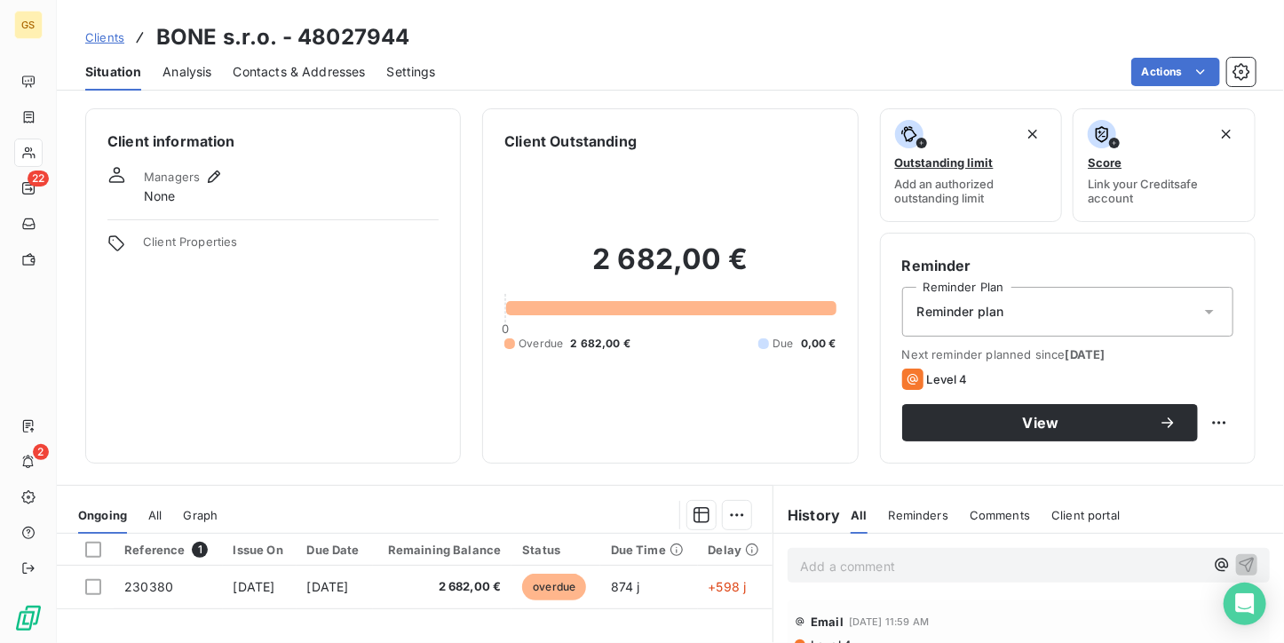
click at [316, 77] on span "Contacts & Addresses" at bounding box center [300, 72] width 132 height 18
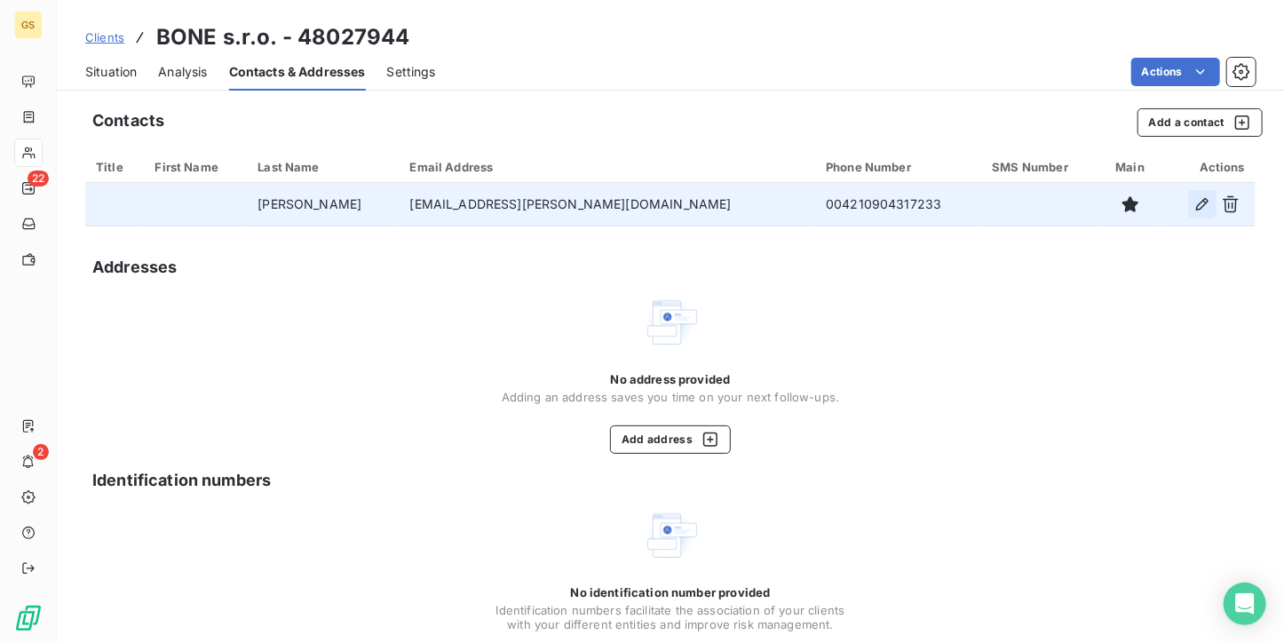
click at [1197, 198] on icon "button" at bounding box center [1202, 204] width 18 height 18
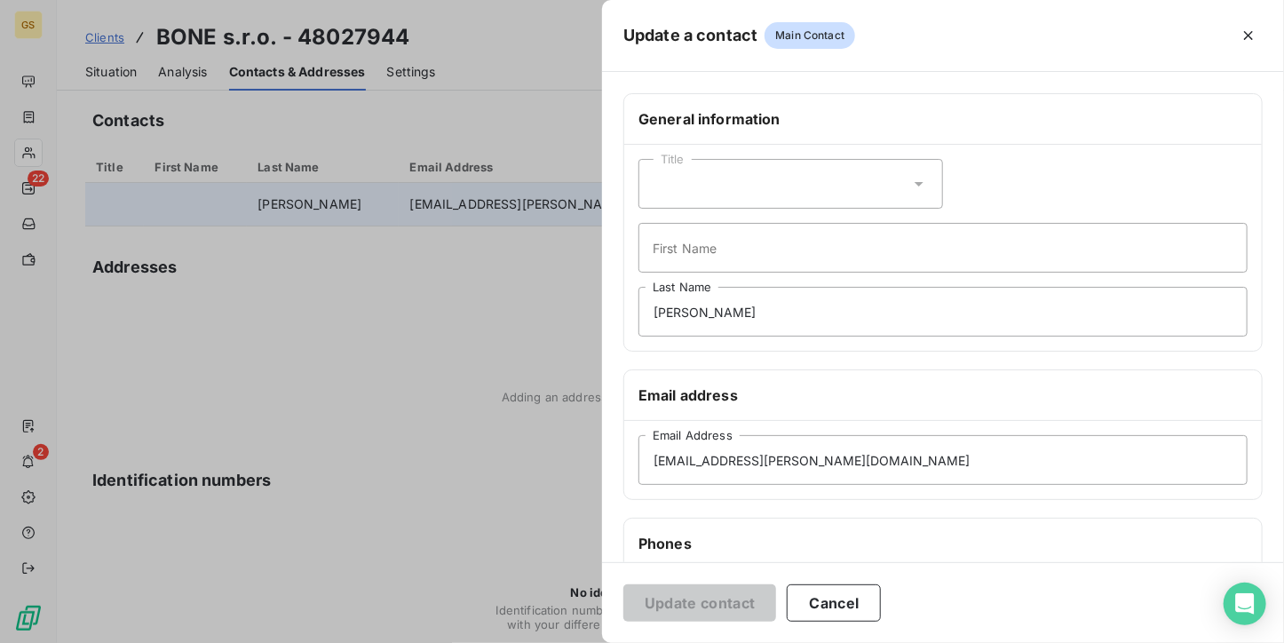
scroll to position [178, 0]
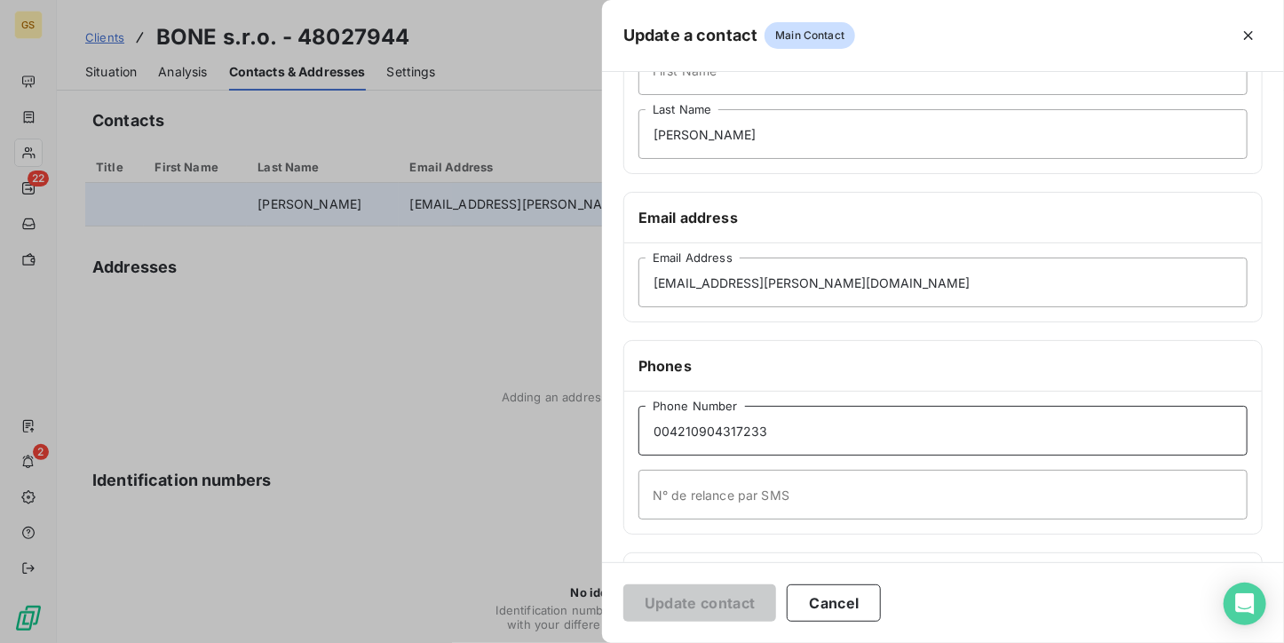
click at [694, 424] on input "004210904317233" at bounding box center [942, 431] width 609 height 50
type input "00421904317233"
click at [750, 590] on button "Update contact" at bounding box center [699, 602] width 153 height 37
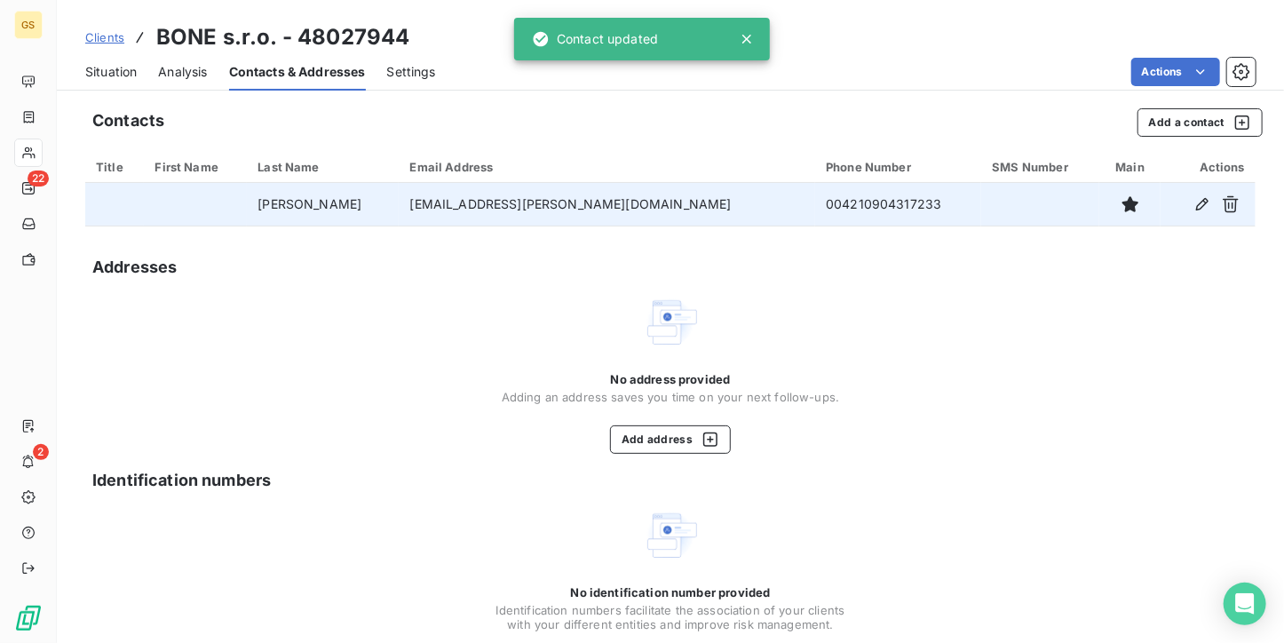
click at [314, 290] on div "Contacts Add a contact Title First Name Last Name Email Address Phone Number SM…" at bounding box center [670, 404] width 1227 height 612
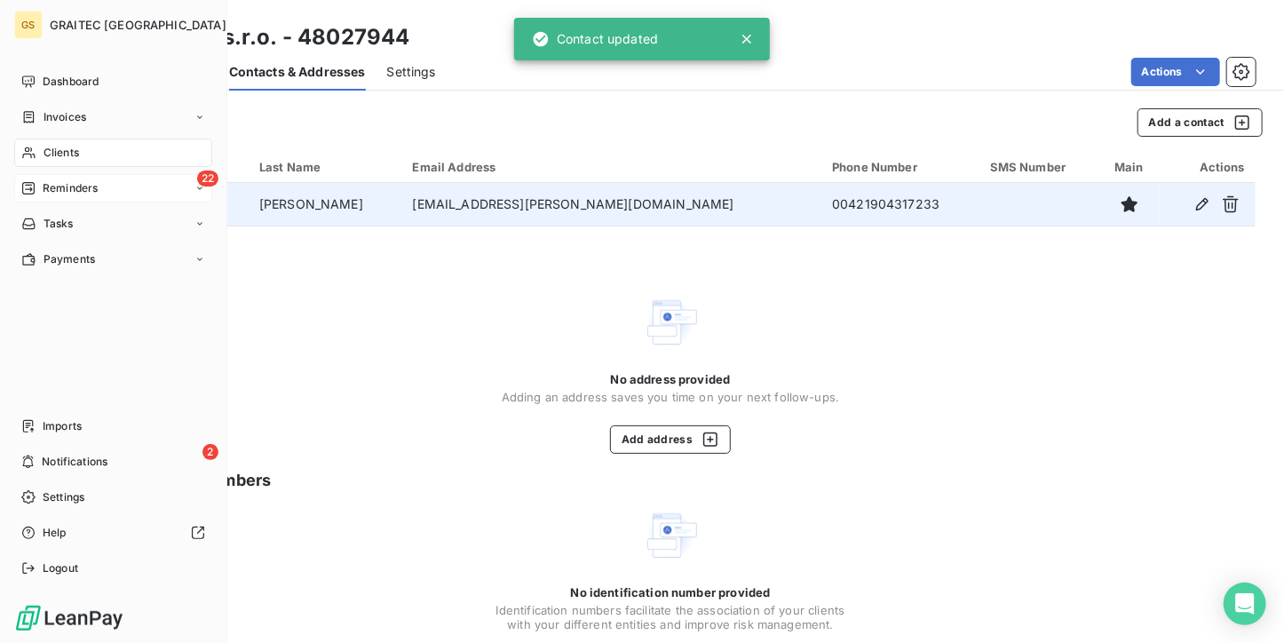
click at [51, 184] on span "Reminders" at bounding box center [70, 188] width 55 height 16
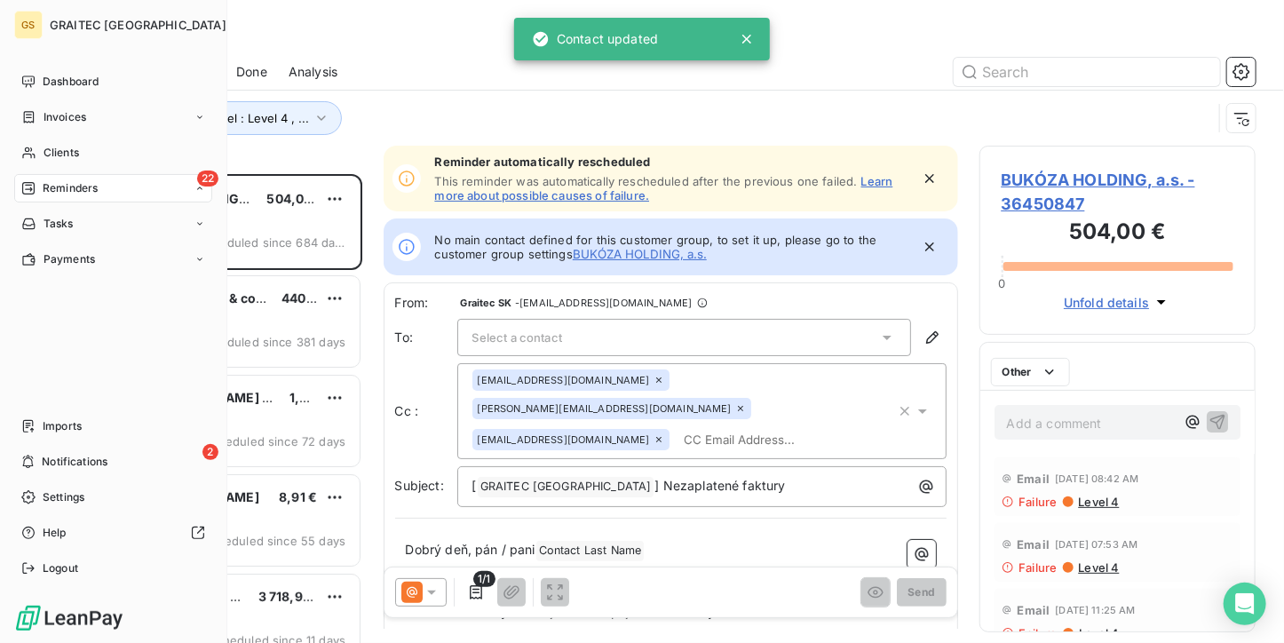
scroll to position [455, 263]
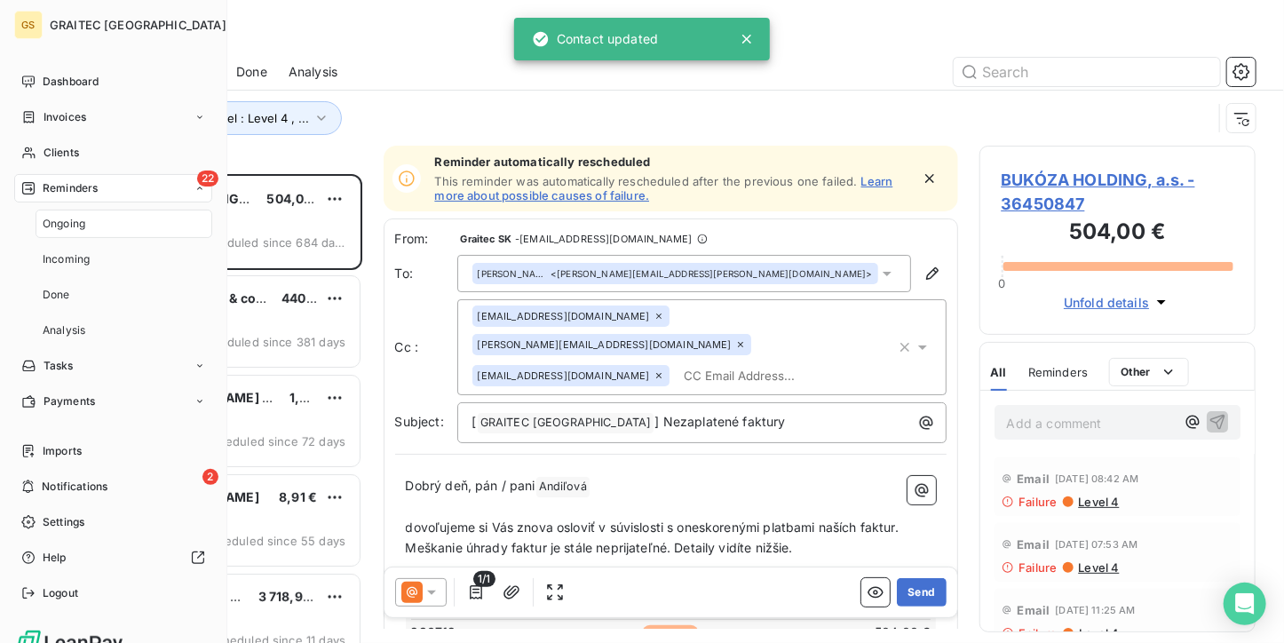
click at [59, 222] on span "Ongoing" at bounding box center [64, 224] width 43 height 16
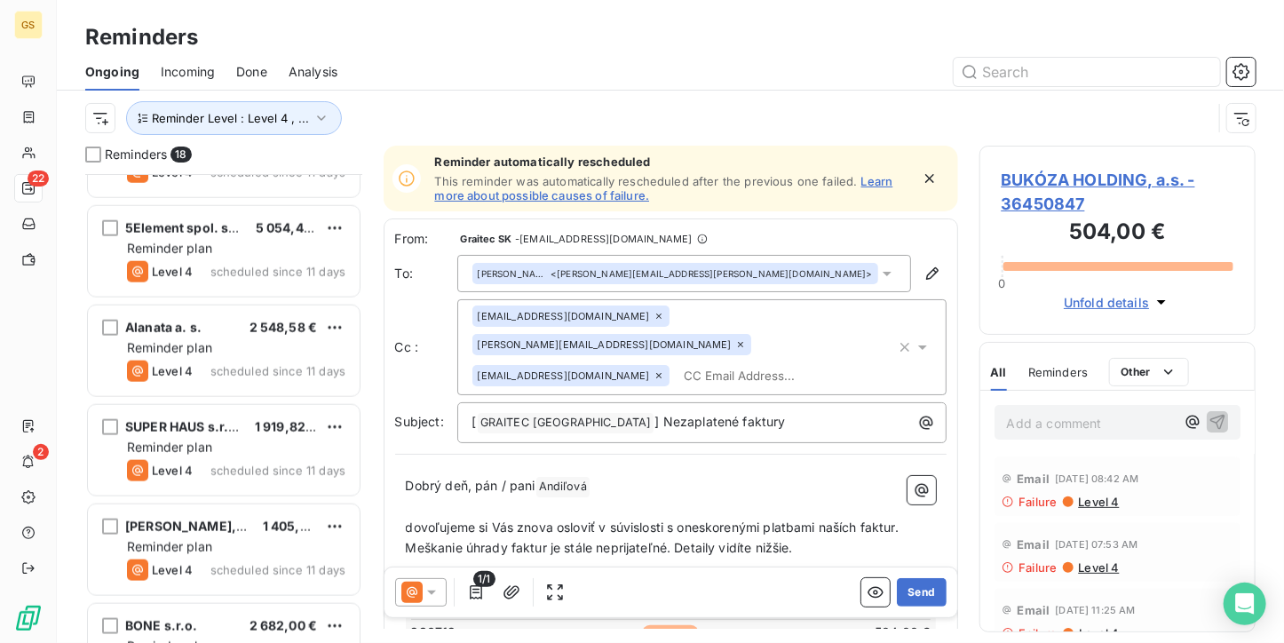
scroll to position [1055, 0]
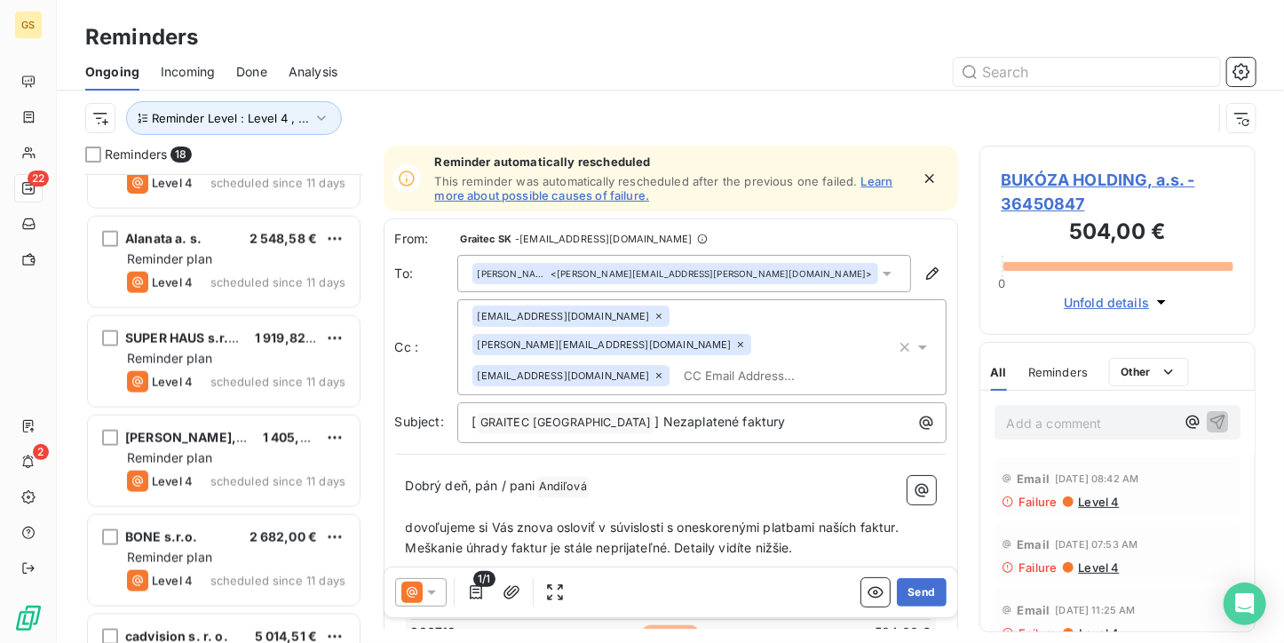
click at [220, 566] on div "BONE s.r.o. 2 682,00 € Reminder plan Level 4 scheduled since 11 days" at bounding box center [224, 560] width 272 height 91
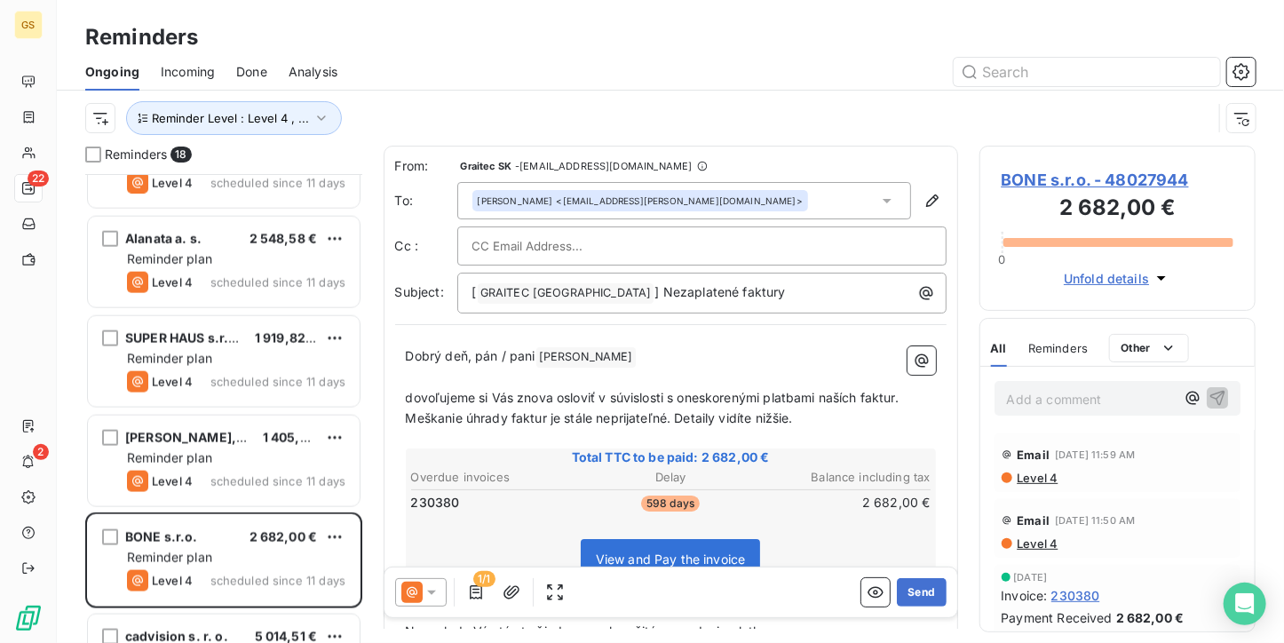
click at [1035, 178] on span "BONE s.r.o. - 48027944" at bounding box center [1117, 180] width 233 height 24
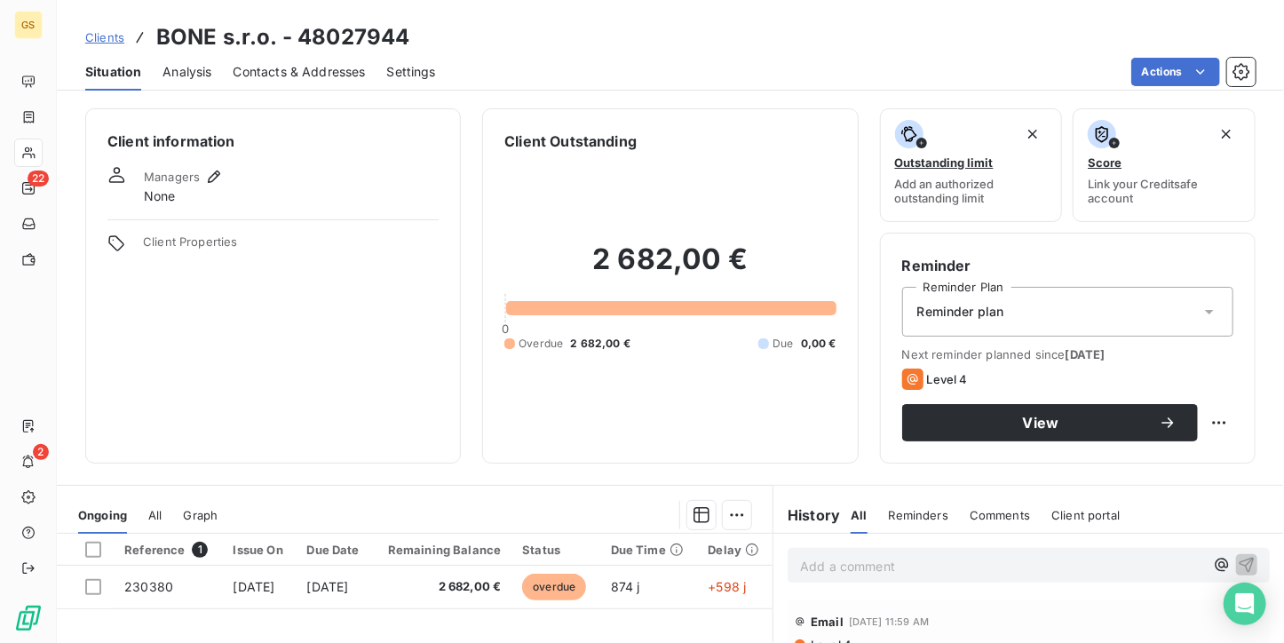
click at [341, 77] on span "Contacts & Addresses" at bounding box center [300, 72] width 132 height 18
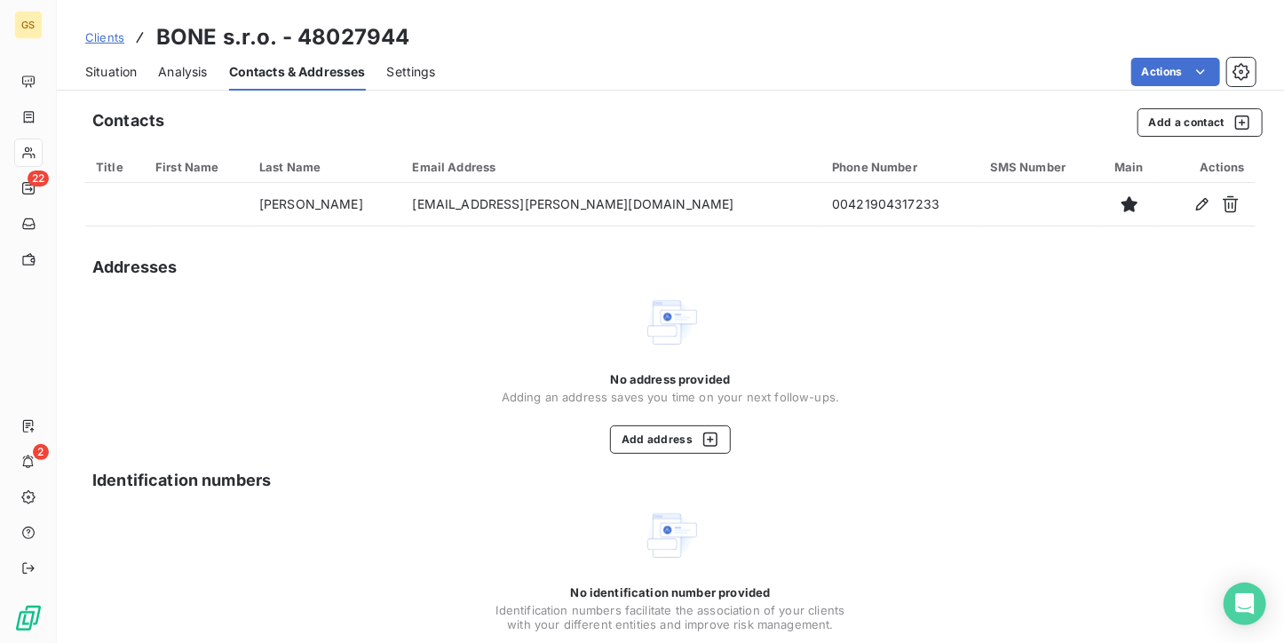
click at [121, 68] on span "Situation" at bounding box center [110, 72] width 51 height 18
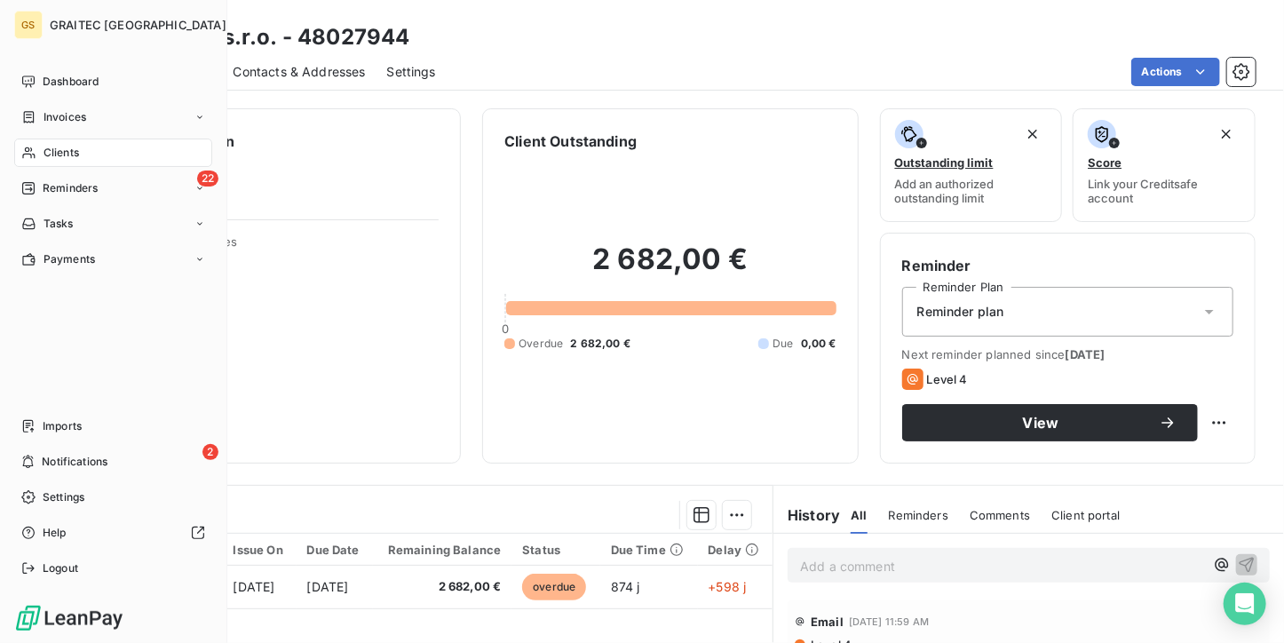
click at [44, 187] on span "Reminders" at bounding box center [70, 188] width 55 height 16
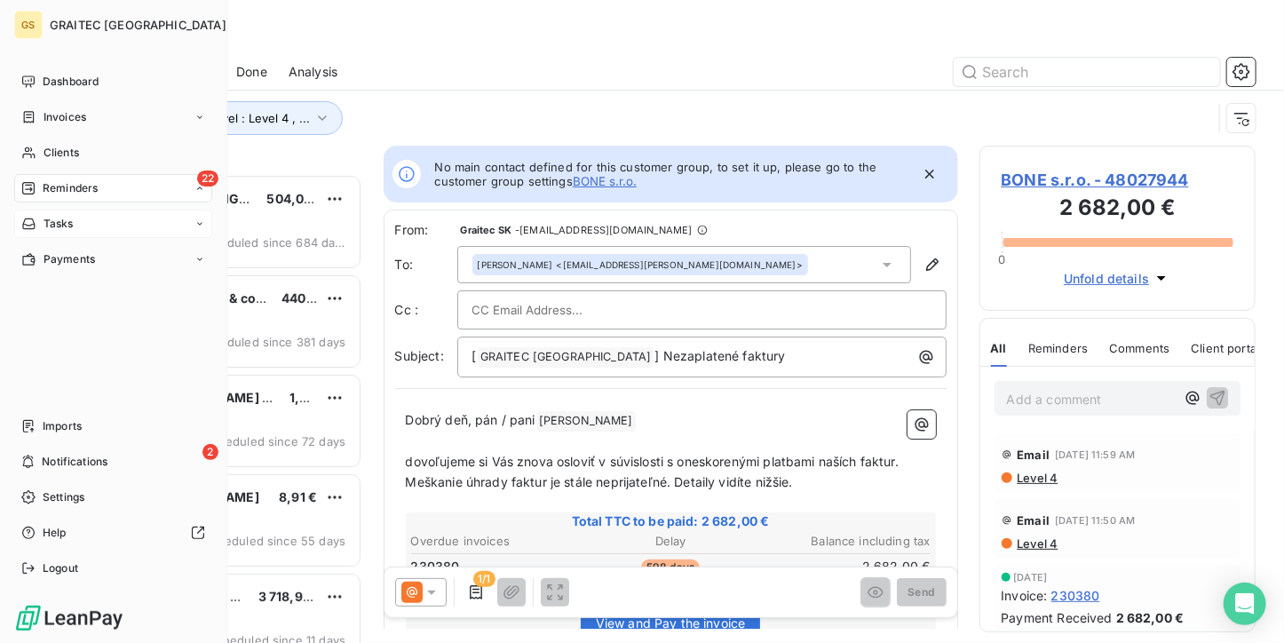
scroll to position [14, 14]
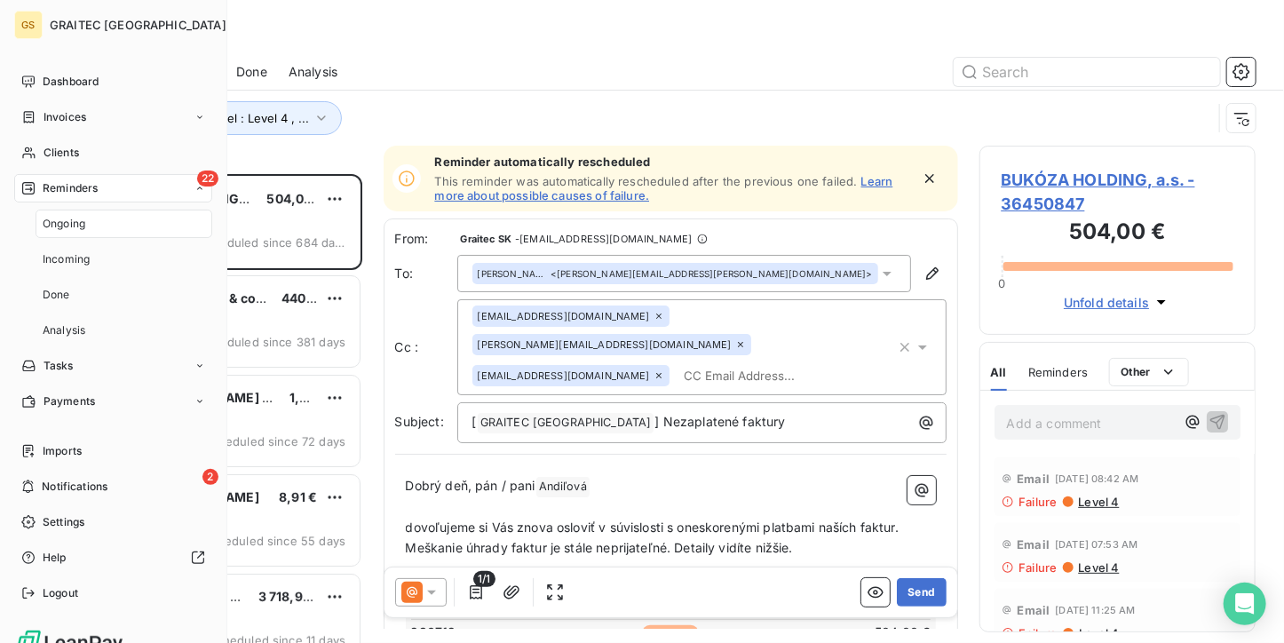
click at [59, 227] on span "Ongoing" at bounding box center [64, 224] width 43 height 16
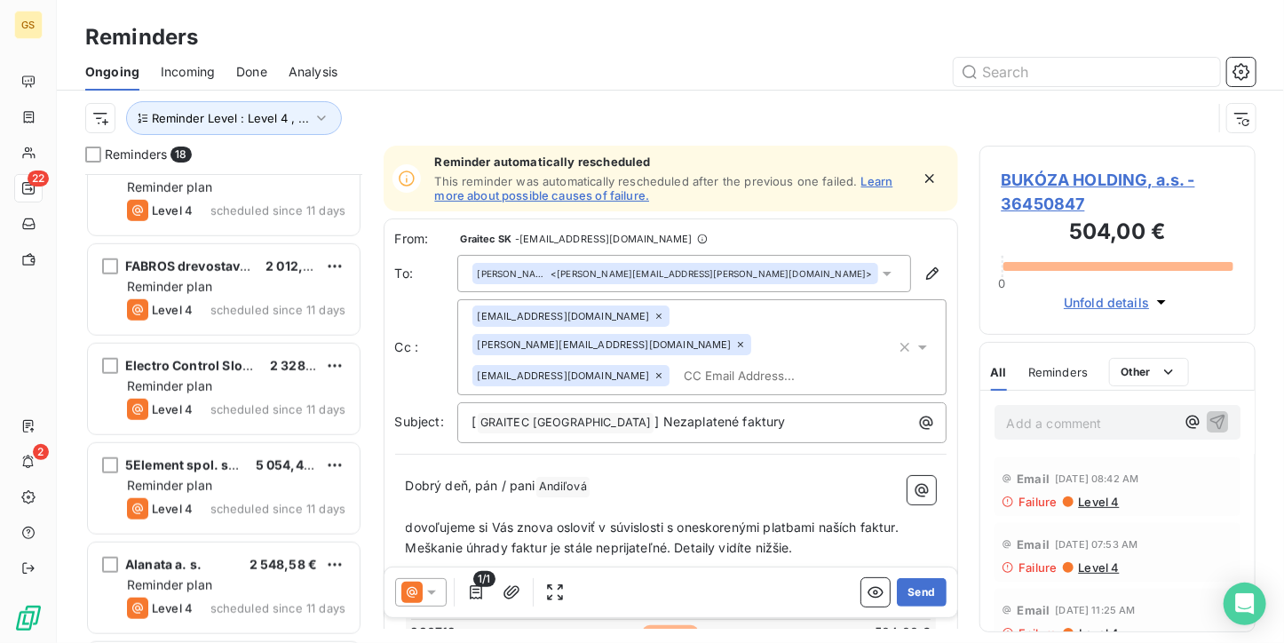
scroll to position [700, 0]
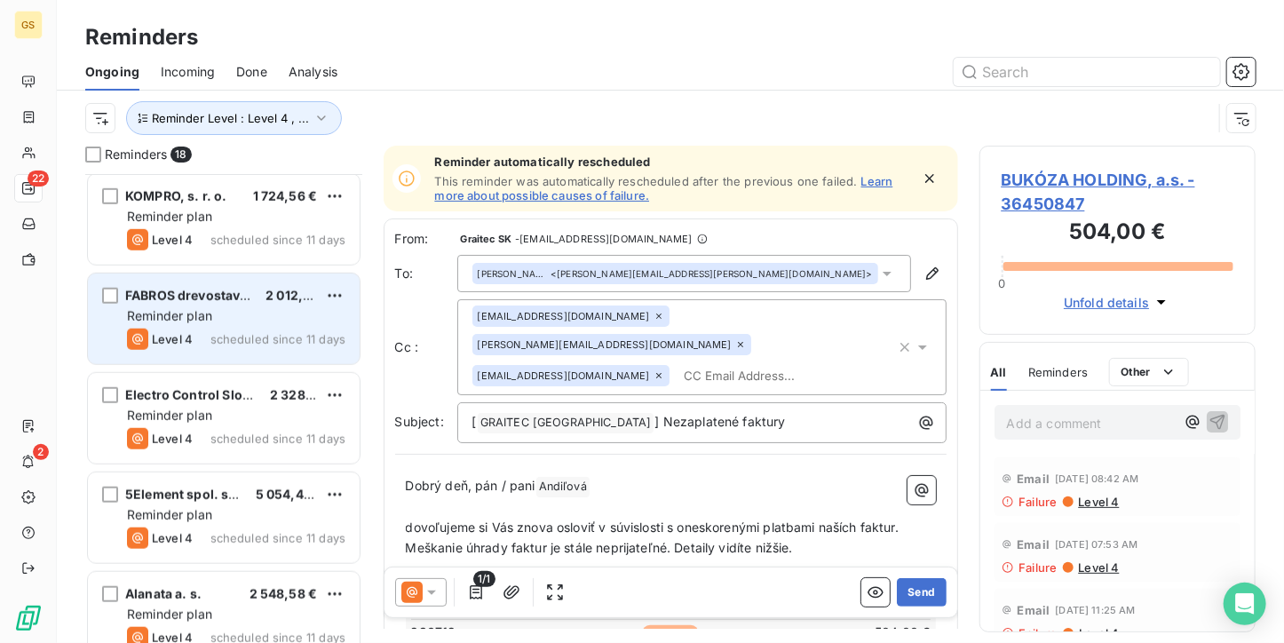
click at [220, 356] on div "FABROS drevostavby, a.s. 2 012,28 € Reminder plan Level 4 scheduled since 11 da…" at bounding box center [224, 318] width 272 height 91
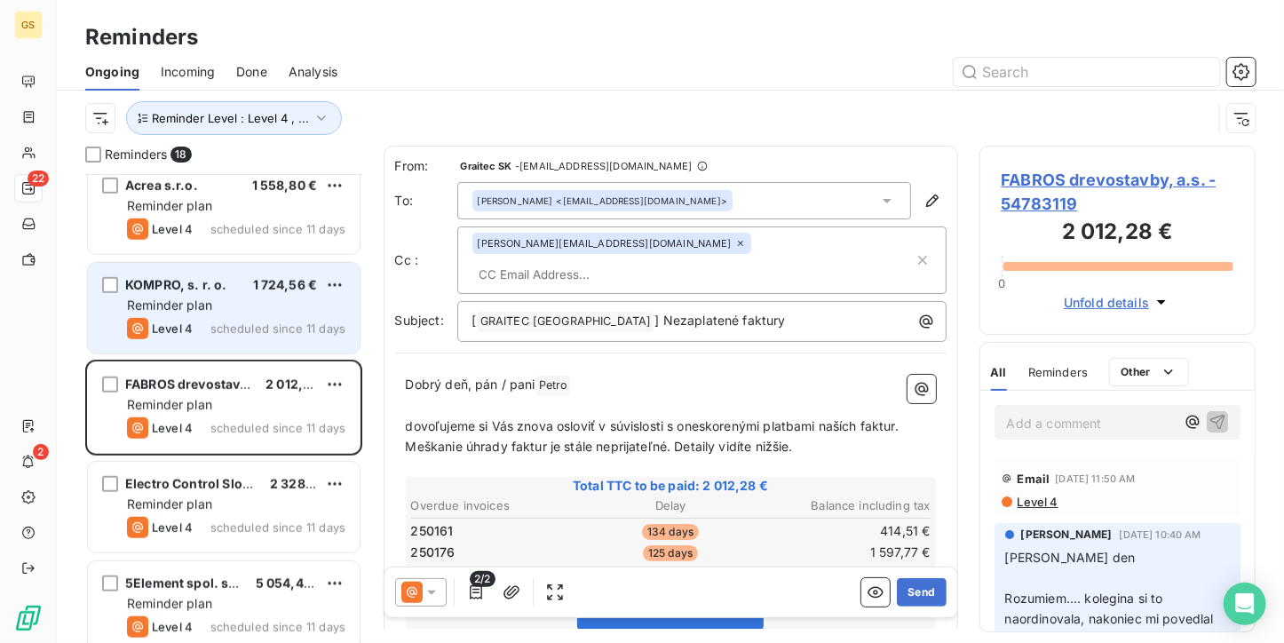
click at [220, 297] on div "Reminder plan" at bounding box center [236, 306] width 218 height 18
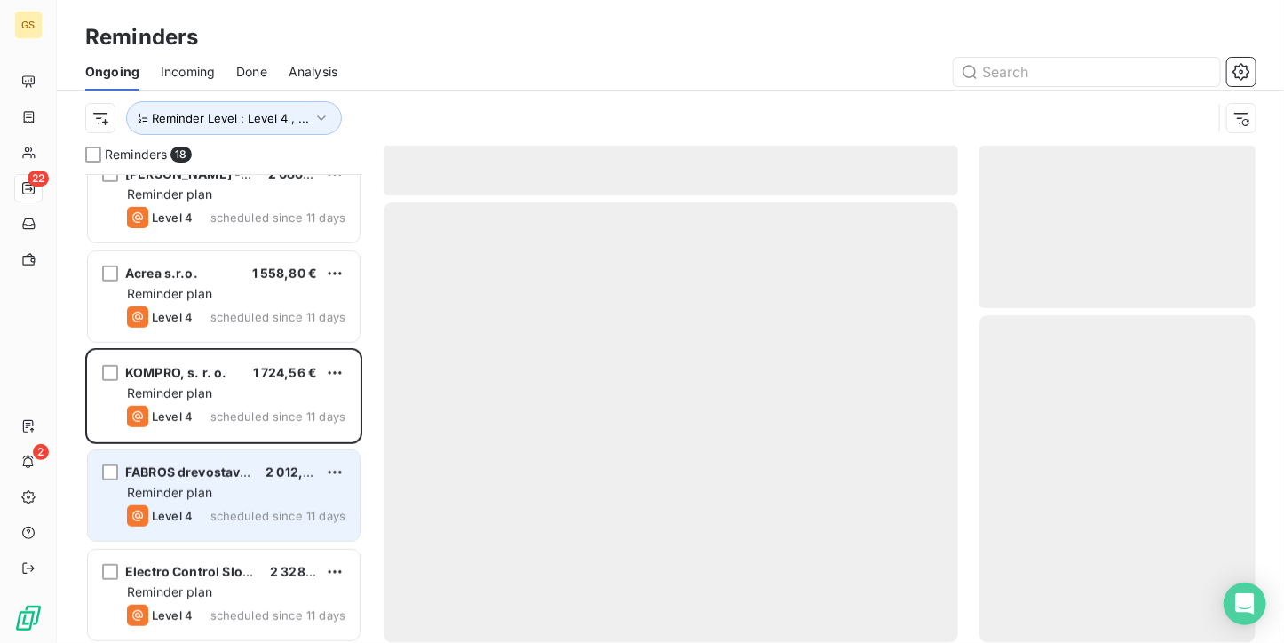
scroll to position [433, 0]
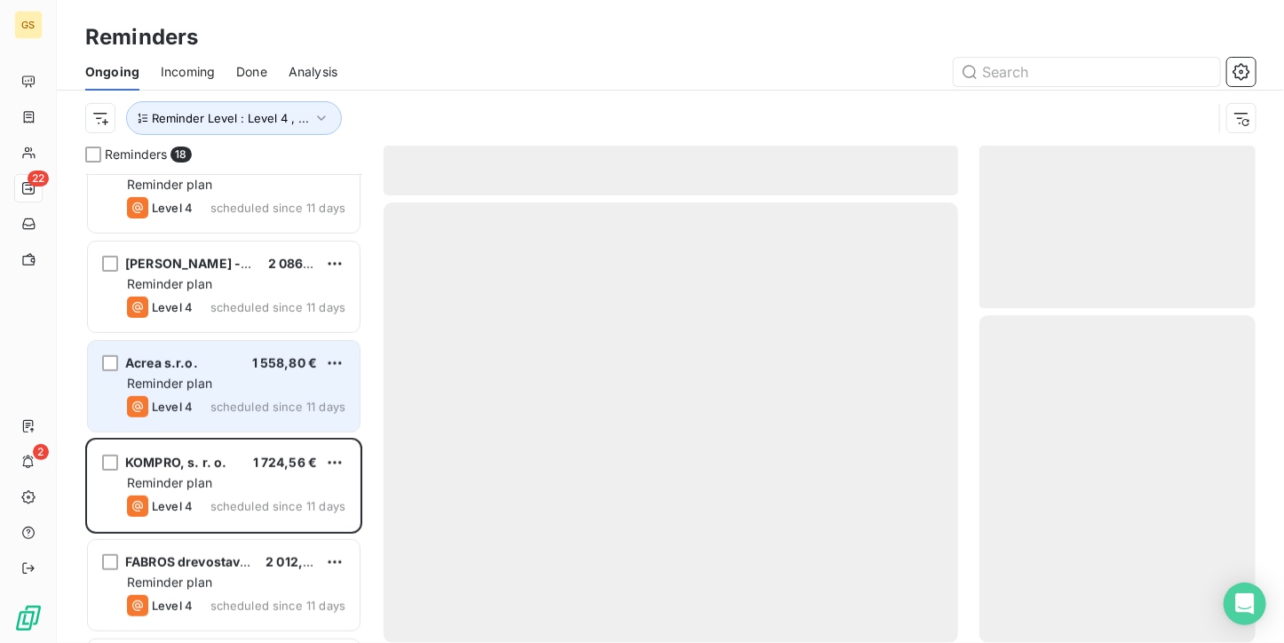
click at [241, 376] on div "Reminder plan" at bounding box center [236, 384] width 218 height 18
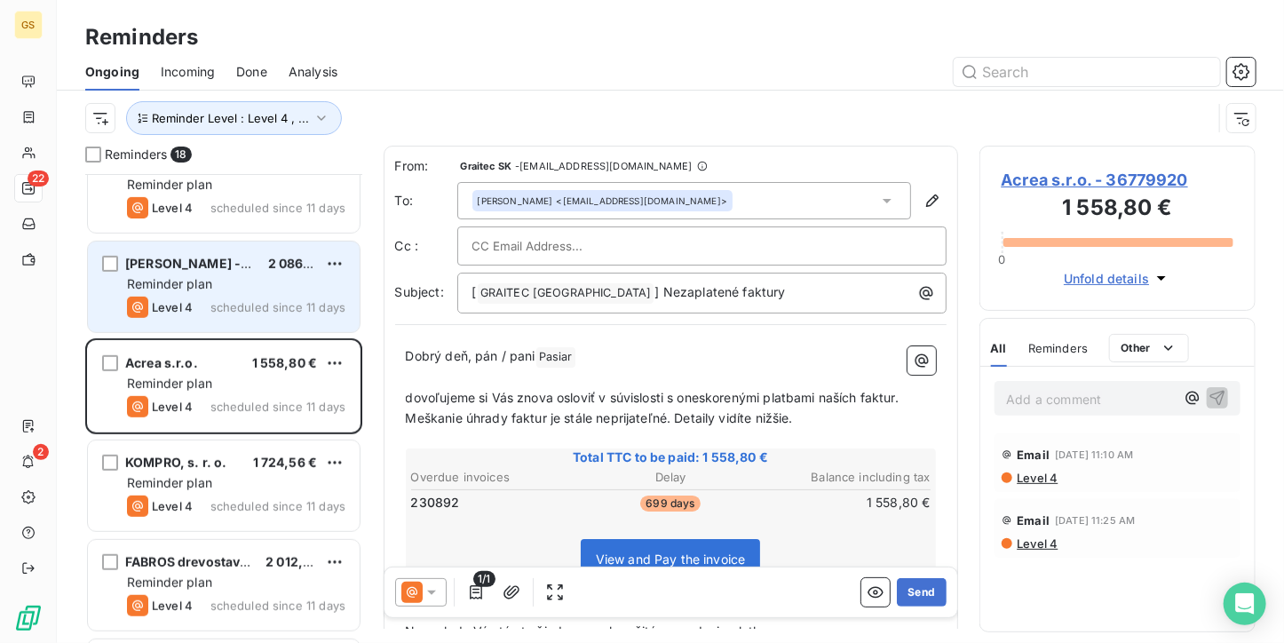
click at [237, 305] on span "scheduled since 11 days" at bounding box center [277, 307] width 135 height 14
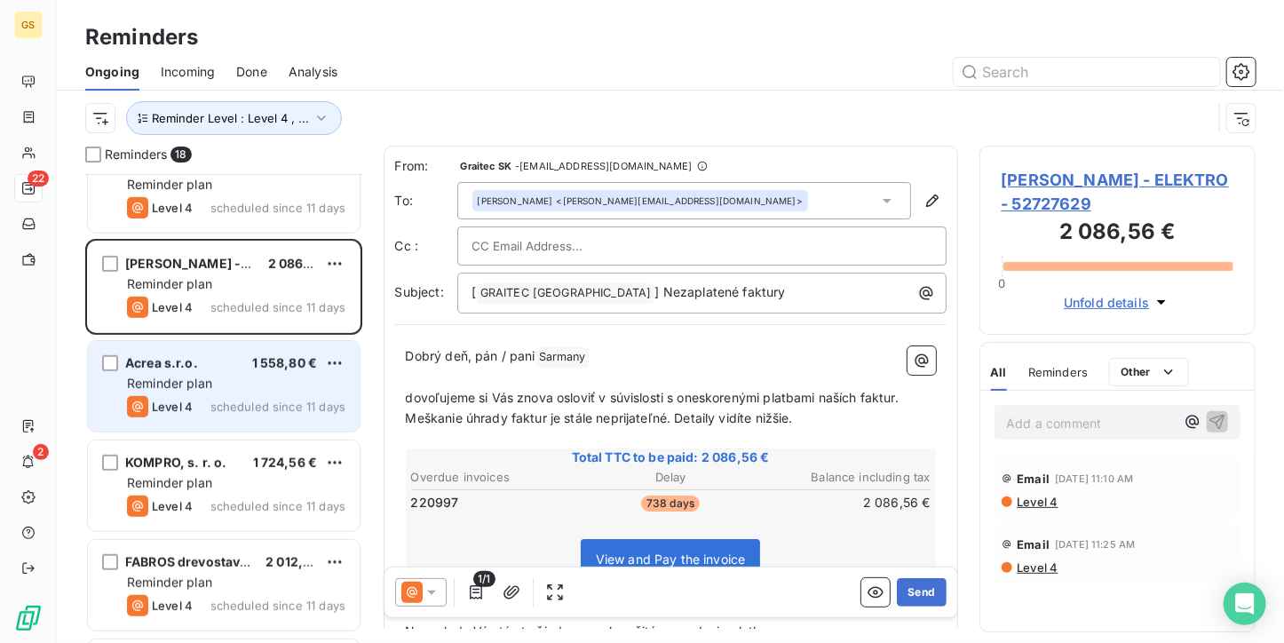
click at [257, 365] on span "1 558,80 €" at bounding box center [285, 362] width 66 height 15
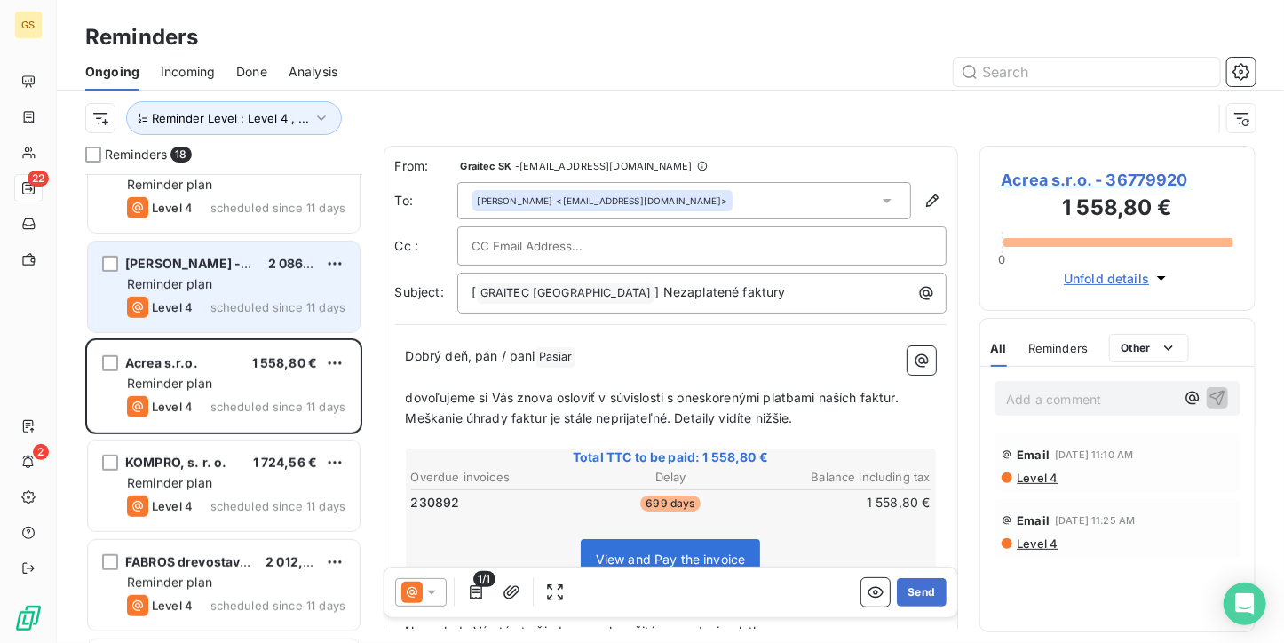
drag, startPoint x: 207, startPoint y: 273, endPoint x: 231, endPoint y: 269, distance: 24.2
click at [207, 273] on div "[PERSON_NAME] - ELEKTRO 2 086,56 € Reminder plan Level 4 scheduled since 11 days" at bounding box center [224, 286] width 272 height 91
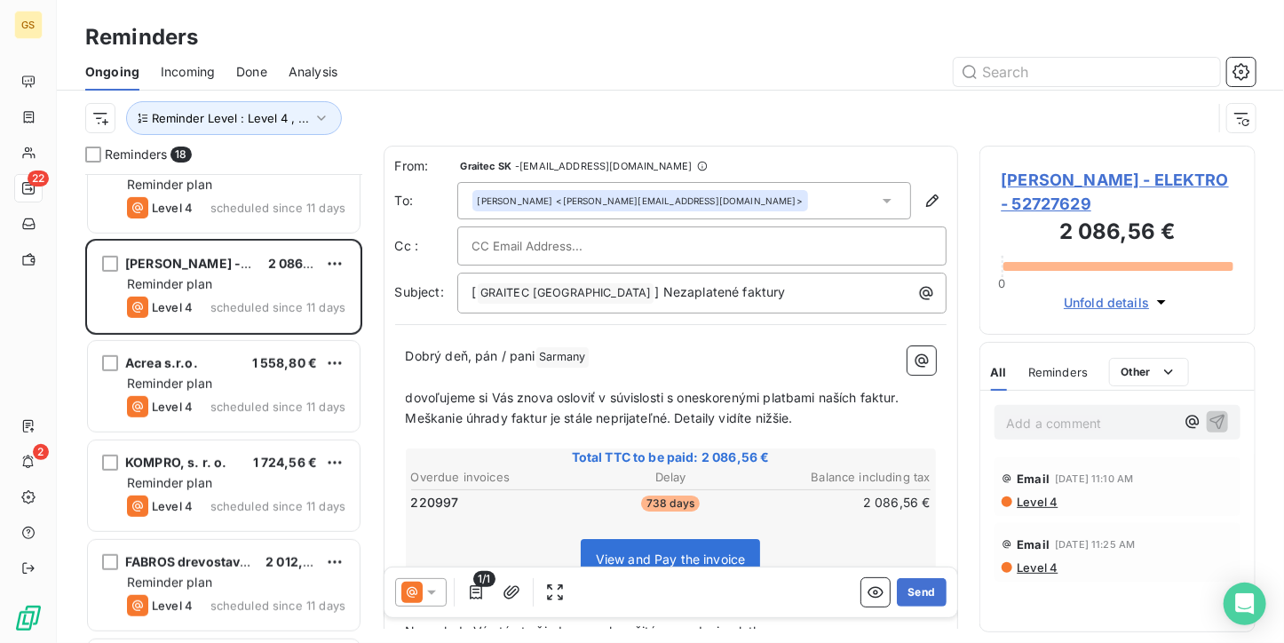
click at [1104, 182] on span "[PERSON_NAME] - ELEKTRO - 52727629" at bounding box center [1117, 192] width 233 height 48
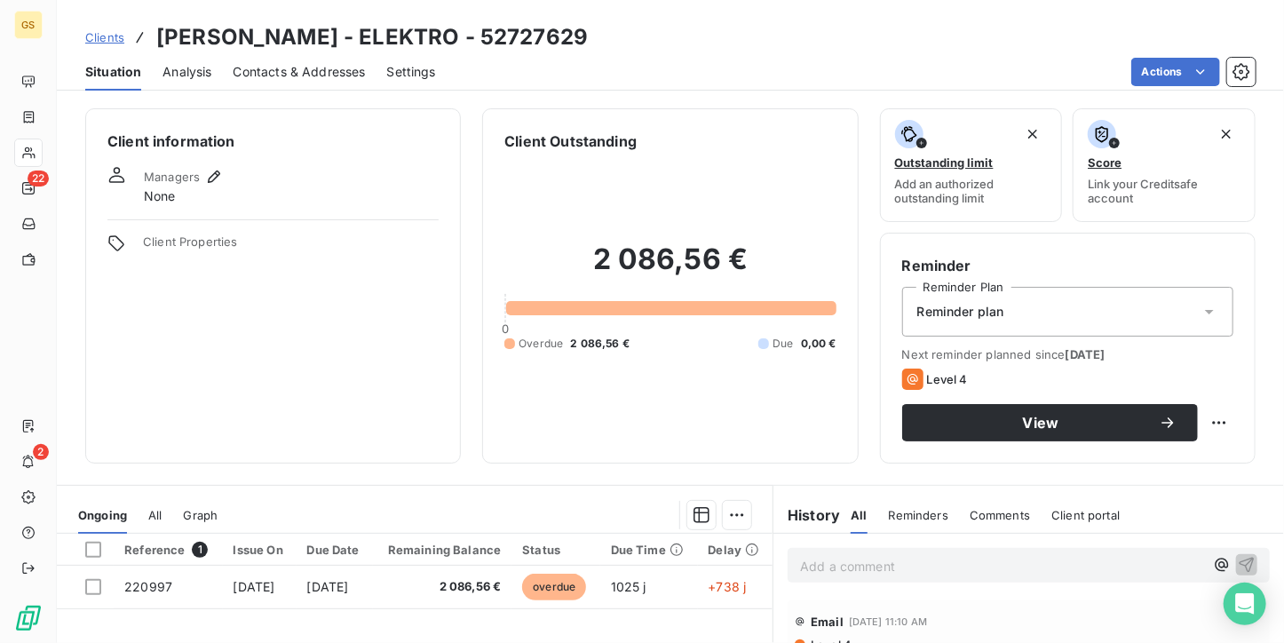
click at [325, 78] on span "Contacts & Addresses" at bounding box center [300, 72] width 132 height 18
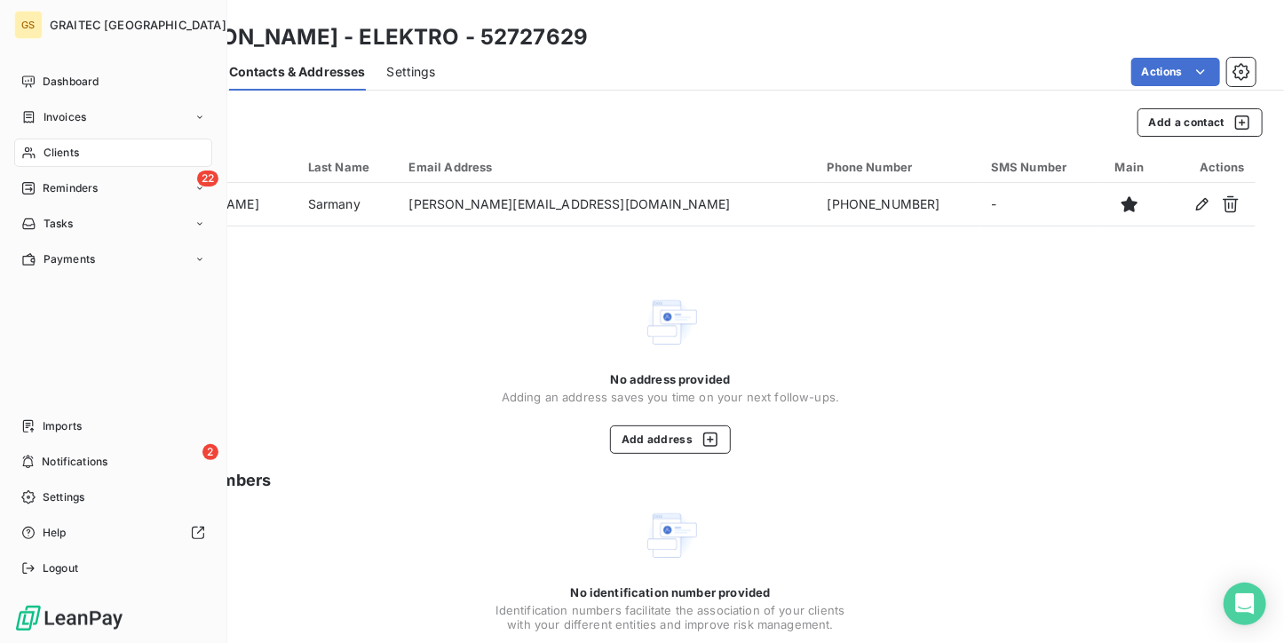
click at [43, 186] on span "Reminders" at bounding box center [70, 188] width 55 height 16
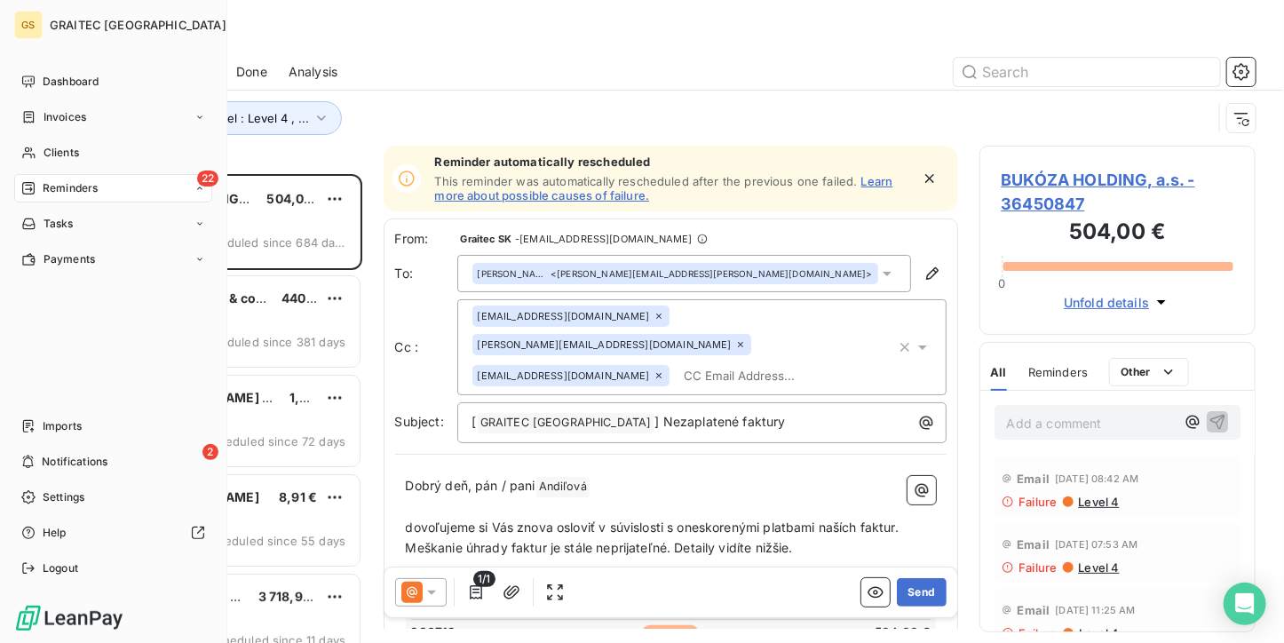
scroll to position [455, 263]
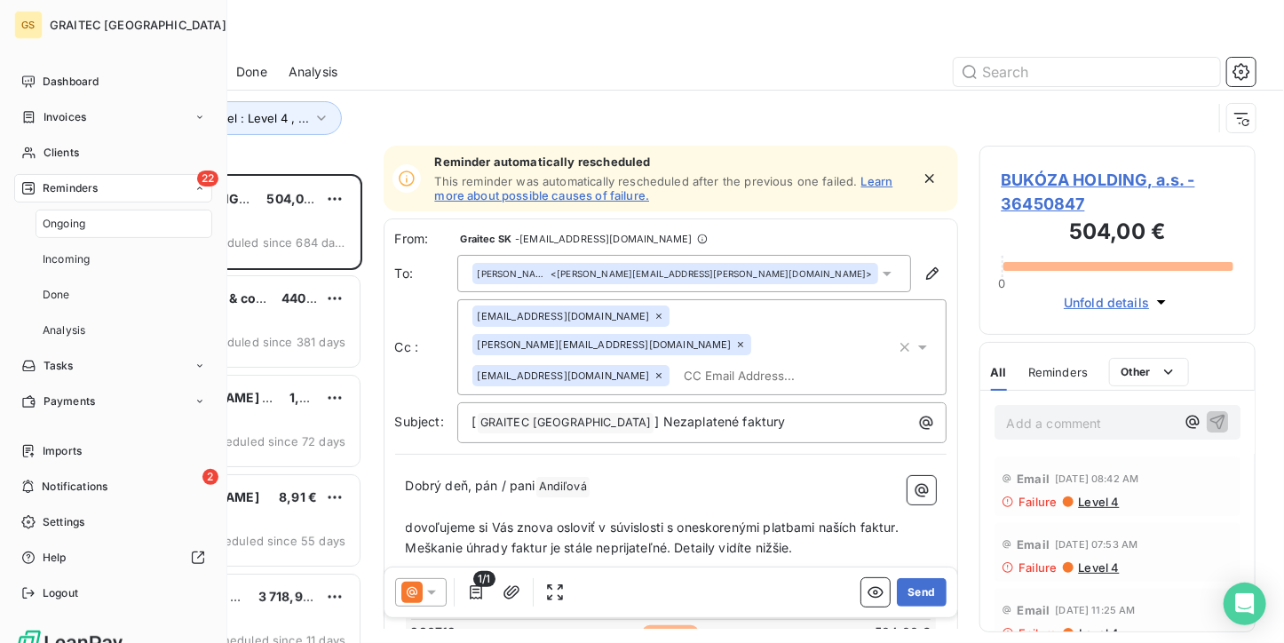
click at [70, 219] on span "Ongoing" at bounding box center [64, 224] width 43 height 16
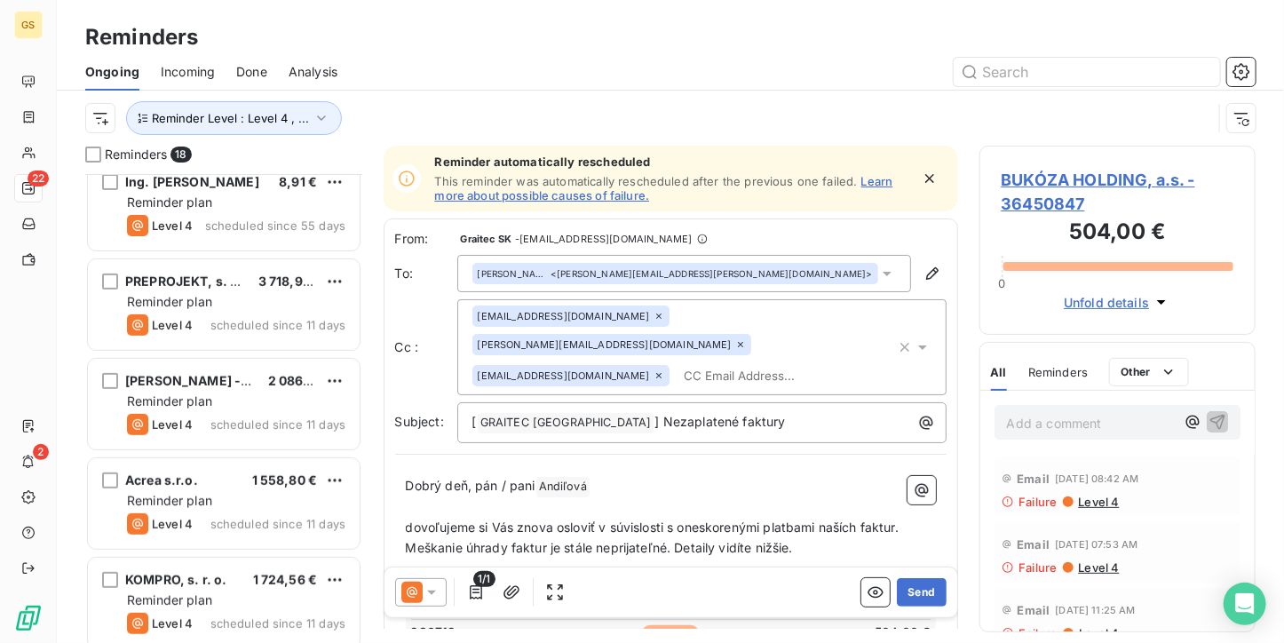
scroll to position [355, 0]
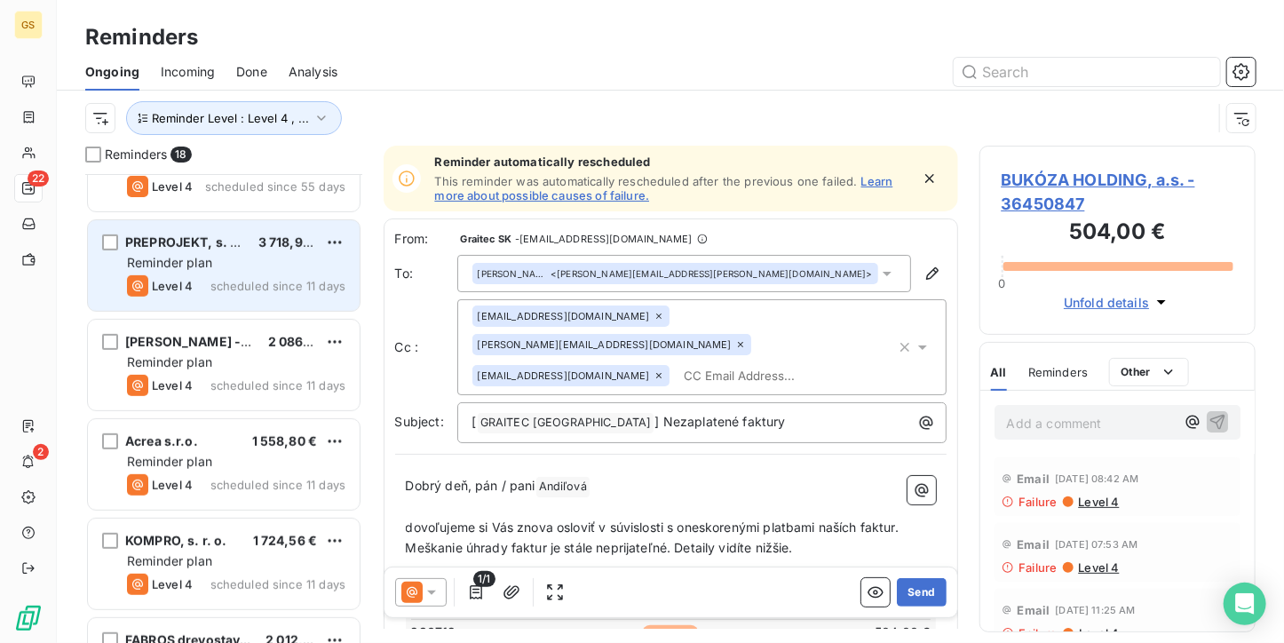
click at [230, 258] on div "Reminder plan" at bounding box center [236, 263] width 218 height 18
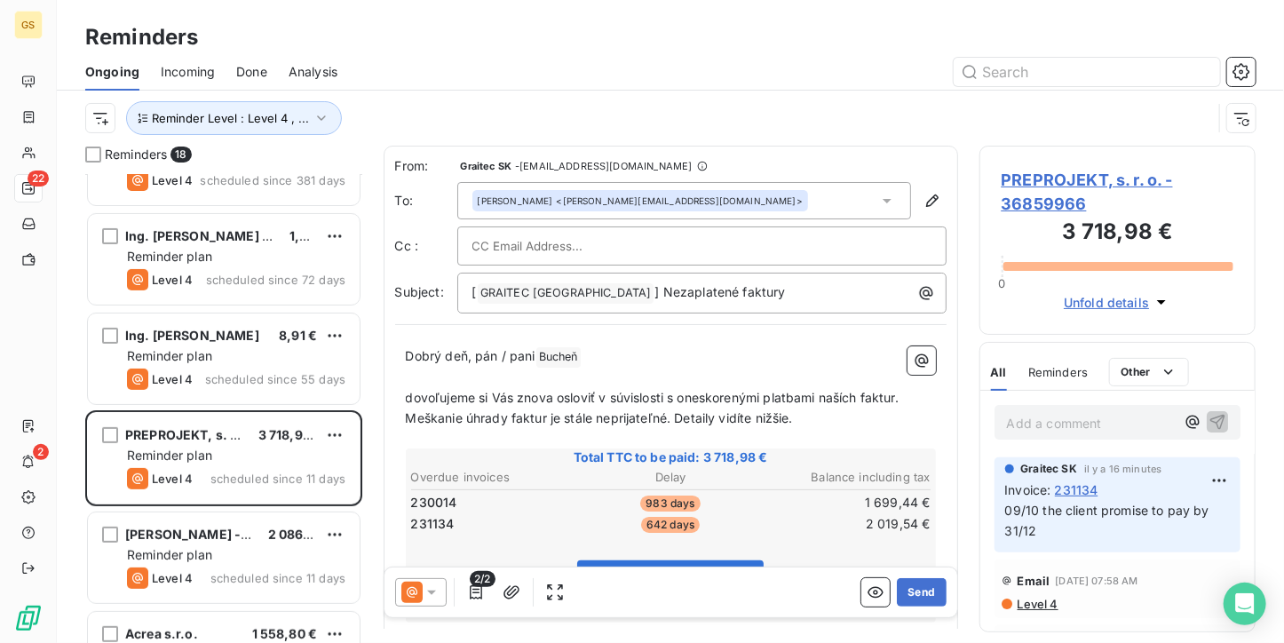
scroll to position [178, 0]
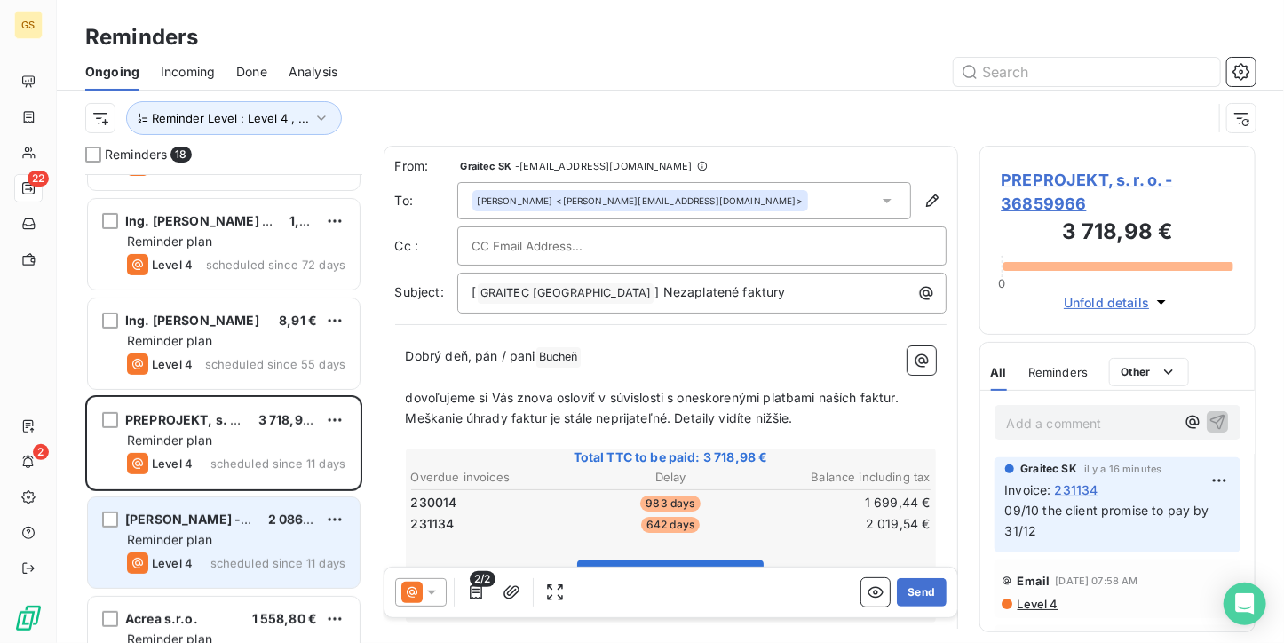
click at [250, 535] on div "Reminder plan" at bounding box center [236, 540] width 218 height 18
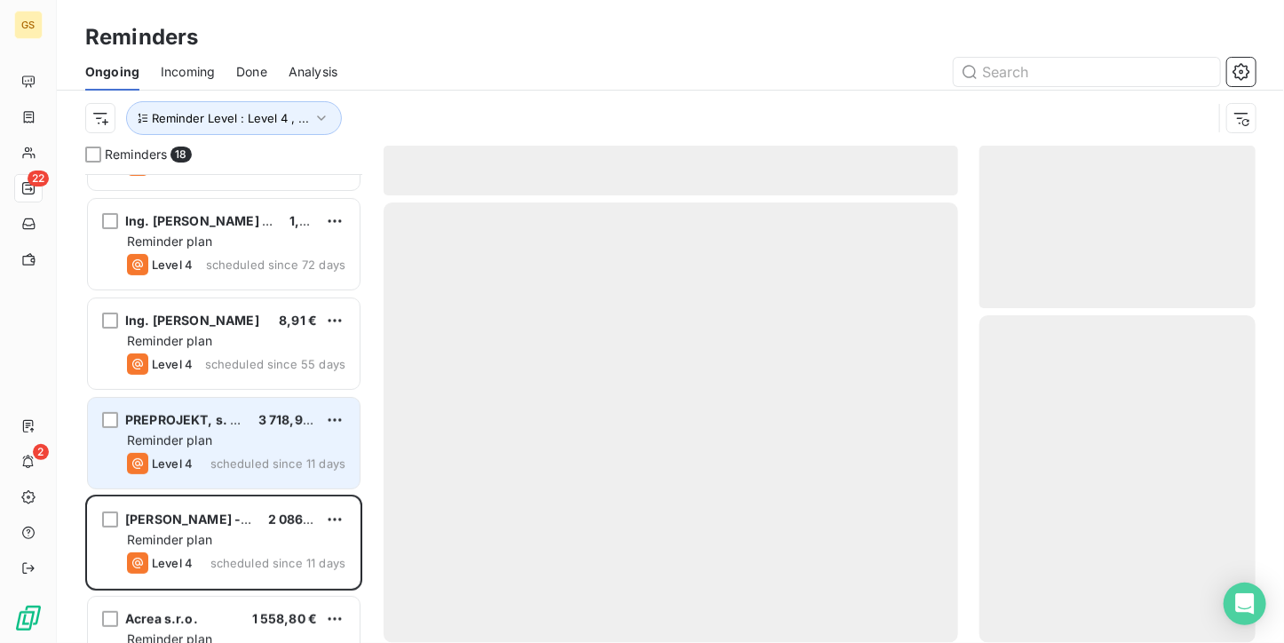
scroll to position [355, 0]
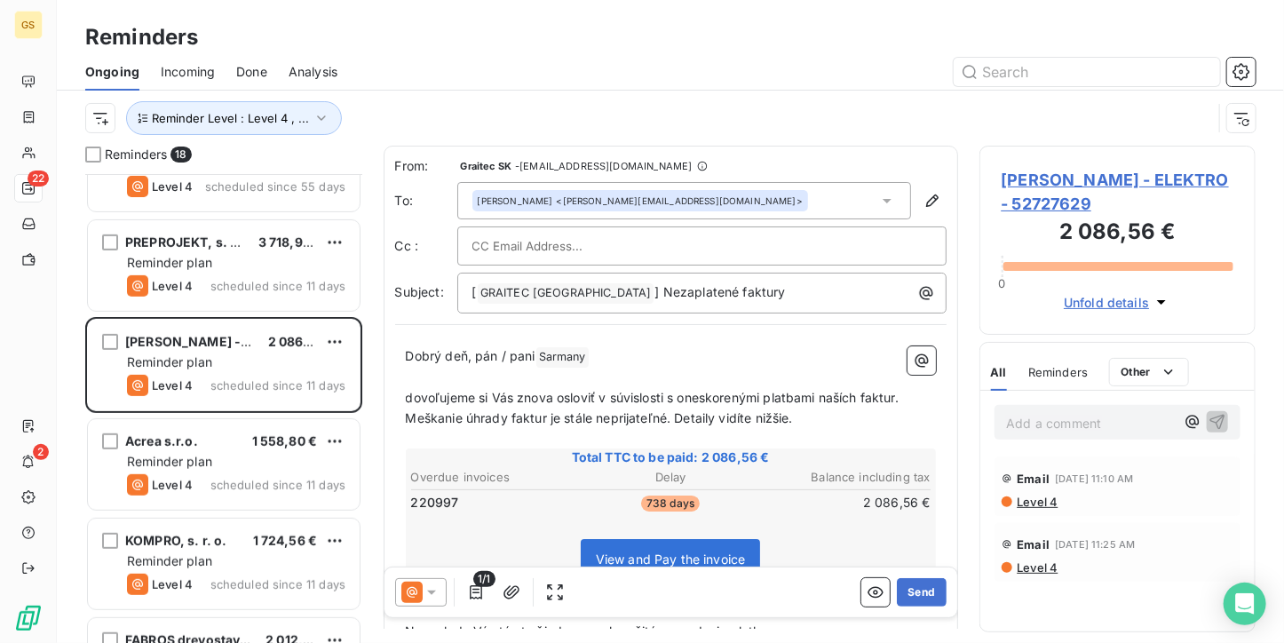
click at [1029, 166] on div "[PERSON_NAME] - ELEKTRO - 52727629 2 086,56 € 0 Unfold details" at bounding box center [1117, 240] width 277 height 189
click at [1033, 184] on span "[PERSON_NAME] - ELEKTRO - 52727629" at bounding box center [1117, 192] width 233 height 48
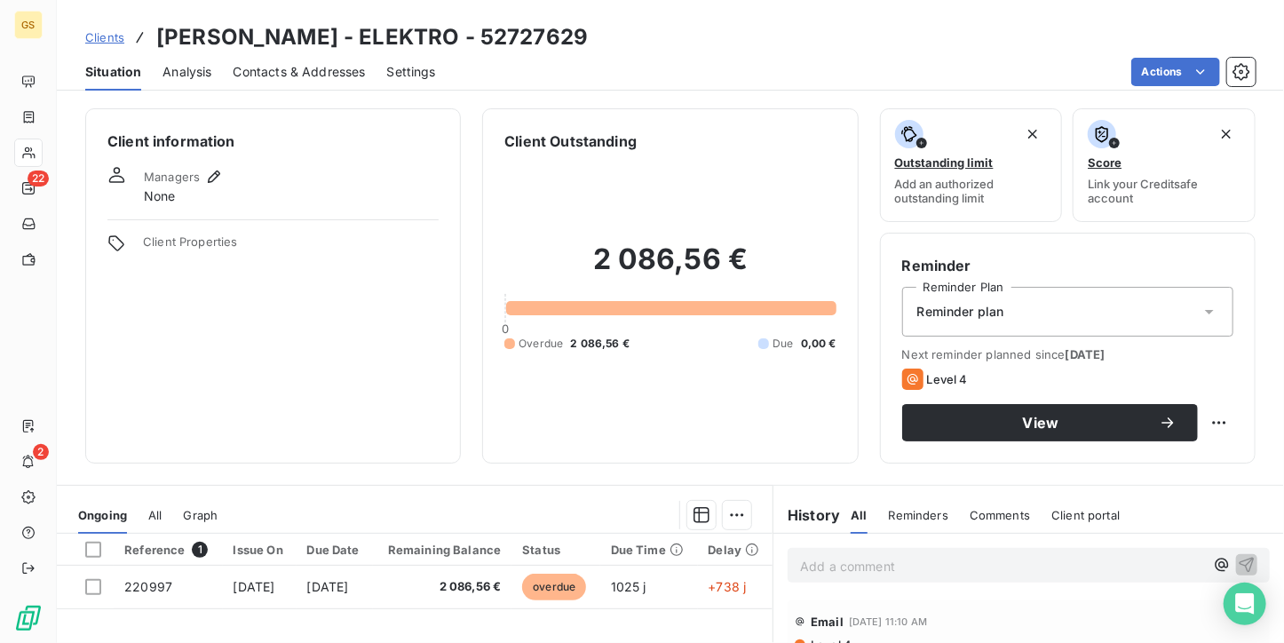
click at [277, 74] on span "Contacts & Addresses" at bounding box center [300, 72] width 132 height 18
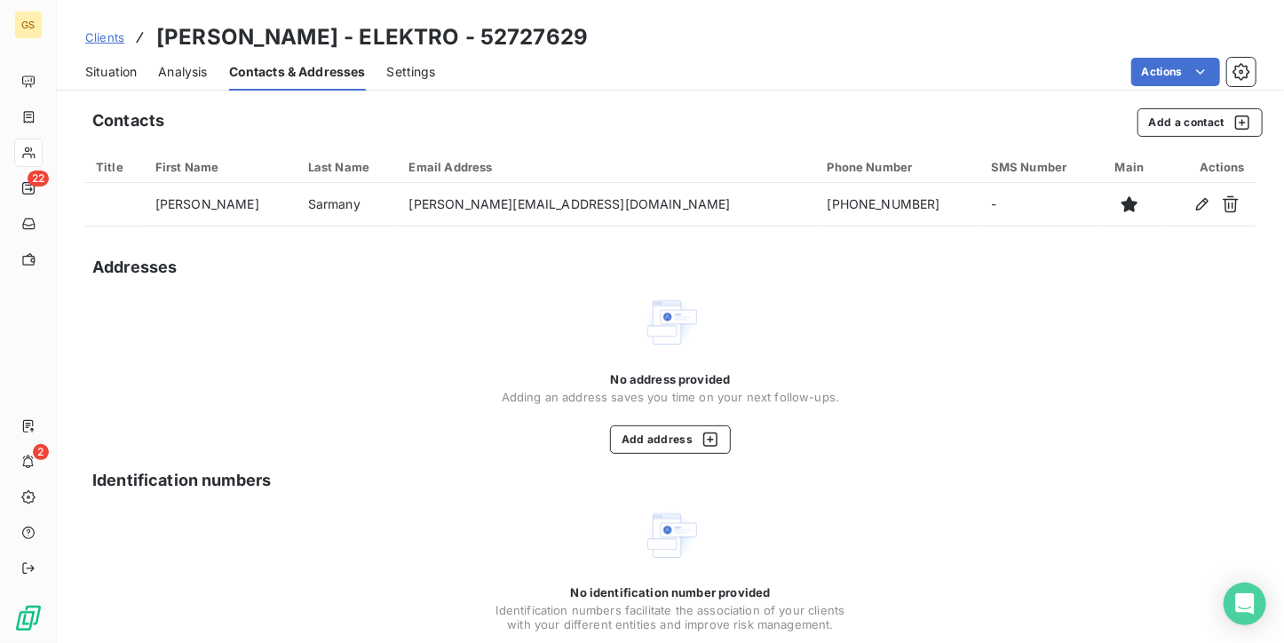
click at [112, 74] on span "Situation" at bounding box center [110, 72] width 51 height 18
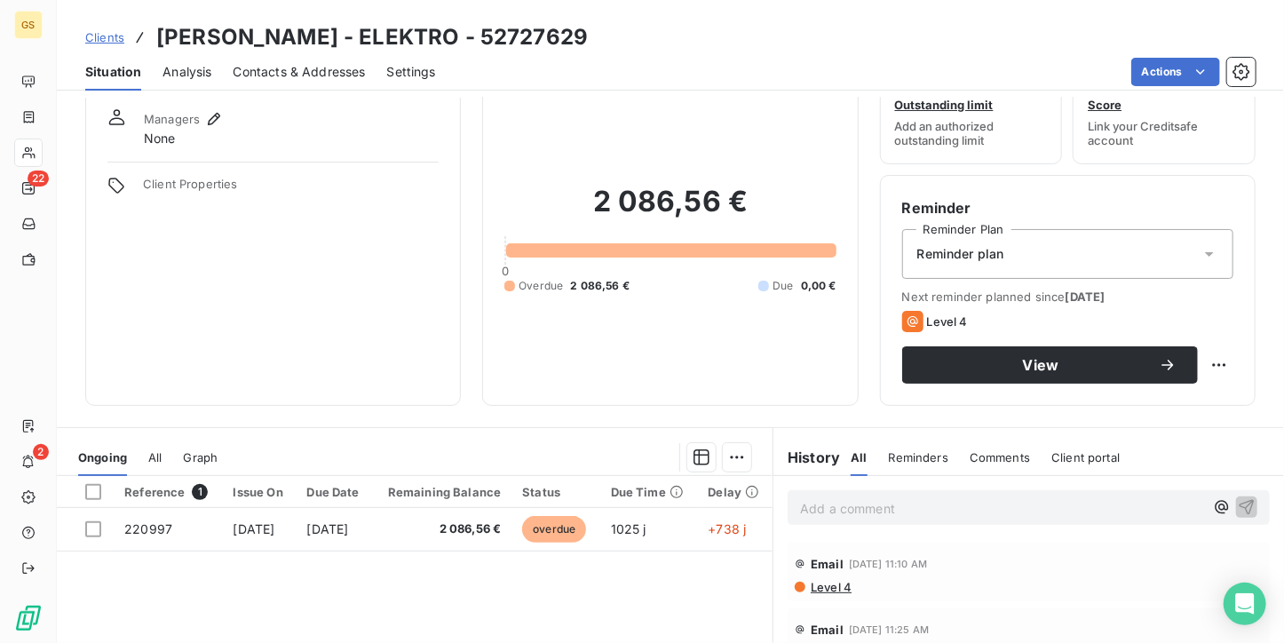
scroll to position [89, 0]
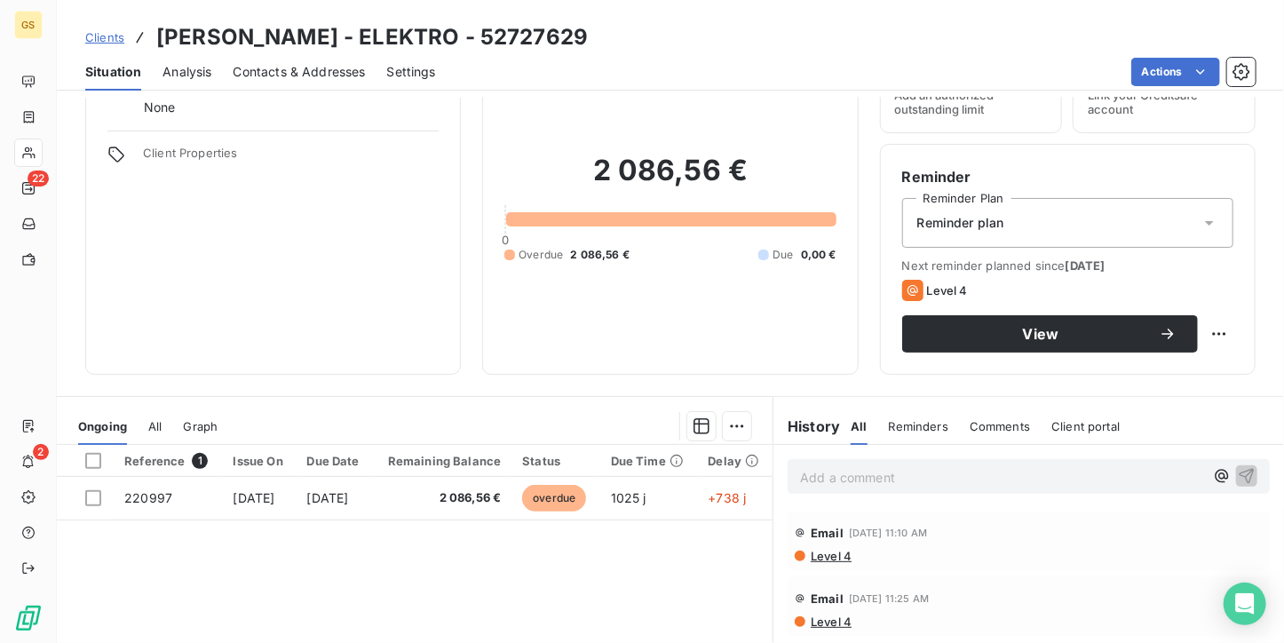
click at [831, 479] on p "Add a comment ﻿" at bounding box center [1002, 477] width 404 height 22
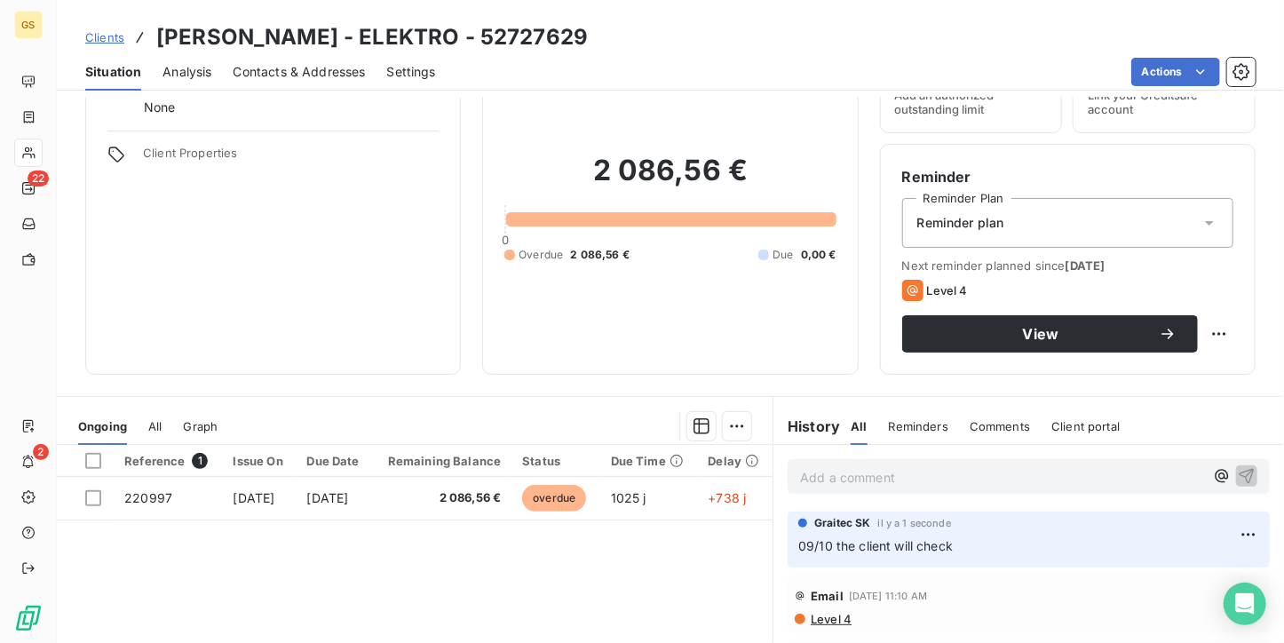
scroll to position [178, 0]
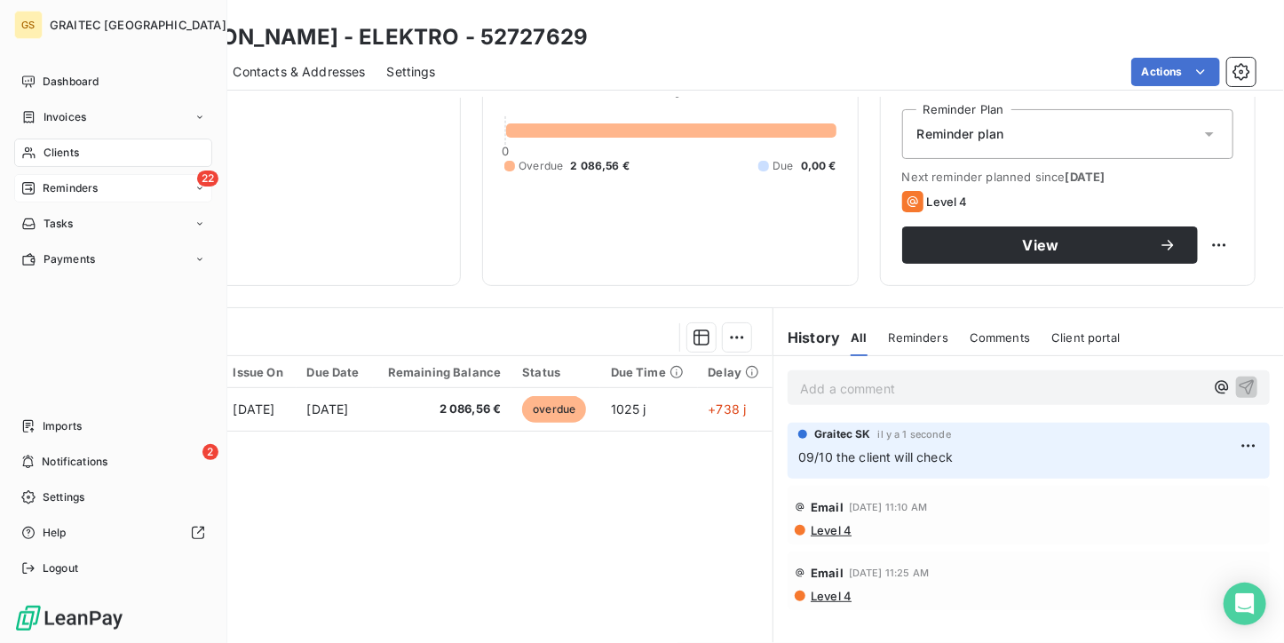
click at [53, 187] on span "Reminders" at bounding box center [70, 188] width 55 height 16
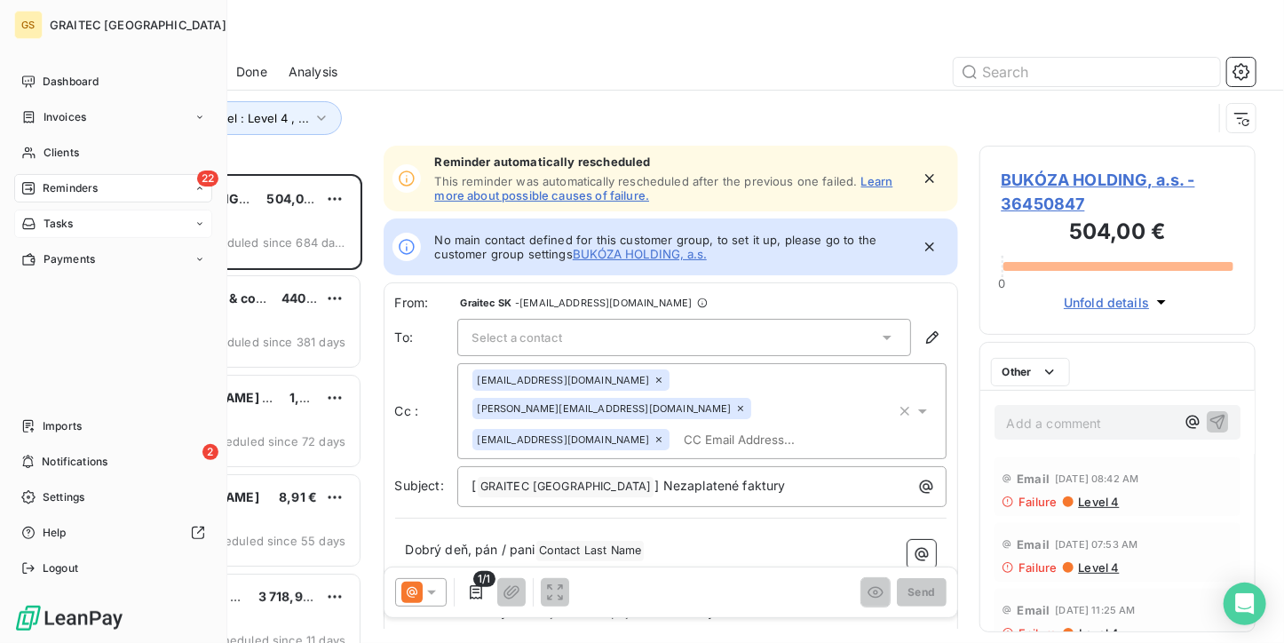
scroll to position [455, 263]
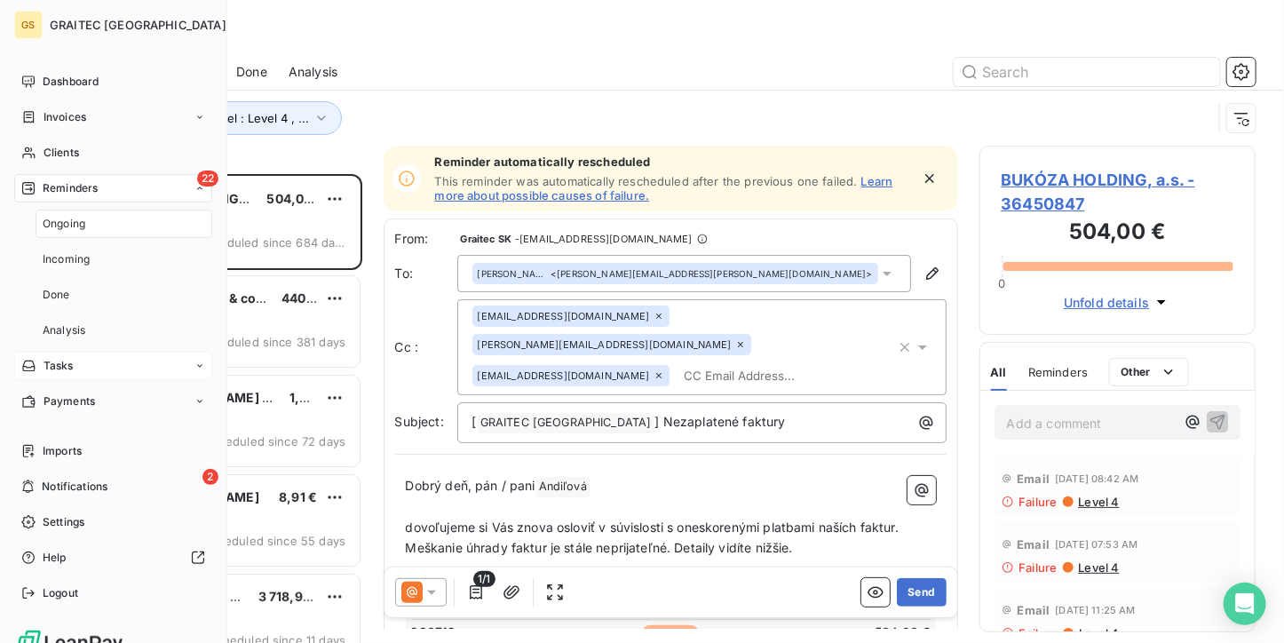
click at [95, 217] on div "Ongoing" at bounding box center [124, 224] width 177 height 28
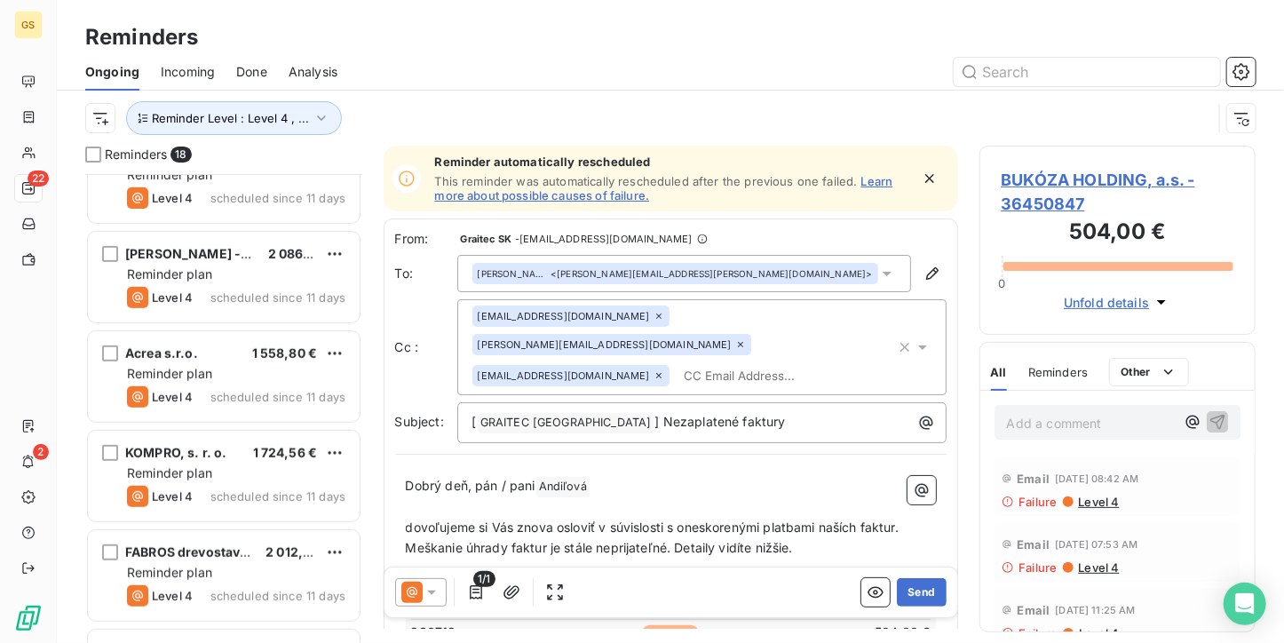
scroll to position [444, 0]
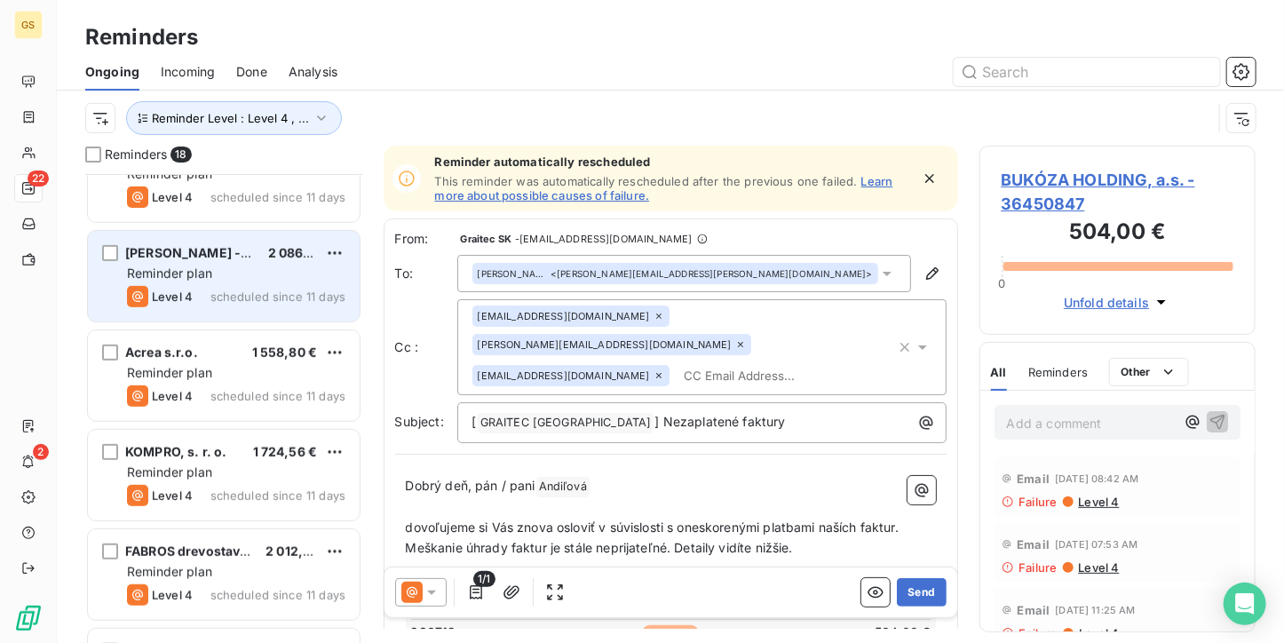
click at [169, 277] on span "Reminder plan" at bounding box center [169, 272] width 85 height 15
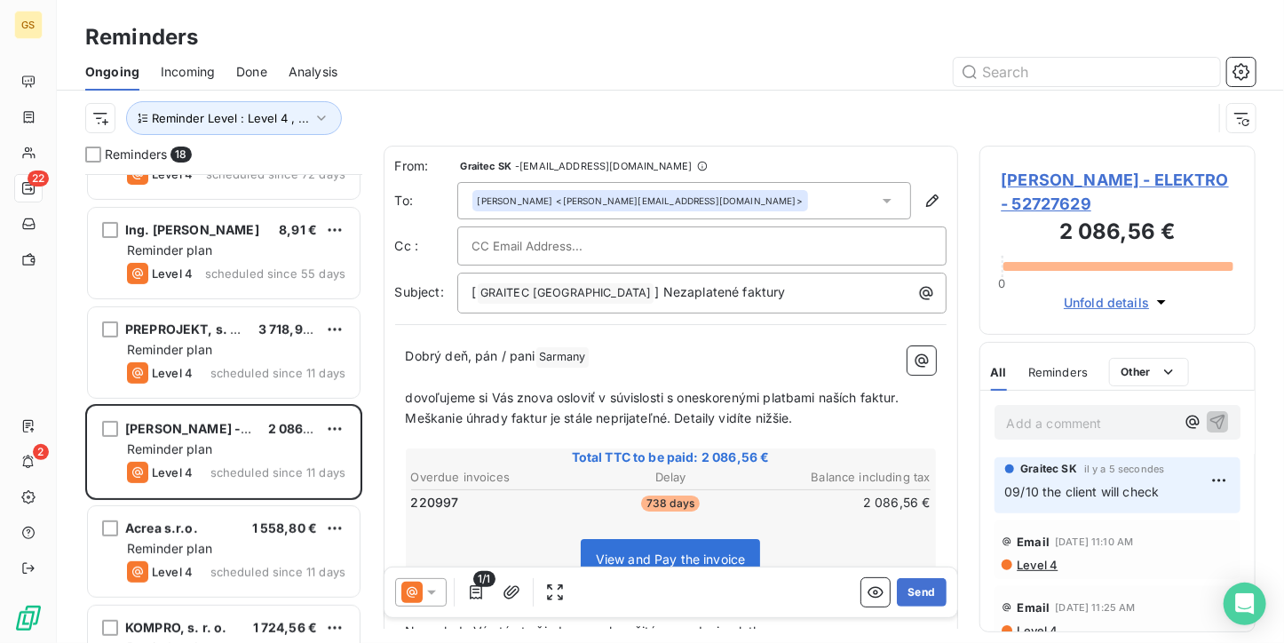
scroll to position [266, 0]
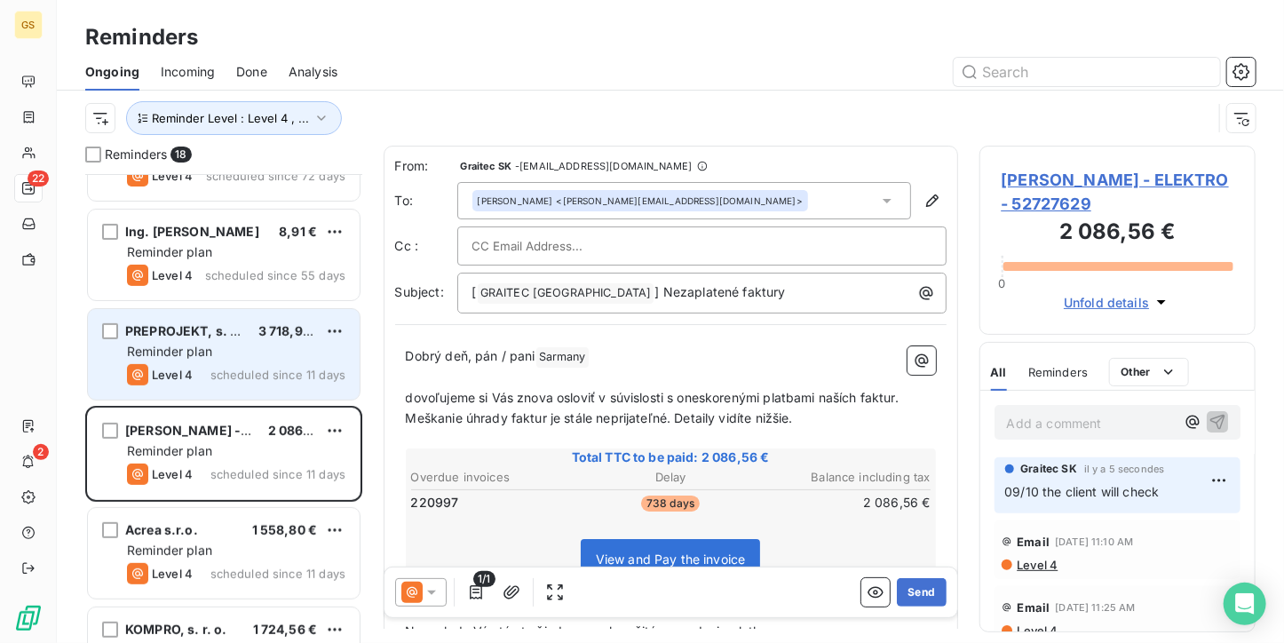
click at [184, 343] on div "Reminder plan" at bounding box center [236, 352] width 218 height 18
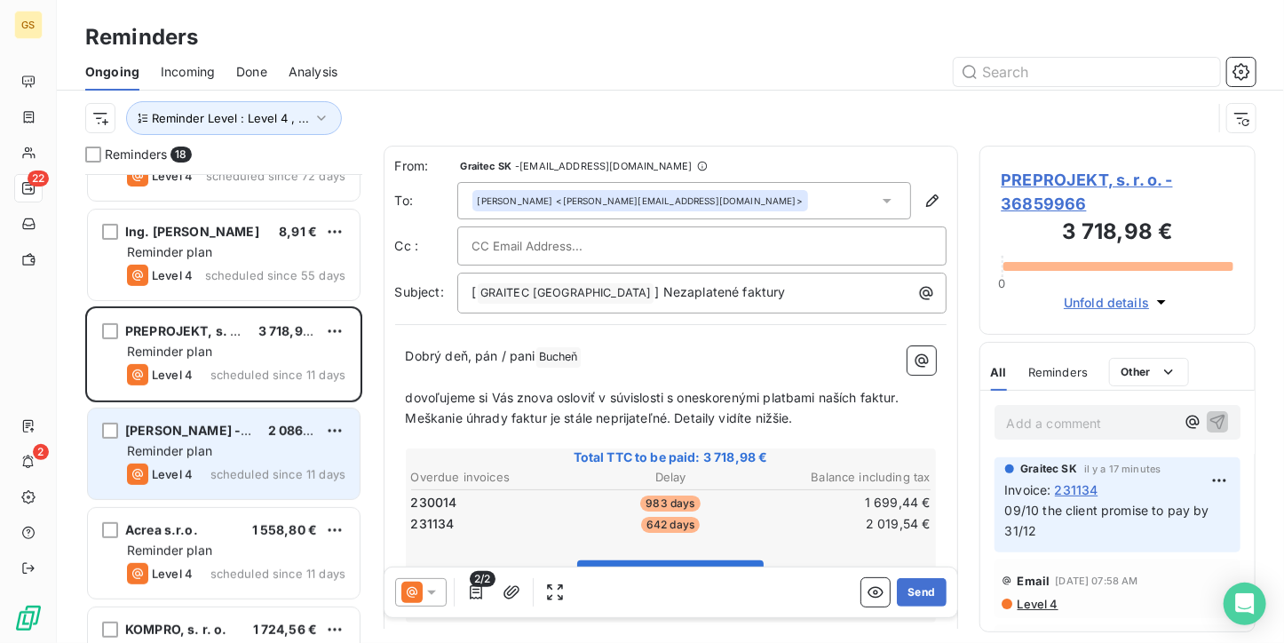
click at [196, 444] on span "Reminder plan" at bounding box center [169, 450] width 85 height 15
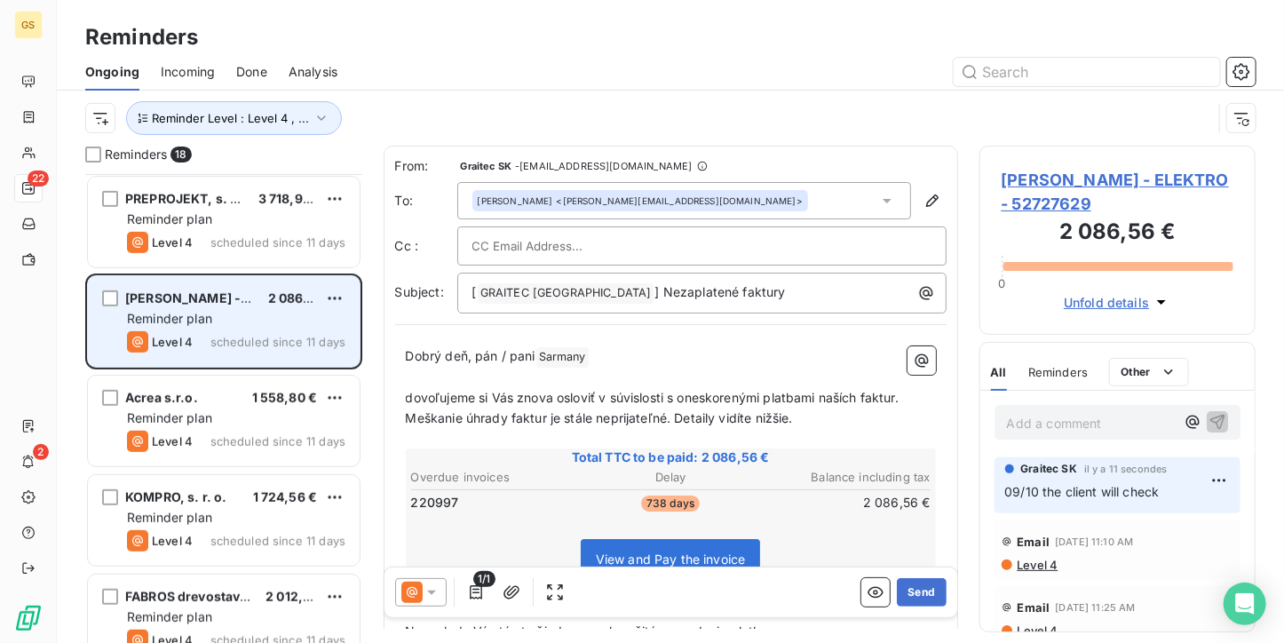
scroll to position [444, 0]
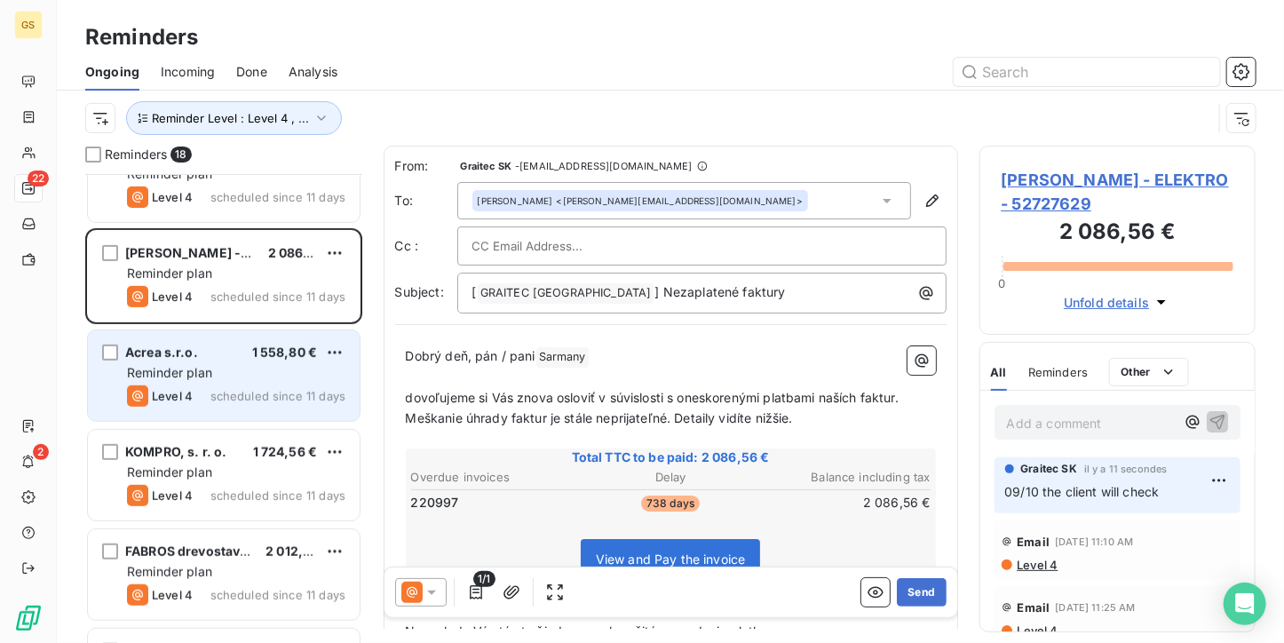
click at [196, 376] on span "Reminder plan" at bounding box center [169, 372] width 85 height 15
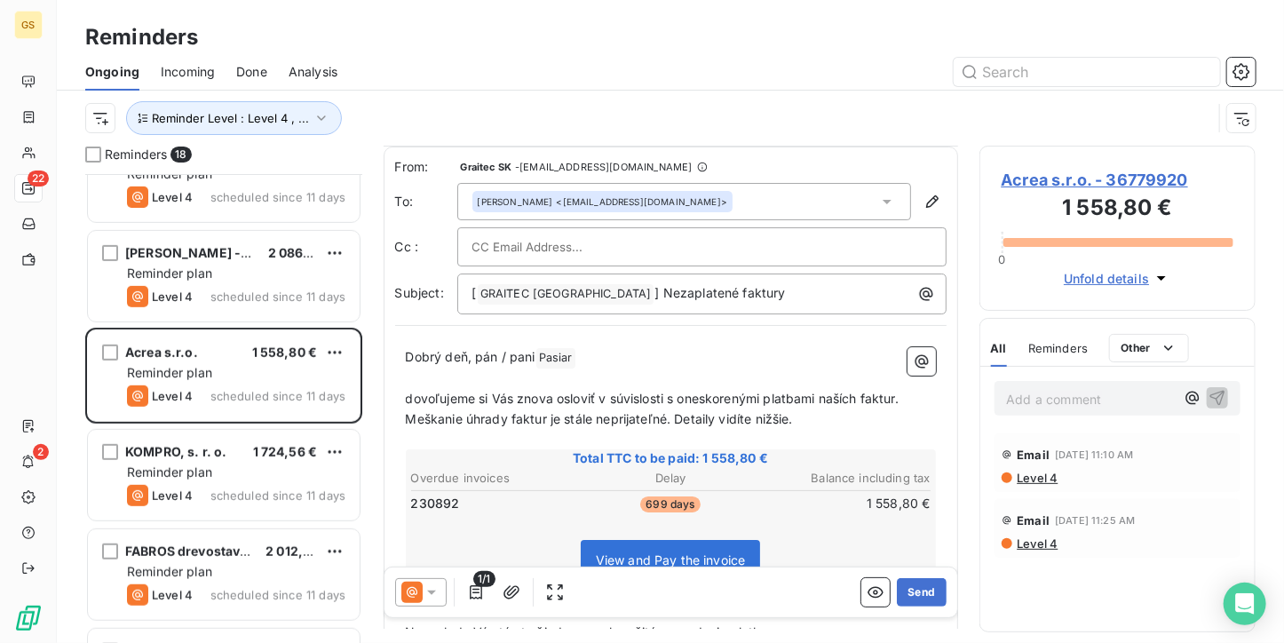
click at [1033, 174] on span "Acrea s.r.o. - 36779920" at bounding box center [1117, 180] width 233 height 24
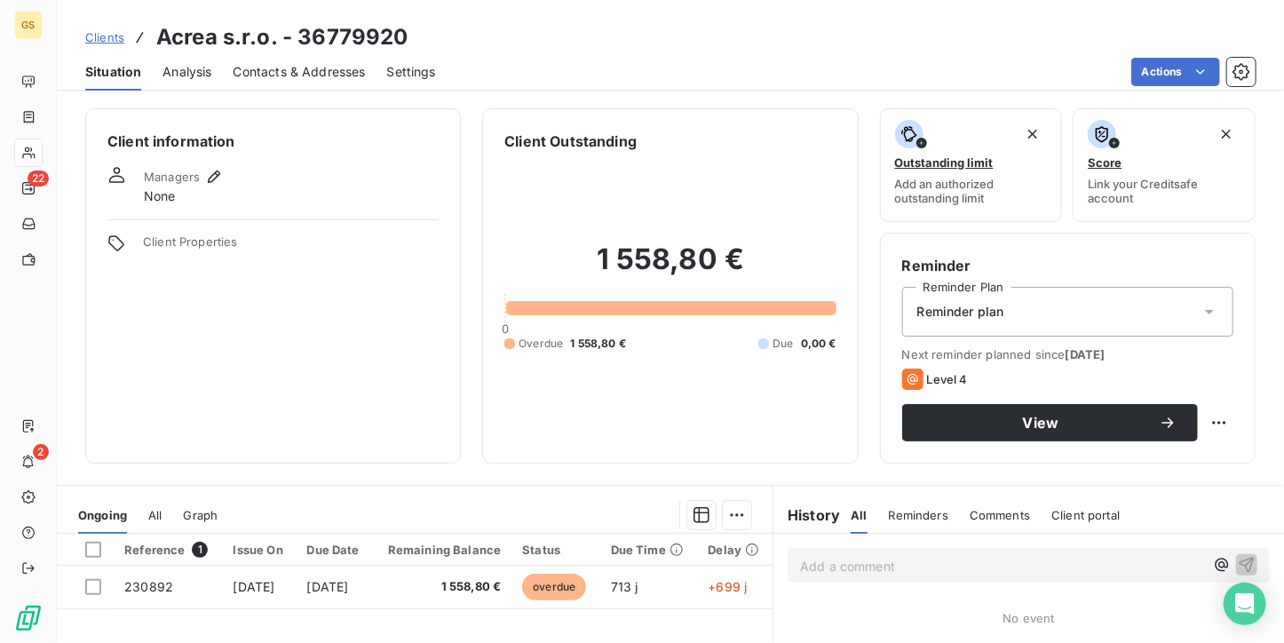
click at [320, 70] on span "Contacts & Addresses" at bounding box center [300, 72] width 132 height 18
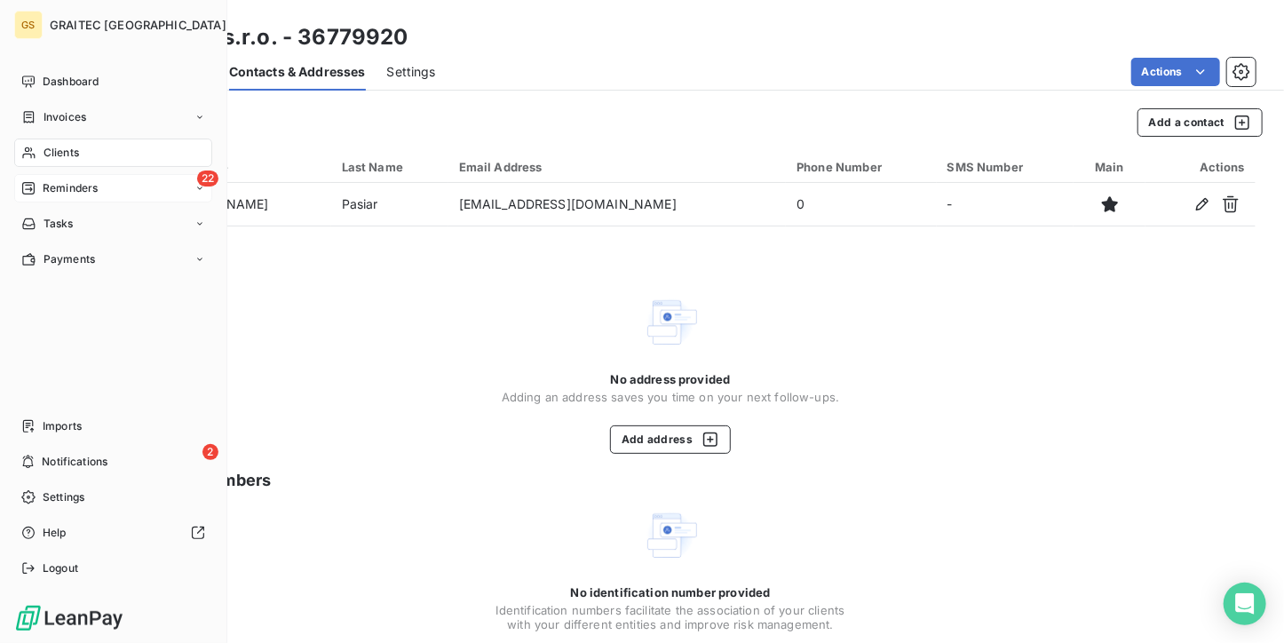
click at [39, 180] on div "Reminders" at bounding box center [59, 188] width 76 height 16
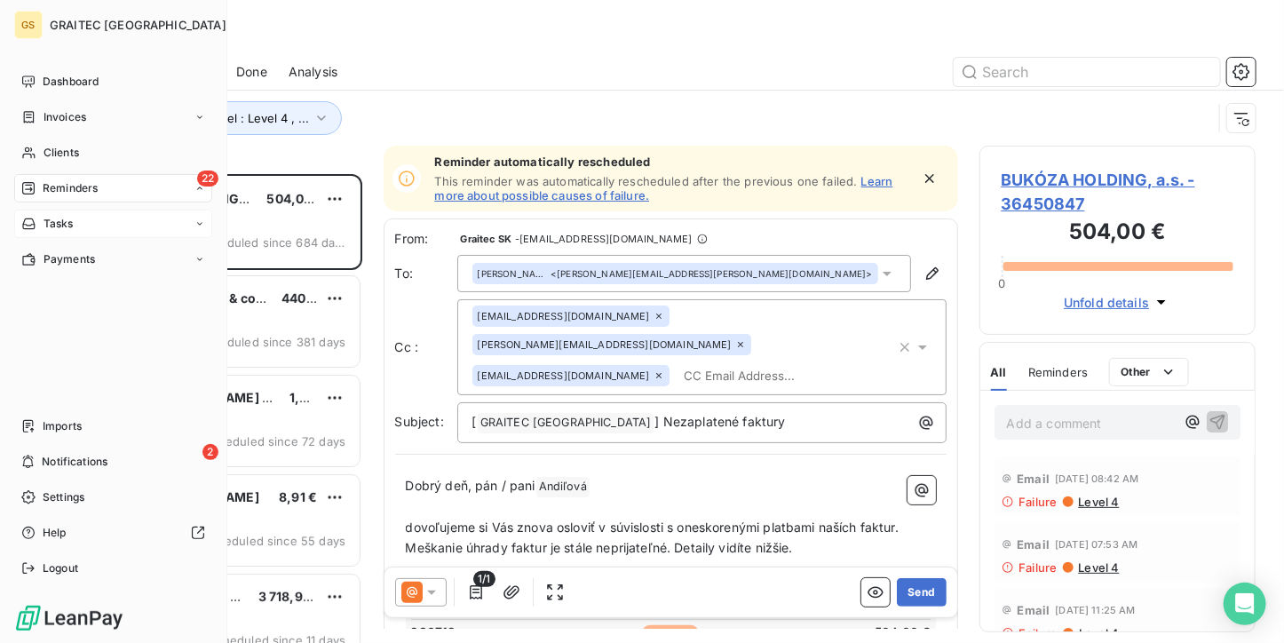
scroll to position [455, 263]
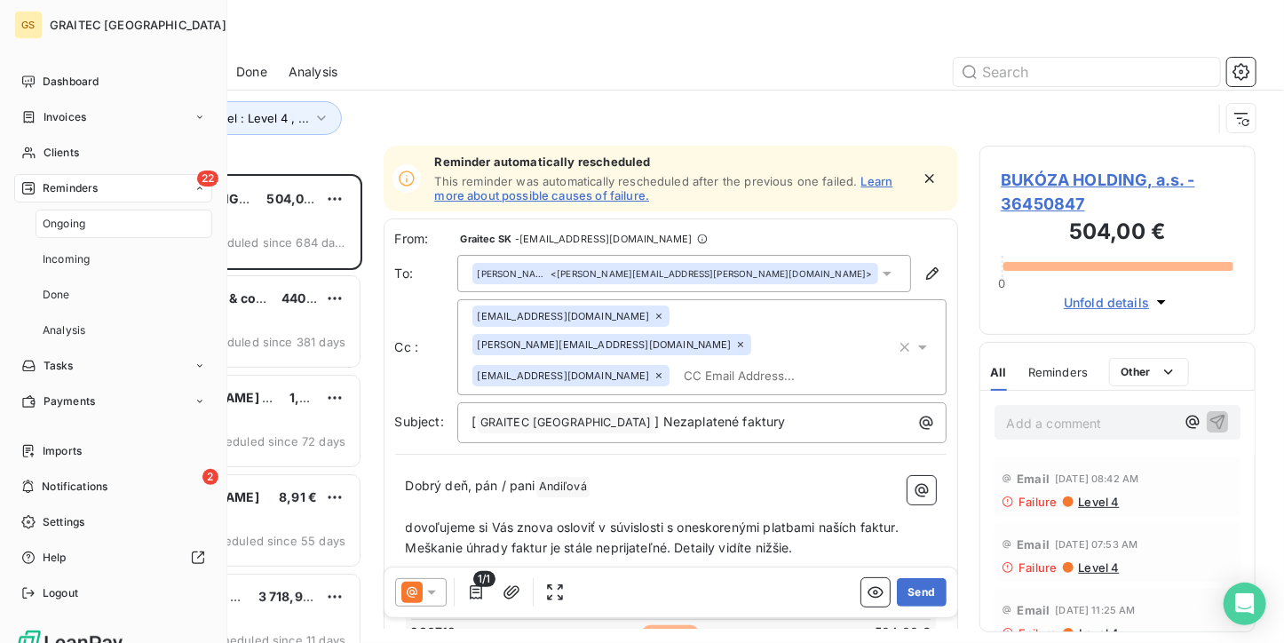
click at [56, 226] on span "Ongoing" at bounding box center [64, 224] width 43 height 16
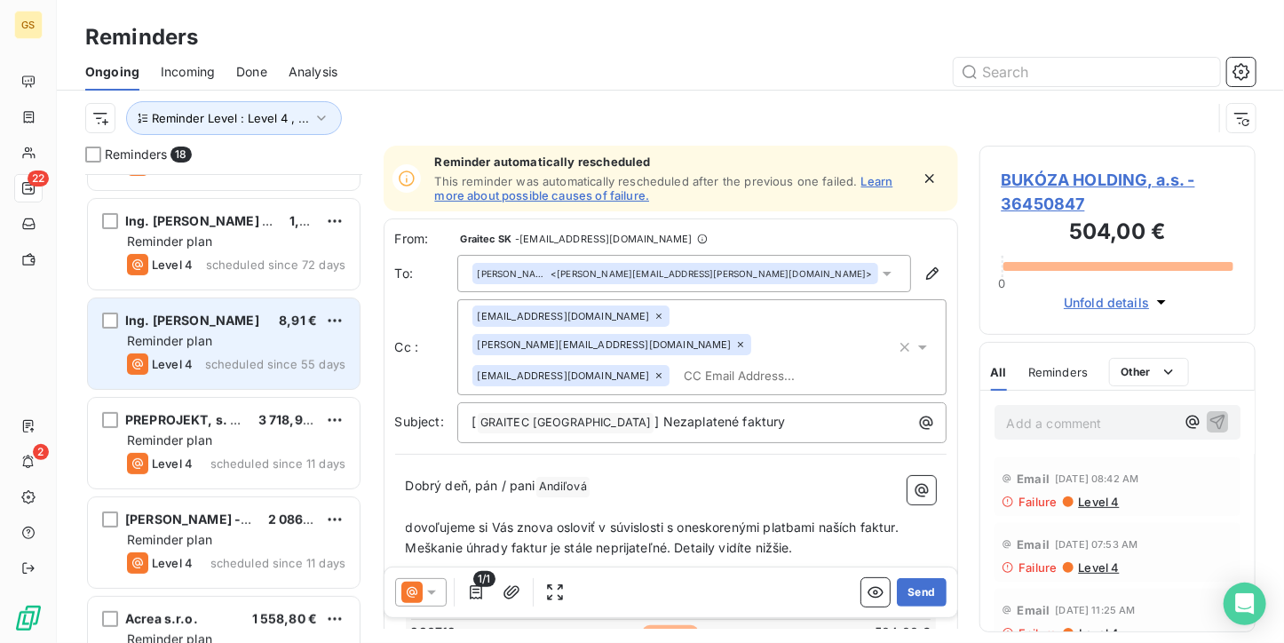
scroll to position [355, 0]
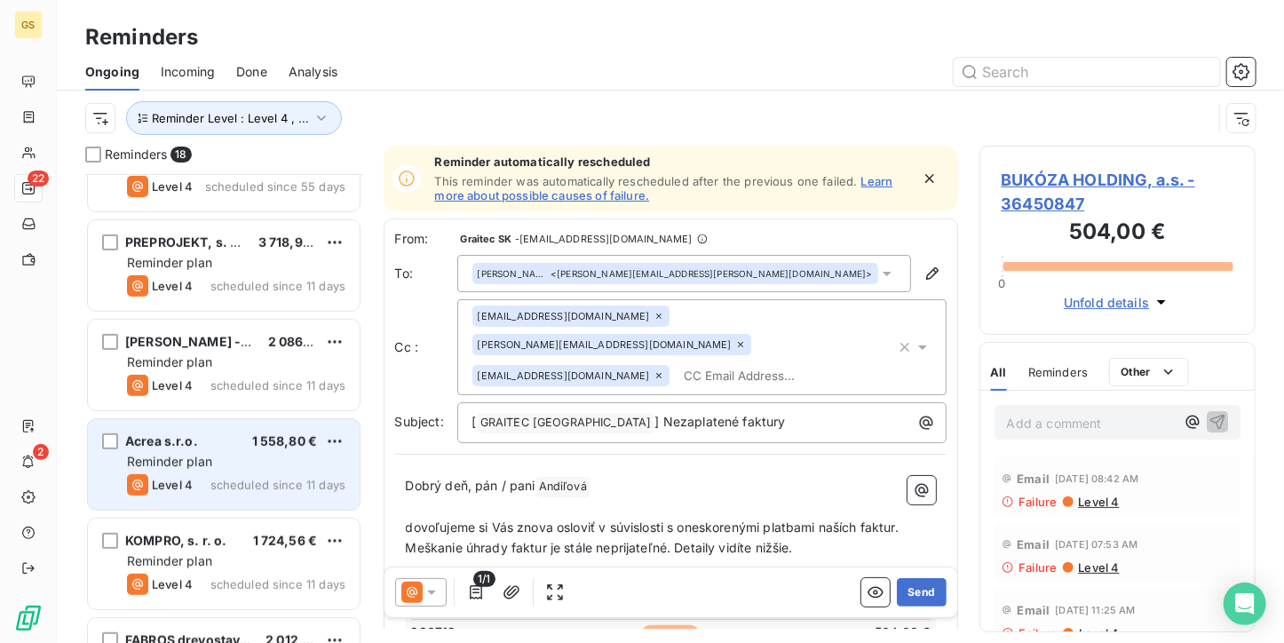
click at [202, 468] on div "Reminder plan" at bounding box center [236, 462] width 218 height 18
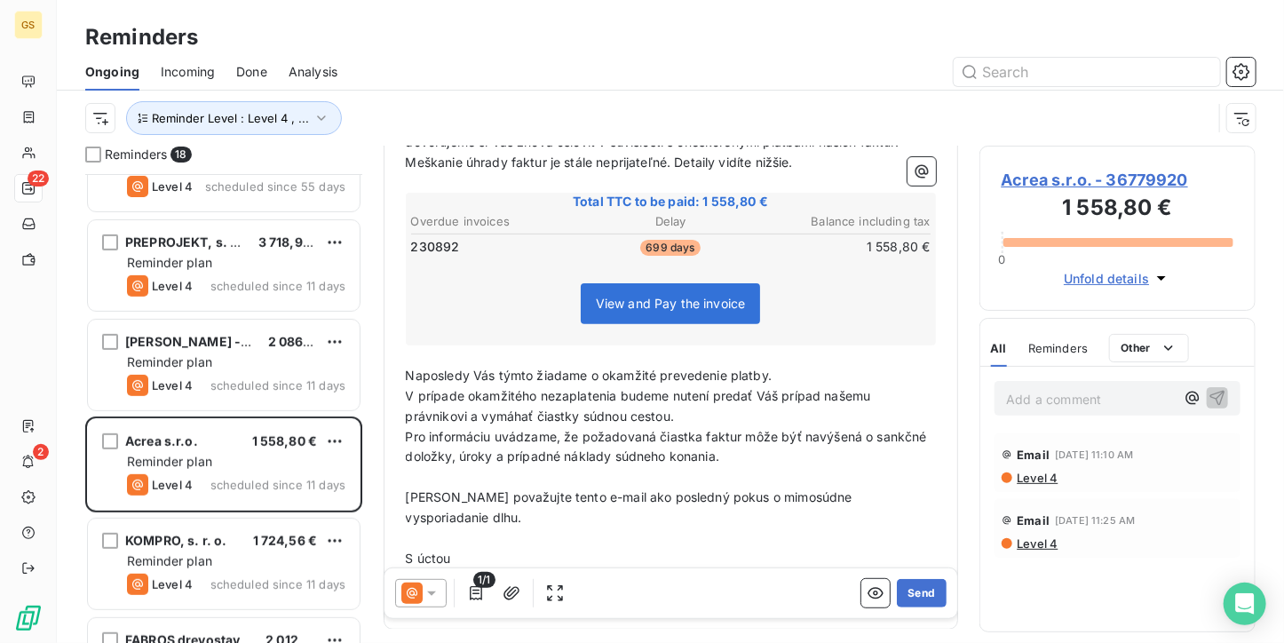
scroll to position [266, 0]
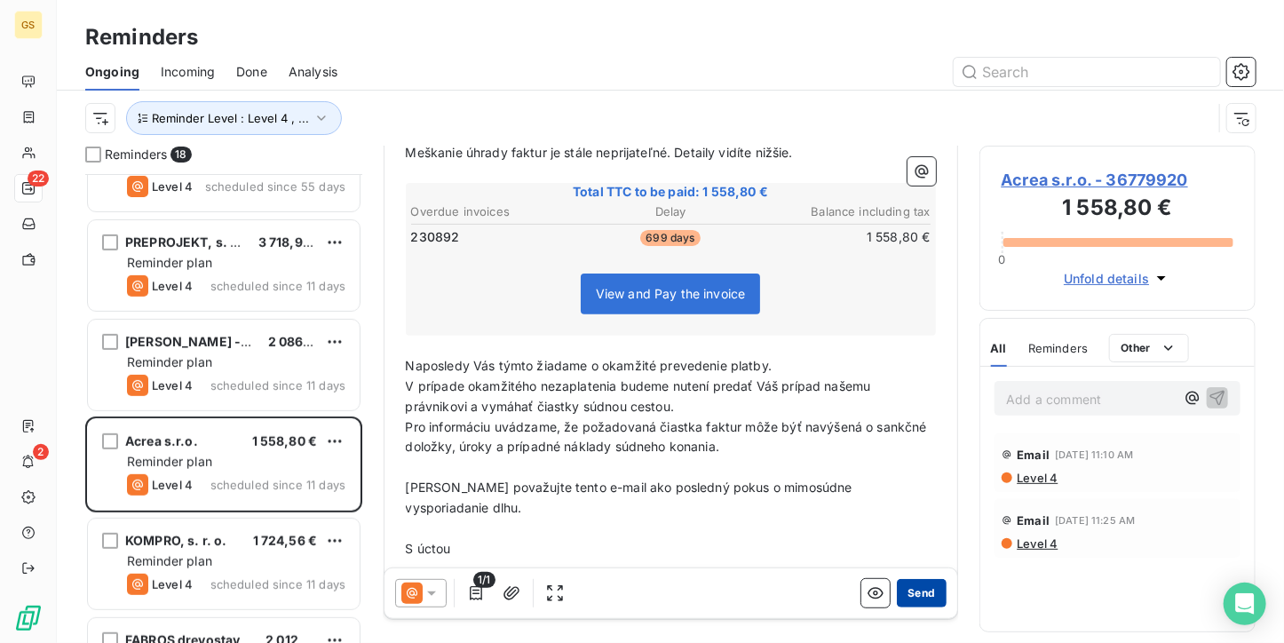
click at [899, 592] on button "Send" at bounding box center [921, 592] width 49 height 28
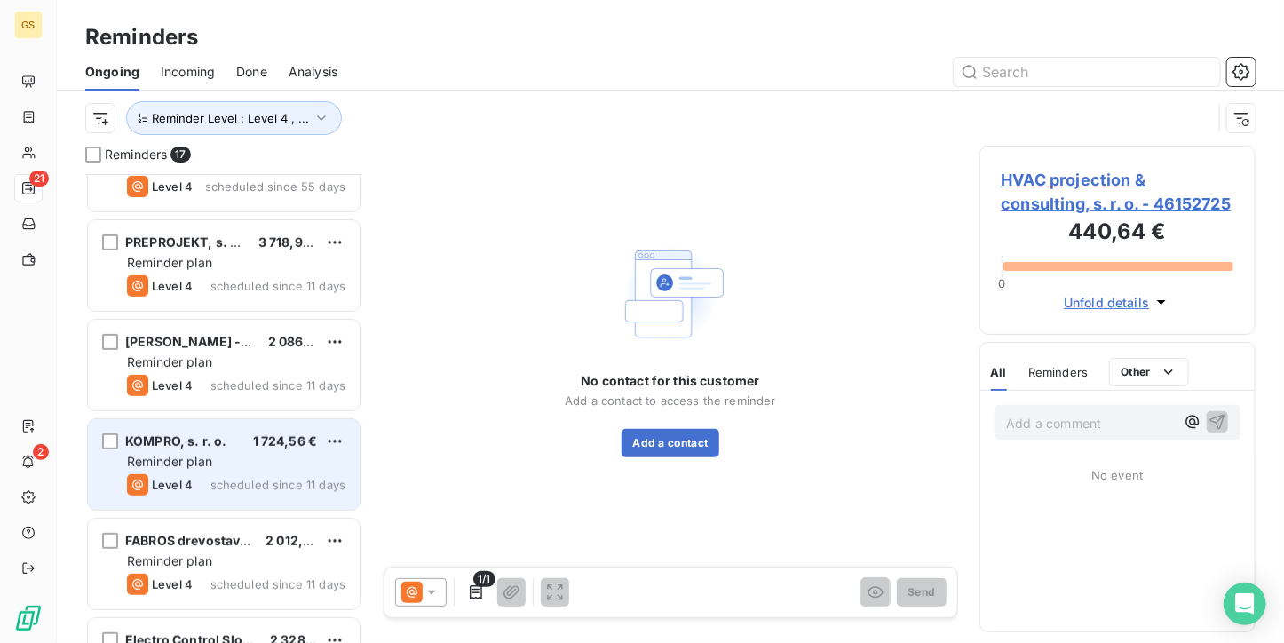
click at [220, 455] on div "Reminder plan" at bounding box center [236, 462] width 218 height 18
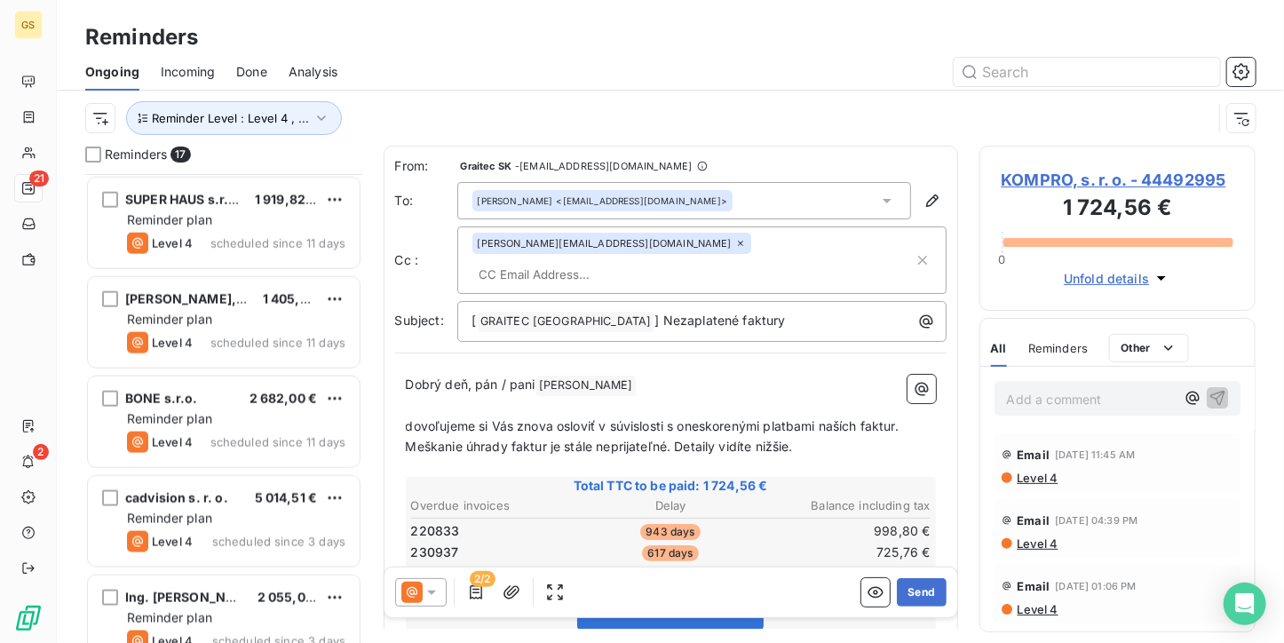
scroll to position [1133, 0]
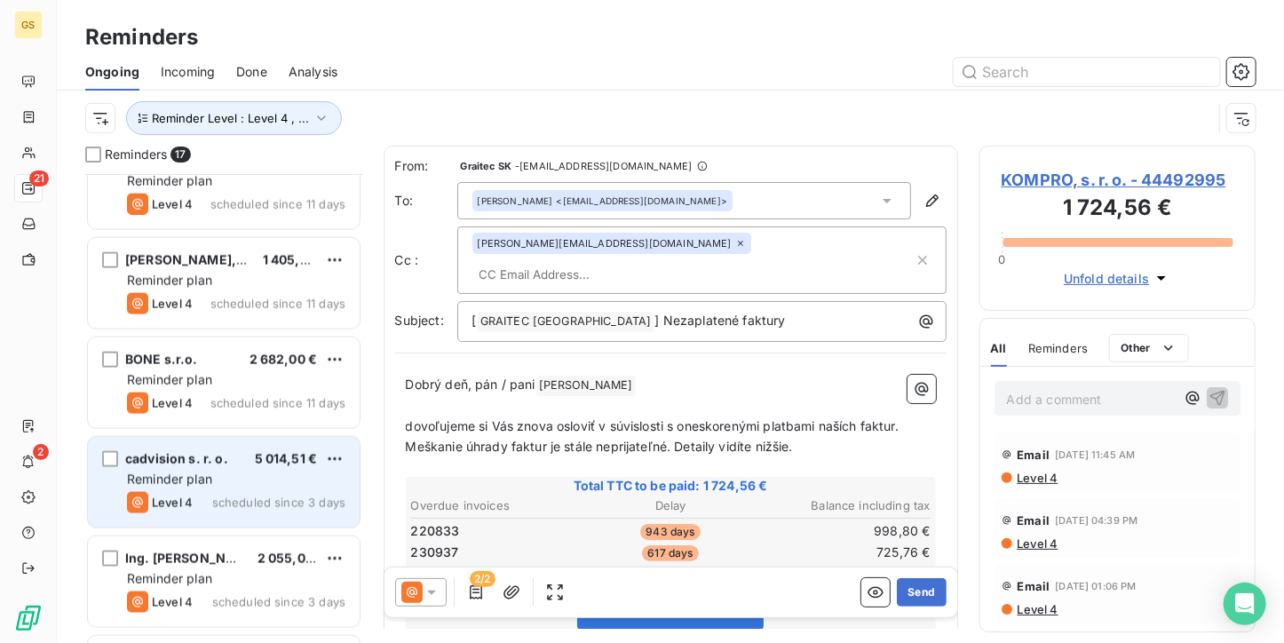
click at [256, 478] on div "Reminder plan" at bounding box center [236, 480] width 218 height 18
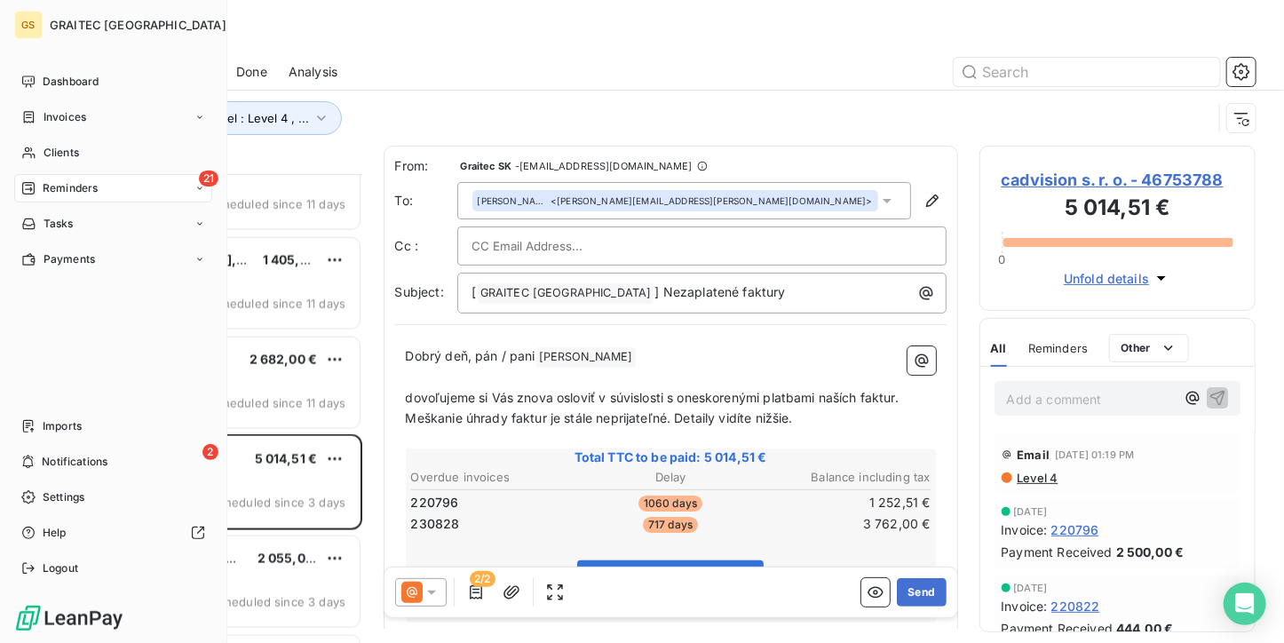
click at [25, 368] on div "Dashboard Invoices Clients 21 Reminders Tasks Payments Imports 2 Notifications …" at bounding box center [113, 324] width 198 height 515
